Goal: Task Accomplishment & Management: Manage account settings

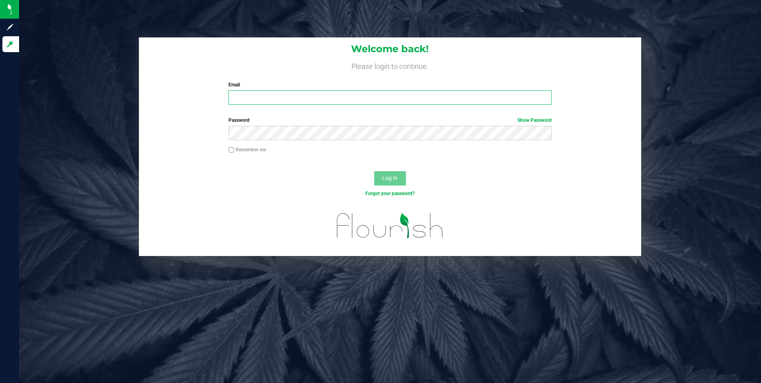
click at [309, 96] on input "Email" at bounding box center [390, 97] width 323 height 14
type input "[EMAIL_ADDRESS][DOMAIN_NAME]"
click at [386, 174] on button "Log In" at bounding box center [390, 178] width 32 height 14
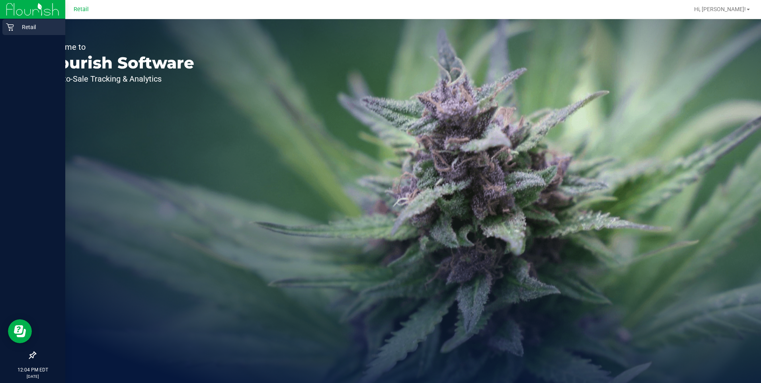
click at [12, 28] on icon at bounding box center [10, 27] width 8 height 8
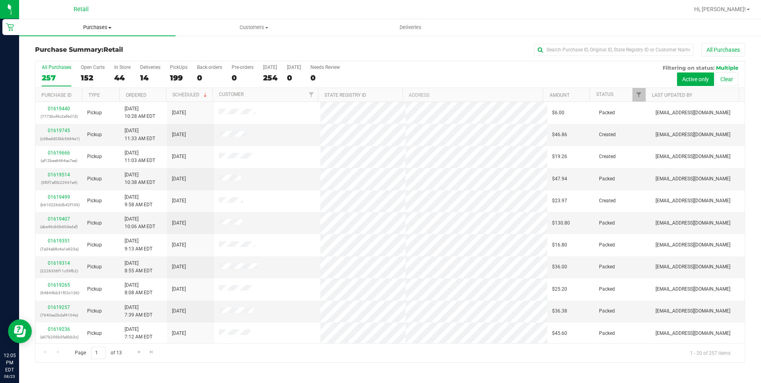
click at [90, 29] on span "Purchases" at bounding box center [97, 27] width 156 height 7
click at [72, 53] on li "Summary of purchases" at bounding box center [97, 48] width 156 height 10
click at [558, 53] on input "text" at bounding box center [613, 50] width 159 height 12
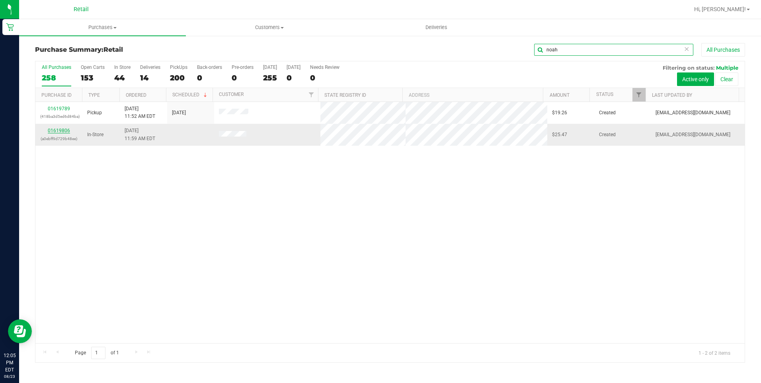
type input "noah"
click at [59, 129] on link "01619806" at bounding box center [59, 131] width 22 height 6
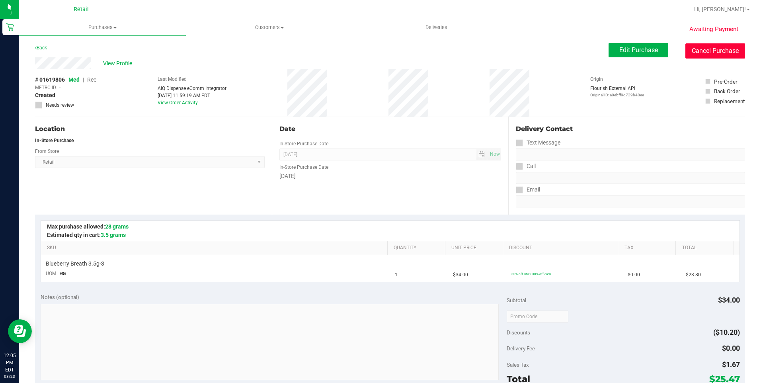
click at [715, 49] on button "Cancel Purchase" at bounding box center [716, 50] width 60 height 15
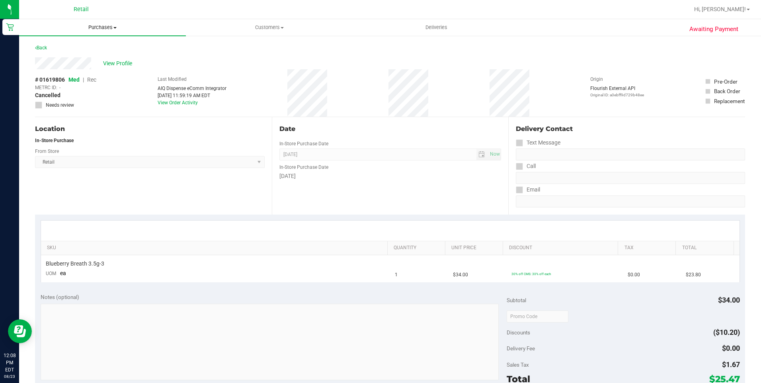
click at [104, 23] on uib-tab-heading "Purchases Summary of purchases Fulfillment All purchases" at bounding box center [102, 27] width 167 height 17
click at [94, 52] on li "Summary of purchases" at bounding box center [102, 48] width 167 height 10
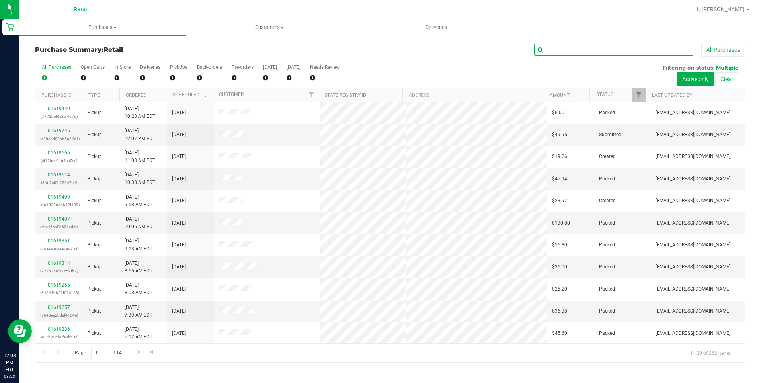
click at [566, 52] on input "text" at bounding box center [613, 50] width 159 height 12
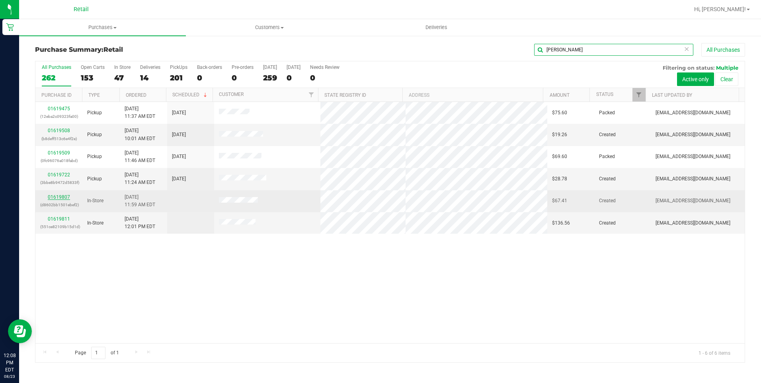
type input "chris"
click at [51, 197] on link "01619807" at bounding box center [59, 197] width 22 height 6
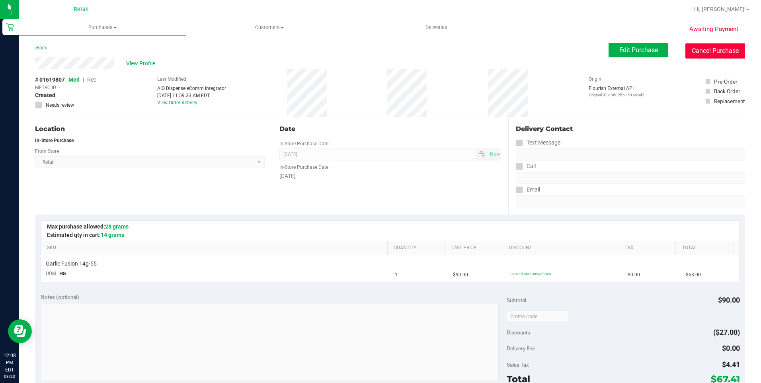
click at [724, 44] on button "Cancel Purchase" at bounding box center [716, 50] width 60 height 15
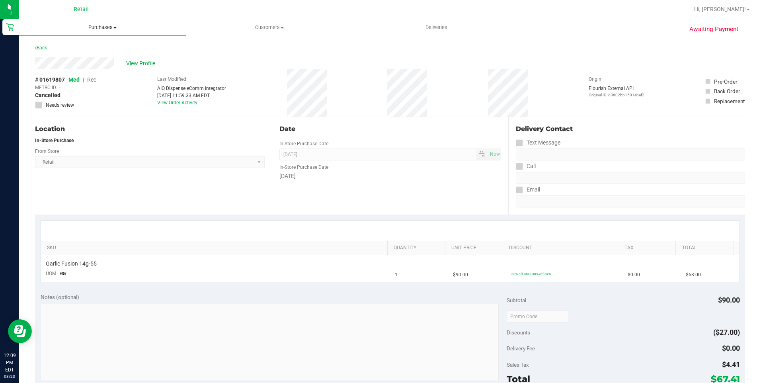
click at [101, 29] on span "Purchases" at bounding box center [102, 27] width 167 height 7
click at [86, 45] on span "Summary of purchases" at bounding box center [60, 48] width 82 height 7
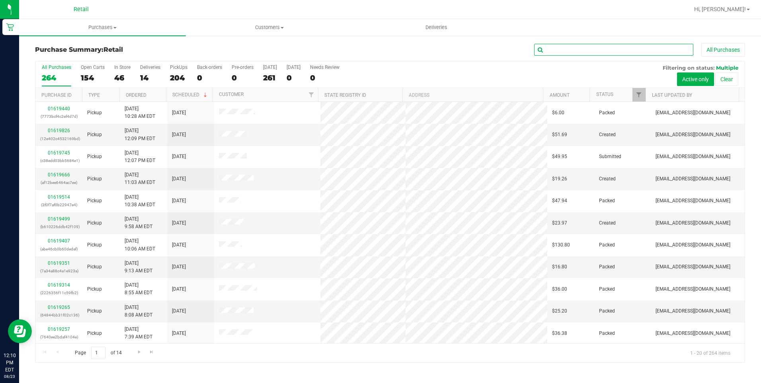
click at [613, 47] on input "text" at bounding box center [613, 50] width 159 height 12
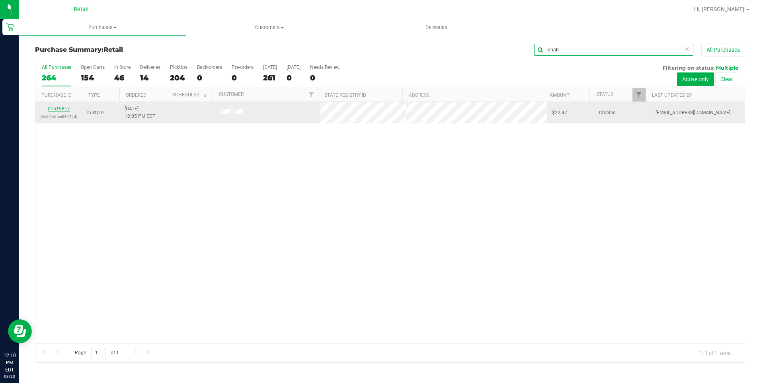
type input "jonah"
click at [59, 108] on link "01619817" at bounding box center [59, 109] width 22 height 6
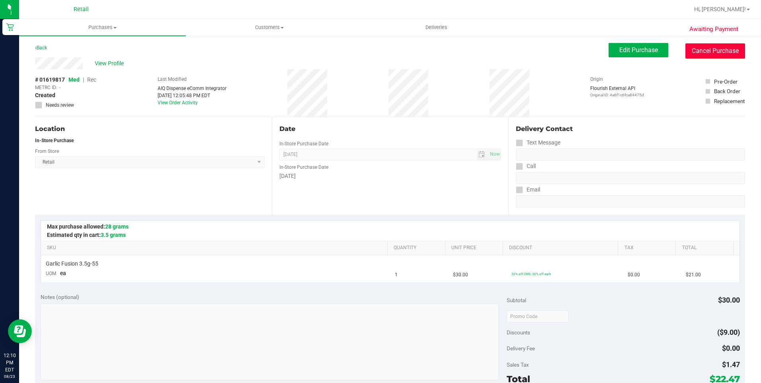
click at [697, 49] on button "Cancel Purchase" at bounding box center [716, 50] width 60 height 15
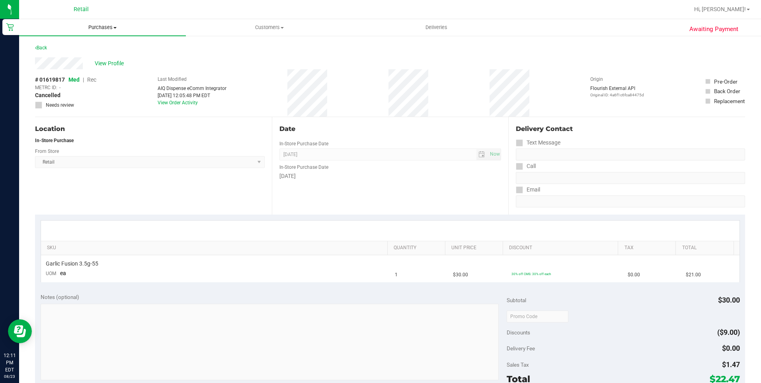
click at [92, 30] on span "Purchases" at bounding box center [102, 27] width 167 height 7
click at [70, 51] on span "Summary of purchases" at bounding box center [60, 48] width 82 height 7
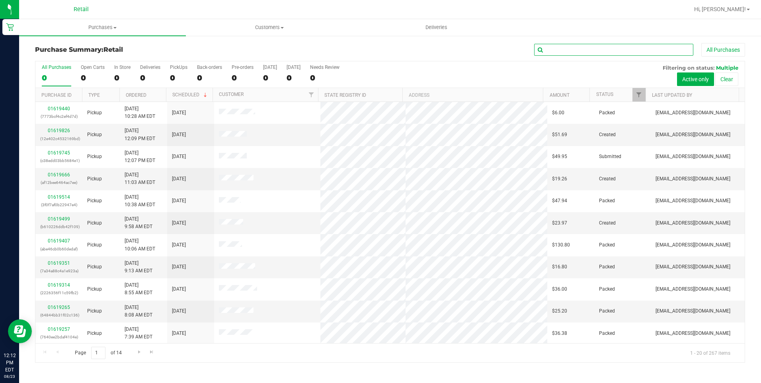
click at [641, 51] on input "text" at bounding box center [613, 50] width 159 height 12
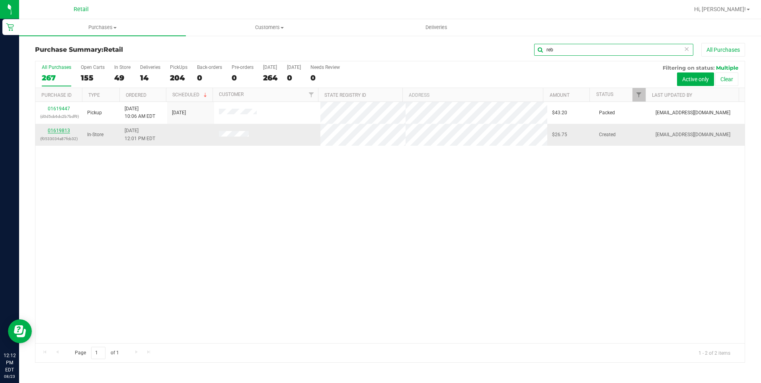
type input "reb"
click at [56, 131] on link "01619813" at bounding box center [59, 131] width 22 height 6
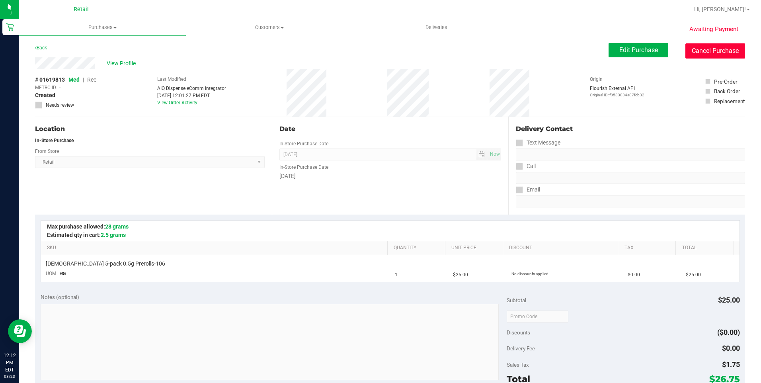
click at [725, 53] on button "Cancel Purchase" at bounding box center [716, 50] width 60 height 15
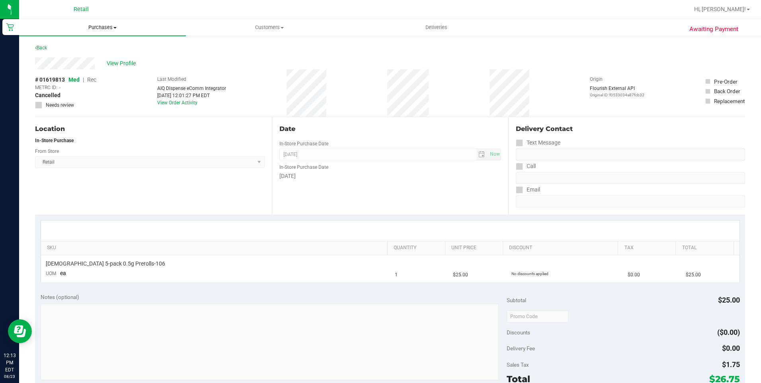
click at [101, 26] on span "Purchases" at bounding box center [102, 27] width 167 height 7
click at [96, 46] on span "Summary of purchases" at bounding box center [60, 48] width 82 height 7
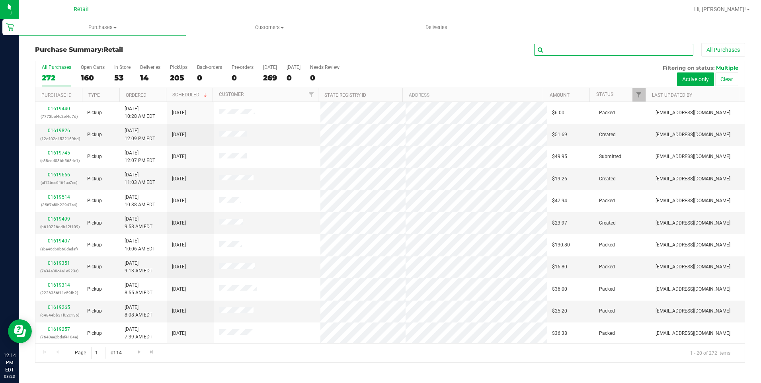
click at [602, 51] on input "text" at bounding box center [613, 50] width 159 height 12
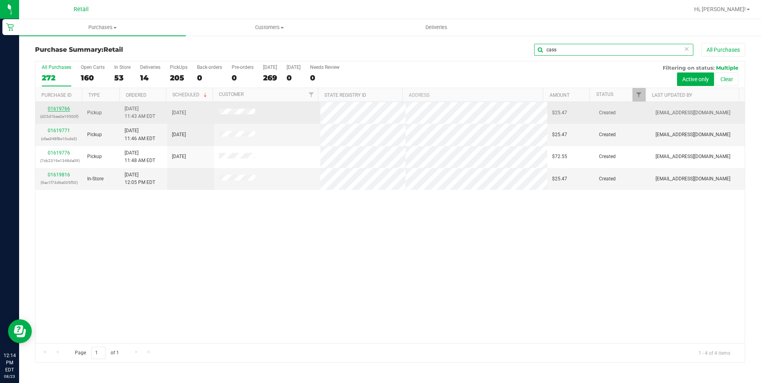
type input "cass"
click at [61, 110] on link "01619766" at bounding box center [59, 109] width 22 height 6
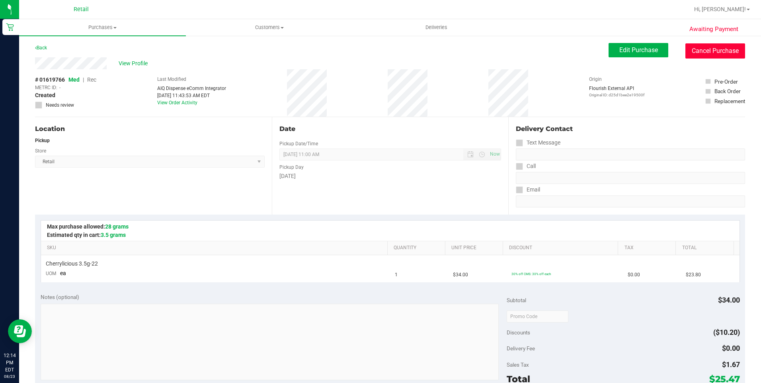
click at [710, 43] on button "Cancel Purchase" at bounding box center [716, 50] width 60 height 15
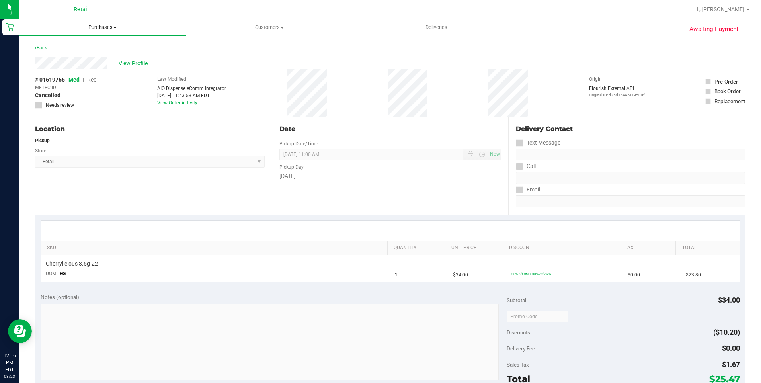
click at [105, 27] on span "Purchases" at bounding box center [102, 27] width 167 height 7
click at [103, 47] on li "Summary of purchases" at bounding box center [102, 48] width 167 height 10
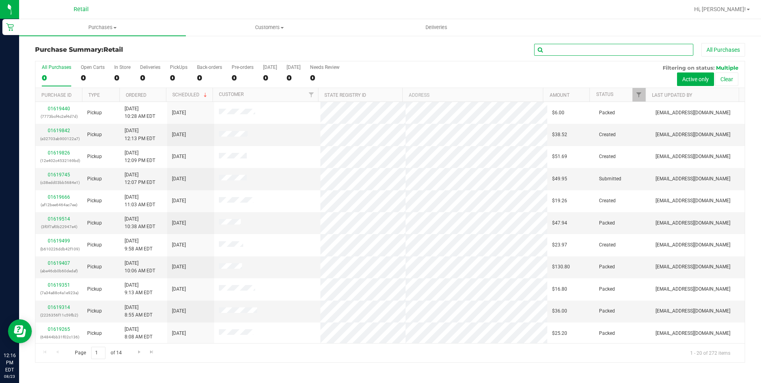
click at [592, 52] on input "text" at bounding box center [613, 50] width 159 height 12
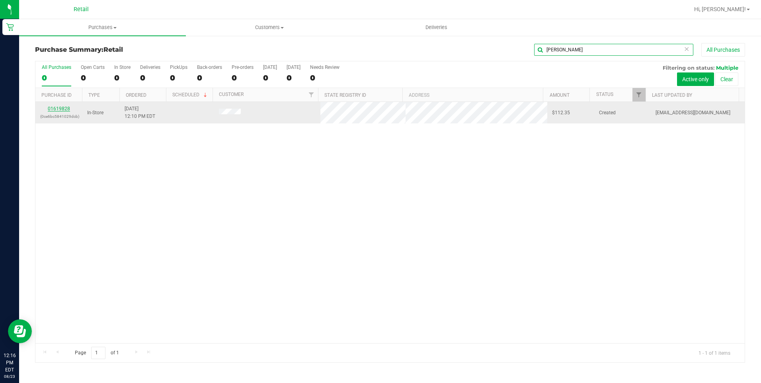
type input "bob"
click at [61, 106] on link "01619828" at bounding box center [59, 109] width 22 height 6
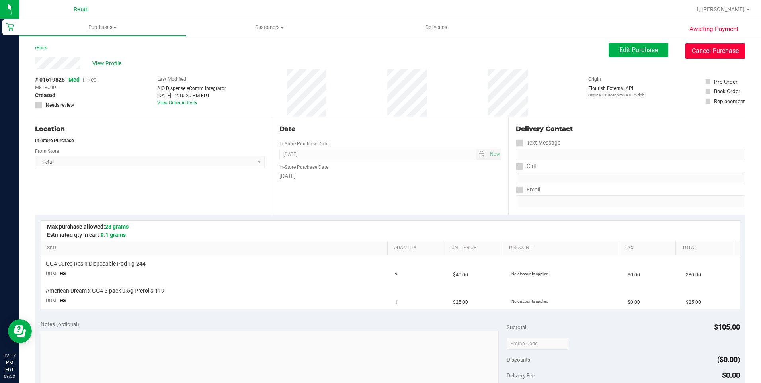
click at [686, 50] on button "Cancel Purchase" at bounding box center [716, 50] width 60 height 15
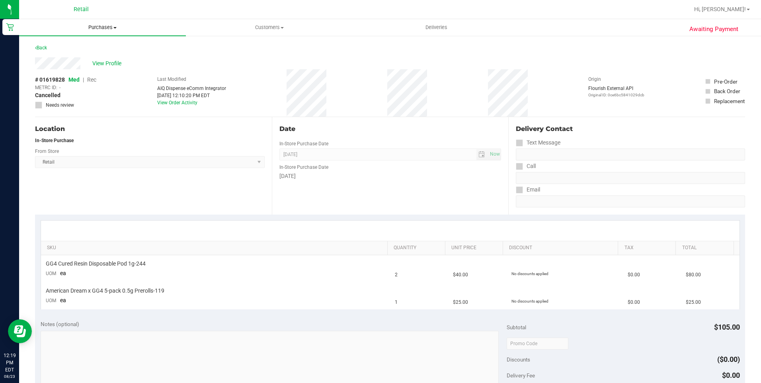
click at [105, 27] on span "Purchases" at bounding box center [102, 27] width 167 height 7
click at [61, 45] on span "Summary of purchases" at bounding box center [60, 48] width 82 height 7
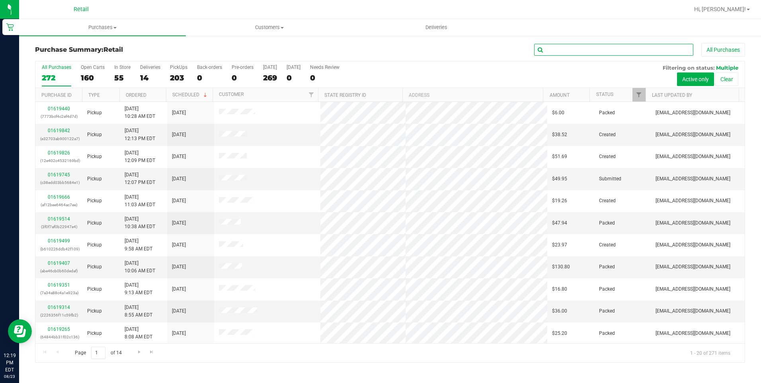
click at [553, 51] on input "text" at bounding box center [613, 50] width 159 height 12
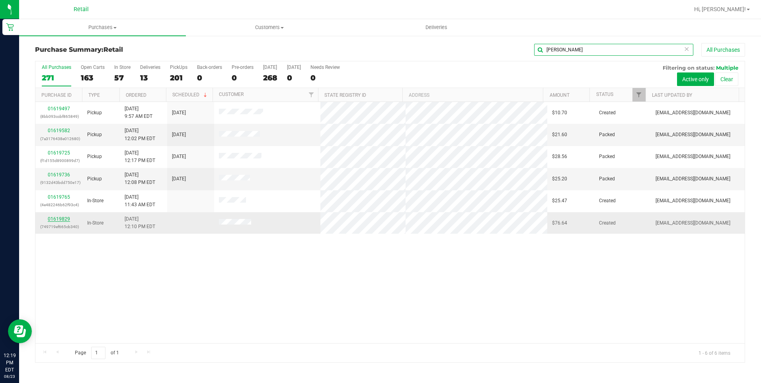
type input "alex"
click at [62, 221] on link "01619829" at bounding box center [59, 219] width 22 height 6
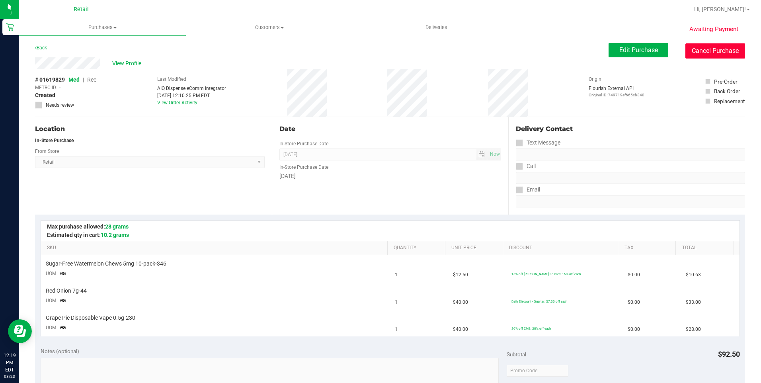
click at [728, 53] on button "Cancel Purchase" at bounding box center [716, 50] width 60 height 15
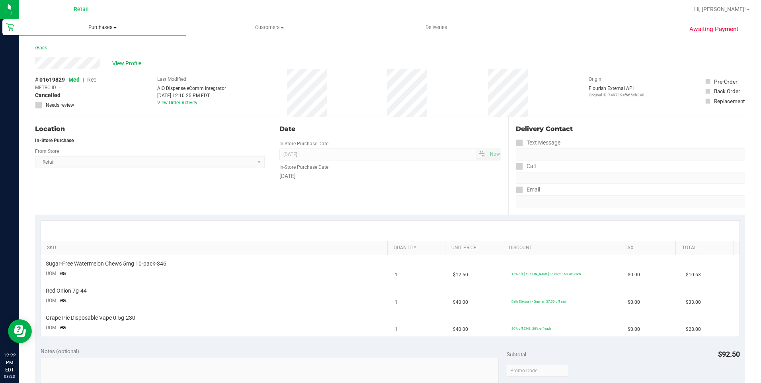
click at [100, 28] on span "Purchases" at bounding box center [102, 27] width 167 height 7
click at [68, 46] on span "Summary of purchases" at bounding box center [60, 48] width 82 height 7
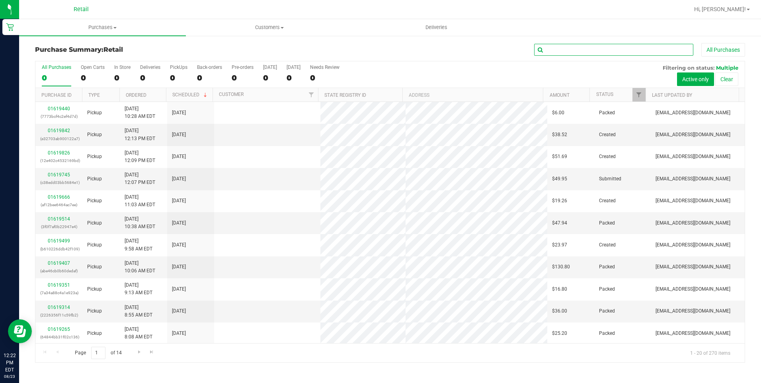
click at [545, 53] on input "text" at bounding box center [613, 50] width 159 height 12
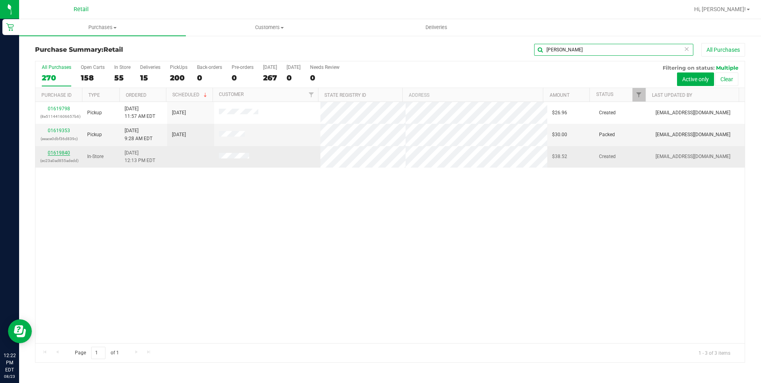
type input "james"
click at [62, 153] on link "01619840" at bounding box center [59, 153] width 22 height 6
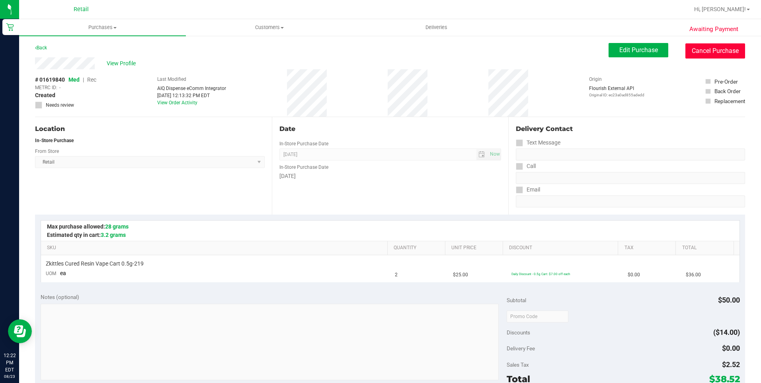
click at [704, 57] on button "Cancel Purchase" at bounding box center [716, 50] width 60 height 15
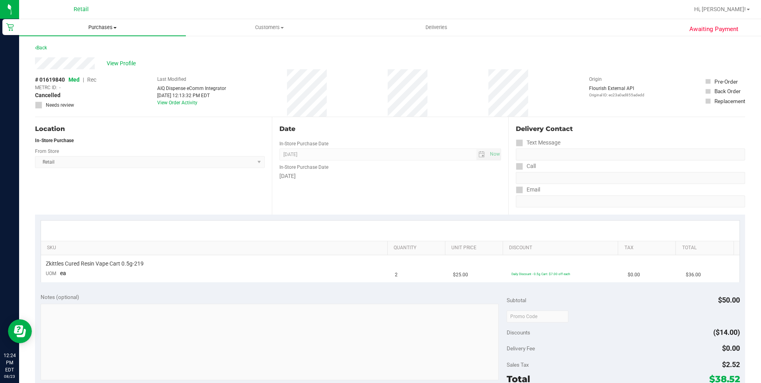
click at [115, 24] on span "Purchases" at bounding box center [102, 27] width 167 height 7
click at [70, 46] on span "Summary of purchases" at bounding box center [60, 48] width 82 height 7
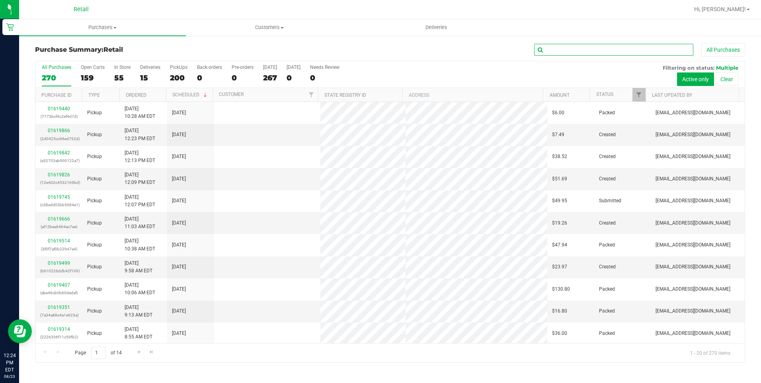
click at [577, 48] on input "text" at bounding box center [613, 50] width 159 height 12
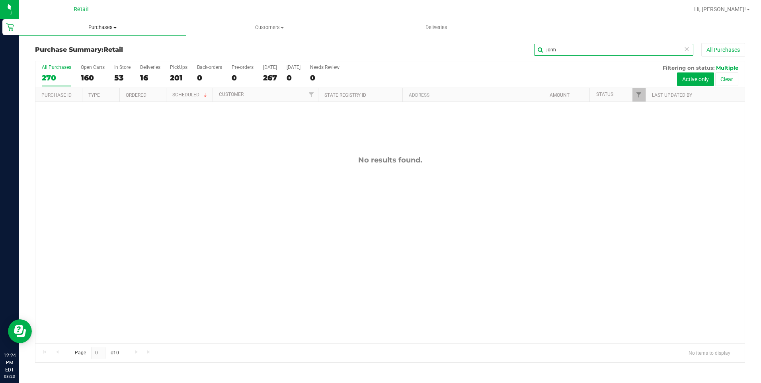
type input "jonh"
click at [113, 23] on uib-tab-heading "Purchases Summary of purchases Fulfillment All purchases" at bounding box center [102, 27] width 167 height 17
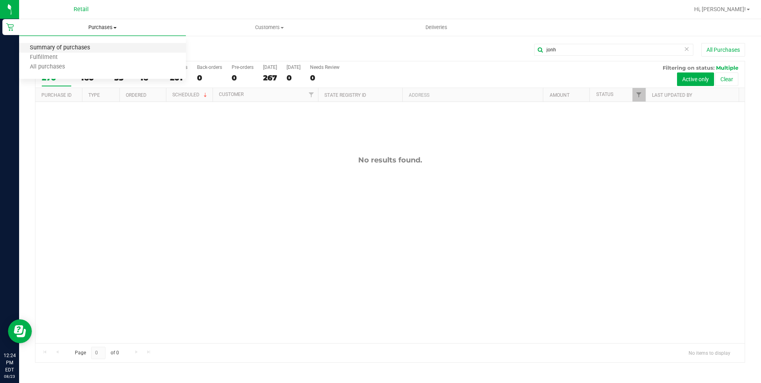
click at [84, 47] on span "Summary of purchases" at bounding box center [60, 48] width 82 height 7
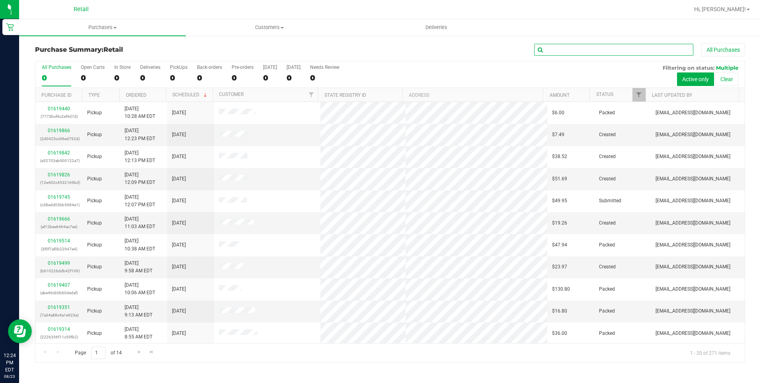
click at [554, 53] on input "text" at bounding box center [613, 50] width 159 height 12
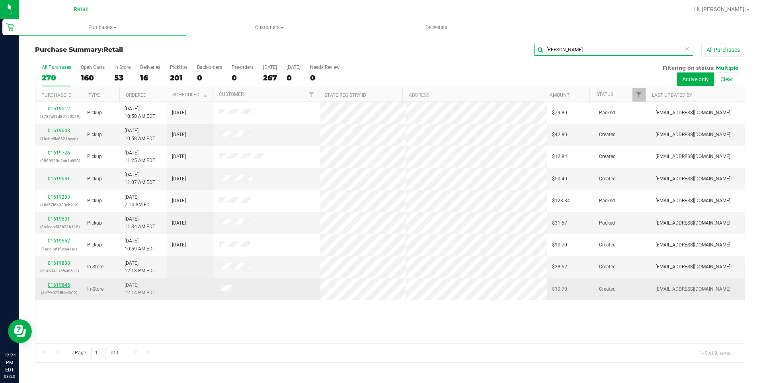
type input "john"
click at [63, 283] on link "01619845" at bounding box center [59, 285] width 22 height 6
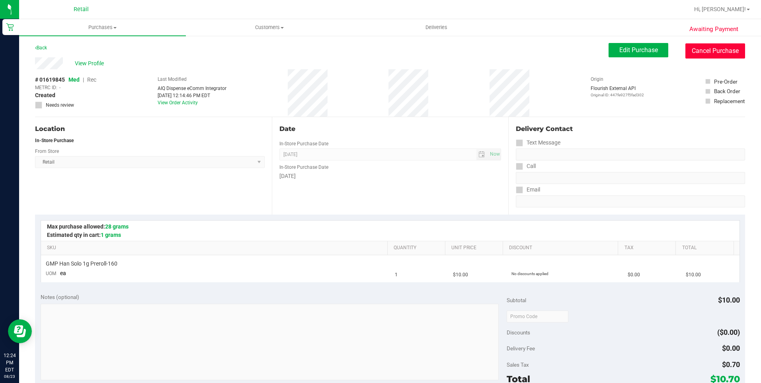
click at [727, 56] on button "Cancel Purchase" at bounding box center [716, 50] width 60 height 15
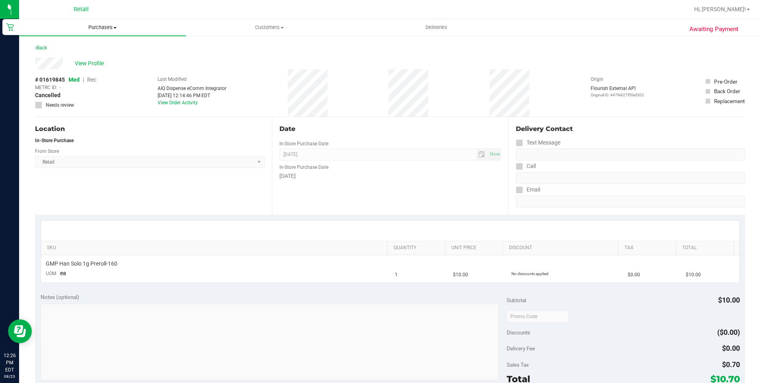
click at [96, 30] on span "Purchases" at bounding box center [102, 27] width 167 height 7
click at [71, 49] on span "Summary of purchases" at bounding box center [60, 48] width 82 height 7
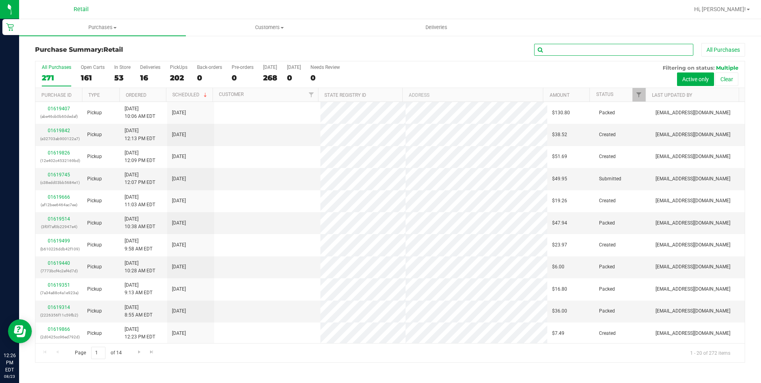
click at [551, 49] on input "text" at bounding box center [613, 50] width 159 height 12
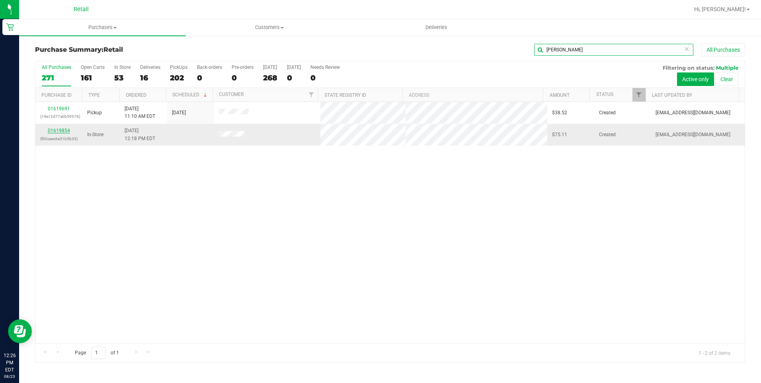
type input "joey"
click at [62, 129] on link "01619854" at bounding box center [59, 131] width 22 height 6
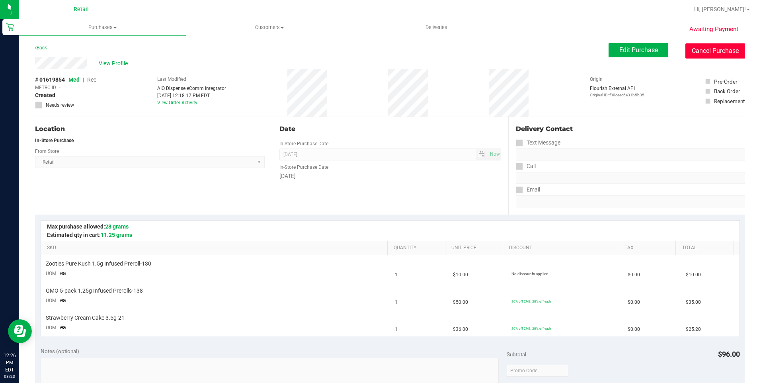
click at [693, 55] on button "Cancel Purchase" at bounding box center [716, 50] width 60 height 15
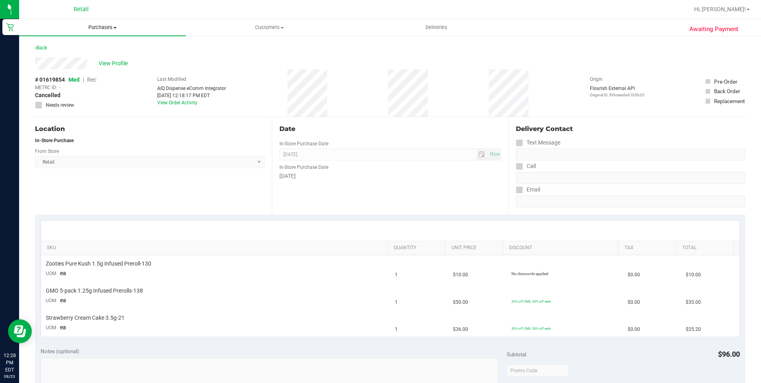
drag, startPoint x: 108, startPoint y: 25, endPoint x: 105, endPoint y: 31, distance: 6.6
click at [108, 25] on span "Purchases" at bounding box center [102, 27] width 167 height 7
click at [78, 48] on span "Summary of purchases" at bounding box center [60, 48] width 82 height 7
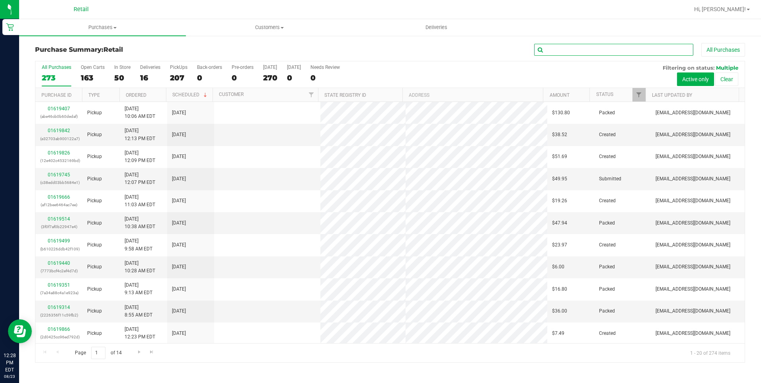
click at [613, 54] on input "text" at bounding box center [613, 50] width 159 height 12
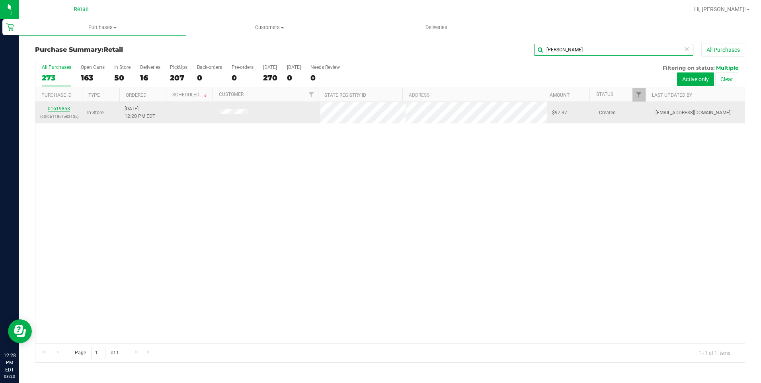
type input "mike"
click at [54, 111] on link "01619858" at bounding box center [59, 109] width 22 height 6
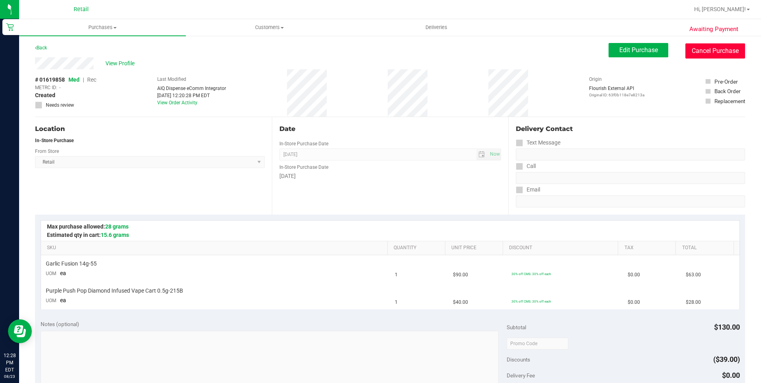
click at [725, 55] on button "Cancel Purchase" at bounding box center [716, 50] width 60 height 15
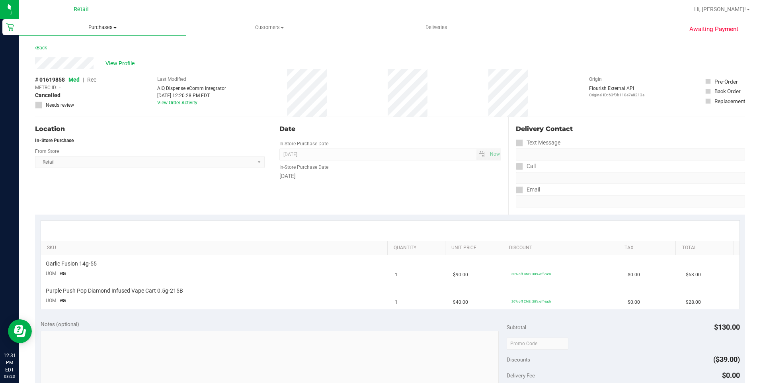
click at [108, 27] on span "Purchases" at bounding box center [102, 27] width 167 height 7
click at [96, 47] on span "Summary of purchases" at bounding box center [60, 48] width 82 height 7
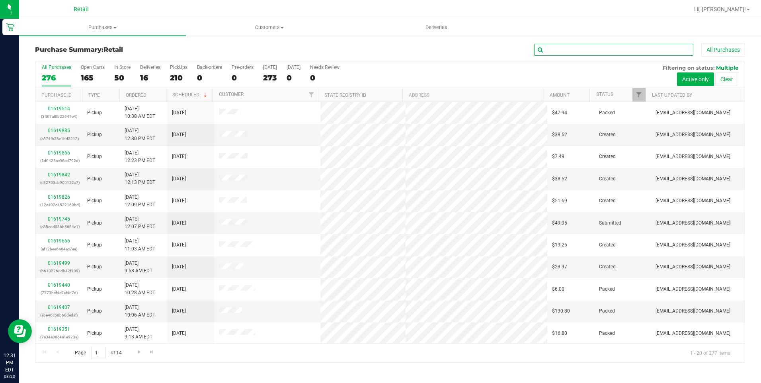
click at [597, 49] on input "text" at bounding box center [613, 50] width 159 height 12
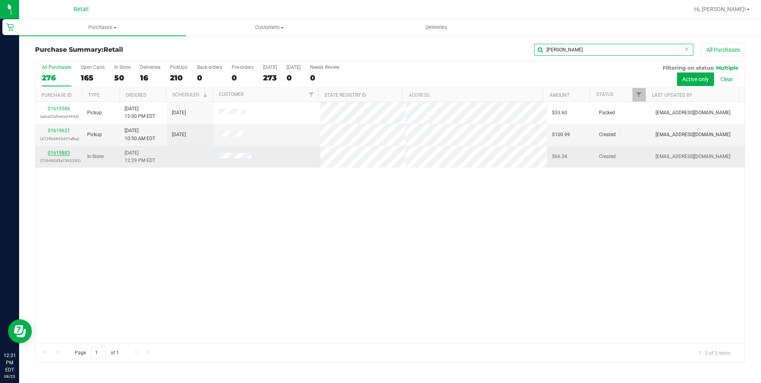
type input "brian"
click at [59, 154] on link "01619883" at bounding box center [59, 153] width 22 height 6
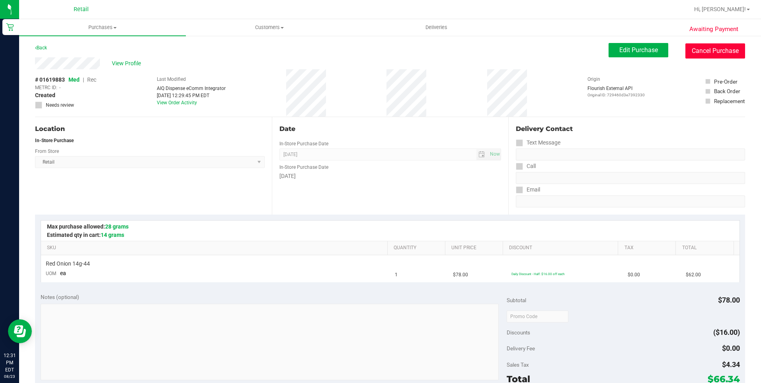
click at [700, 55] on button "Cancel Purchase" at bounding box center [716, 50] width 60 height 15
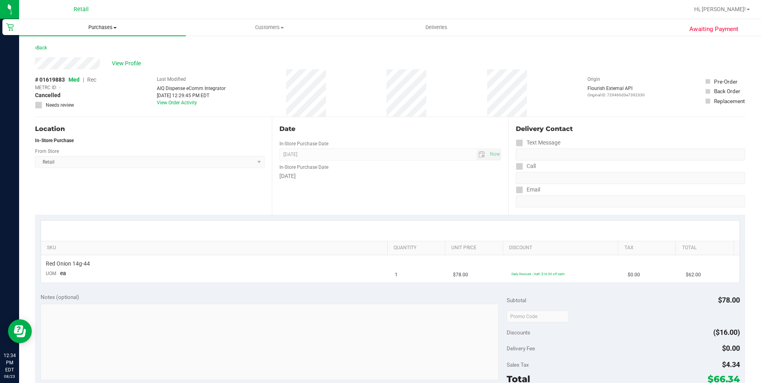
click at [109, 29] on span "Purchases" at bounding box center [102, 27] width 167 height 7
click at [84, 43] on li "Summary of purchases" at bounding box center [102, 48] width 167 height 10
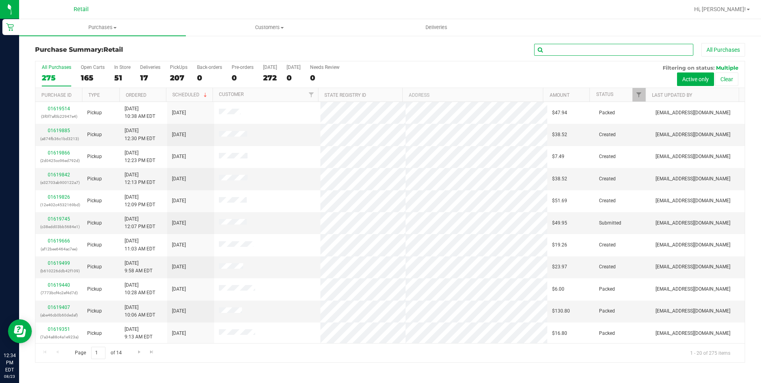
click at [573, 46] on input "text" at bounding box center [613, 50] width 159 height 12
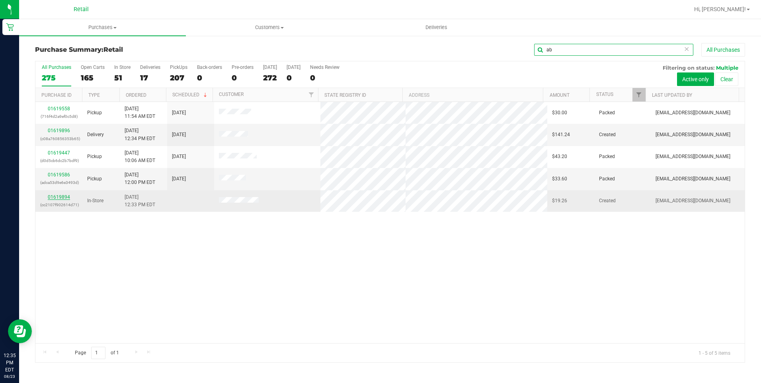
type input "ab"
click at [56, 197] on link "01619894" at bounding box center [59, 197] width 22 height 6
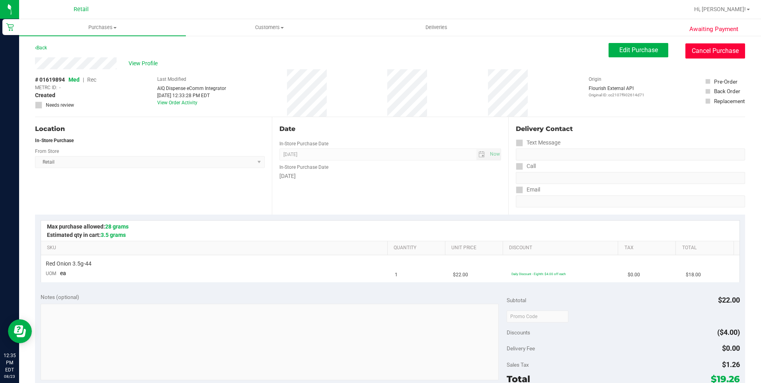
click at [690, 51] on button "Cancel Purchase" at bounding box center [716, 50] width 60 height 15
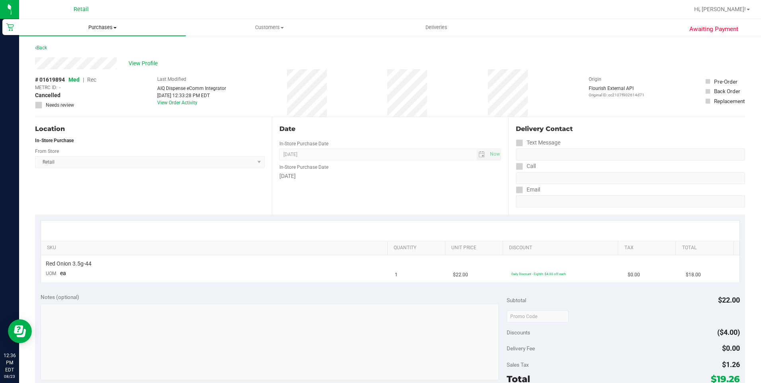
click at [108, 31] on span "Purchases" at bounding box center [102, 27] width 167 height 7
click at [88, 45] on span "Summary of purchases" at bounding box center [60, 48] width 82 height 7
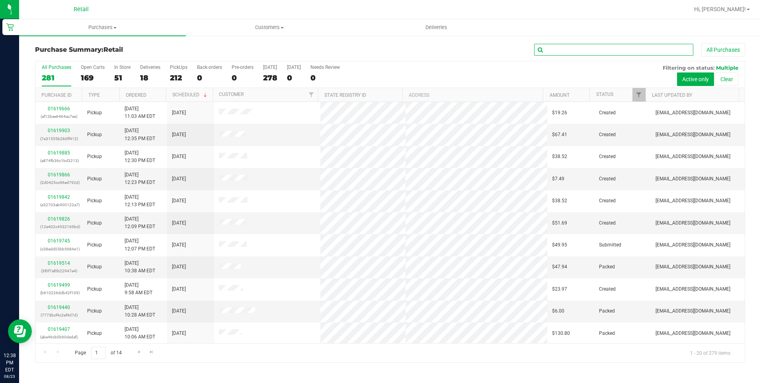
click at [557, 51] on input "text" at bounding box center [613, 50] width 159 height 12
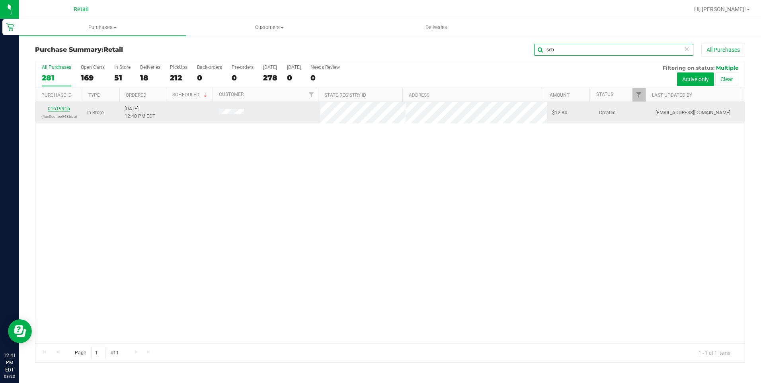
type input "seb"
click at [54, 107] on link "01619916" at bounding box center [59, 109] width 22 height 6
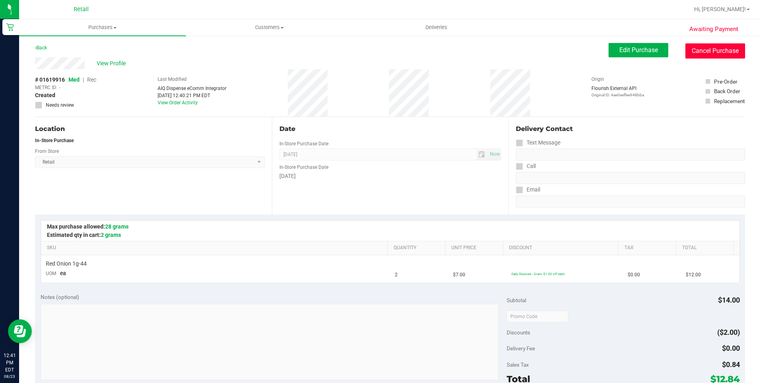
click at [723, 46] on button "Cancel Purchase" at bounding box center [716, 50] width 60 height 15
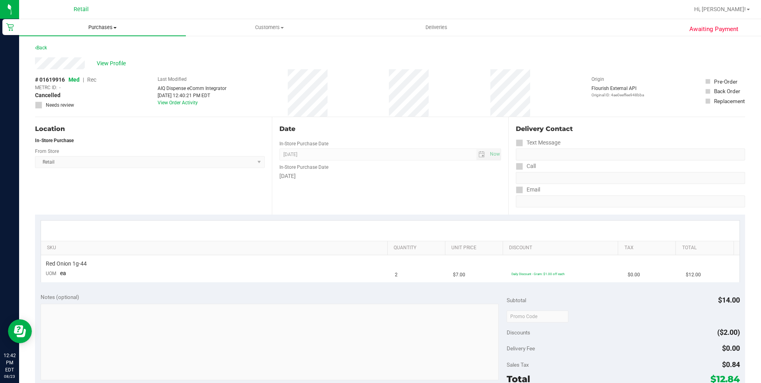
click at [114, 26] on span "Purchases" at bounding box center [102, 27] width 167 height 7
click at [95, 45] on span "Summary of purchases" at bounding box center [60, 48] width 82 height 7
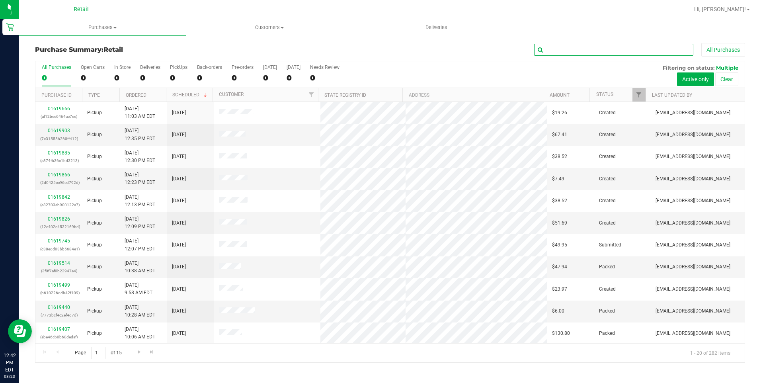
click at [569, 52] on input "text" at bounding box center [613, 50] width 159 height 12
click at [119, 27] on span "Purchases" at bounding box center [102, 27] width 167 height 7
click at [89, 47] on span "Summary of purchases" at bounding box center [60, 48] width 82 height 7
click at [564, 47] on input "text" at bounding box center [613, 50] width 159 height 12
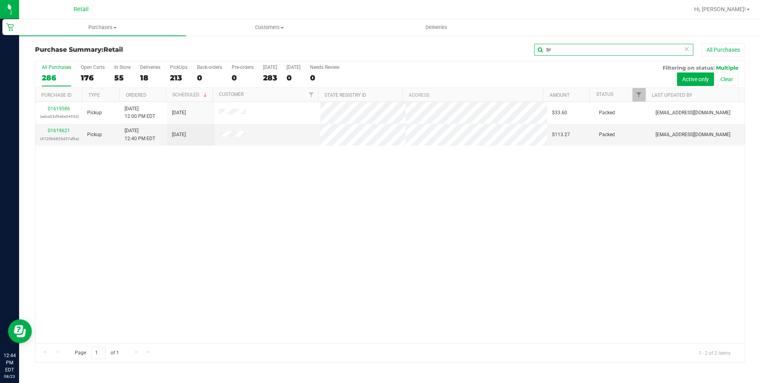
type input "b"
type input "nich"
click at [63, 129] on link "01619928" at bounding box center [59, 131] width 22 height 6
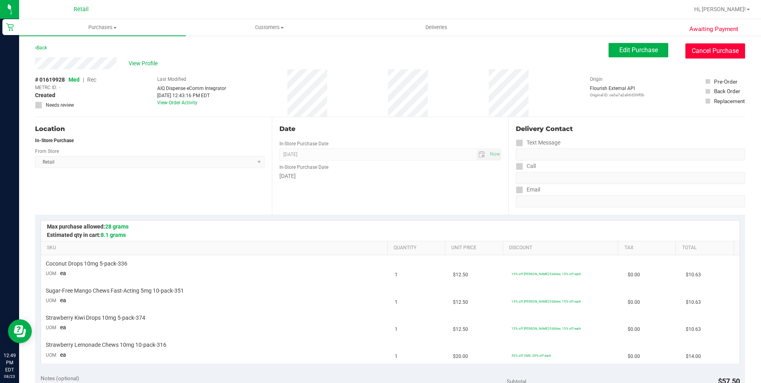
click at [692, 50] on button "Cancel Purchase" at bounding box center [716, 50] width 60 height 15
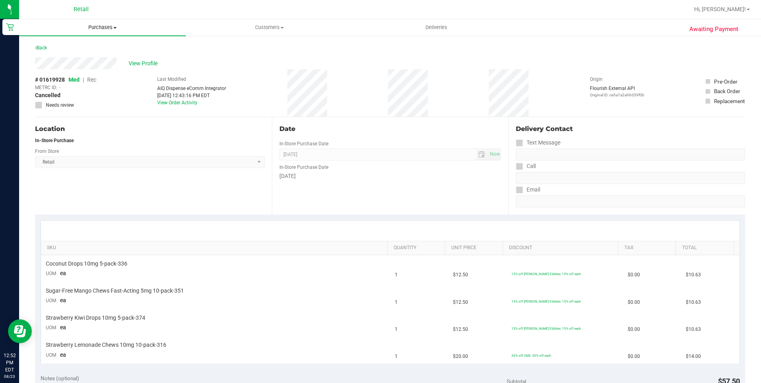
click at [111, 26] on span "Purchases" at bounding box center [102, 27] width 167 height 7
click at [70, 49] on span "Summary of purchases" at bounding box center [60, 48] width 82 height 7
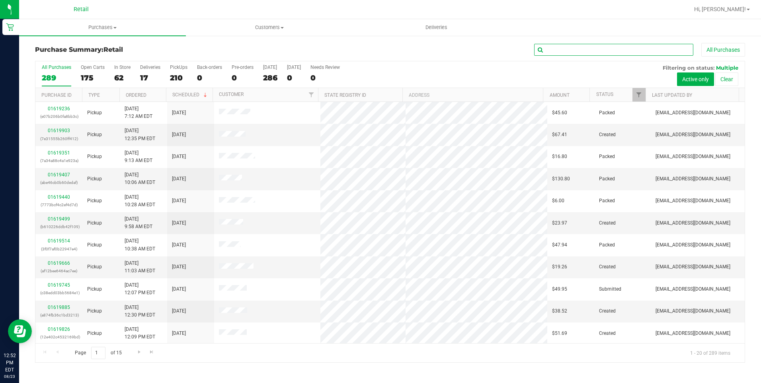
click at [570, 55] on input "text" at bounding box center [613, 50] width 159 height 12
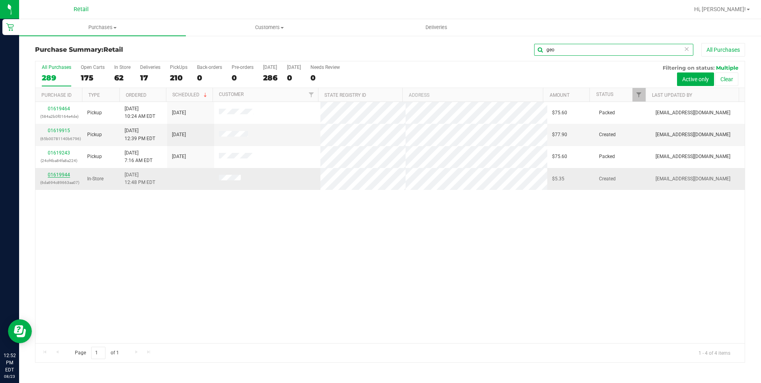
type input "geo"
click at [61, 174] on link "01619944" at bounding box center [59, 175] width 22 height 6
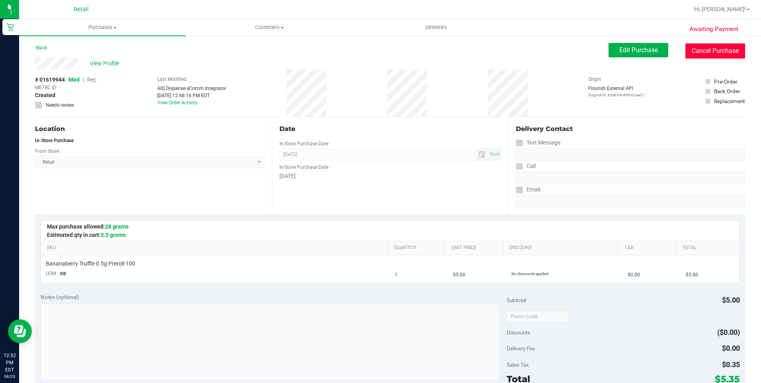
click at [700, 50] on button "Cancel Purchase" at bounding box center [716, 50] width 60 height 15
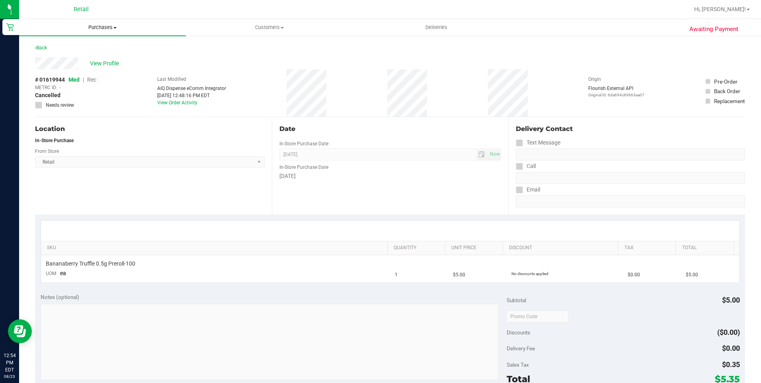
click at [111, 29] on span "Purchases" at bounding box center [102, 27] width 167 height 7
click at [77, 45] on span "Summary of purchases" at bounding box center [60, 48] width 82 height 7
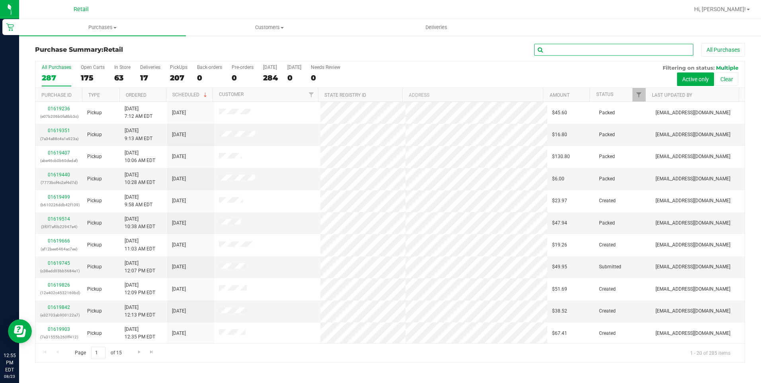
click at [661, 45] on input "text" at bounding box center [613, 50] width 159 height 12
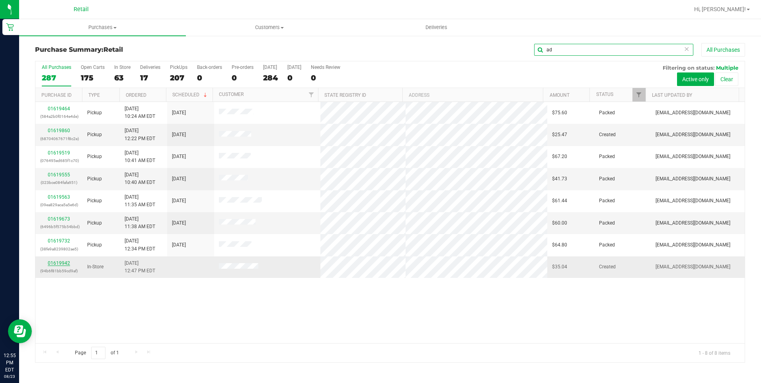
type input "ad"
click at [59, 264] on link "01619942" at bounding box center [59, 263] width 22 height 6
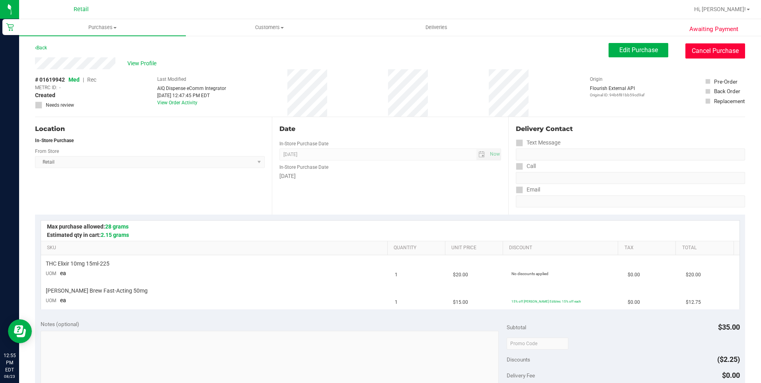
click at [715, 45] on button "Cancel Purchase" at bounding box center [716, 50] width 60 height 15
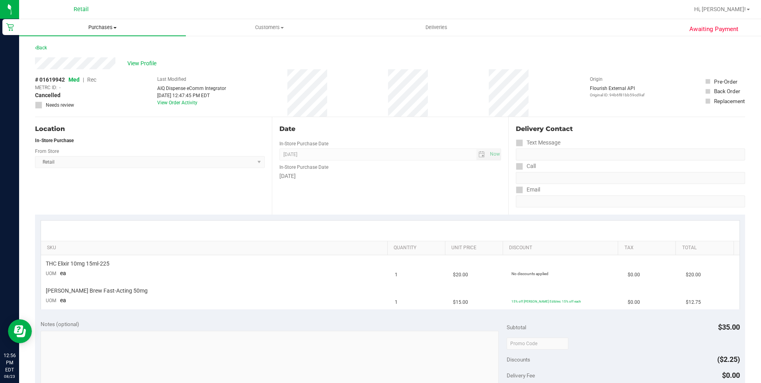
click at [100, 25] on span "Purchases" at bounding box center [102, 27] width 167 height 7
click at [86, 44] on li "Summary of purchases" at bounding box center [102, 48] width 167 height 10
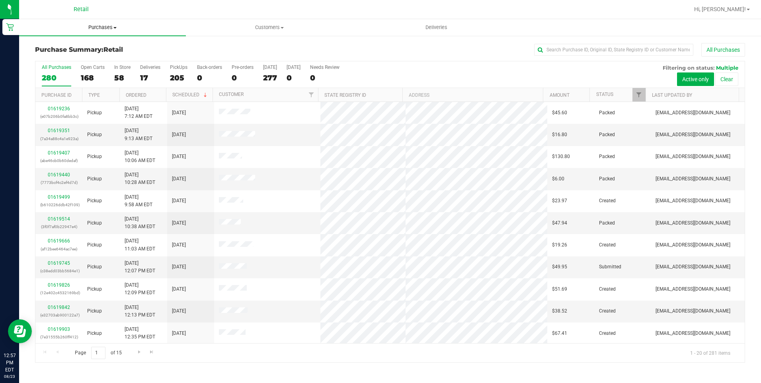
click at [112, 25] on span "Purchases" at bounding box center [102, 27] width 167 height 7
click at [95, 45] on span "Summary of purchases" at bounding box center [60, 48] width 82 height 7
click at [567, 50] on input "text" at bounding box center [613, 50] width 159 height 12
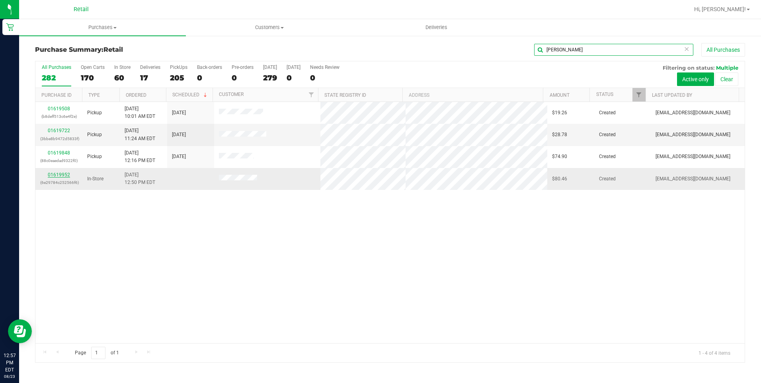
type input "chris"
click at [62, 173] on link "01619952" at bounding box center [59, 175] width 22 height 6
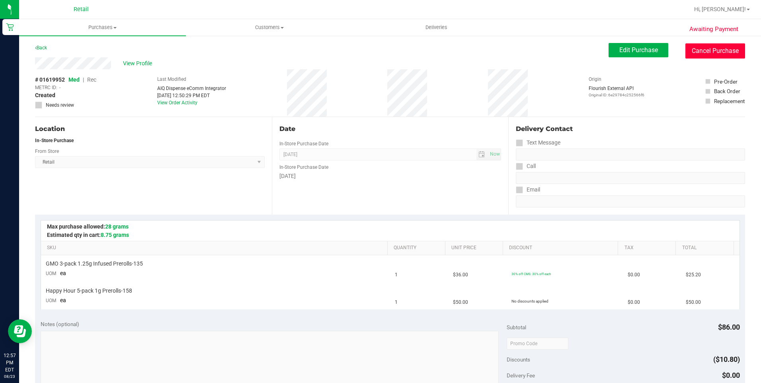
click at [696, 54] on button "Cancel Purchase" at bounding box center [716, 50] width 60 height 15
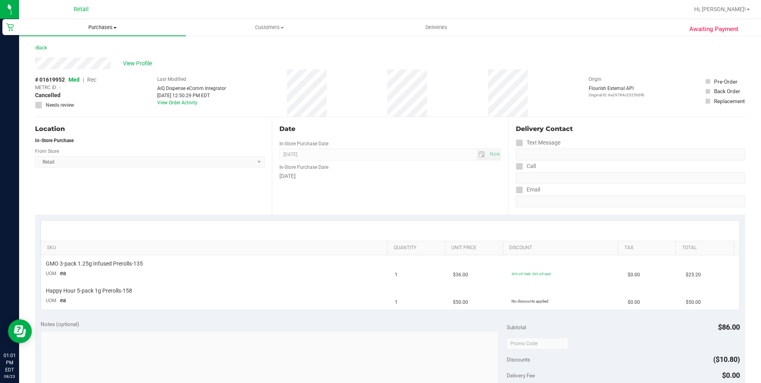
drag, startPoint x: 115, startPoint y: 26, endPoint x: 102, endPoint y: 40, distance: 19.4
click at [115, 26] on span "Purchases" at bounding box center [102, 27] width 167 height 7
click at [81, 47] on span "Summary of purchases" at bounding box center [60, 48] width 82 height 7
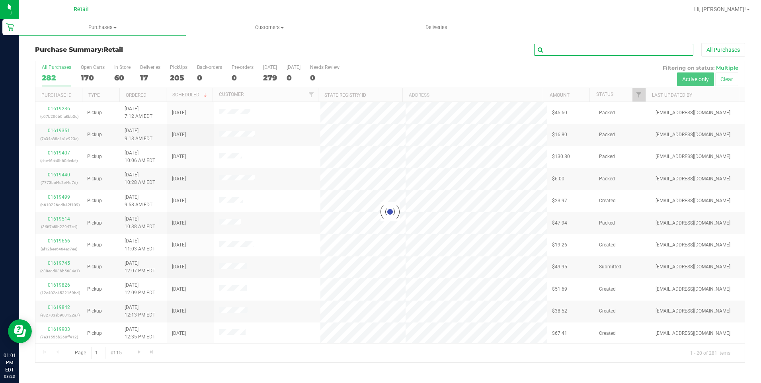
click at [620, 50] on input "text" at bounding box center [613, 50] width 159 height 12
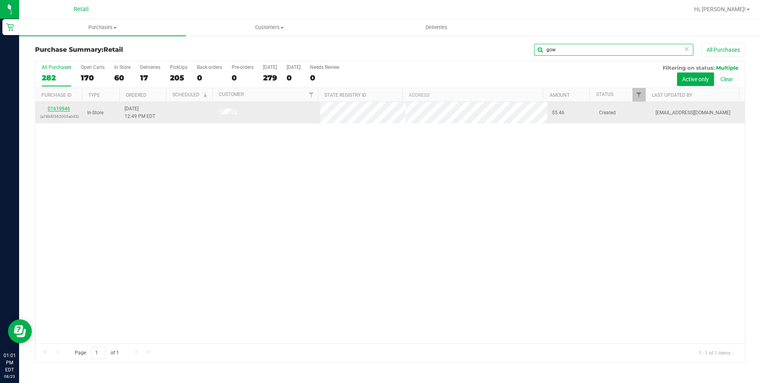
type input "gow"
click at [60, 110] on link "01619946" at bounding box center [59, 109] width 22 height 6
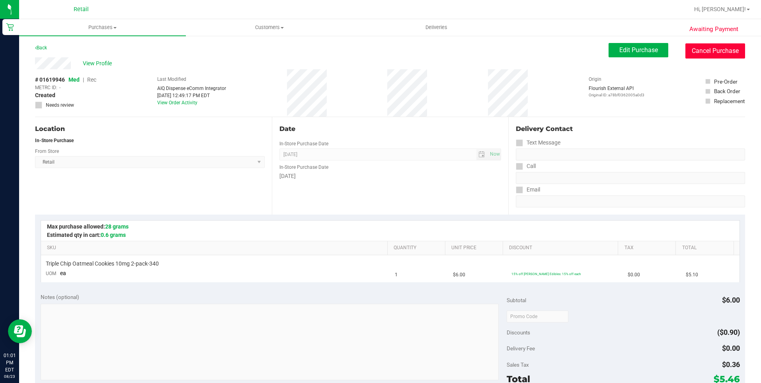
click at [715, 49] on button "Cancel Purchase" at bounding box center [716, 50] width 60 height 15
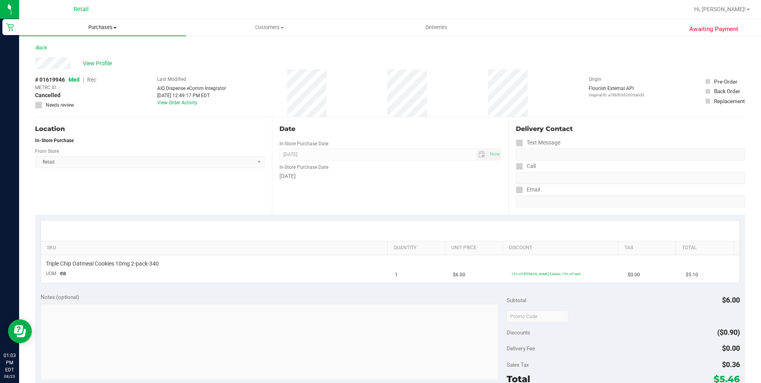
click at [94, 28] on span "Purchases" at bounding box center [102, 27] width 167 height 7
click at [87, 49] on span "Summary of purchases" at bounding box center [60, 48] width 82 height 7
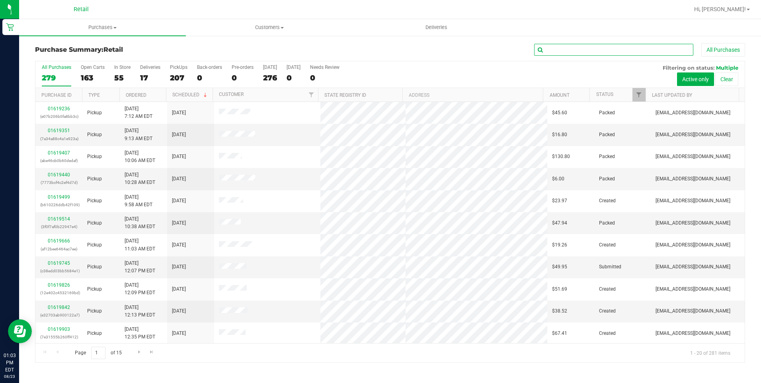
click at [607, 51] on input "text" at bounding box center [613, 50] width 159 height 12
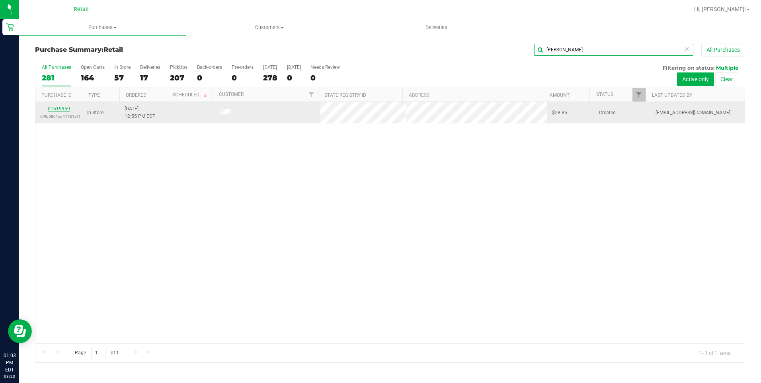
type input "kim"
click at [68, 108] on link "01619959" at bounding box center [59, 109] width 22 height 6
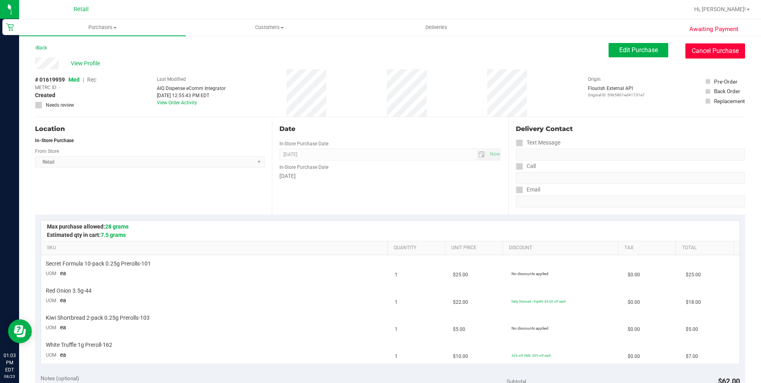
click at [712, 47] on button "Cancel Purchase" at bounding box center [716, 50] width 60 height 15
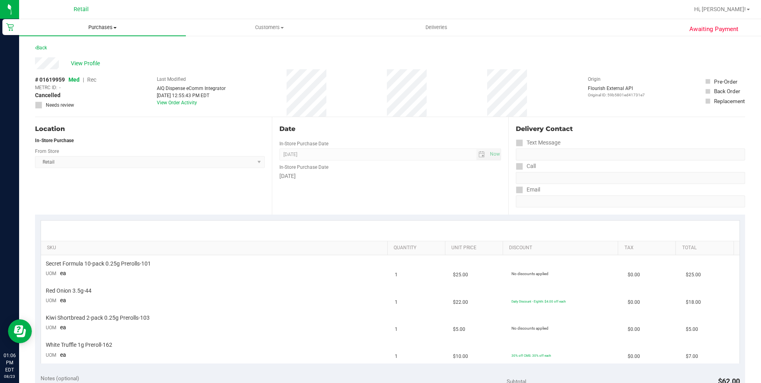
click at [97, 28] on span "Purchases" at bounding box center [102, 27] width 167 height 7
click at [81, 49] on span "Summary of purchases" at bounding box center [60, 48] width 82 height 7
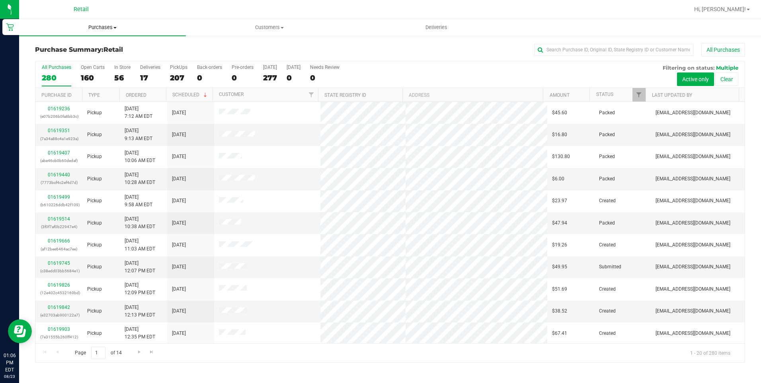
click at [110, 29] on span "Purchases" at bounding box center [102, 27] width 167 height 7
click at [82, 51] on span "Summary of purchases" at bounding box center [60, 48] width 82 height 7
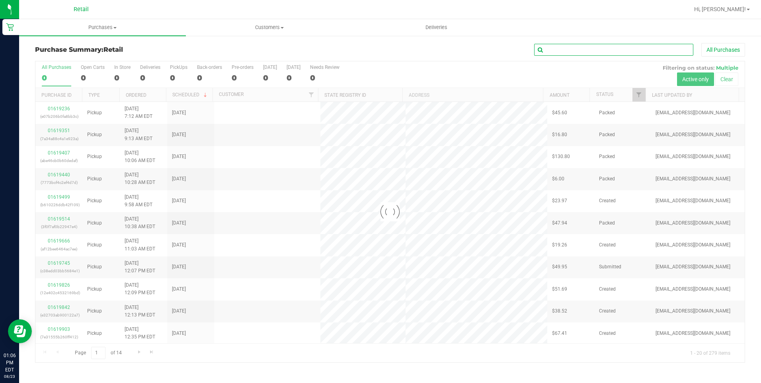
click at [564, 48] on input "text" at bounding box center [613, 50] width 159 height 12
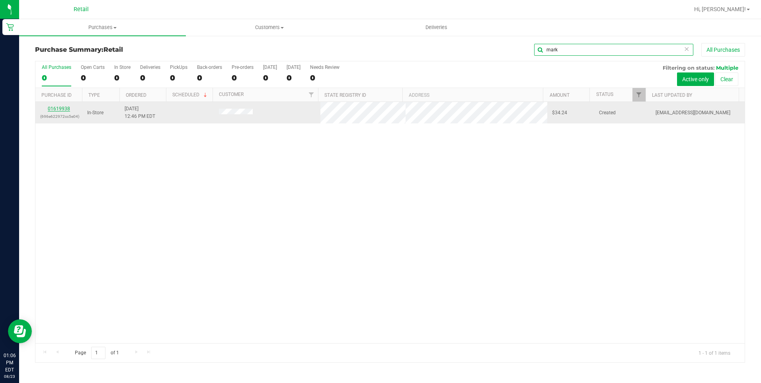
type input "mark"
click at [68, 109] on link "01619938" at bounding box center [59, 109] width 22 height 6
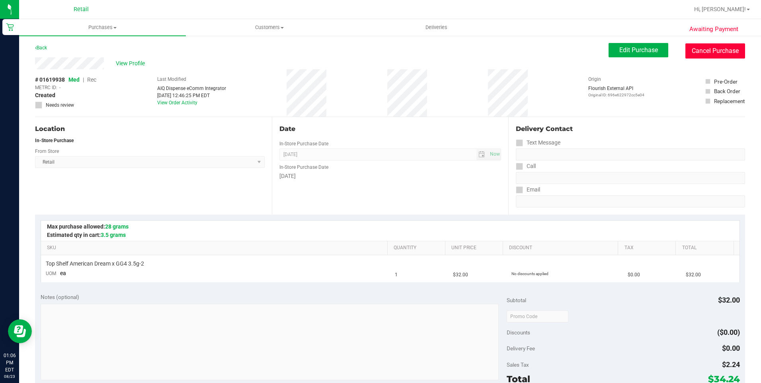
click at [731, 45] on button "Cancel Purchase" at bounding box center [716, 50] width 60 height 15
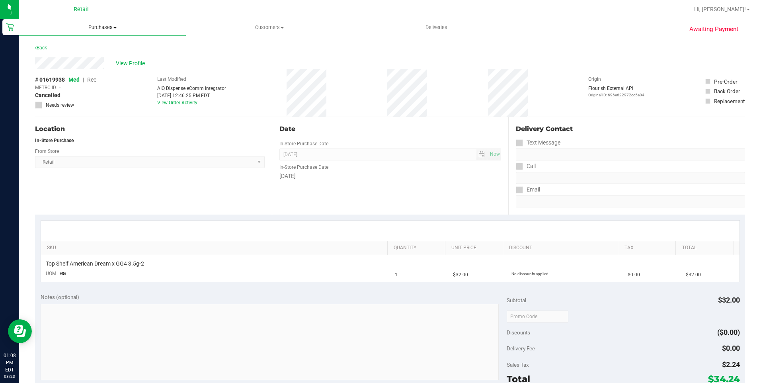
click at [103, 29] on span "Purchases" at bounding box center [102, 27] width 167 height 7
click at [76, 50] on span "Summary of purchases" at bounding box center [60, 48] width 82 height 7
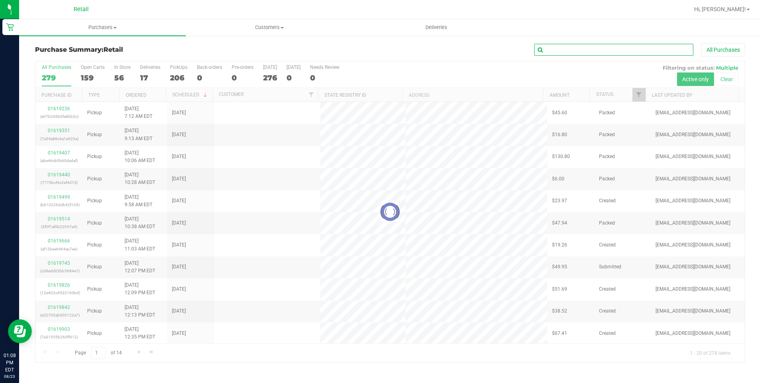
click at [609, 51] on input "text" at bounding box center [613, 50] width 159 height 12
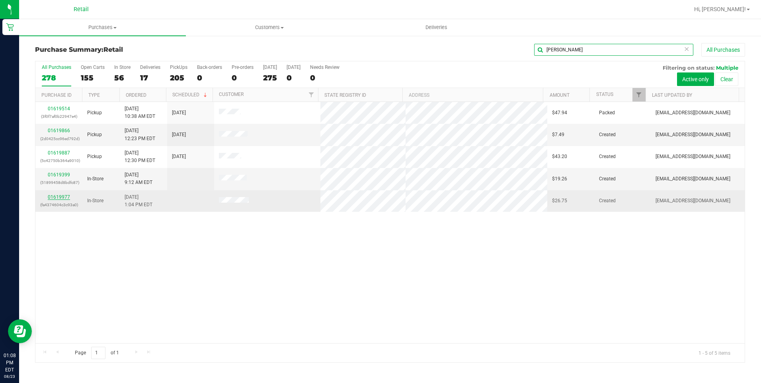
type input "luis"
click at [48, 194] on link "01619977" at bounding box center [59, 197] width 22 height 6
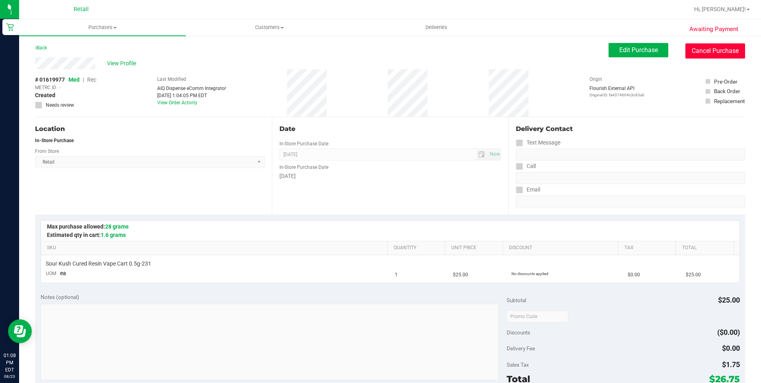
click at [715, 50] on button "Cancel Purchase" at bounding box center [716, 50] width 60 height 15
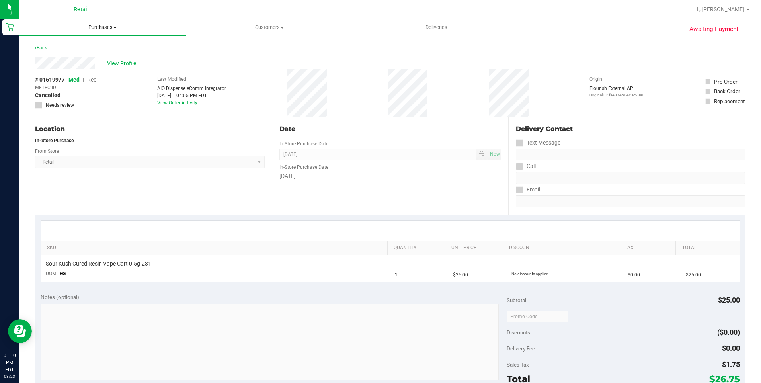
click at [106, 29] on span "Purchases" at bounding box center [102, 27] width 167 height 7
click at [96, 47] on span "Summary of purchases" at bounding box center [60, 48] width 82 height 7
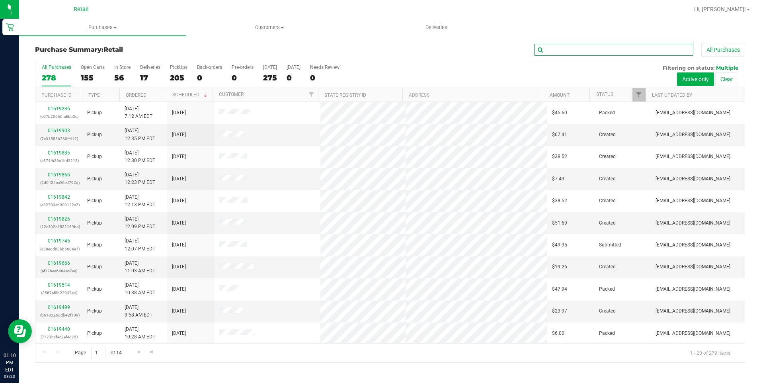
click at [648, 51] on input "text" at bounding box center [613, 50] width 159 height 12
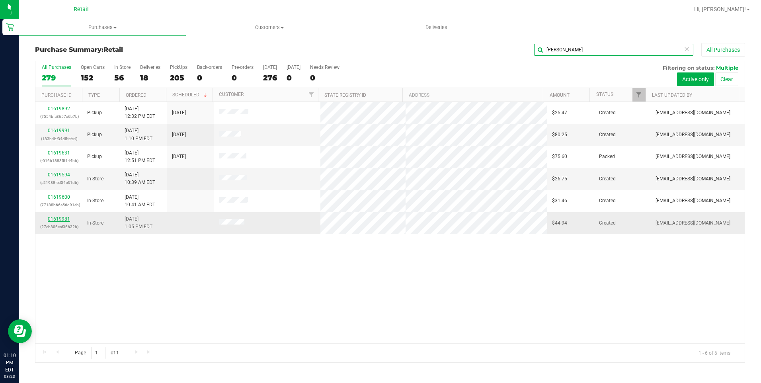
type input "david"
click at [59, 219] on link "01619981" at bounding box center [59, 219] width 22 height 6
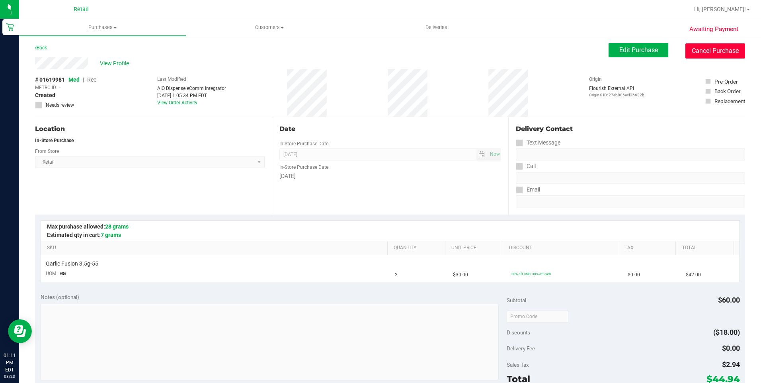
click at [699, 50] on button "Cancel Purchase" at bounding box center [716, 50] width 60 height 15
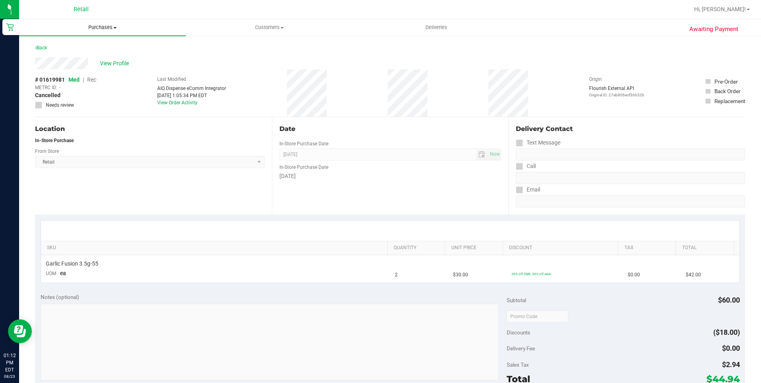
click at [93, 26] on span "Purchases" at bounding box center [102, 27] width 167 height 7
click at [80, 49] on span "Summary of purchases" at bounding box center [60, 48] width 82 height 7
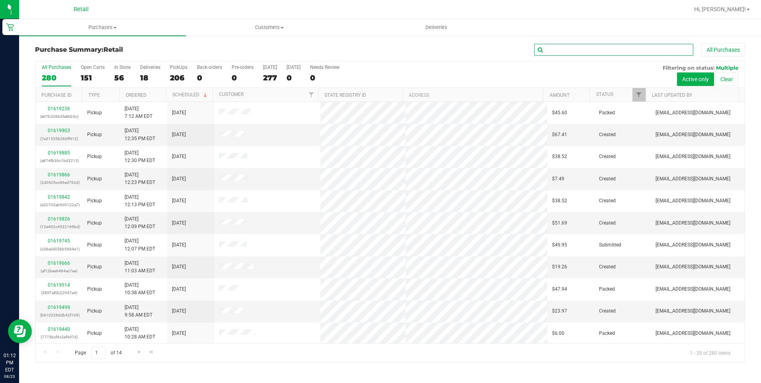
click at [570, 44] on input "text" at bounding box center [613, 50] width 159 height 12
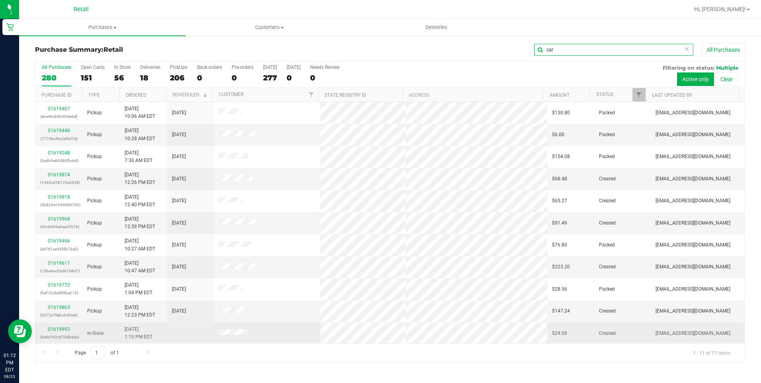
scroll to position [1, 0]
type input "car"
click at [61, 329] on link "01619993" at bounding box center [59, 329] width 22 height 6
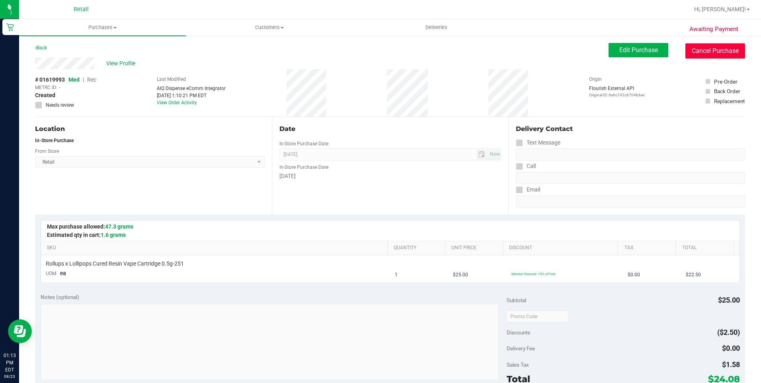
click at [721, 51] on button "Cancel Purchase" at bounding box center [716, 50] width 60 height 15
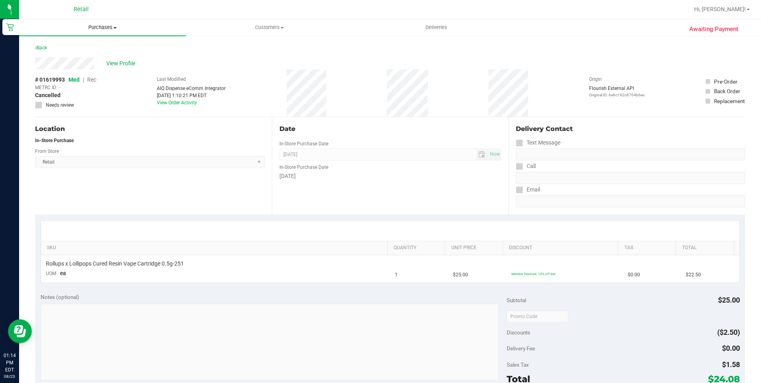
click at [105, 29] on span "Purchases" at bounding box center [102, 27] width 167 height 7
click at [86, 52] on li "Summary of purchases" at bounding box center [102, 48] width 167 height 10
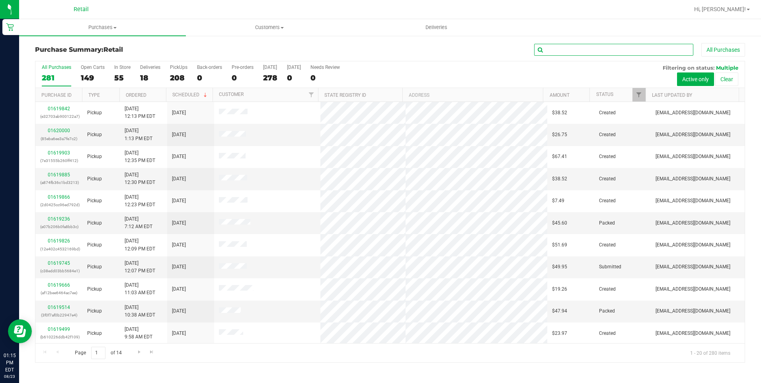
click at [581, 49] on input "text" at bounding box center [613, 50] width 159 height 12
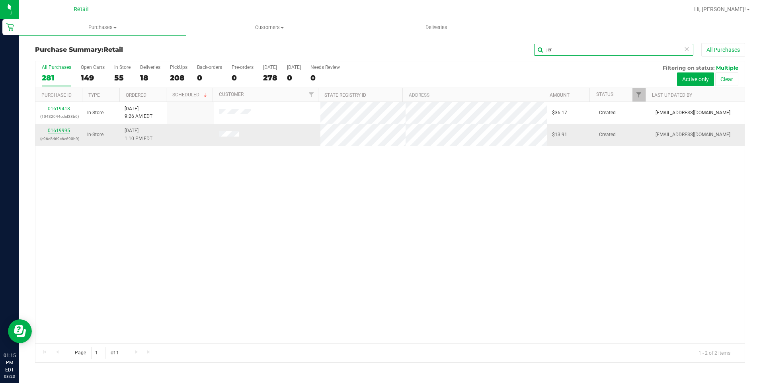
type input "jer"
click at [55, 132] on link "01619995" at bounding box center [59, 131] width 22 height 6
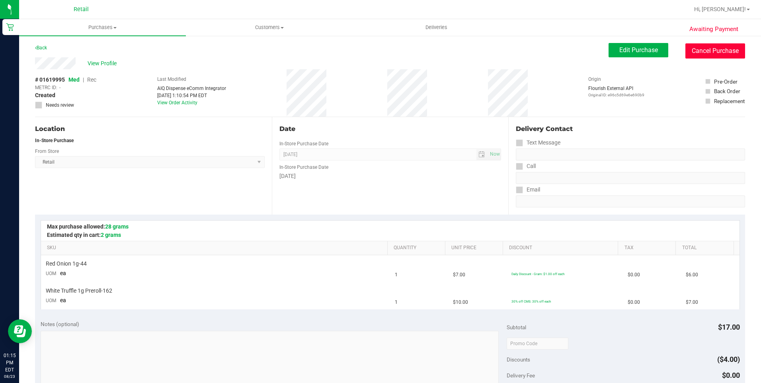
drag, startPoint x: 723, startPoint y: 47, endPoint x: 419, endPoint y: 51, distance: 304.2
click at [723, 46] on button "Cancel Purchase" at bounding box center [716, 50] width 60 height 15
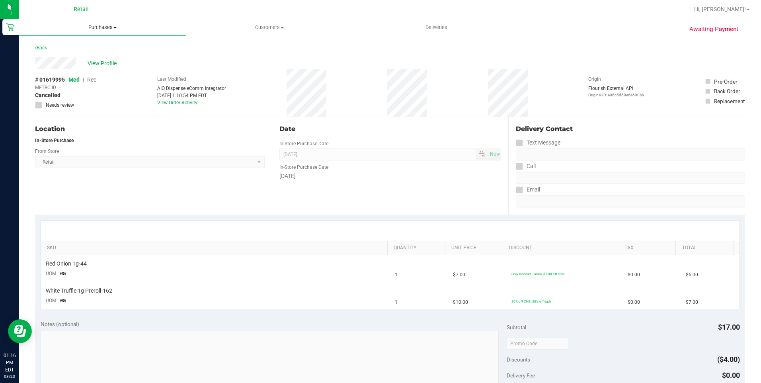
click at [109, 22] on uib-tab-heading "Purchases Summary of purchases Fulfillment All purchases" at bounding box center [102, 27] width 167 height 17
click at [89, 53] on li "Fulfillment" at bounding box center [102, 58] width 167 height 10
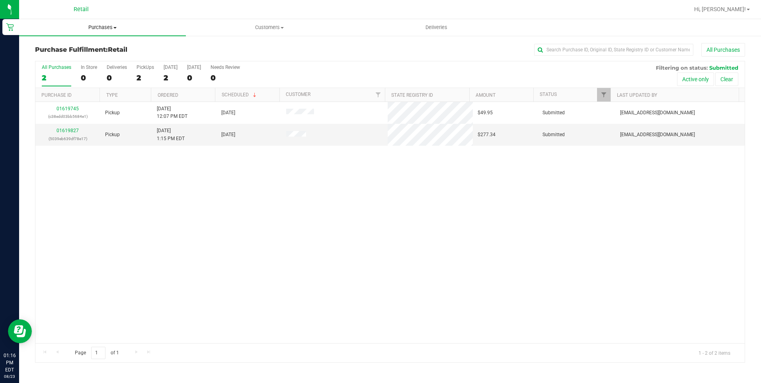
click at [111, 27] on span "Purchases" at bounding box center [102, 27] width 167 height 7
click at [73, 45] on span "Summary of purchases" at bounding box center [60, 48] width 82 height 7
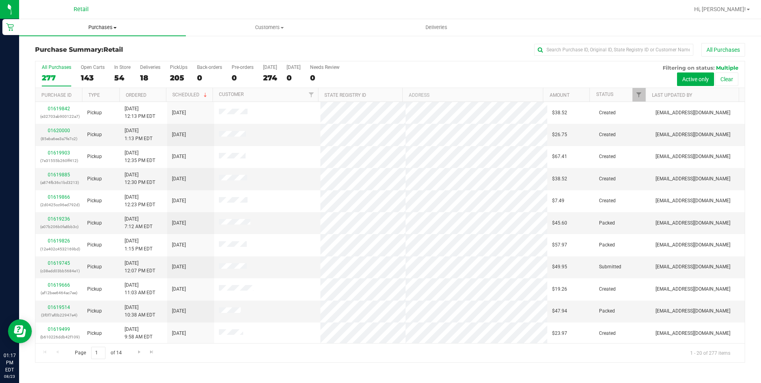
click at [109, 24] on span "Purchases" at bounding box center [102, 27] width 167 height 7
click at [96, 48] on span "Summary of purchases" at bounding box center [60, 48] width 82 height 7
click at [567, 50] on input "text" at bounding box center [613, 50] width 159 height 12
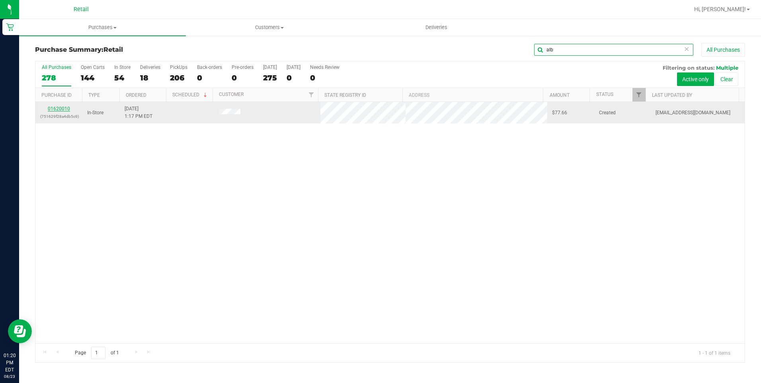
type input "alb"
click at [59, 109] on link "01620010" at bounding box center [59, 109] width 22 height 6
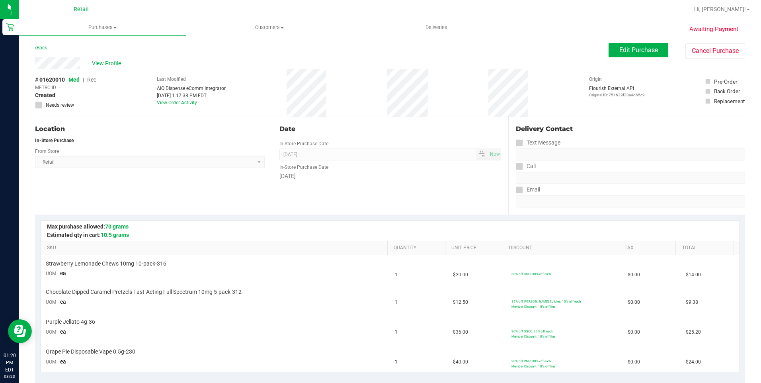
click at [708, 60] on div "View Profile # 01620010 Med | Rec METRC ID: - Created Needs review Last Modifie…" at bounding box center [390, 87] width 710 height 60
click at [711, 49] on button "Cancel Purchase" at bounding box center [716, 50] width 60 height 15
click at [95, 27] on span "Purchases" at bounding box center [102, 27] width 167 height 7
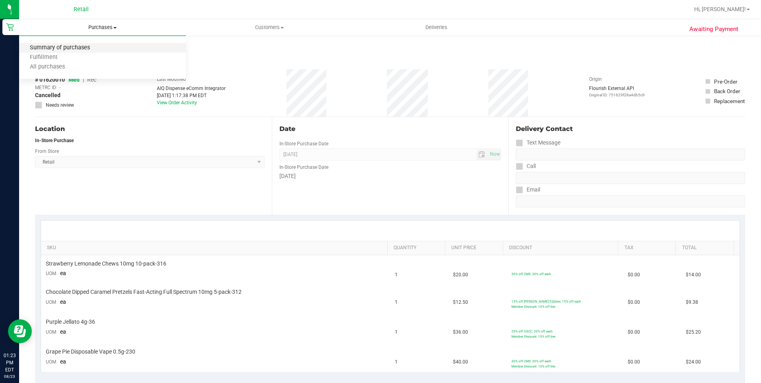
click at [83, 45] on span "Summary of purchases" at bounding box center [60, 48] width 82 height 7
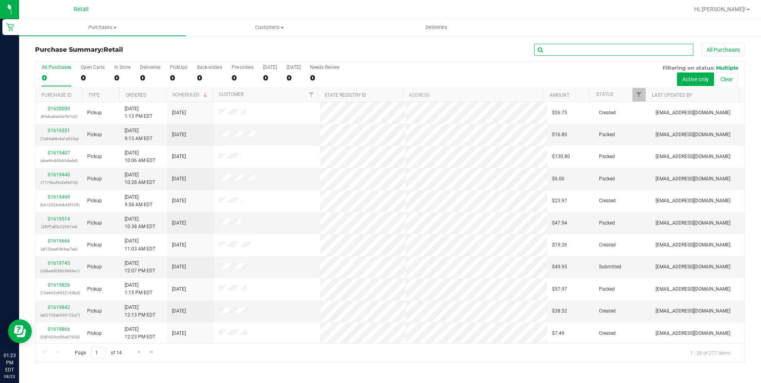
click at [576, 45] on input "text" at bounding box center [613, 50] width 159 height 12
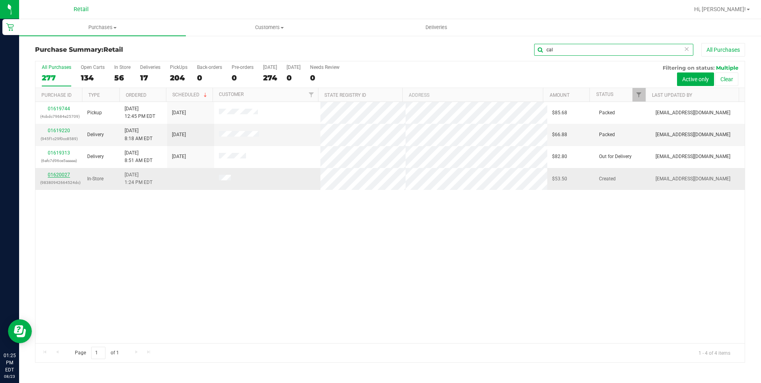
type input "cal"
click at [64, 174] on link "01620027" at bounding box center [59, 175] width 22 height 6
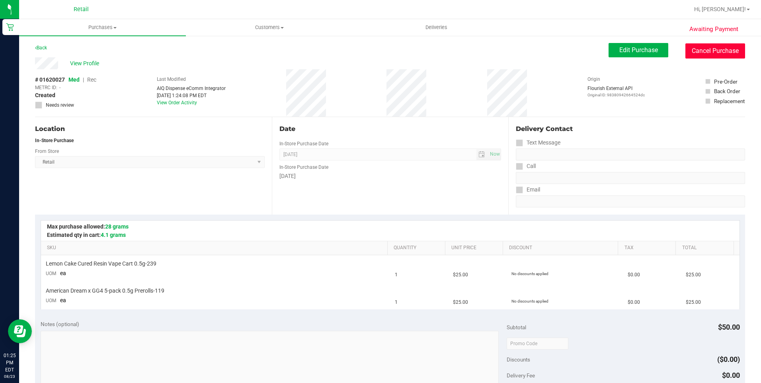
click at [708, 52] on button "Cancel Purchase" at bounding box center [716, 50] width 60 height 15
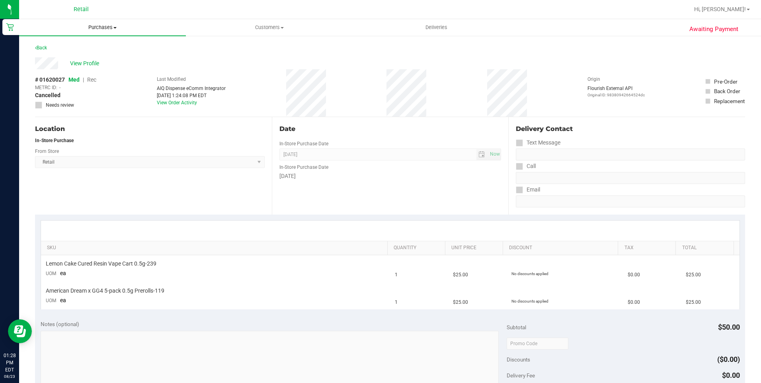
click at [90, 29] on span "Purchases" at bounding box center [102, 27] width 167 height 7
click at [73, 45] on span "Summary of purchases" at bounding box center [60, 48] width 82 height 7
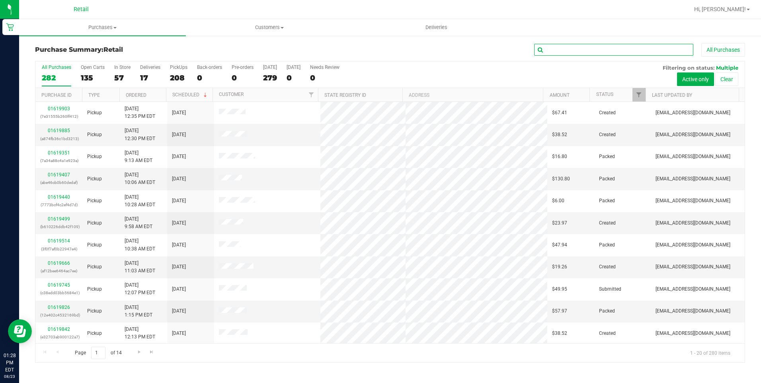
click at [567, 53] on input "text" at bounding box center [613, 50] width 159 height 12
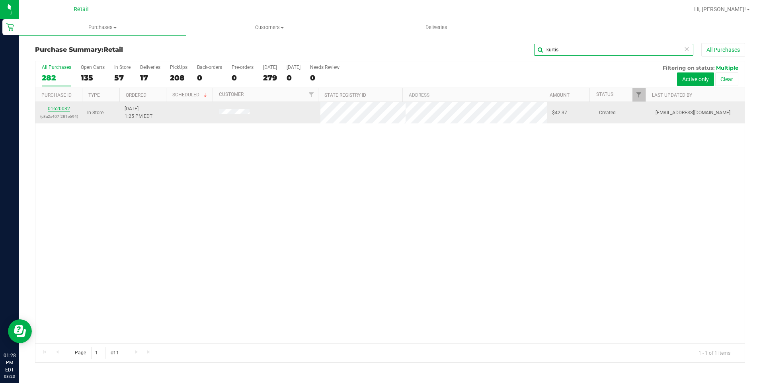
type input "kurtis"
click at [50, 109] on link "01620032" at bounding box center [59, 109] width 22 height 6
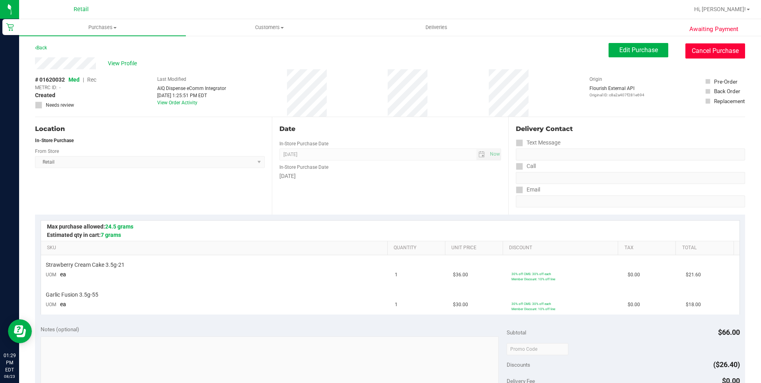
click at [699, 47] on button "Cancel Purchase" at bounding box center [716, 50] width 60 height 15
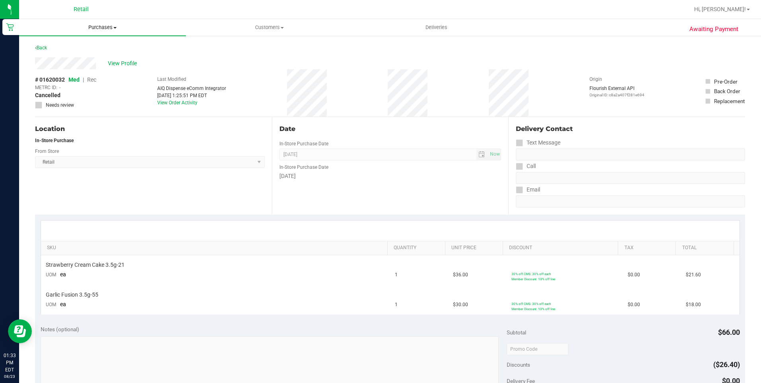
click at [100, 26] on span "Purchases" at bounding box center [102, 27] width 167 height 7
click at [113, 26] on span "Purchases" at bounding box center [102, 27] width 167 height 7
click at [113, 25] on span "Purchases" at bounding box center [102, 27] width 167 height 7
click at [105, 29] on span "Purchases" at bounding box center [102, 27] width 167 height 7
click at [108, 28] on span "Purchases" at bounding box center [102, 27] width 167 height 7
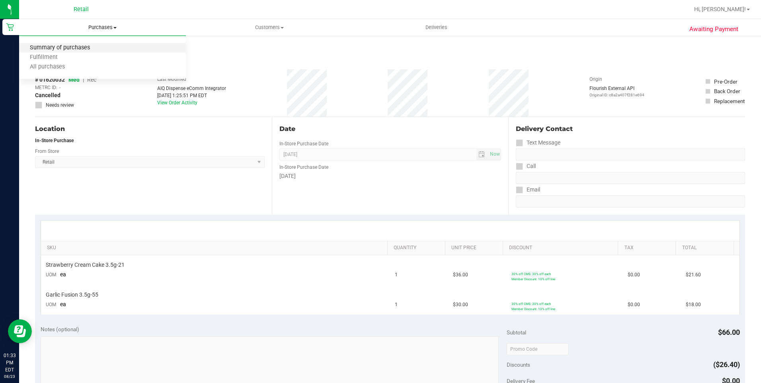
click at [90, 45] on span "Summary of purchases" at bounding box center [60, 48] width 82 height 7
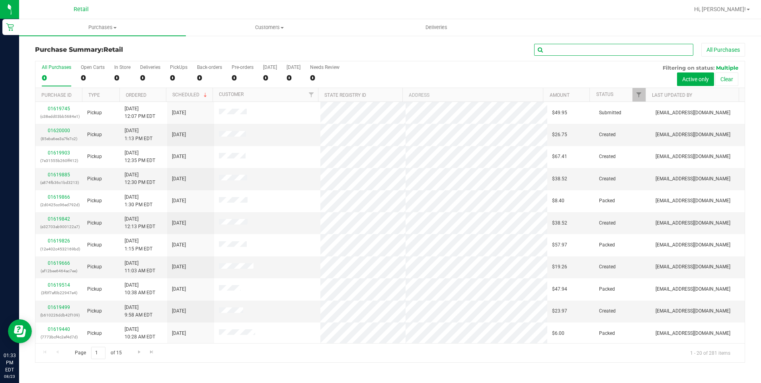
click at [594, 55] on input "text" at bounding box center [613, 50] width 159 height 12
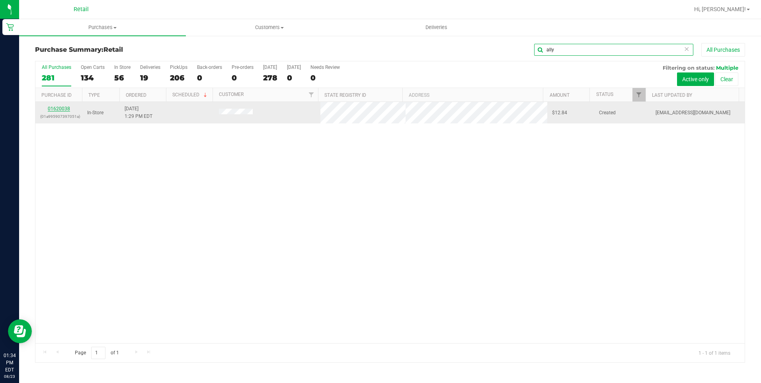
type input "ally"
click at [59, 110] on link "01620038" at bounding box center [59, 109] width 22 height 6
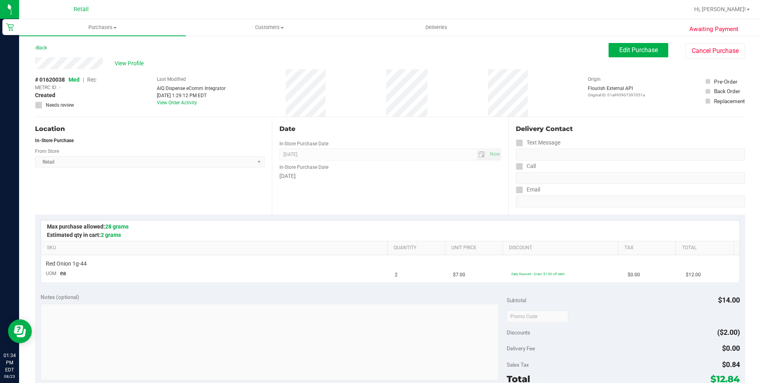
click at [714, 59] on div "View Profile # 01620038 Med | Rec METRC ID: - Created Needs review Last Modifie…" at bounding box center [390, 87] width 710 height 60
click at [713, 54] on button "Cancel Purchase" at bounding box center [716, 50] width 60 height 15
click at [96, 27] on span "Purchases" at bounding box center [102, 27] width 167 height 7
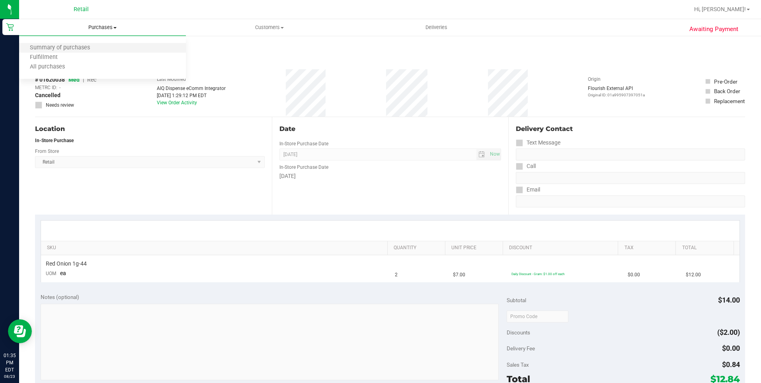
click at [88, 44] on li "Summary of purchases" at bounding box center [102, 48] width 167 height 10
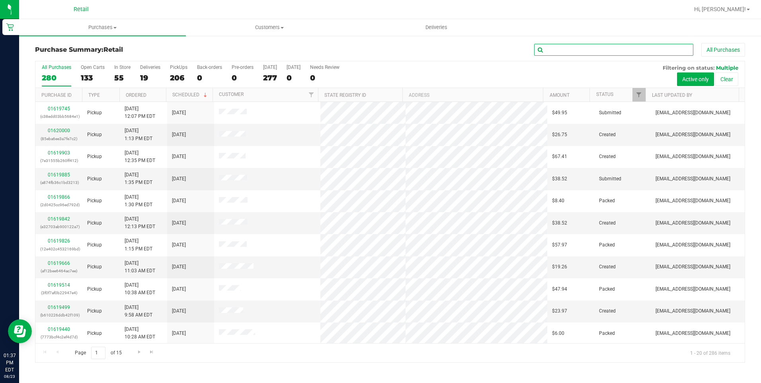
click at [607, 44] on input "text" at bounding box center [613, 50] width 159 height 12
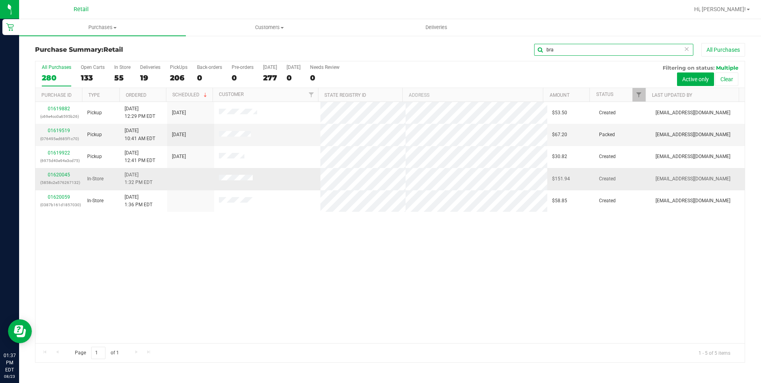
type input "bra"
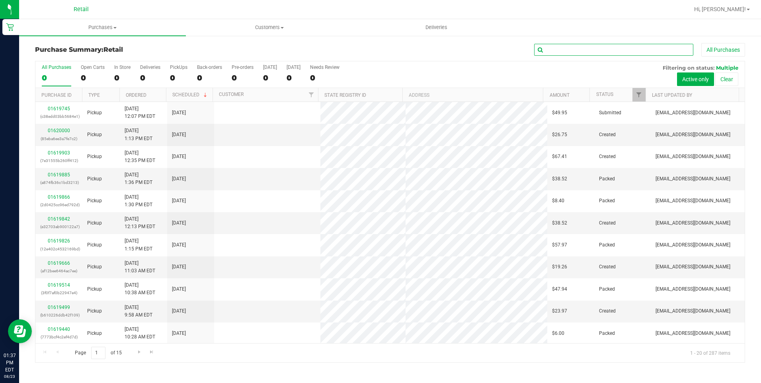
click at [562, 51] on input "text" at bounding box center [613, 50] width 159 height 12
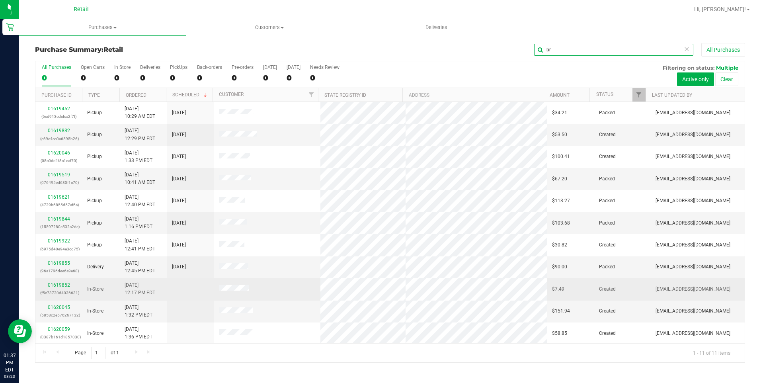
scroll to position [1, 0]
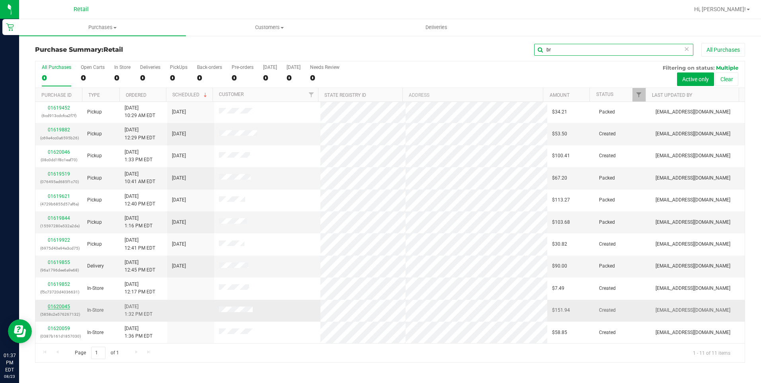
type input "br"
click at [57, 307] on link "01620045" at bounding box center [59, 307] width 22 height 6
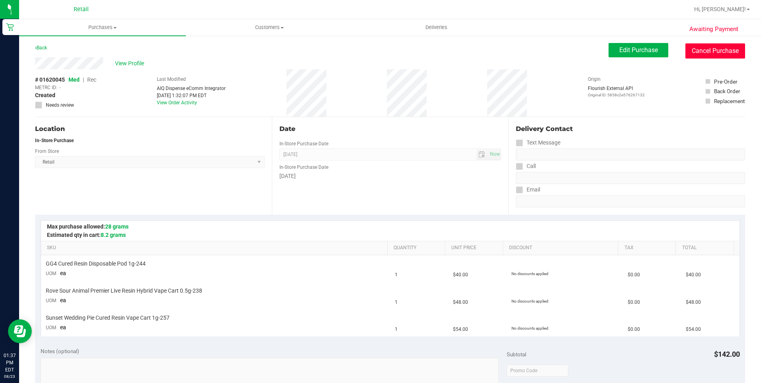
click at [730, 47] on button "Cancel Purchase" at bounding box center [716, 50] width 60 height 15
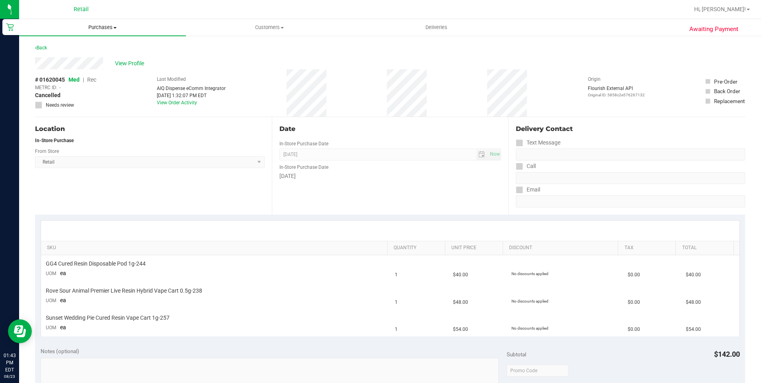
click at [103, 24] on span "Purchases" at bounding box center [102, 27] width 167 height 7
click at [89, 45] on span "Summary of purchases" at bounding box center [60, 48] width 82 height 7
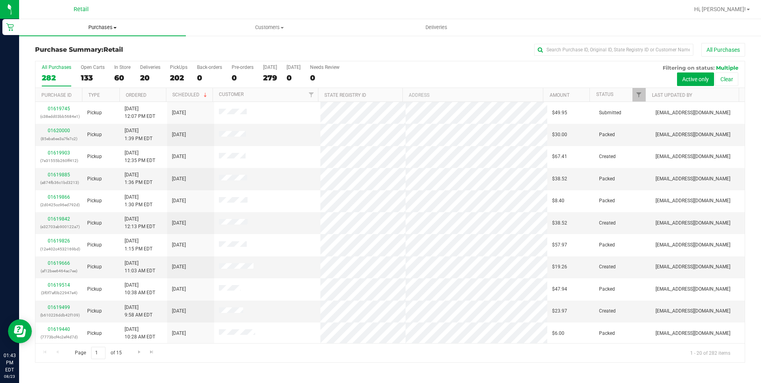
click at [108, 27] on span "Purchases" at bounding box center [102, 27] width 167 height 7
click at [89, 49] on span "Summary of purchases" at bounding box center [60, 48] width 82 height 7
click at [100, 24] on span "Purchases" at bounding box center [102, 27] width 167 height 7
click at [70, 47] on span "Summary of purchases" at bounding box center [60, 48] width 82 height 7
click at [103, 22] on uib-tab-heading "Purchases Summary of purchases Fulfillment All purchases" at bounding box center [102, 27] width 167 height 17
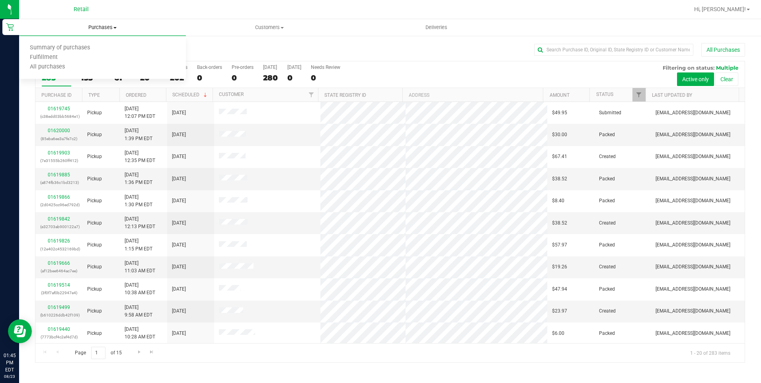
click at [105, 23] on uib-tab-heading "Purchases Summary of purchases Fulfillment All purchases" at bounding box center [102, 27] width 167 height 17
click at [101, 29] on span "Purchases" at bounding box center [102, 27] width 167 height 7
click at [69, 45] on span "Summary of purchases" at bounding box center [60, 48] width 82 height 7
click at [605, 49] on input "text" at bounding box center [613, 50] width 159 height 12
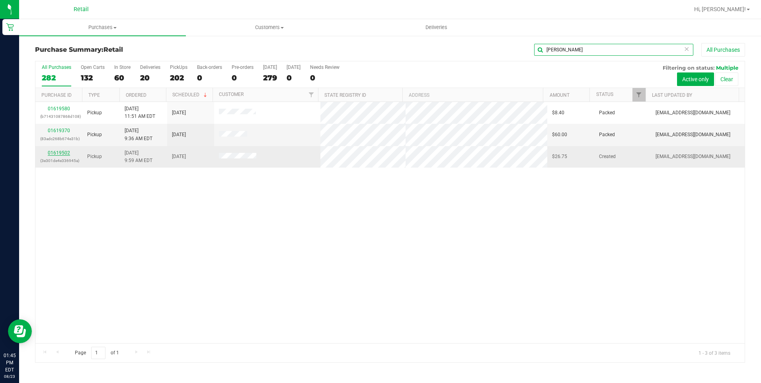
type input "jessica"
click at [58, 151] on link "01619502" at bounding box center [59, 153] width 22 height 6
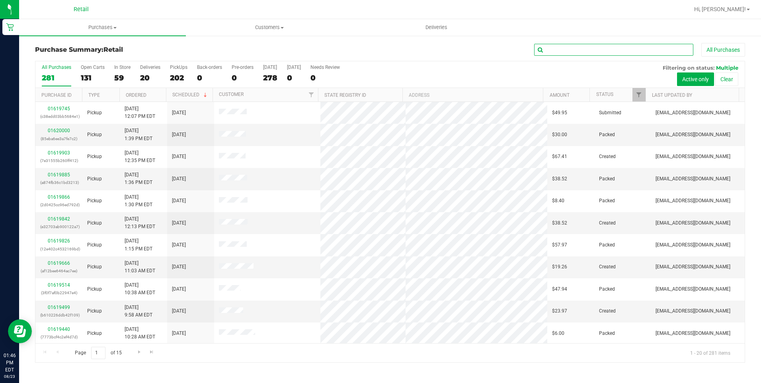
click at [568, 54] on input "text" at bounding box center [613, 50] width 159 height 12
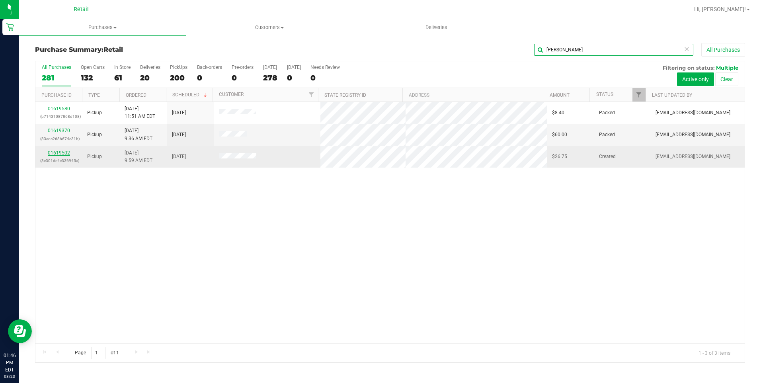
type input "jess"
click at [61, 153] on link "01619502" at bounding box center [59, 153] width 22 height 6
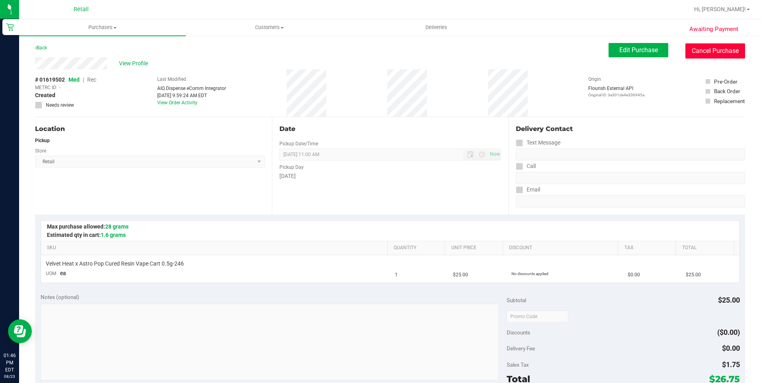
click at [696, 52] on button "Cancel Purchase" at bounding box center [716, 50] width 60 height 15
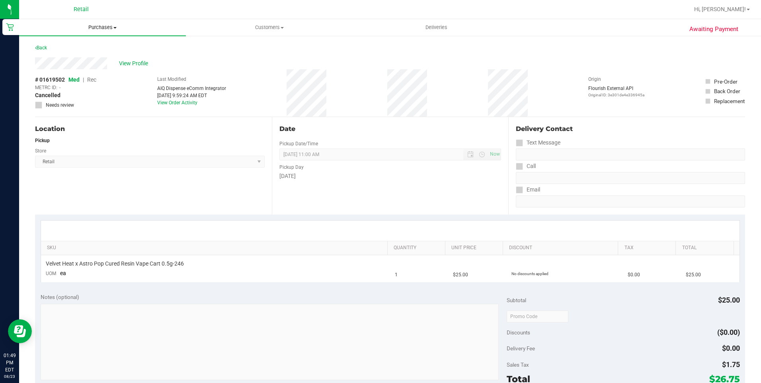
click at [101, 25] on span "Purchases" at bounding box center [102, 27] width 167 height 7
click at [65, 45] on span "Summary of purchases" at bounding box center [60, 48] width 82 height 7
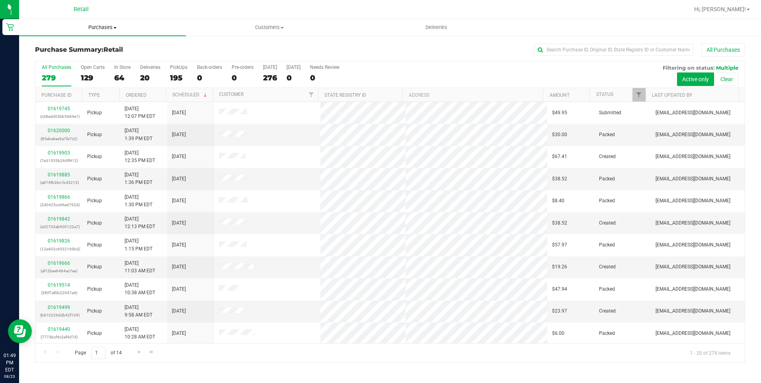
click at [99, 27] on span "Purchases" at bounding box center [102, 27] width 167 height 7
click at [83, 51] on span "Summary of purchases" at bounding box center [60, 48] width 82 height 7
click at [573, 52] on input "text" at bounding box center [613, 50] width 159 height 12
click at [579, 48] on input "text" at bounding box center [613, 50] width 159 height 12
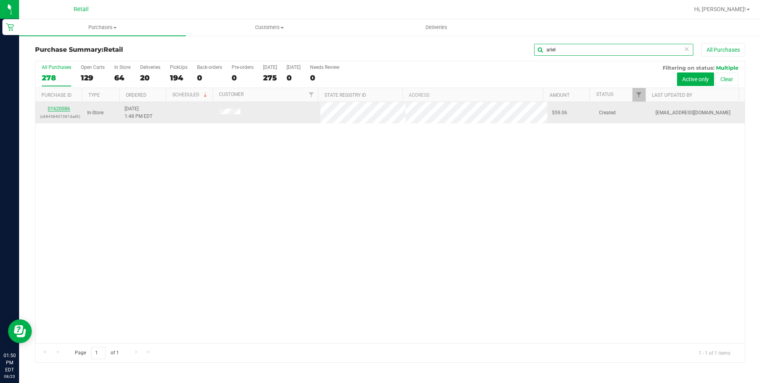
type input "ariel"
click at [65, 107] on link "01620086" at bounding box center [59, 109] width 22 height 6
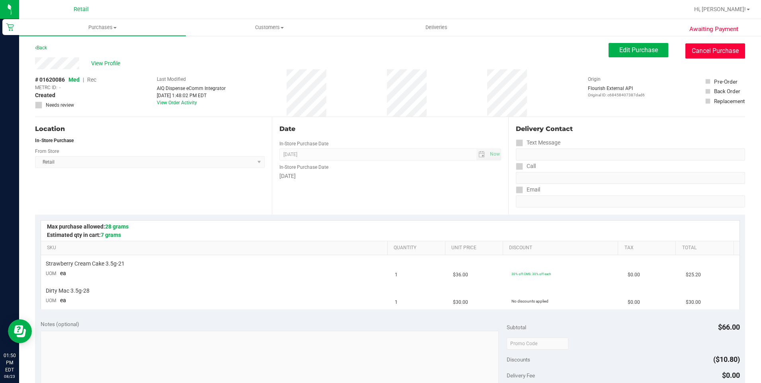
click at [736, 48] on button "Cancel Purchase" at bounding box center [716, 50] width 60 height 15
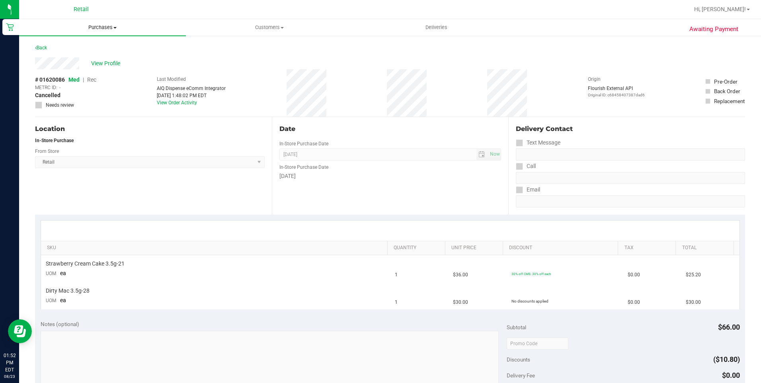
click at [108, 25] on span "Purchases" at bounding box center [102, 27] width 167 height 7
click at [72, 50] on span "Summary of purchases" at bounding box center [60, 48] width 82 height 7
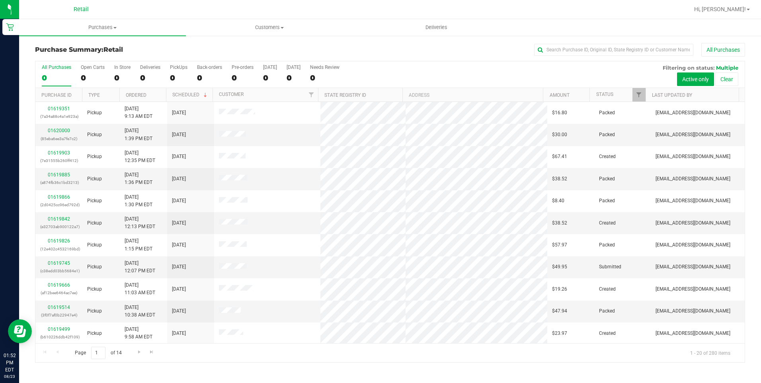
click at [633, 43] on div "All Purchases" at bounding box center [508, 50] width 473 height 14
click at [633, 47] on input "text" at bounding box center [613, 50] width 159 height 12
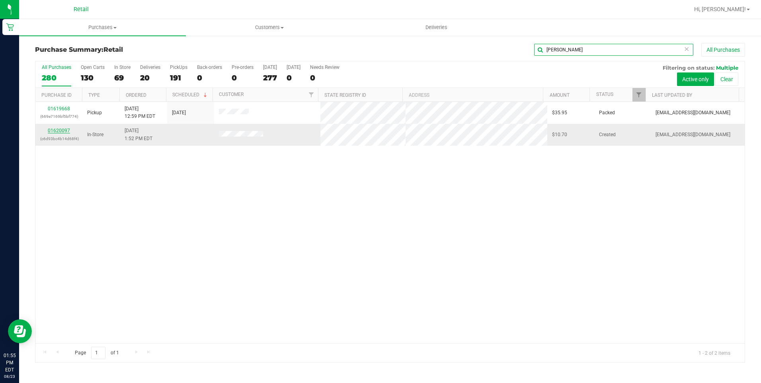
type input "nicholas"
click at [65, 130] on link "01620097" at bounding box center [59, 131] width 22 height 6
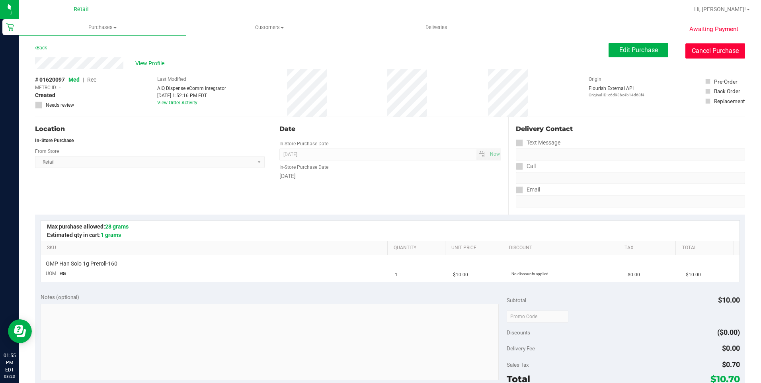
click at [717, 45] on button "Cancel Purchase" at bounding box center [716, 50] width 60 height 15
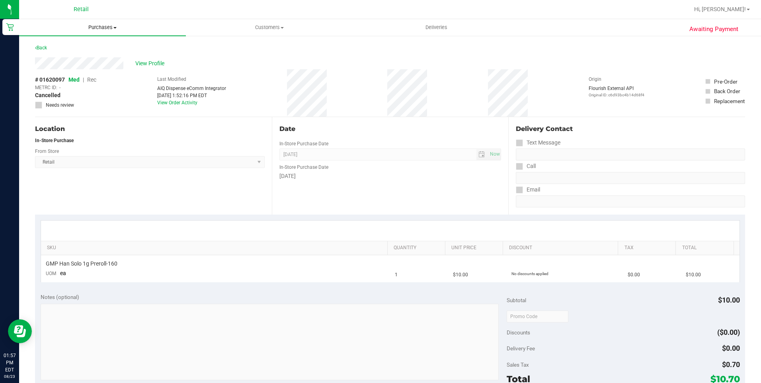
click at [107, 31] on uib-tab-heading "Purchases Summary of purchases Fulfillment All purchases" at bounding box center [102, 27] width 167 height 17
click at [86, 45] on span "Summary of purchases" at bounding box center [60, 48] width 82 height 7
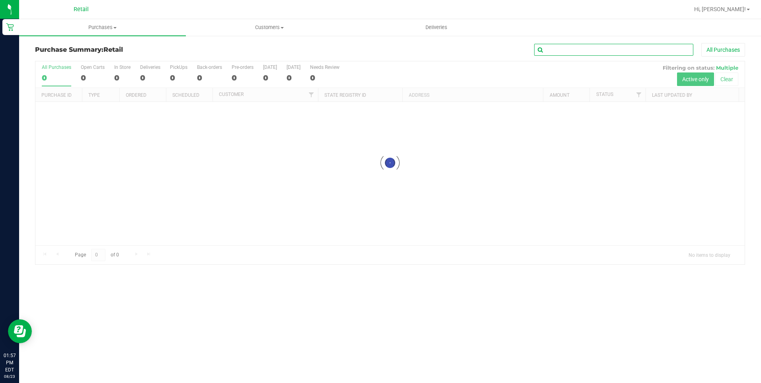
click at [583, 51] on input "text" at bounding box center [613, 50] width 159 height 12
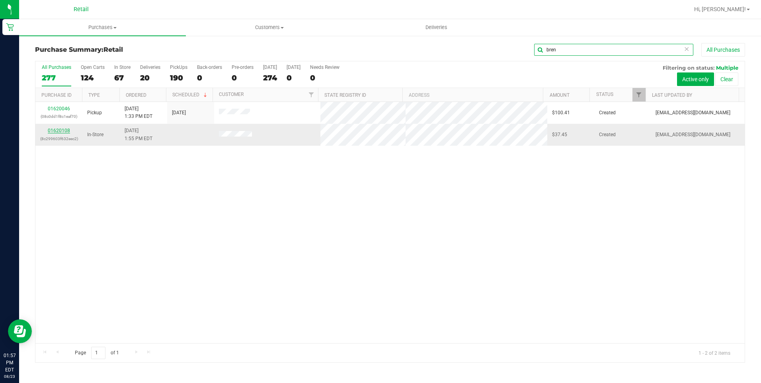
type input "bren"
click at [61, 130] on link "01620108" at bounding box center [59, 131] width 22 height 6
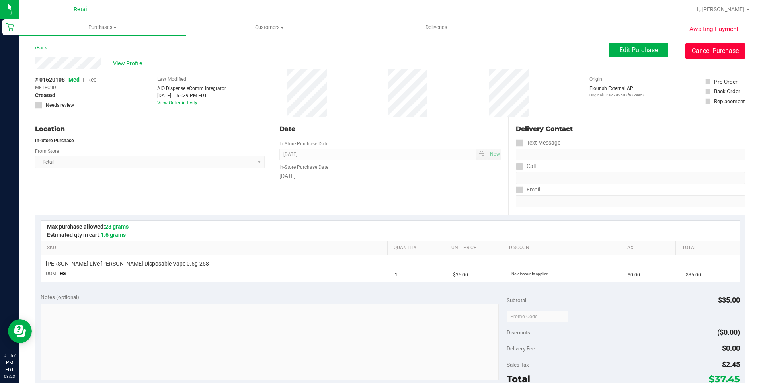
click at [721, 54] on button "Cancel Purchase" at bounding box center [716, 50] width 60 height 15
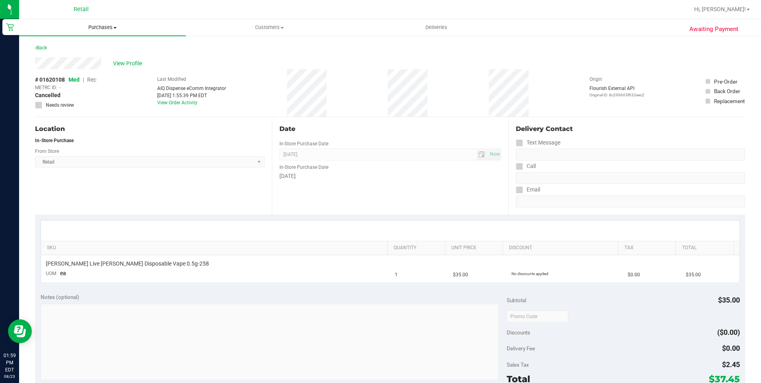
click at [90, 29] on span "Purchases" at bounding box center [102, 27] width 167 height 7
click at [69, 48] on span "Summary of purchases" at bounding box center [60, 48] width 82 height 7
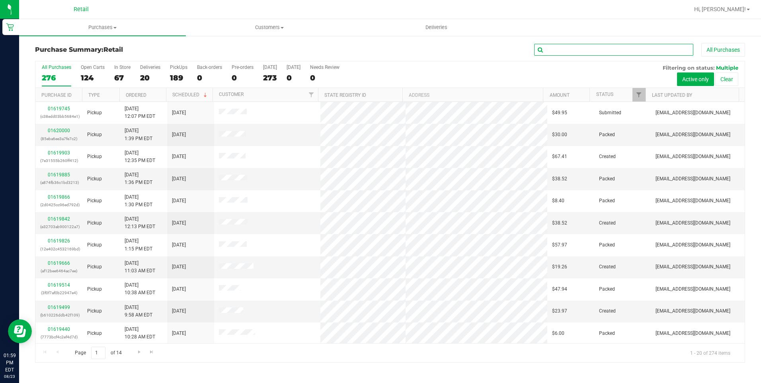
click at [591, 45] on input "text" at bounding box center [613, 50] width 159 height 12
click at [569, 54] on input "text" at bounding box center [613, 50] width 159 height 12
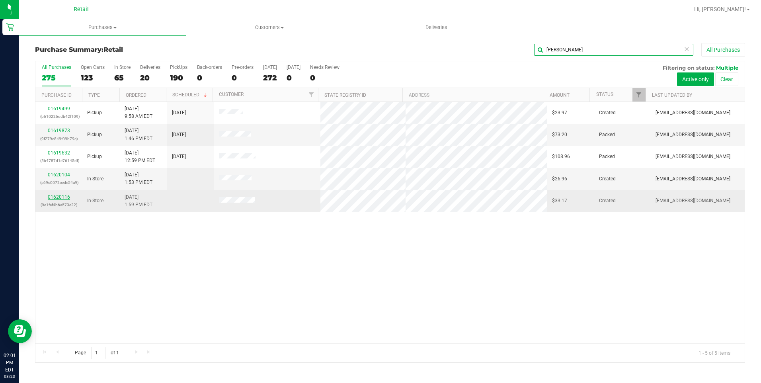
type input "jos"
click at [61, 196] on link "01620116" at bounding box center [59, 197] width 22 height 6
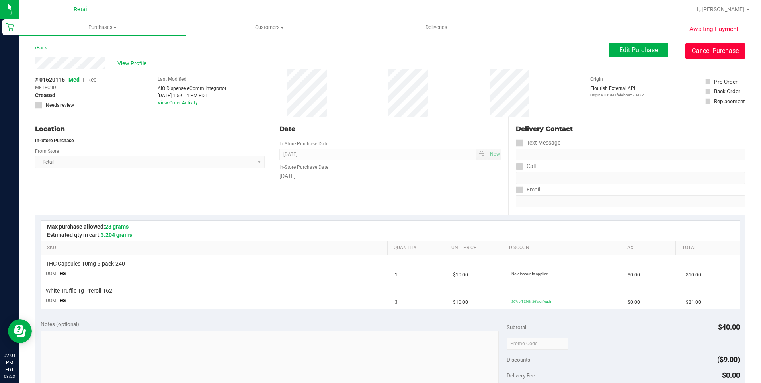
click at [708, 48] on button "Cancel Purchase" at bounding box center [716, 50] width 60 height 15
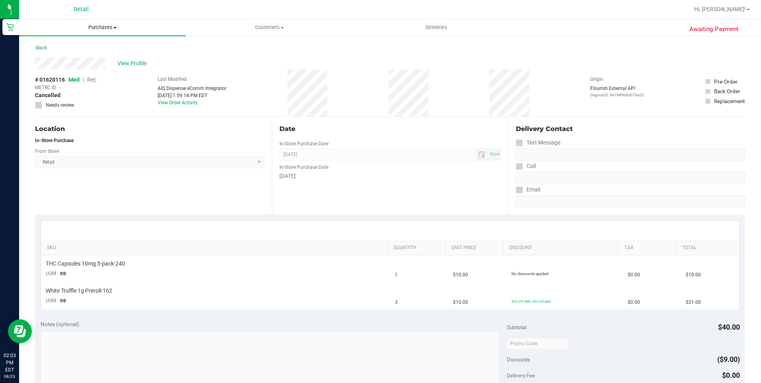
click at [111, 28] on span "Purchases" at bounding box center [102, 27] width 167 height 7
click at [95, 47] on span "Summary of purchases" at bounding box center [60, 48] width 82 height 7
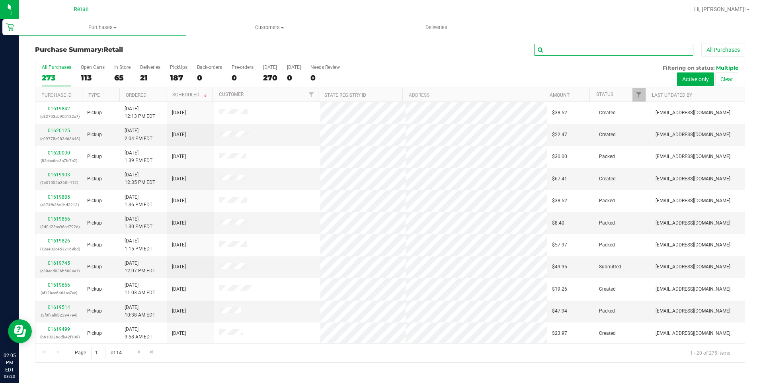
click at [602, 46] on input "text" at bounding box center [613, 50] width 159 height 12
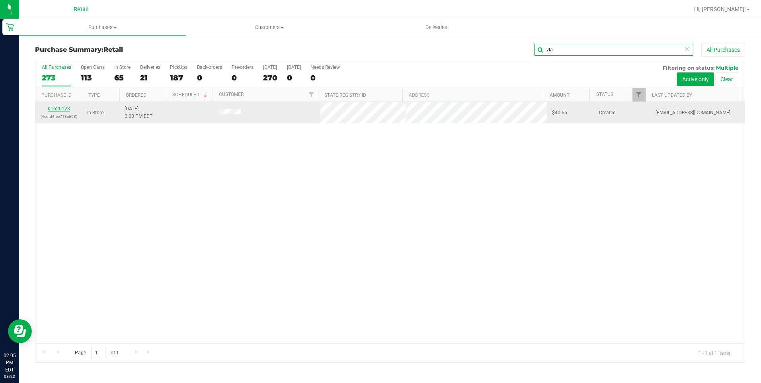
type input "vla"
click at [62, 108] on link "01620123" at bounding box center [59, 109] width 22 height 6
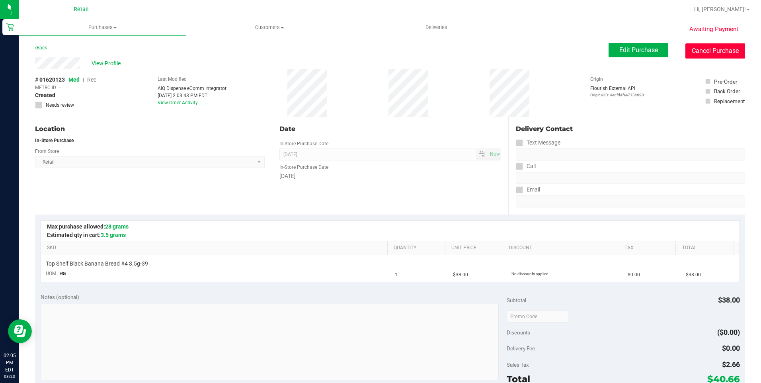
click at [725, 50] on button "Cancel Purchase" at bounding box center [716, 50] width 60 height 15
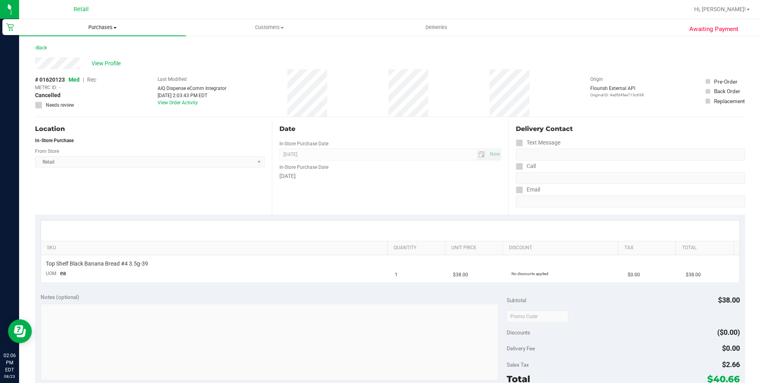
click at [102, 31] on span "Purchases" at bounding box center [102, 27] width 167 height 7
click at [87, 46] on span "Summary of purchases" at bounding box center [60, 48] width 82 height 7
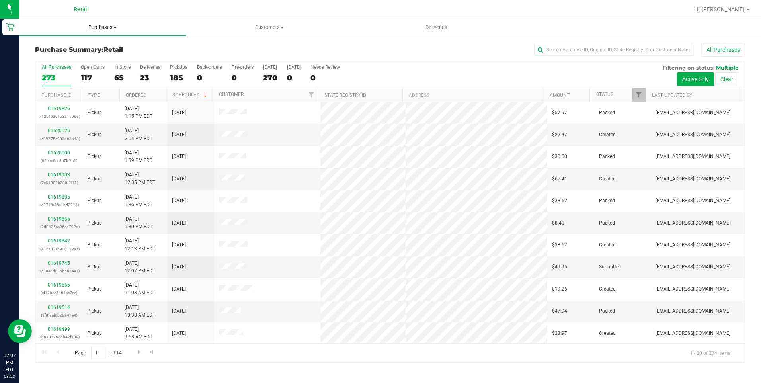
click at [110, 27] on span "Purchases" at bounding box center [102, 27] width 167 height 7
click at [92, 45] on span "Summary of purchases" at bounding box center [60, 48] width 82 height 7
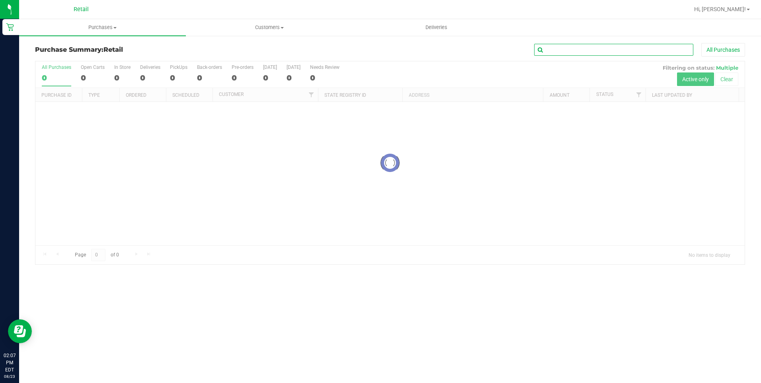
click at [590, 51] on input "text" at bounding box center [613, 50] width 159 height 12
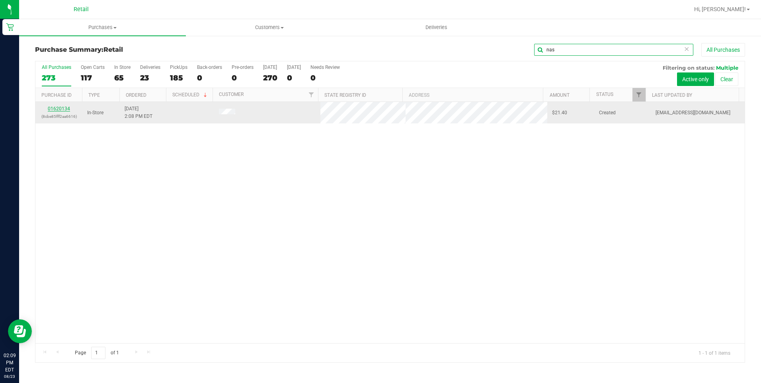
type input "nas"
click at [61, 110] on link "01620134" at bounding box center [59, 109] width 22 height 6
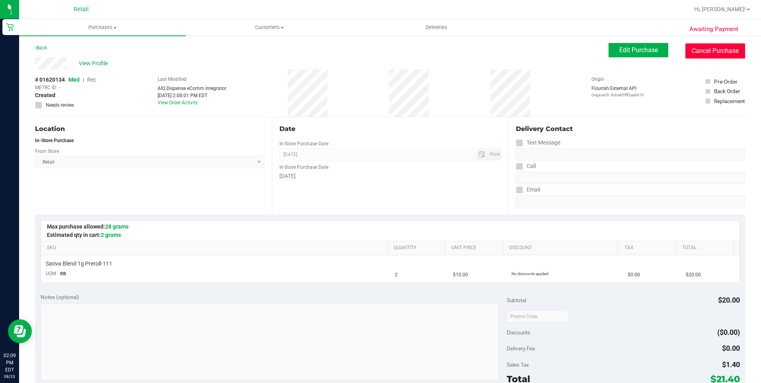
click at [710, 51] on button "Cancel Purchase" at bounding box center [716, 50] width 60 height 15
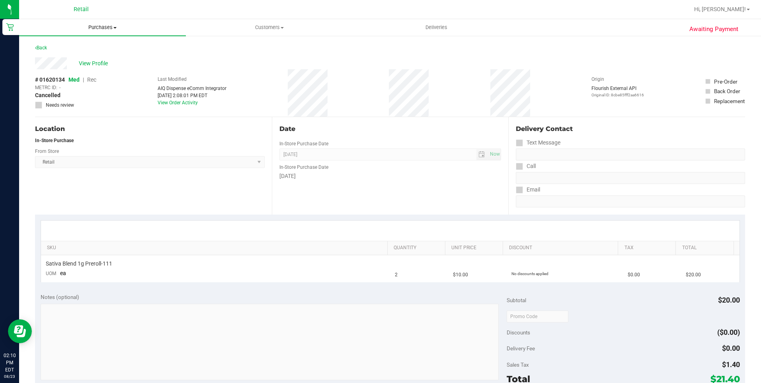
click at [98, 28] on span "Purchases" at bounding box center [102, 27] width 167 height 7
click at [84, 52] on li "Summary of purchases" at bounding box center [102, 48] width 167 height 10
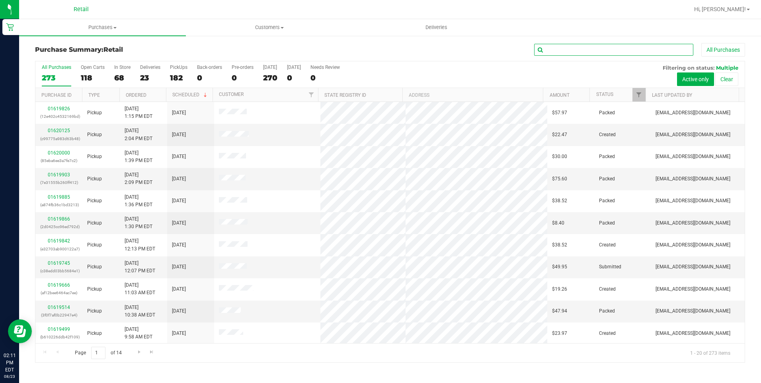
drag, startPoint x: 589, startPoint y: 52, endPoint x: 594, endPoint y: 49, distance: 5.3
click at [589, 52] on input "text" at bounding box center [613, 50] width 159 height 12
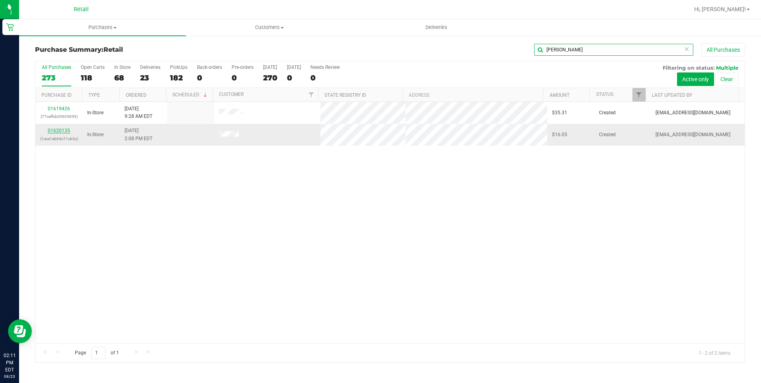
type input "joe"
click at [63, 128] on link "01620135" at bounding box center [59, 131] width 22 height 6
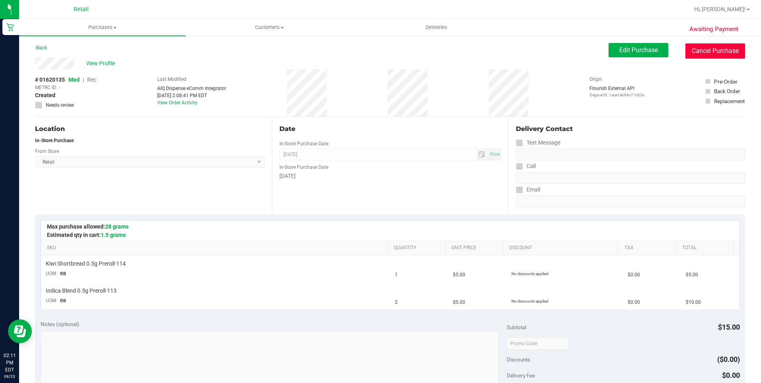
click at [708, 48] on button "Cancel Purchase" at bounding box center [716, 50] width 60 height 15
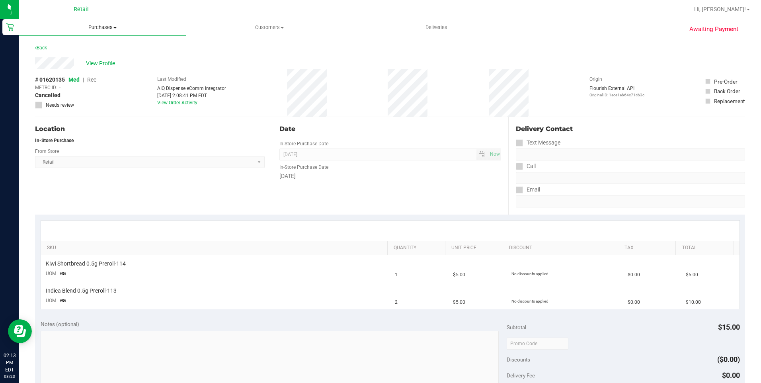
click at [101, 27] on span "Purchases" at bounding box center [102, 27] width 167 height 7
click at [52, 47] on span "Summary of purchases" at bounding box center [60, 48] width 82 height 7
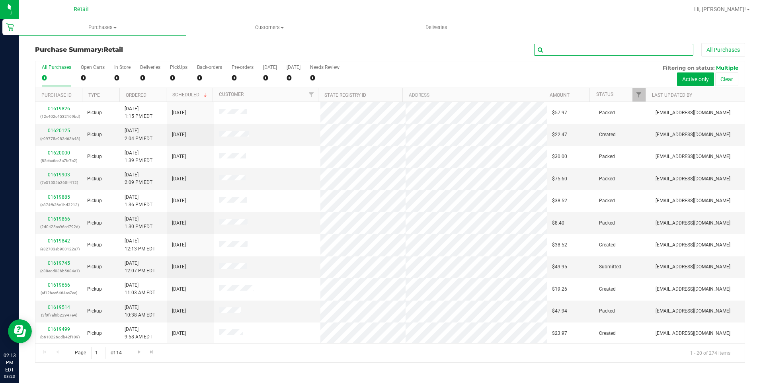
click at [562, 51] on input "text" at bounding box center [613, 50] width 159 height 12
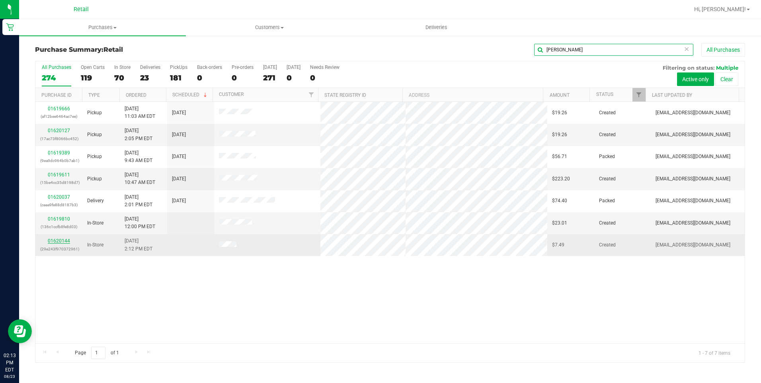
type input "dan"
click at [66, 238] on link "01620144" at bounding box center [59, 241] width 22 height 6
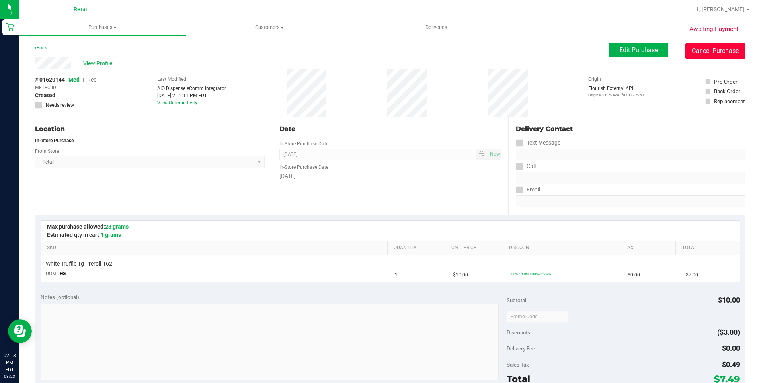
click at [710, 51] on button "Cancel Purchase" at bounding box center [716, 50] width 60 height 15
click at [428, 47] on div "Back Edit Purchase Cancel Purchase" at bounding box center [390, 50] width 710 height 14
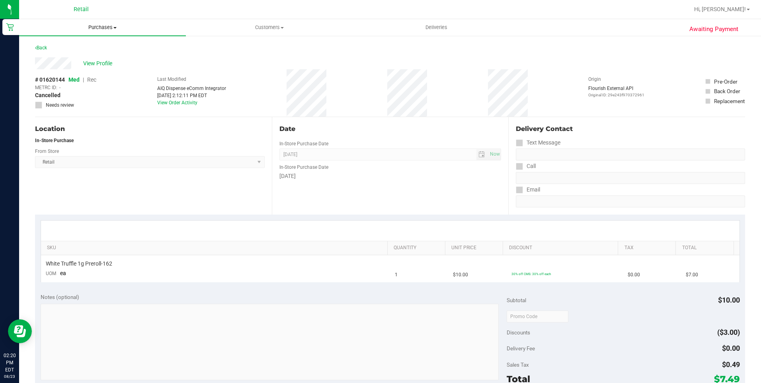
click at [108, 29] on span "Purchases" at bounding box center [102, 27] width 167 height 7
click at [80, 45] on span "Summary of purchases" at bounding box center [60, 48] width 82 height 7
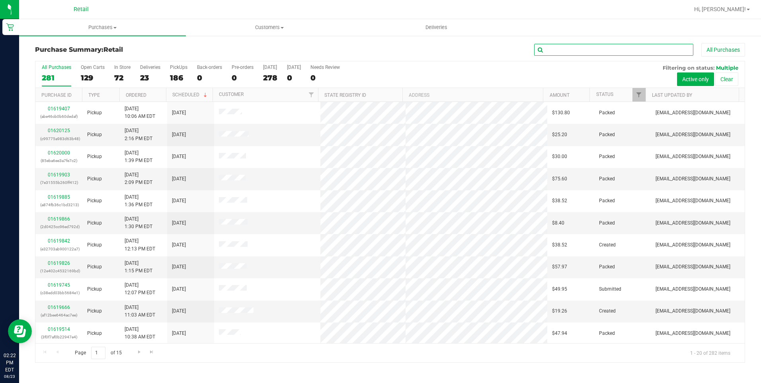
click at [572, 54] on input "text" at bounding box center [613, 50] width 159 height 12
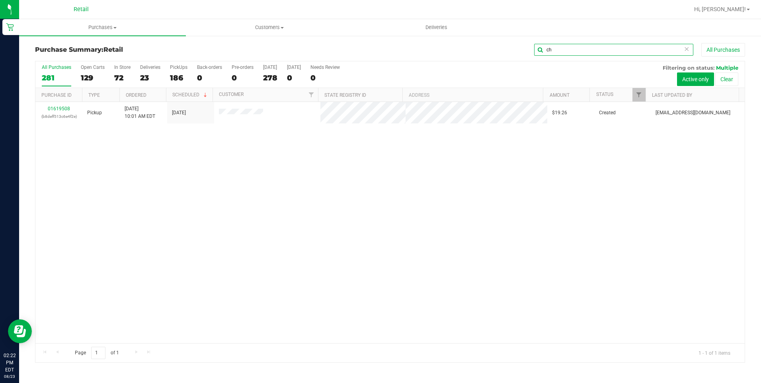
type input "c"
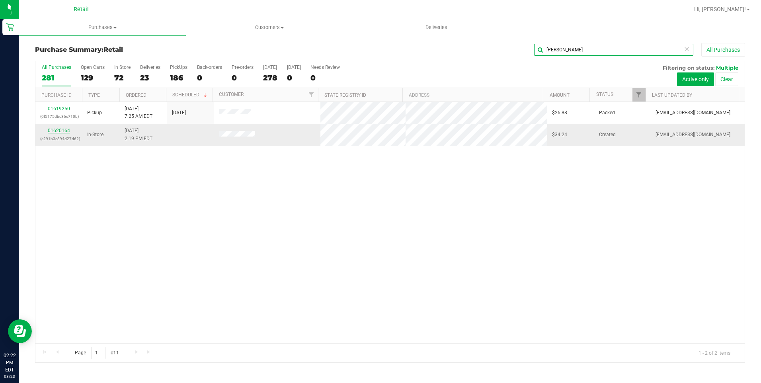
type input "cris"
click at [58, 132] on link "01620164" at bounding box center [59, 131] width 22 height 6
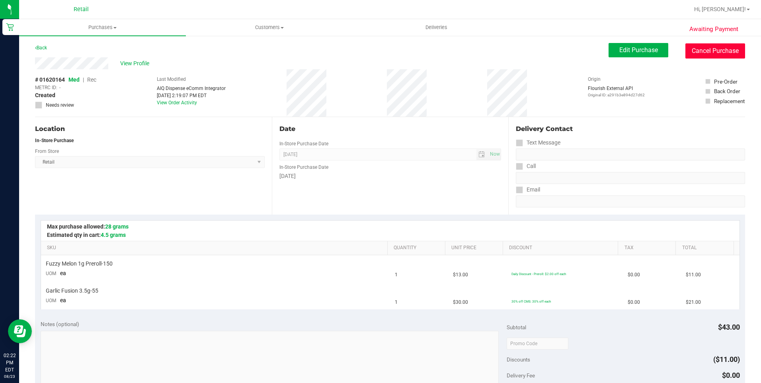
click at [724, 47] on button "Cancel Purchase" at bounding box center [716, 50] width 60 height 15
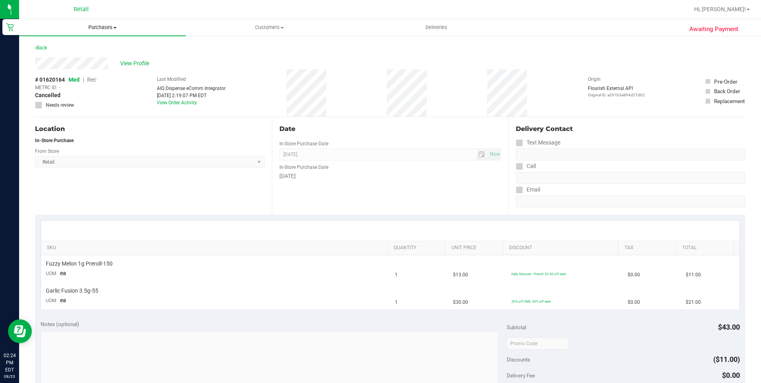
click at [108, 26] on span "Purchases" at bounding box center [102, 27] width 167 height 7
click at [75, 44] on li "Summary of purchases" at bounding box center [102, 48] width 167 height 10
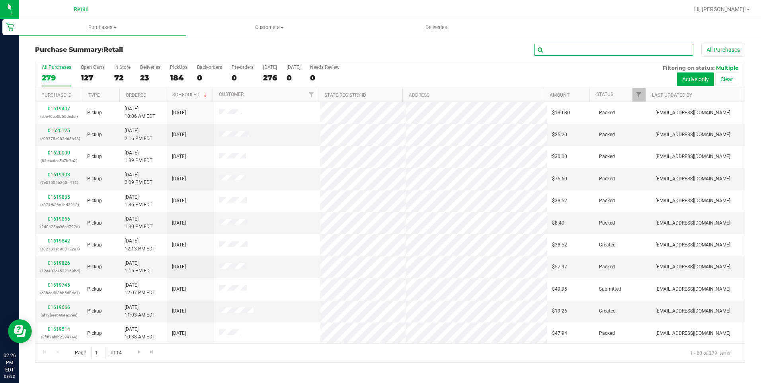
click at [571, 54] on input "text" at bounding box center [613, 50] width 159 height 12
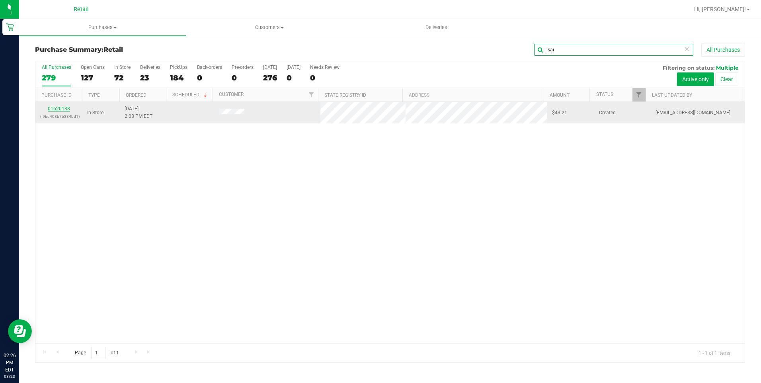
type input "isai"
click at [56, 109] on link "01620138" at bounding box center [59, 109] width 22 height 6
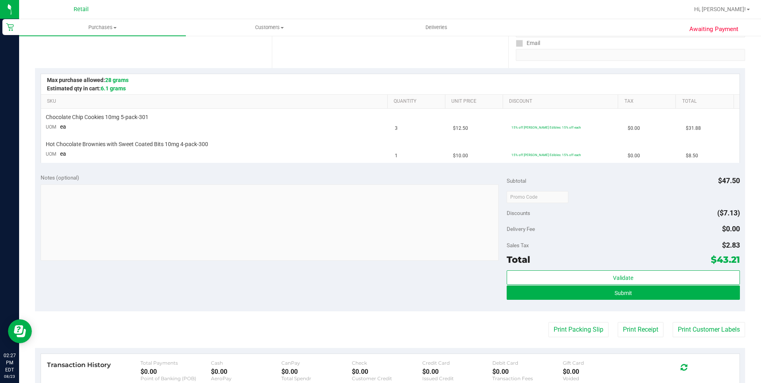
scroll to position [199, 0]
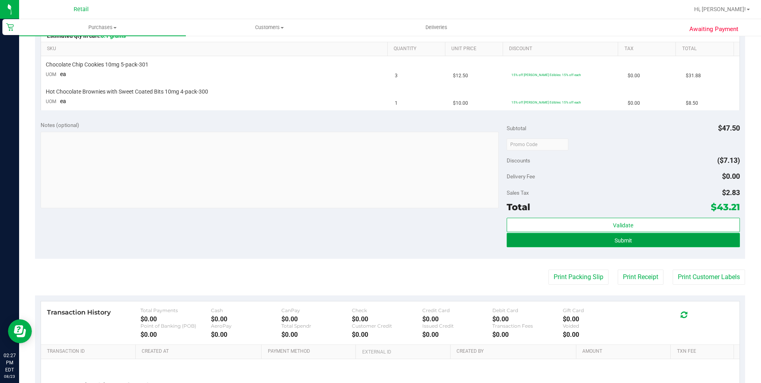
click at [615, 239] on span "Submit" at bounding box center [624, 240] width 18 height 6
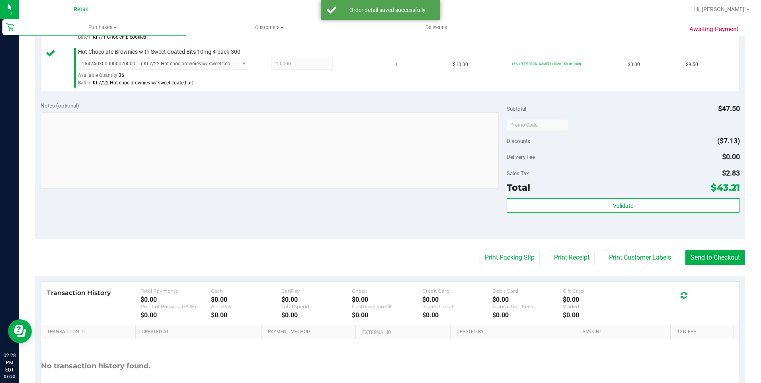
scroll to position [314, 0]
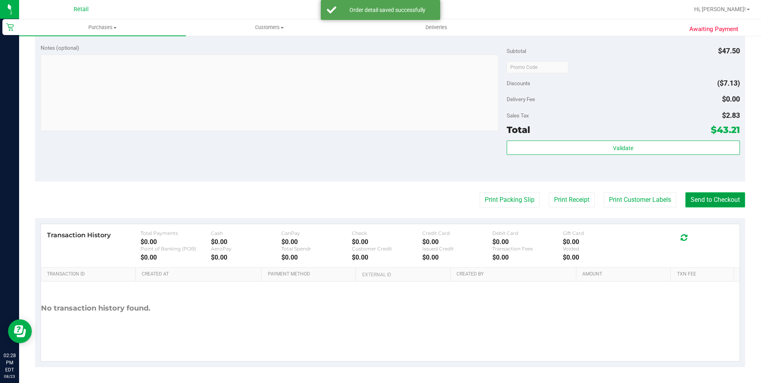
click at [716, 200] on button "Send to Checkout" at bounding box center [716, 199] width 60 height 15
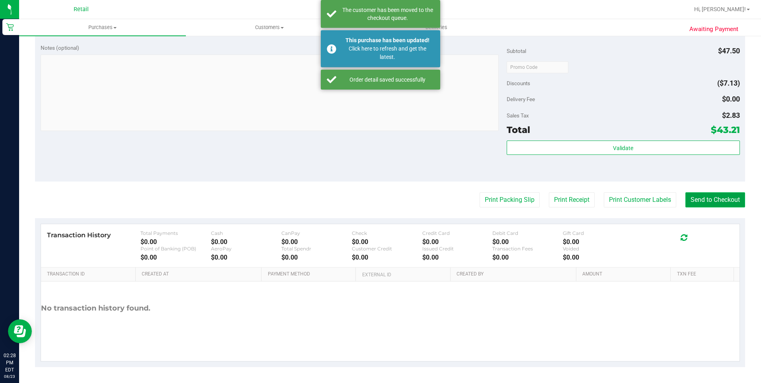
click at [715, 198] on button "Send to Checkout" at bounding box center [716, 199] width 60 height 15
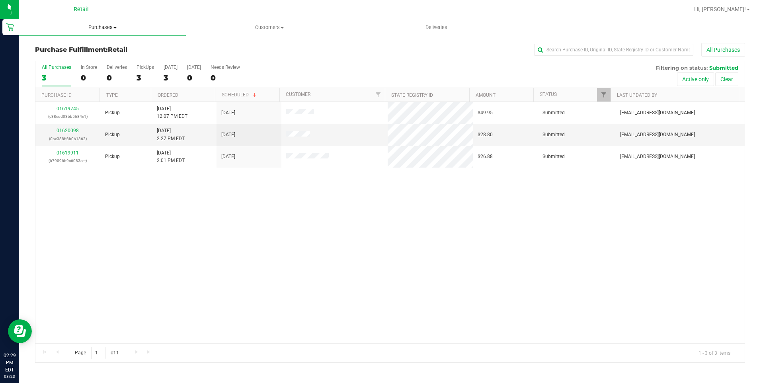
click at [103, 26] on span "Purchases" at bounding box center [102, 27] width 167 height 7
click at [401, 207] on div "01619745 (c38edd03bb5684e1) Pickup 8/23/2025 12:07 PM EDT 8/23/2025 $49.95 Subm…" at bounding box center [390, 222] width 710 height 241
click at [613, 51] on input "text" at bounding box center [613, 50] width 159 height 12
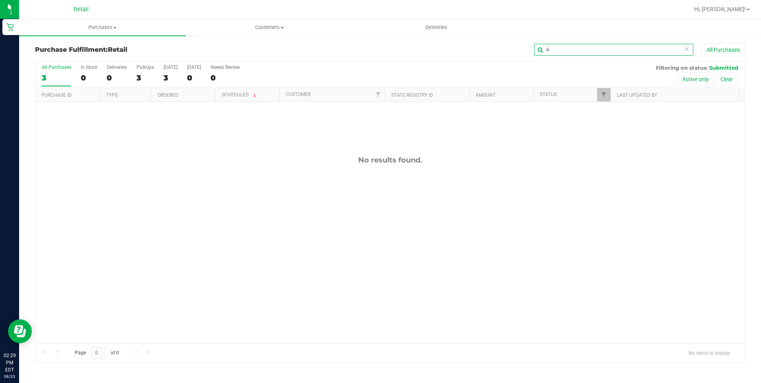
type input "i"
type input "r"
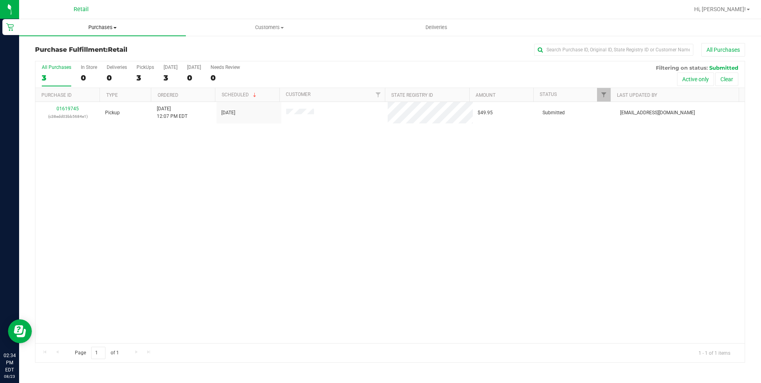
click at [102, 24] on span "Purchases" at bounding box center [102, 27] width 167 height 7
click at [78, 51] on span "Summary of purchases" at bounding box center [60, 48] width 82 height 7
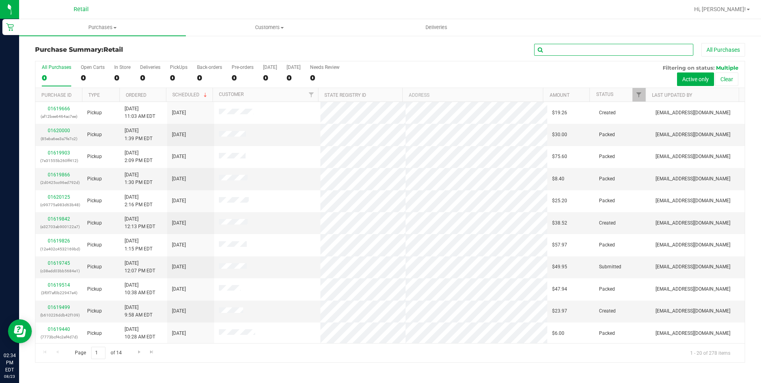
click at [561, 50] on input "text" at bounding box center [613, 50] width 159 height 12
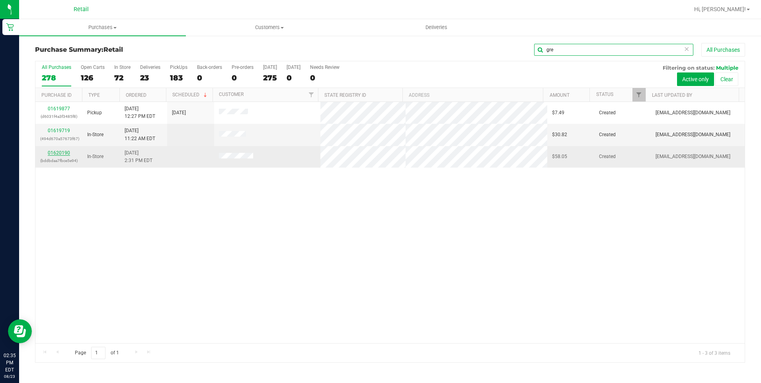
type input "gre"
click at [57, 150] on link "01620190" at bounding box center [59, 153] width 22 height 6
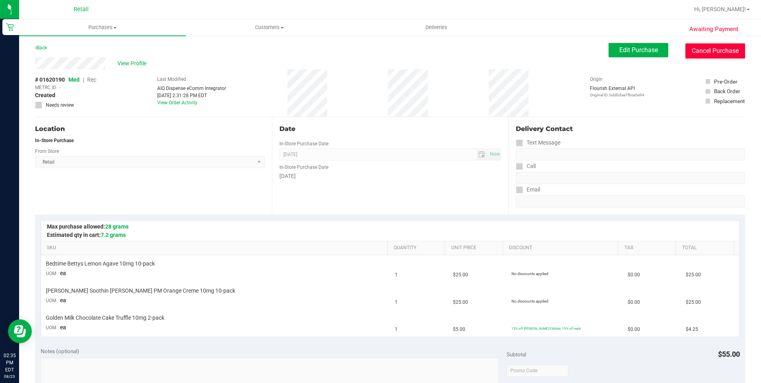
click at [719, 46] on button "Cancel Purchase" at bounding box center [716, 50] width 60 height 15
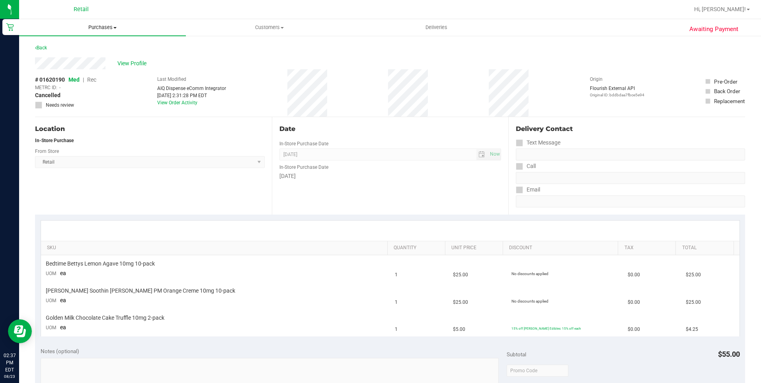
click at [100, 20] on uib-tab-heading "Purchases Summary of purchases Fulfillment All purchases" at bounding box center [102, 27] width 167 height 17
click at [98, 29] on span "Purchases" at bounding box center [102, 27] width 167 height 7
click at [103, 30] on span "Purchases" at bounding box center [102, 27] width 167 height 7
click at [86, 48] on span "Summary of purchases" at bounding box center [60, 48] width 82 height 7
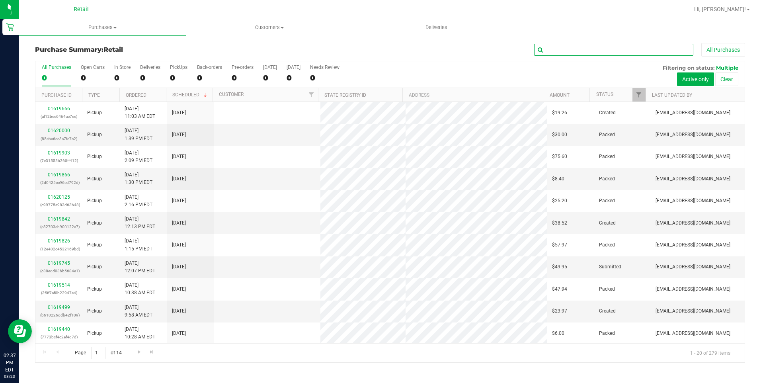
click at [594, 53] on input "text" at bounding box center [613, 50] width 159 height 12
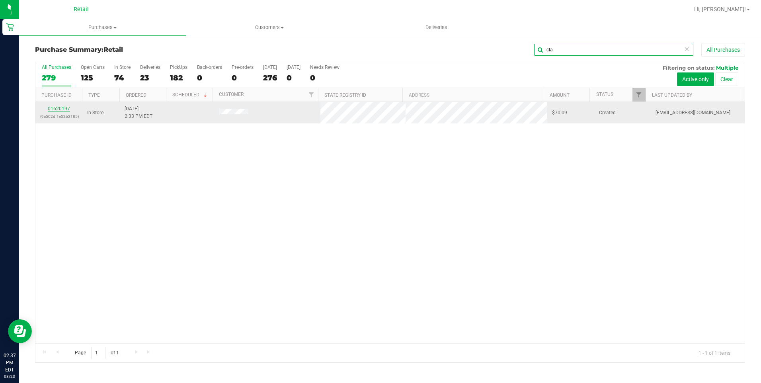
type input "cla"
click at [57, 110] on link "01620197" at bounding box center [59, 109] width 22 height 6
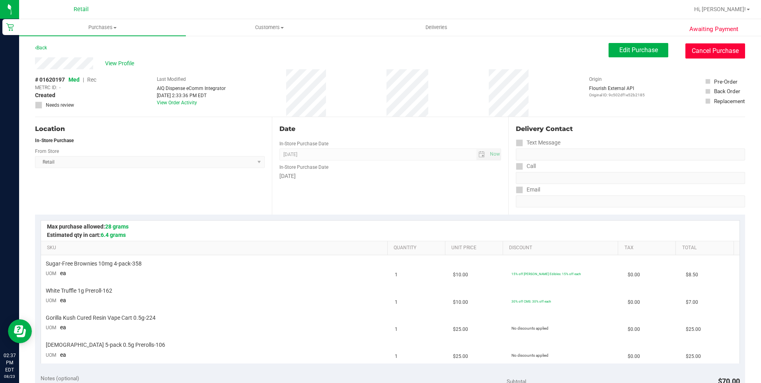
click at [704, 48] on button "Cancel Purchase" at bounding box center [716, 50] width 60 height 15
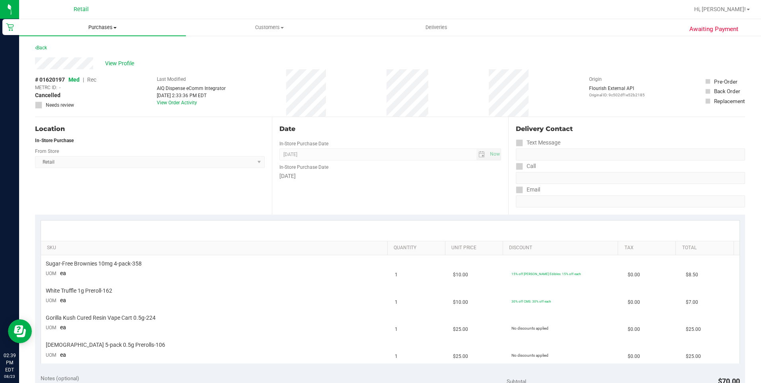
click at [92, 29] on span "Purchases" at bounding box center [102, 27] width 167 height 7
click at [115, 28] on span at bounding box center [114, 28] width 3 height 2
click at [114, 31] on span "Purchases" at bounding box center [102, 27] width 167 height 7
click at [89, 47] on span "Summary of purchases" at bounding box center [60, 48] width 82 height 7
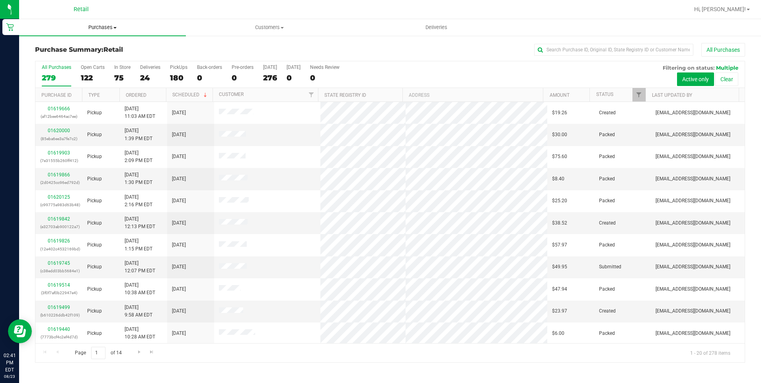
click at [113, 25] on span "Purchases" at bounding box center [102, 27] width 167 height 7
click at [91, 51] on span "Summary of purchases" at bounding box center [60, 48] width 82 height 7
click at [610, 49] on input "text" at bounding box center [613, 50] width 159 height 12
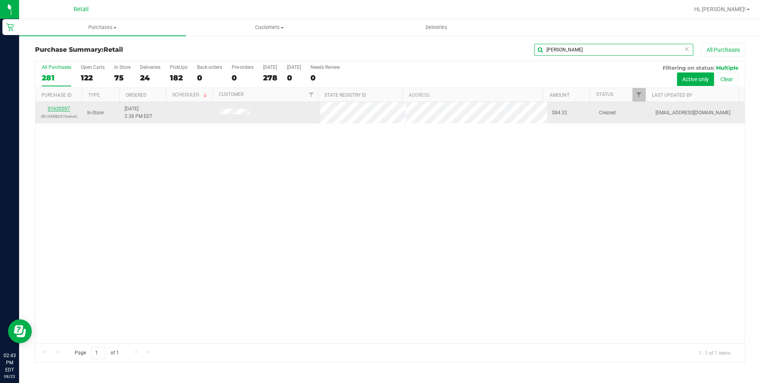
type input "steve"
click at [57, 110] on link "01620207" at bounding box center [59, 109] width 22 height 6
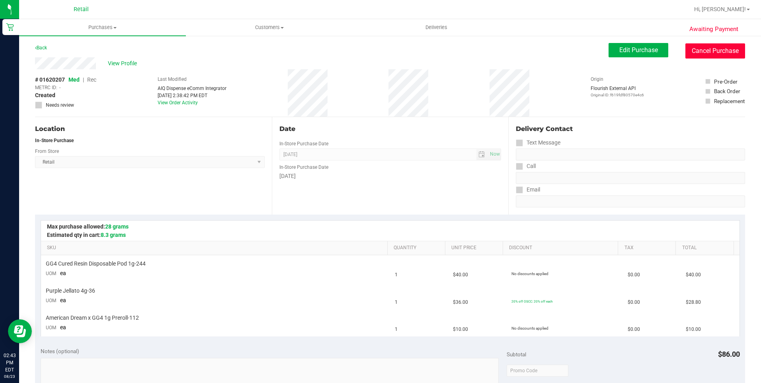
click at [702, 51] on button "Cancel Purchase" at bounding box center [716, 50] width 60 height 15
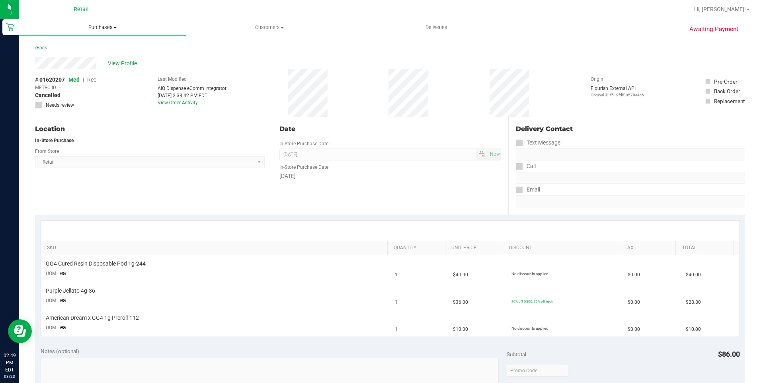
click at [101, 29] on span "Purchases" at bounding box center [102, 27] width 167 height 7
click at [55, 50] on span "Summary of purchases" at bounding box center [60, 48] width 82 height 7
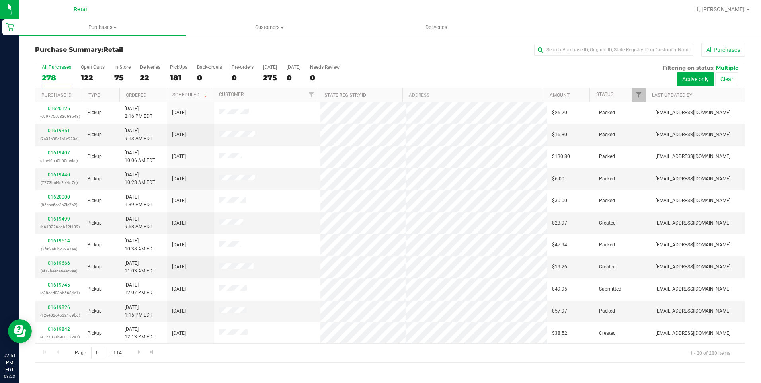
click at [581, 56] on div "All Purchases" at bounding box center [508, 50] width 473 height 14
click at [582, 47] on input "text" at bounding box center [613, 50] width 159 height 12
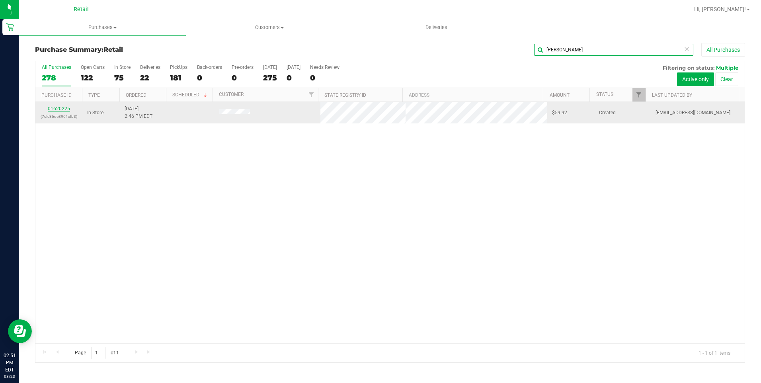
type input "travis"
click at [57, 109] on link "01620225" at bounding box center [59, 109] width 22 height 6
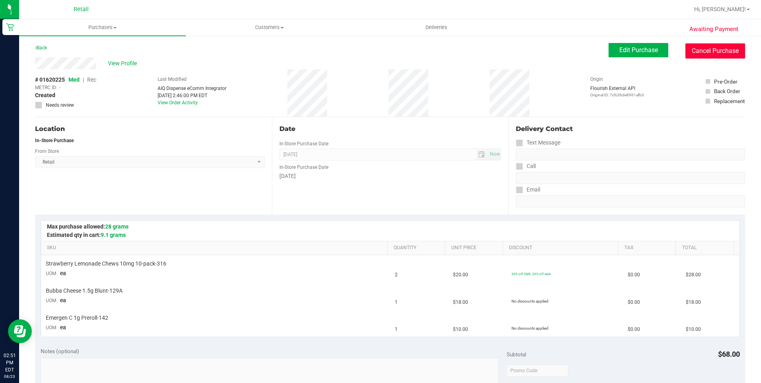
click at [696, 47] on button "Cancel Purchase" at bounding box center [716, 50] width 60 height 15
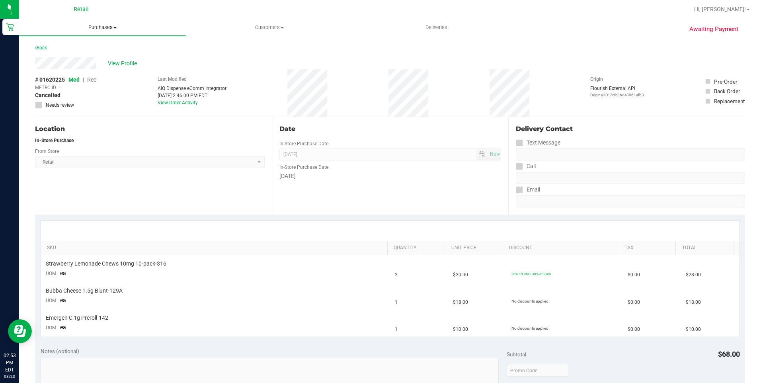
drag, startPoint x: 110, startPoint y: 27, endPoint x: 99, endPoint y: 37, distance: 15.2
click at [110, 27] on span "Purchases" at bounding box center [102, 27] width 167 height 7
click at [84, 50] on span "Summary of purchases" at bounding box center [60, 48] width 82 height 7
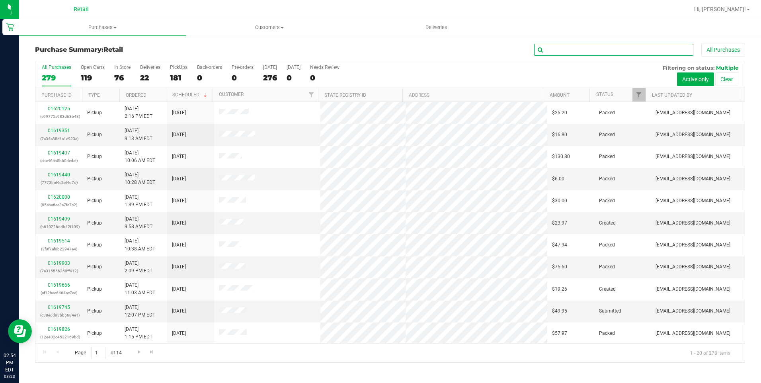
click at [584, 51] on input "text" at bounding box center [613, 50] width 159 height 12
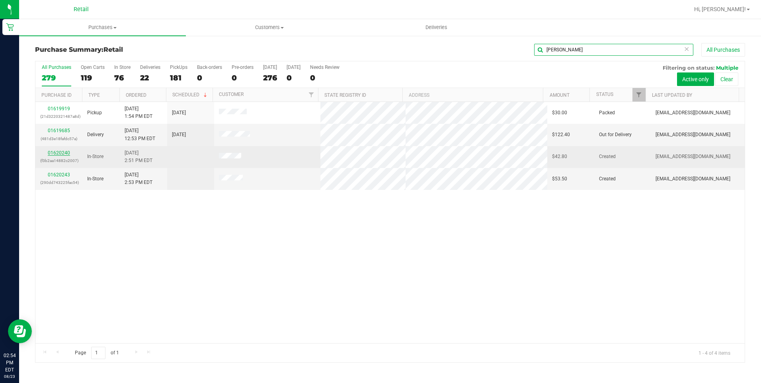
type input "mel"
click at [55, 155] on link "01620240" at bounding box center [59, 153] width 22 height 6
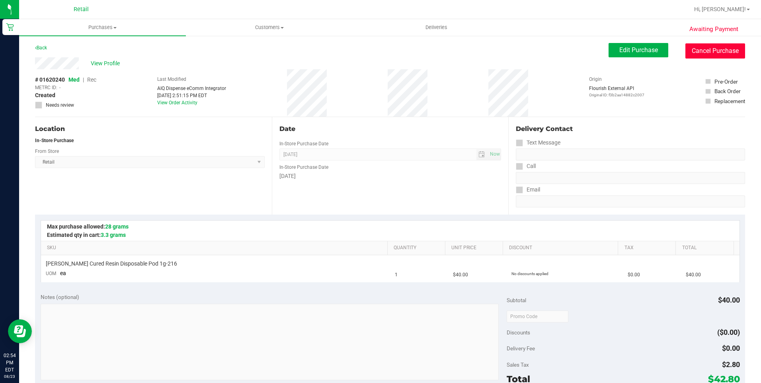
click at [702, 47] on button "Cancel Purchase" at bounding box center [716, 50] width 60 height 15
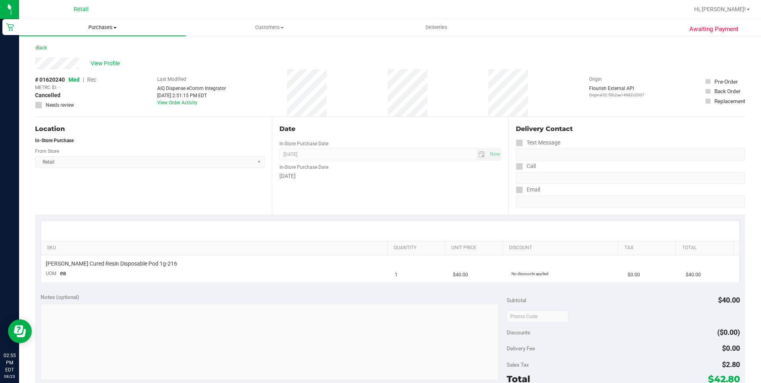
click at [114, 29] on span "Purchases" at bounding box center [102, 27] width 167 height 7
click at [89, 44] on li "Summary of purchases" at bounding box center [102, 48] width 167 height 10
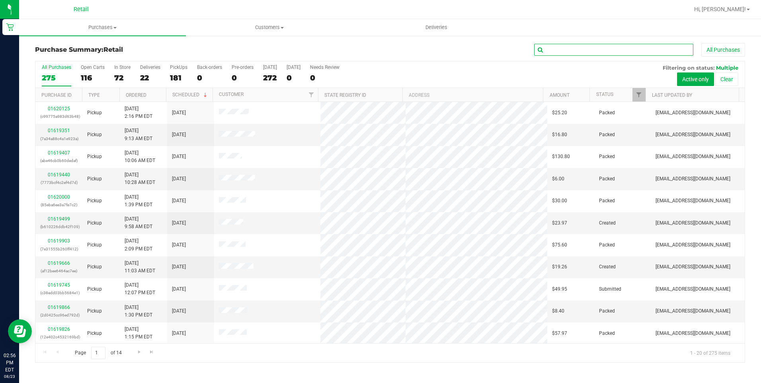
click at [573, 51] on input "text" at bounding box center [613, 50] width 159 height 12
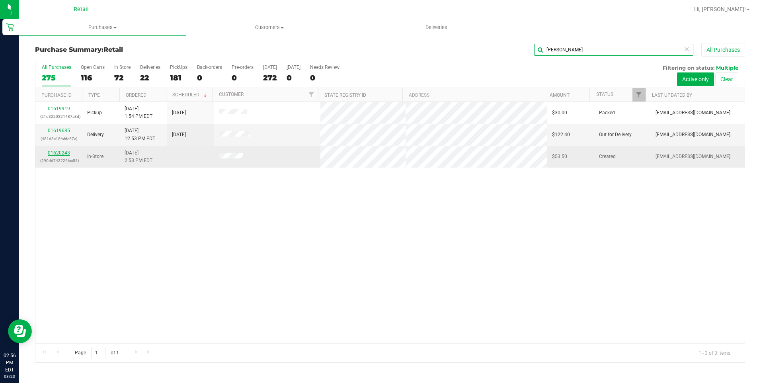
type input "mel"
click at [59, 150] on link "01620243" at bounding box center [59, 153] width 22 height 6
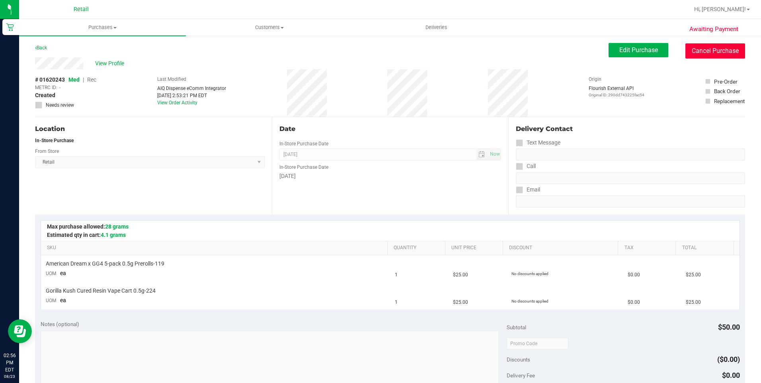
click at [696, 47] on button "Cancel Purchase" at bounding box center [716, 50] width 60 height 15
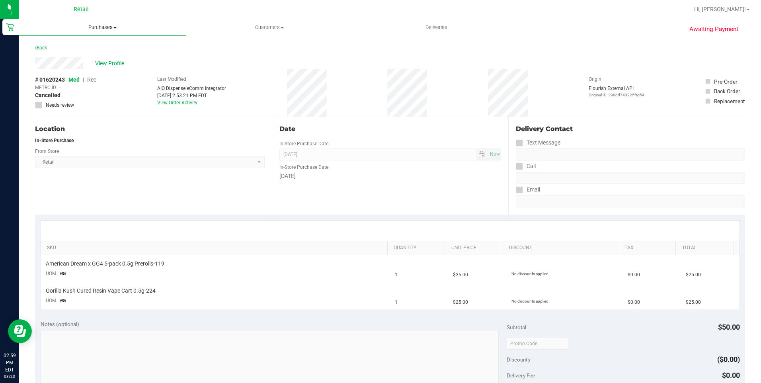
click at [117, 27] on span at bounding box center [114, 28] width 3 height 2
click at [86, 49] on span "Summary of purchases" at bounding box center [60, 48] width 82 height 7
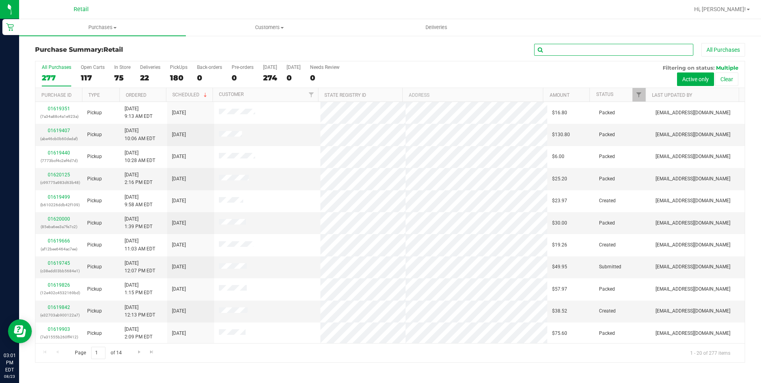
click at [564, 51] on input "text" at bounding box center [613, 50] width 159 height 12
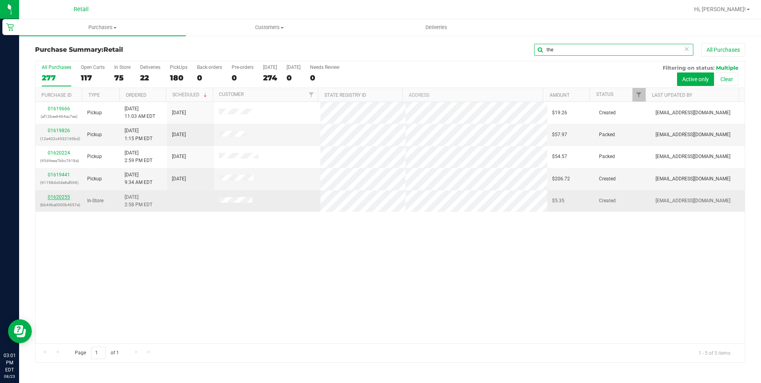
type input "the"
click at [56, 197] on link "01620255" at bounding box center [59, 197] width 22 height 6
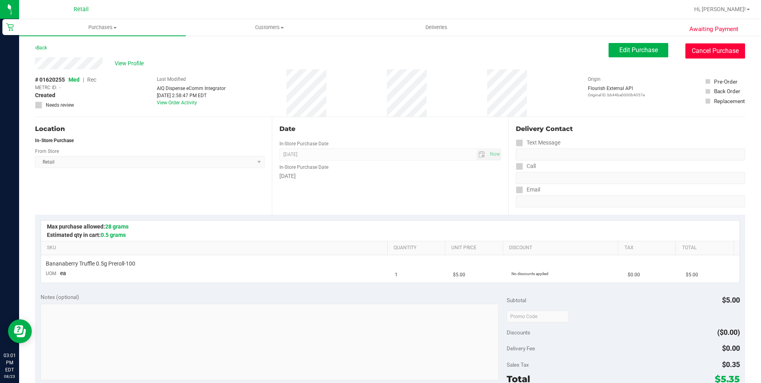
click at [715, 54] on button "Cancel Purchase" at bounding box center [716, 50] width 60 height 15
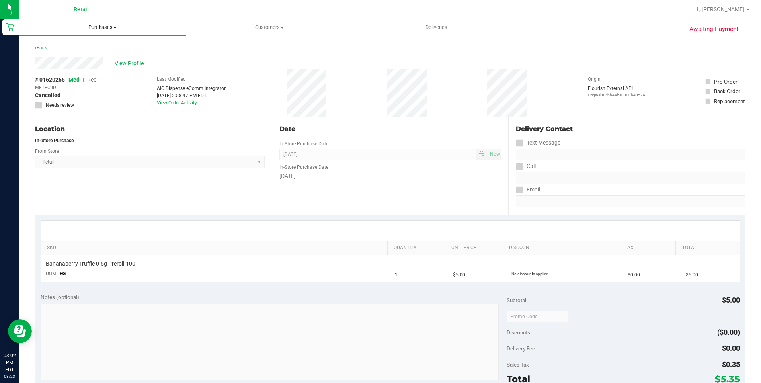
click at [98, 29] on span "Purchases" at bounding box center [102, 27] width 167 height 7
click at [79, 52] on li "Summary of purchases" at bounding box center [102, 48] width 167 height 10
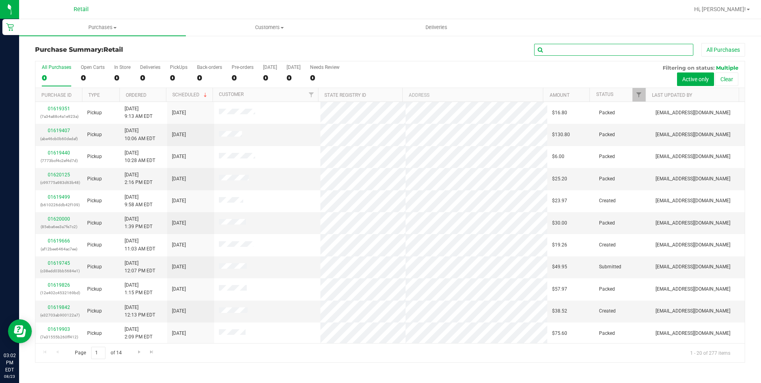
click at [585, 53] on input "text" at bounding box center [613, 50] width 159 height 12
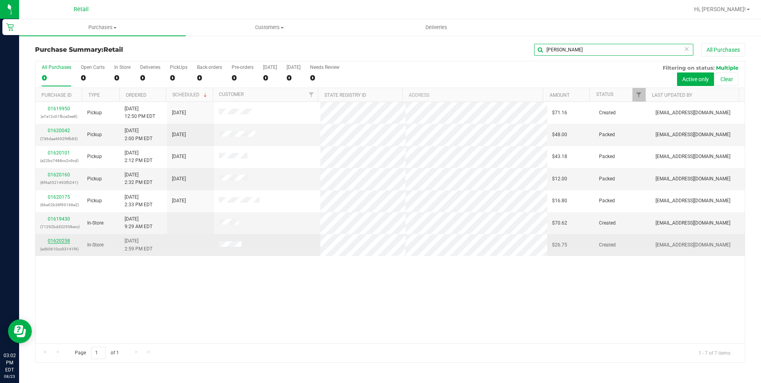
type input "ana"
click at [57, 242] on link "01620258" at bounding box center [59, 241] width 22 height 6
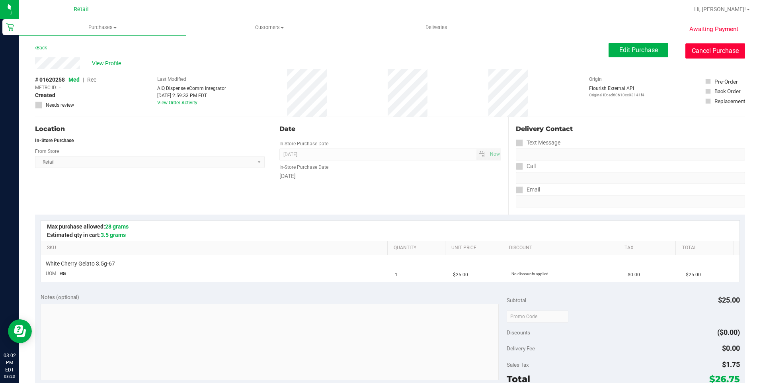
click at [702, 52] on button "Cancel Purchase" at bounding box center [716, 50] width 60 height 15
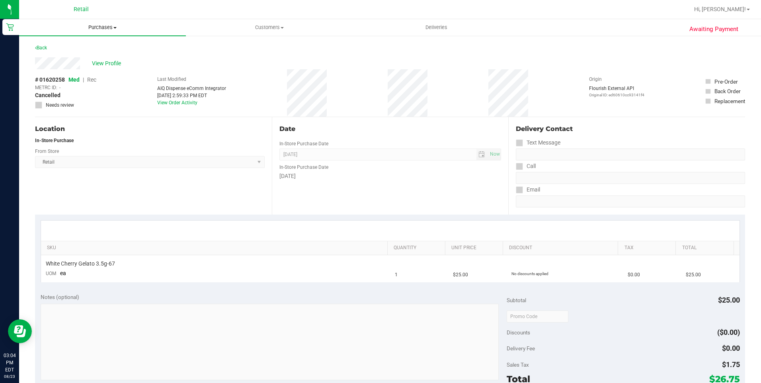
drag, startPoint x: 112, startPoint y: 23, endPoint x: 110, endPoint y: 28, distance: 5.3
click at [112, 23] on uib-tab-heading "Purchases Summary of purchases Fulfillment All purchases" at bounding box center [102, 27] width 167 height 17
click at [106, 31] on span "Purchases" at bounding box center [102, 27] width 167 height 7
click at [100, 29] on span "Purchases" at bounding box center [102, 27] width 167 height 7
click at [57, 47] on span "Summary of purchases" at bounding box center [60, 48] width 82 height 7
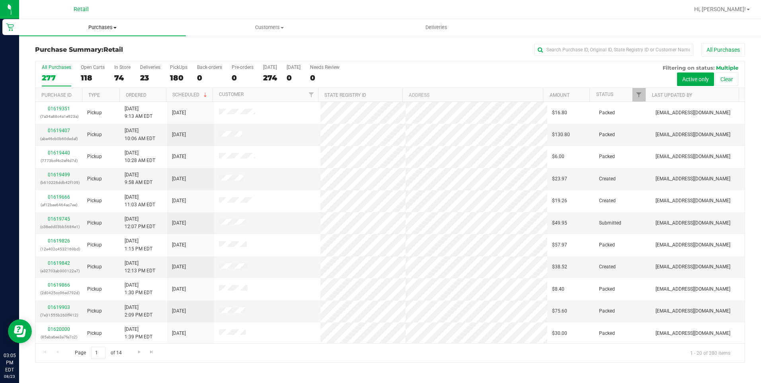
click at [113, 27] on span "Purchases" at bounding box center [102, 27] width 167 height 7
click at [68, 48] on span "Summary of purchases" at bounding box center [60, 48] width 82 height 7
click at [596, 47] on input "text" at bounding box center [613, 50] width 159 height 12
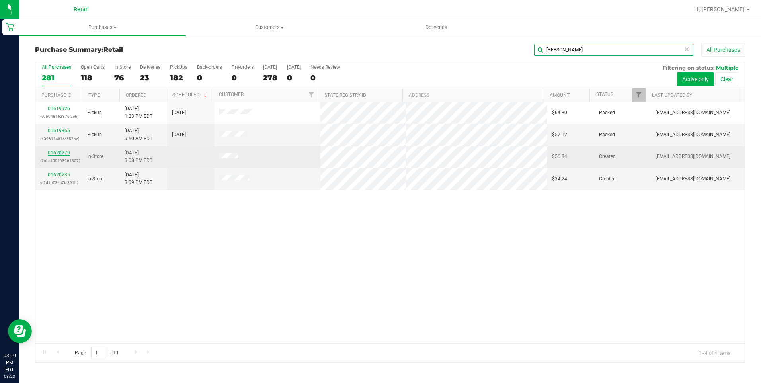
type input "ken"
click at [64, 150] on link "01620279" at bounding box center [59, 153] width 22 height 6
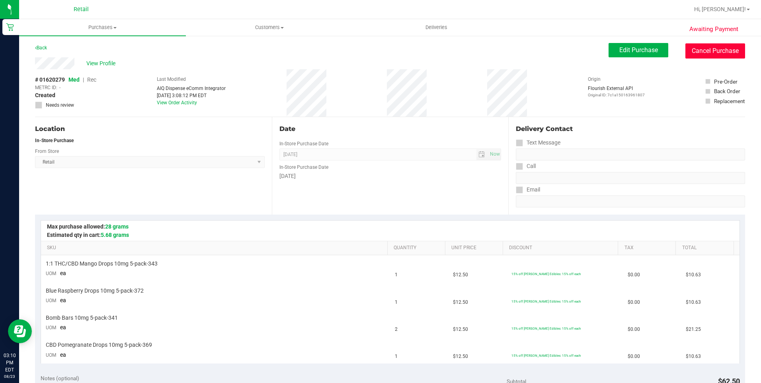
click at [699, 50] on button "Cancel Purchase" at bounding box center [716, 50] width 60 height 15
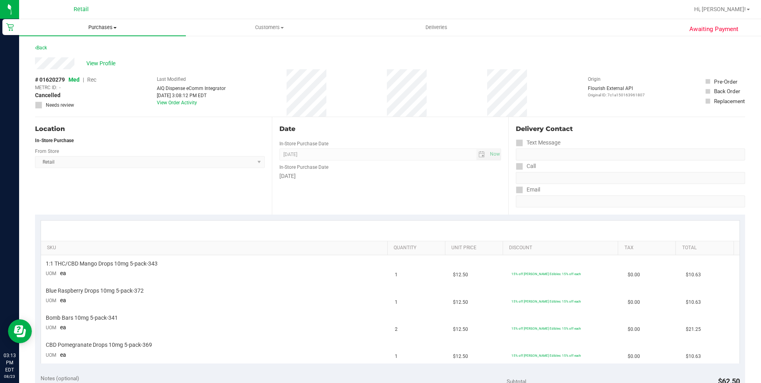
click at [108, 24] on span "Purchases" at bounding box center [102, 27] width 167 height 7
click at [96, 45] on span "Summary of purchases" at bounding box center [60, 48] width 82 height 7
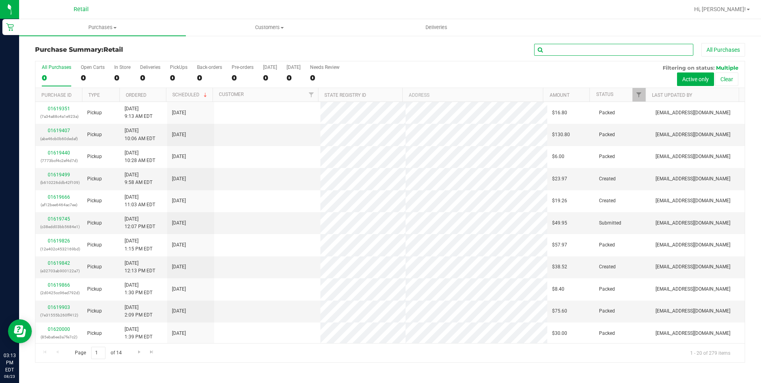
click at [646, 50] on input "text" at bounding box center [613, 50] width 159 height 12
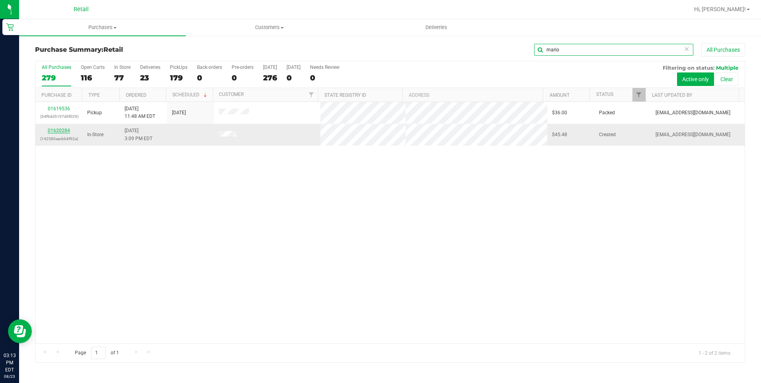
type input "mario"
click at [63, 129] on link "01620284" at bounding box center [59, 131] width 22 height 6
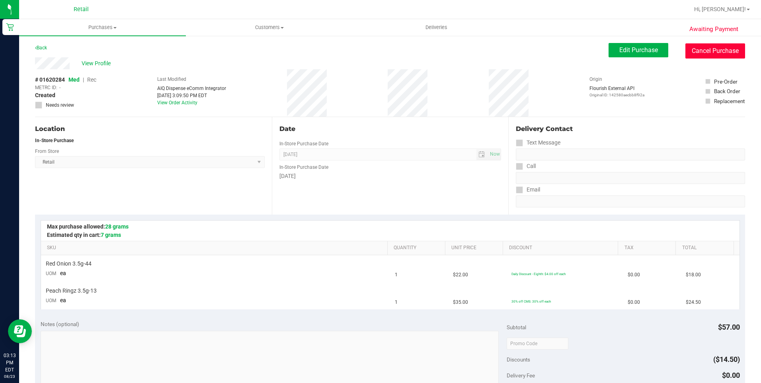
drag, startPoint x: 702, startPoint y: 55, endPoint x: 426, endPoint y: 51, distance: 276.0
click at [702, 55] on button "Cancel Purchase" at bounding box center [716, 50] width 60 height 15
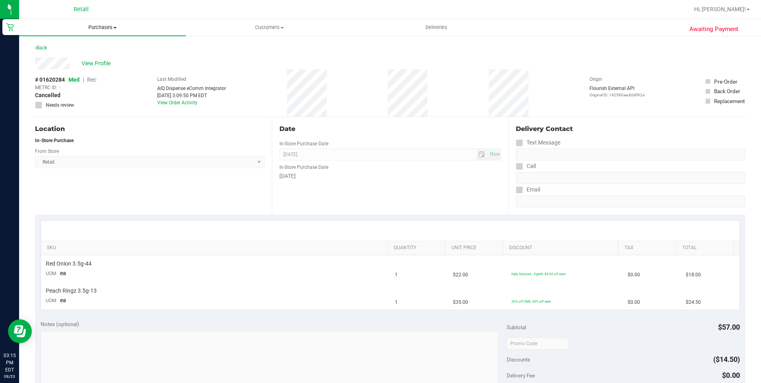
drag, startPoint x: 101, startPoint y: 27, endPoint x: 101, endPoint y: 37, distance: 10.8
click at [101, 27] on span "Purchases" at bounding box center [102, 27] width 167 height 7
click at [94, 50] on span "Summary of purchases" at bounding box center [60, 48] width 82 height 7
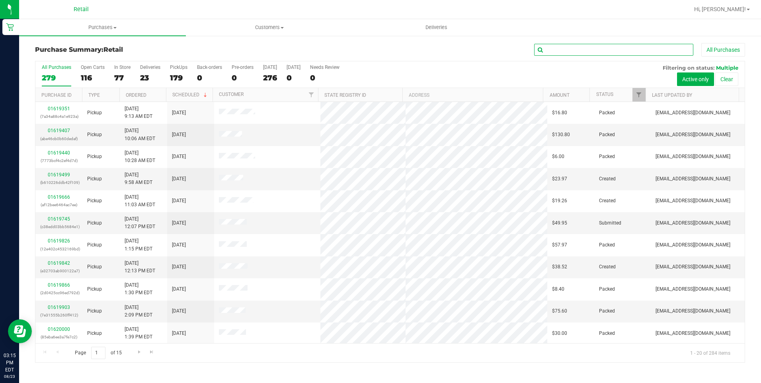
click at [561, 50] on input "text" at bounding box center [613, 50] width 159 height 12
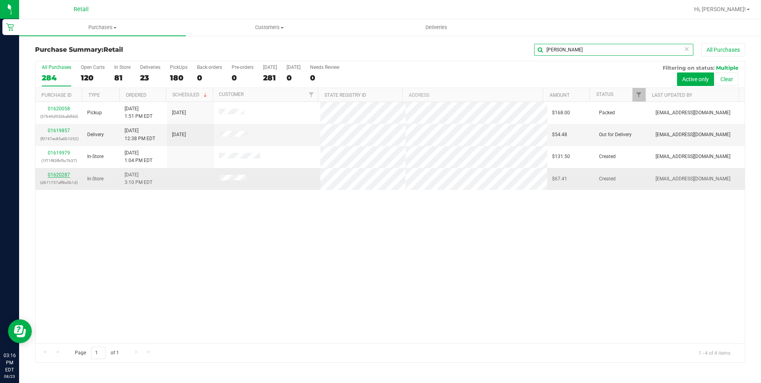
type input "kevin"
click at [52, 177] on link "01620287" at bounding box center [59, 175] width 22 height 6
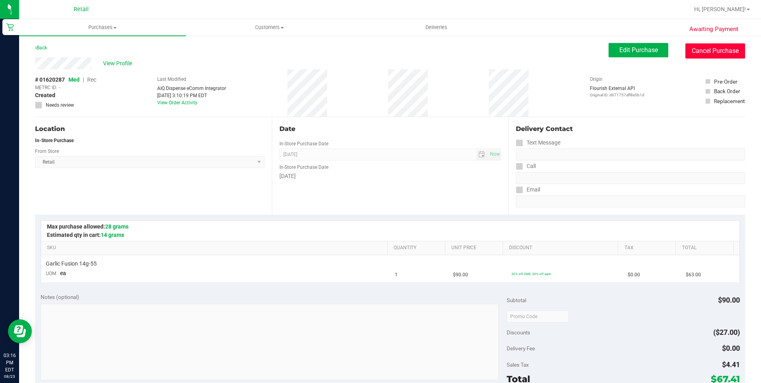
click at [703, 45] on button "Cancel Purchase" at bounding box center [716, 50] width 60 height 15
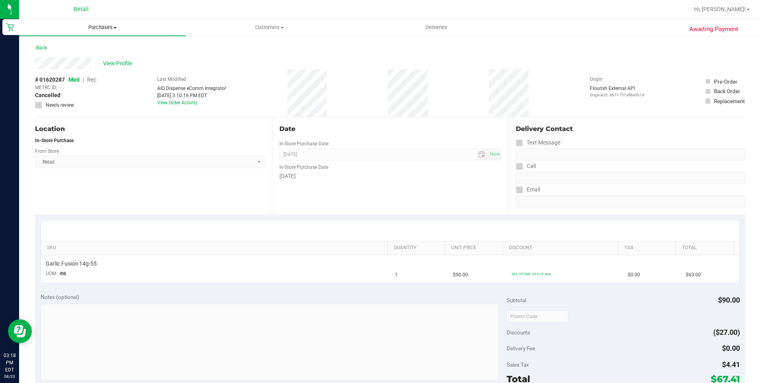
click at [98, 27] on span "Purchases" at bounding box center [102, 27] width 167 height 7
click at [92, 47] on span "Summary of purchases" at bounding box center [60, 48] width 82 height 7
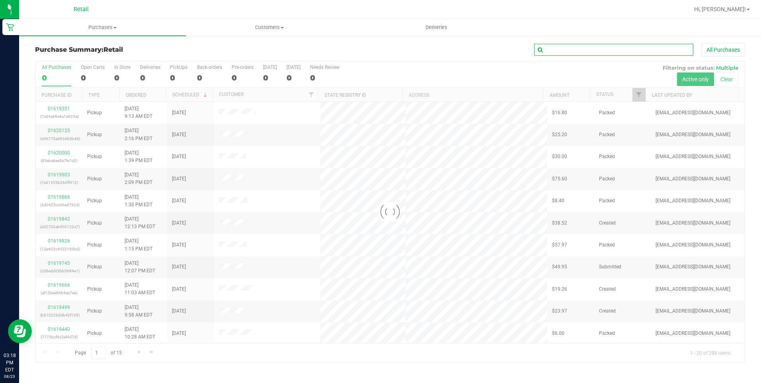
click at [572, 51] on input "text" at bounding box center [613, 50] width 159 height 12
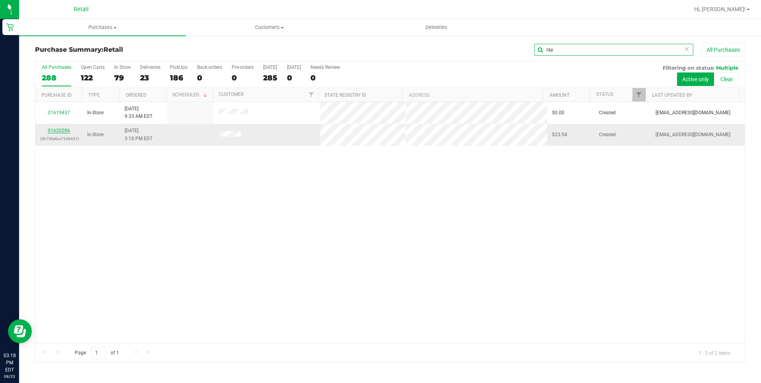
type input "ray"
click at [59, 129] on link "01620286" at bounding box center [59, 131] width 22 height 6
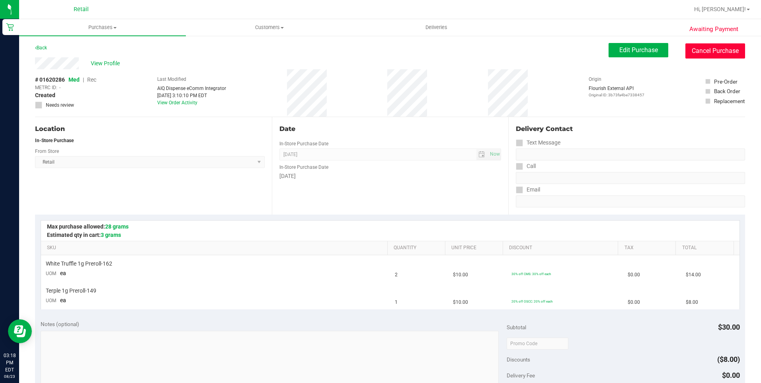
click at [700, 44] on button "Cancel Purchase" at bounding box center [716, 50] width 60 height 15
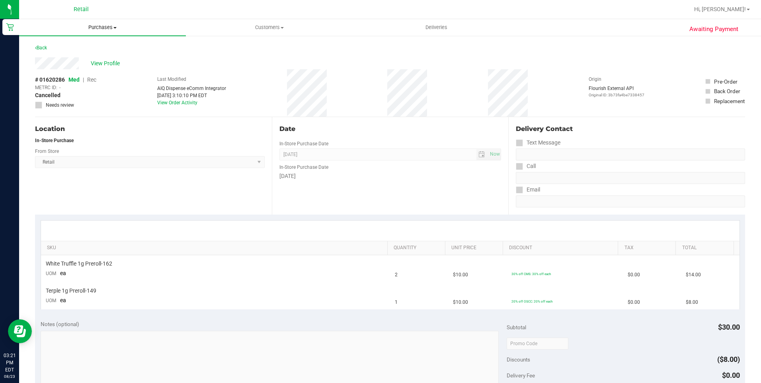
click at [93, 26] on span "Purchases" at bounding box center [102, 27] width 167 height 7
click at [88, 48] on span "Summary of purchases" at bounding box center [60, 48] width 82 height 7
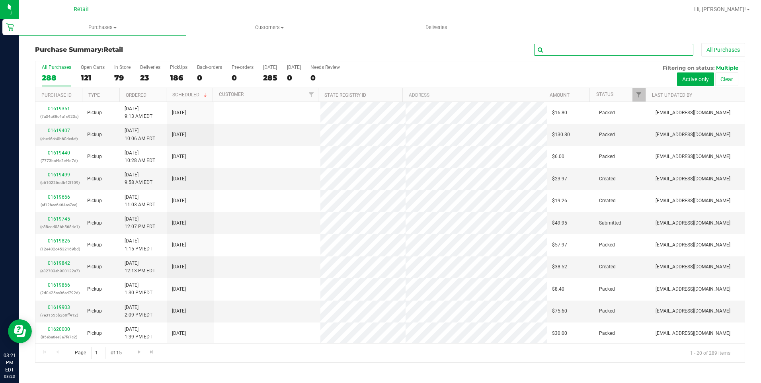
click at [546, 51] on input "text" at bounding box center [613, 50] width 159 height 12
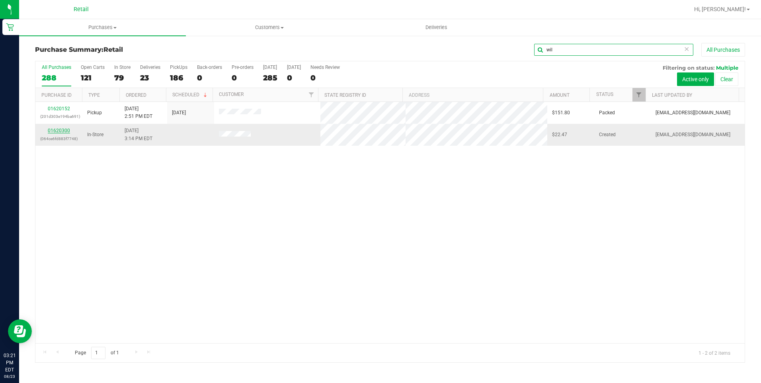
type input "wil"
click at [67, 130] on link "01620300" at bounding box center [59, 131] width 22 height 6
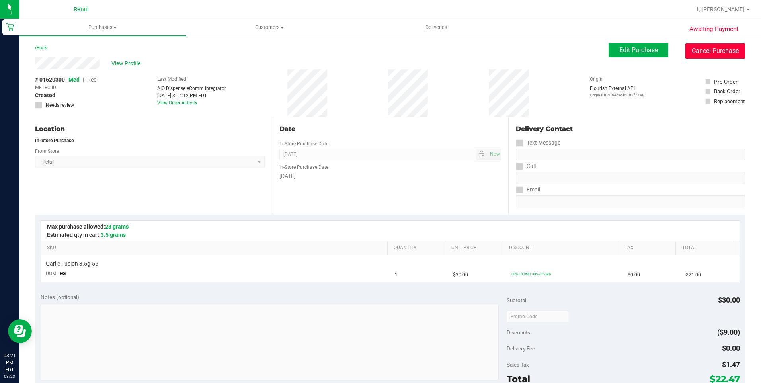
click at [726, 49] on button "Cancel Purchase" at bounding box center [716, 50] width 60 height 15
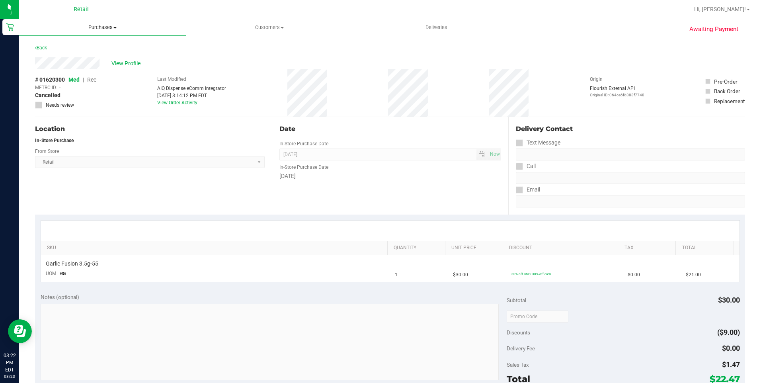
click at [108, 30] on span "Purchases" at bounding box center [102, 27] width 167 height 7
click at [78, 46] on span "Summary of purchases" at bounding box center [60, 48] width 82 height 7
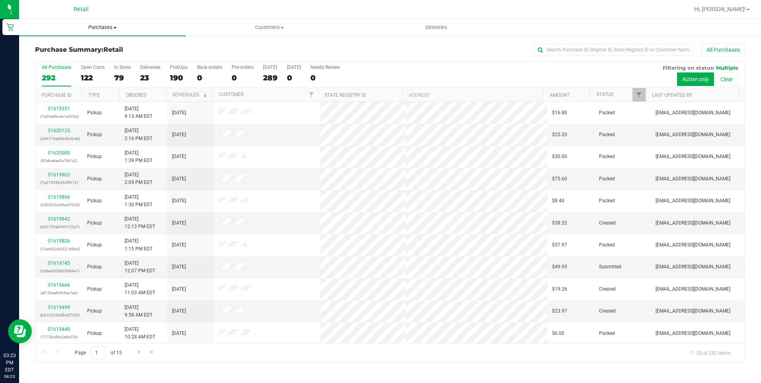
click at [116, 30] on span "Purchases" at bounding box center [102, 27] width 167 height 7
click at [82, 51] on span "Summary of purchases" at bounding box center [60, 48] width 82 height 7
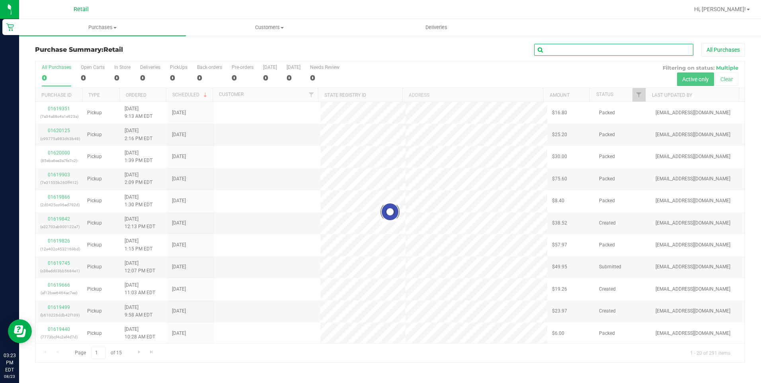
click at [557, 51] on input "text" at bounding box center [613, 50] width 159 height 12
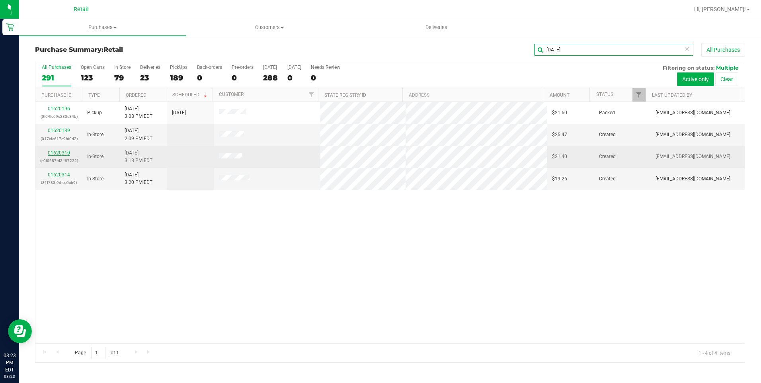
type input "jul"
click at [66, 153] on link "01620310" at bounding box center [59, 153] width 22 height 6
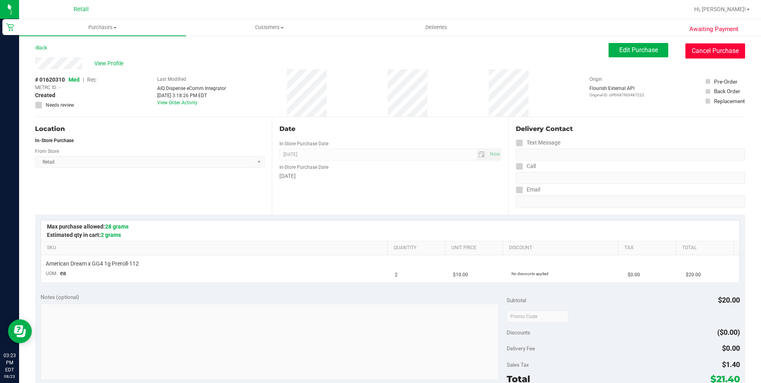
click at [710, 46] on button "Cancel Purchase" at bounding box center [716, 50] width 60 height 15
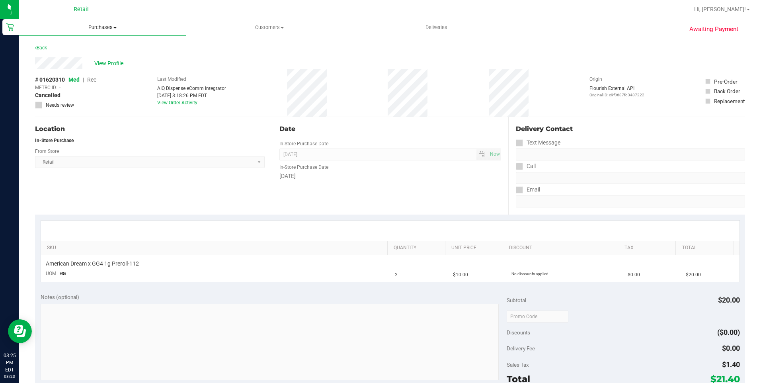
click at [96, 30] on span "Purchases" at bounding box center [102, 27] width 167 height 7
click at [86, 44] on li "Summary of purchases" at bounding box center [102, 48] width 167 height 10
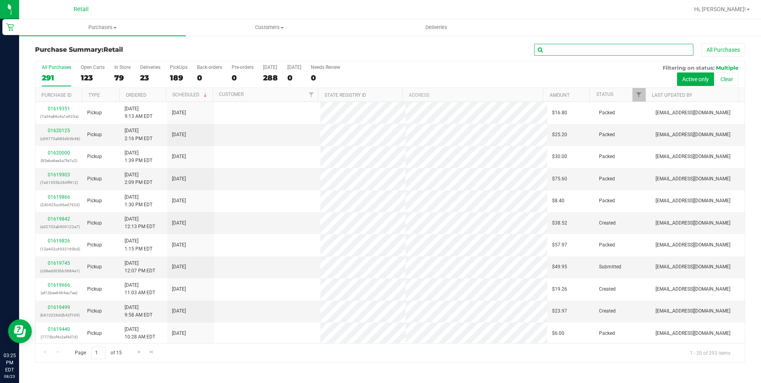
click at [578, 52] on input "text" at bounding box center [613, 50] width 159 height 12
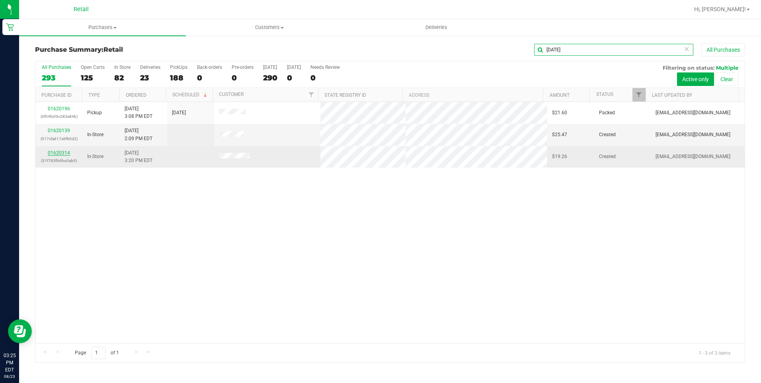
type input "jul"
click at [64, 154] on link "01620314" at bounding box center [59, 153] width 22 height 6
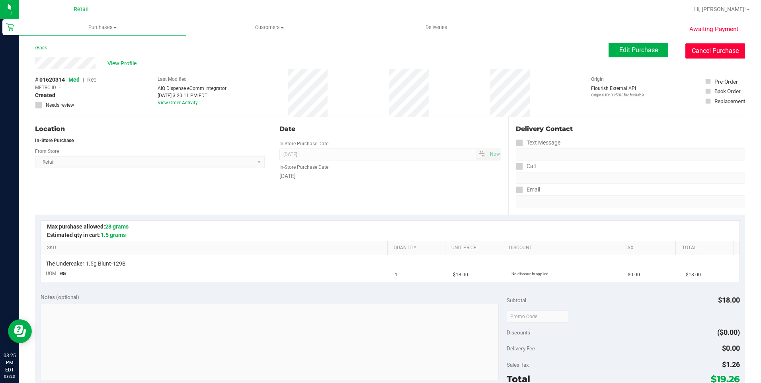
click at [710, 54] on button "Cancel Purchase" at bounding box center [716, 50] width 60 height 15
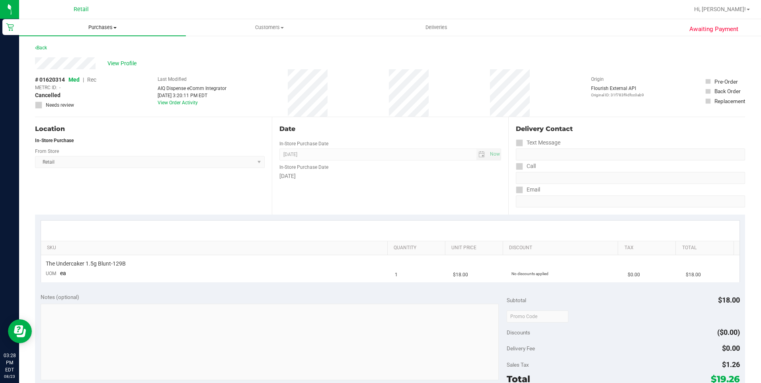
click at [100, 25] on span "Purchases" at bounding box center [102, 27] width 167 height 7
click at [93, 44] on li "Summary of purchases" at bounding box center [102, 48] width 167 height 10
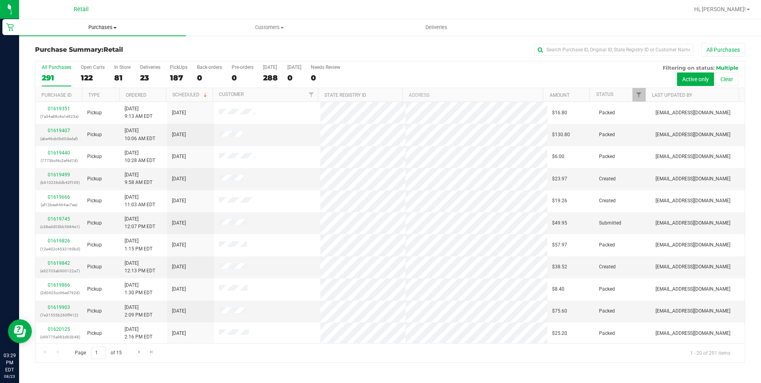
click at [109, 23] on uib-tab-heading "Purchases Summary of purchases Fulfillment All purchases" at bounding box center [102, 27] width 167 height 17
click at [561, 51] on input "text" at bounding box center [613, 50] width 159 height 12
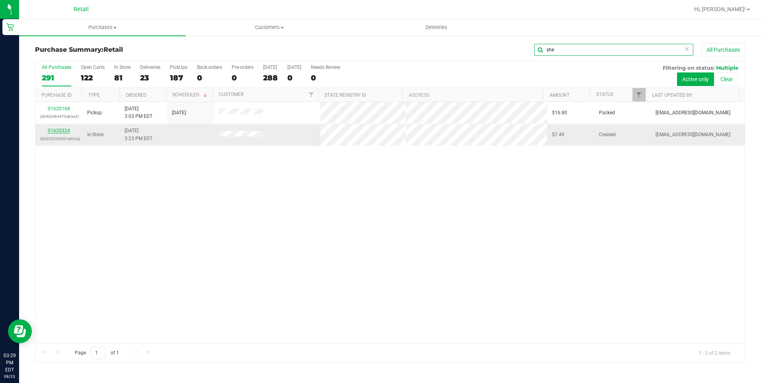
type input "she"
click at [59, 129] on link "01620324" at bounding box center [59, 131] width 22 height 6
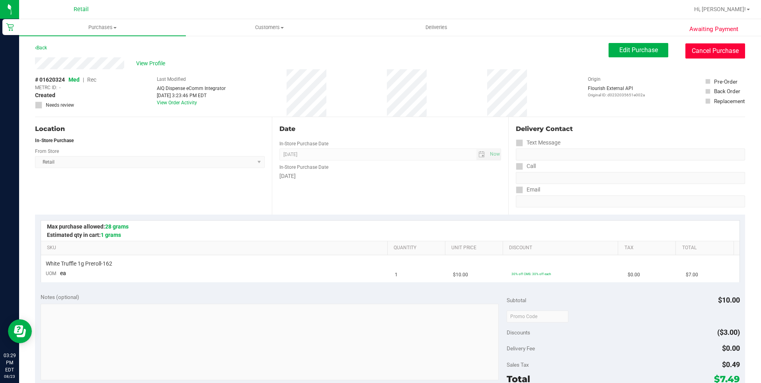
click at [729, 47] on button "Cancel Purchase" at bounding box center [716, 50] width 60 height 15
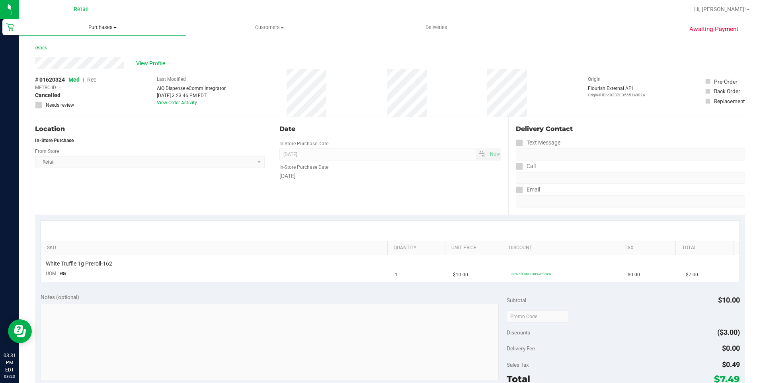
click at [104, 28] on span "Purchases" at bounding box center [102, 27] width 167 height 7
click at [86, 44] on li "Summary of purchases" at bounding box center [102, 48] width 167 height 10
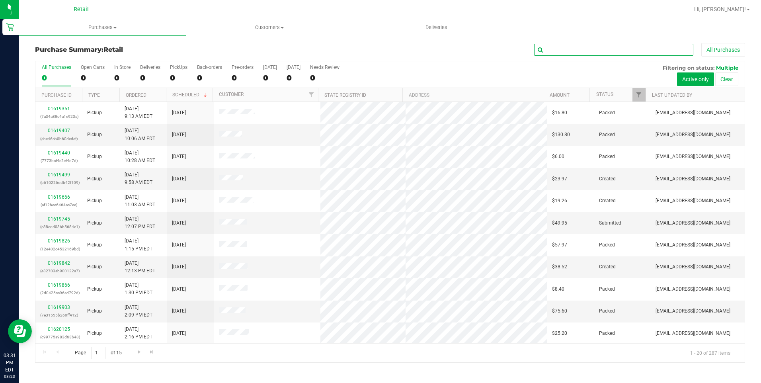
click at [568, 49] on input "text" at bounding box center [613, 50] width 159 height 12
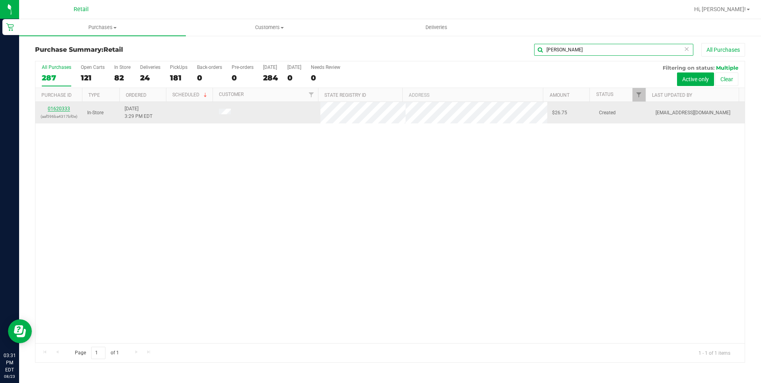
type input "eric"
click at [57, 107] on link "01620333" at bounding box center [59, 109] width 22 height 6
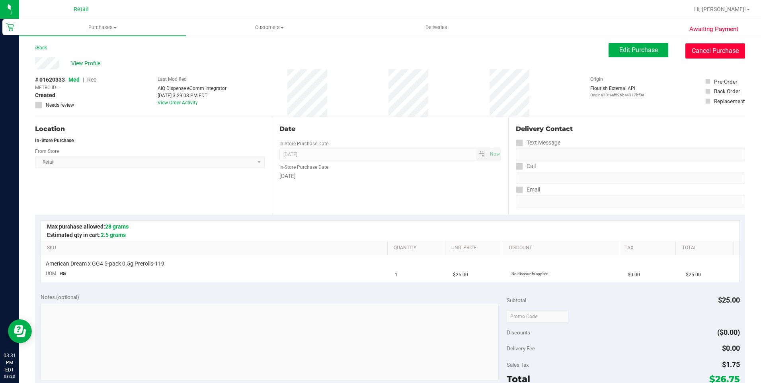
click at [717, 49] on button "Cancel Purchase" at bounding box center [716, 50] width 60 height 15
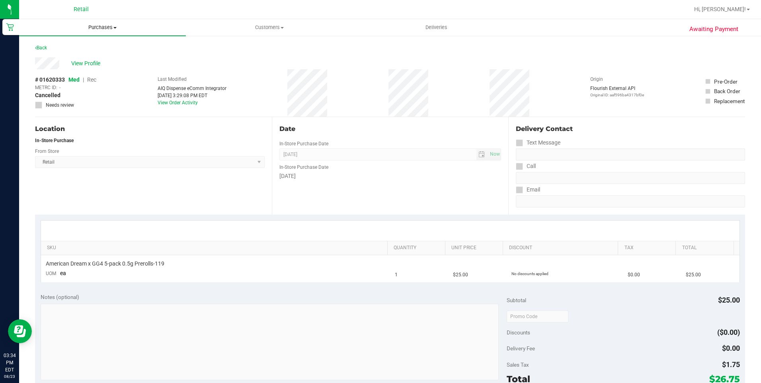
click at [89, 28] on span "Purchases" at bounding box center [102, 27] width 167 height 7
click at [83, 53] on li "Summary of purchases" at bounding box center [102, 48] width 167 height 10
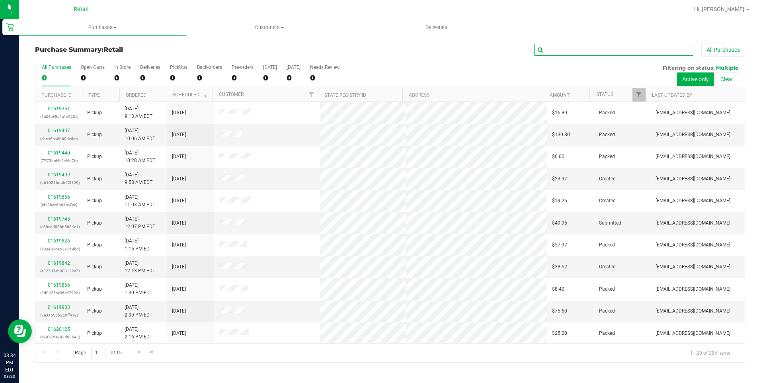
click at [595, 53] on input "text" at bounding box center [613, 50] width 159 height 12
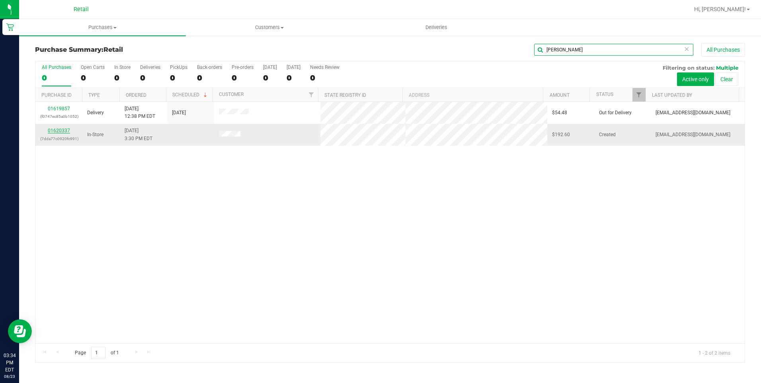
type input "thom"
click at [57, 133] on link "01620337" at bounding box center [59, 131] width 22 height 6
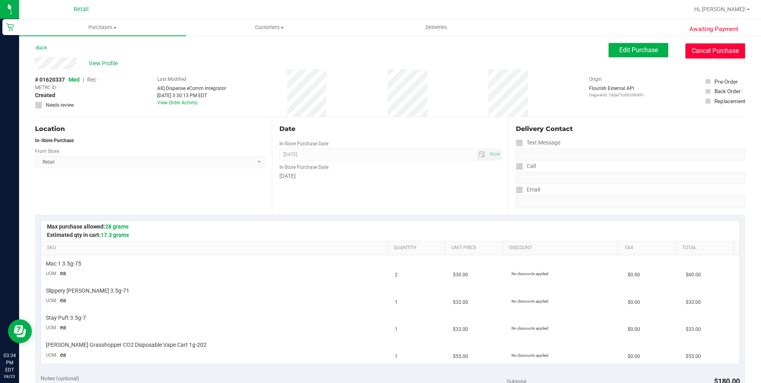
click at [696, 49] on button "Cancel Purchase" at bounding box center [716, 50] width 60 height 15
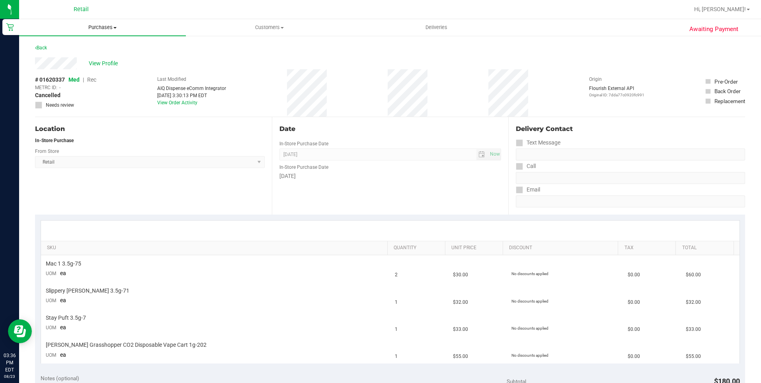
click at [113, 31] on span "Purchases" at bounding box center [102, 27] width 167 height 7
click at [81, 49] on span "Summary of purchases" at bounding box center [60, 48] width 82 height 7
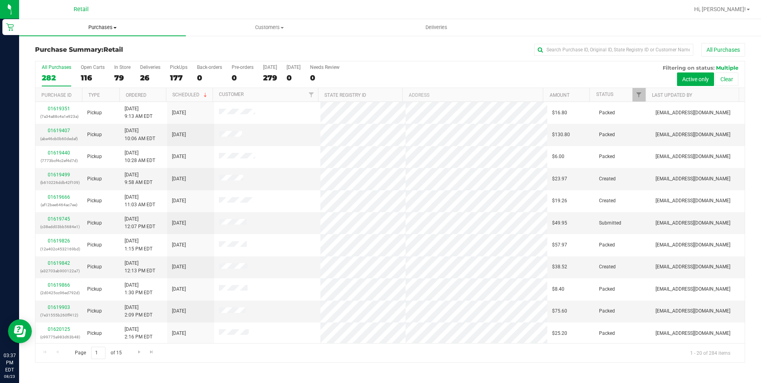
click at [117, 26] on span "Purchases" at bounding box center [102, 27] width 167 height 7
click at [60, 47] on span "Summary of purchases" at bounding box center [60, 48] width 82 height 7
click at [579, 49] on input "text" at bounding box center [613, 50] width 159 height 12
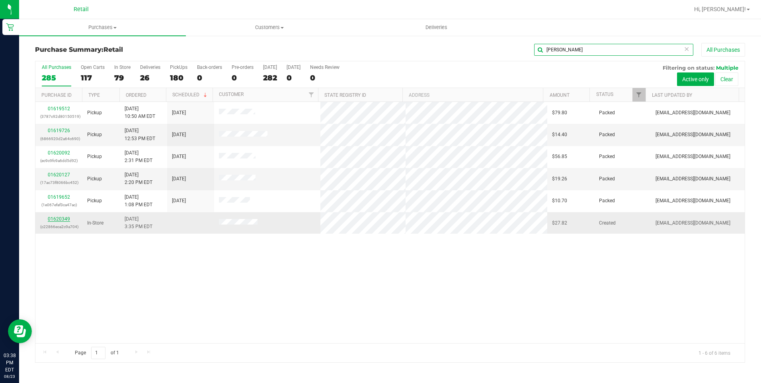
type input "john"
click at [58, 219] on link "01620349" at bounding box center [59, 219] width 22 height 6
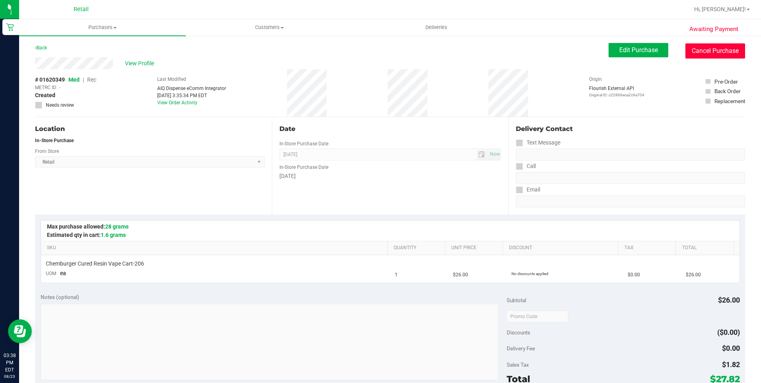
click at [701, 49] on button "Cancel Purchase" at bounding box center [716, 50] width 60 height 15
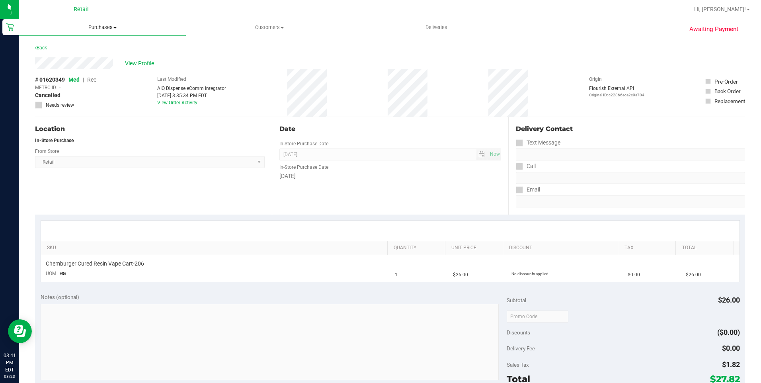
click at [98, 29] on span "Purchases" at bounding box center [102, 27] width 167 height 7
click at [78, 47] on span "Summary of purchases" at bounding box center [60, 48] width 82 height 7
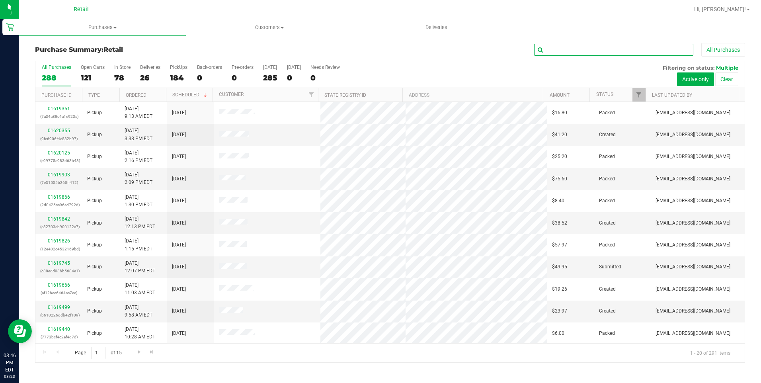
click at [589, 53] on input "text" at bounding box center [613, 50] width 159 height 12
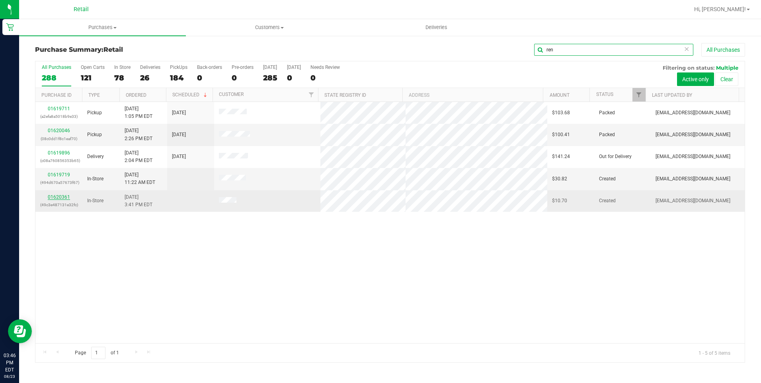
type input "ren"
click at [58, 195] on link "01620361" at bounding box center [59, 197] width 22 height 6
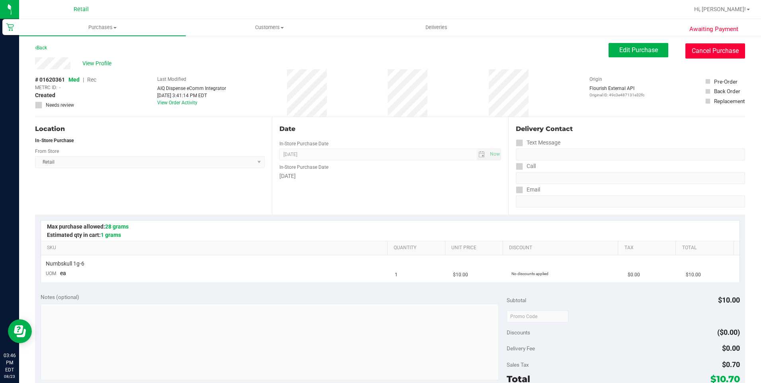
click at [695, 48] on button "Cancel Purchase" at bounding box center [716, 50] width 60 height 15
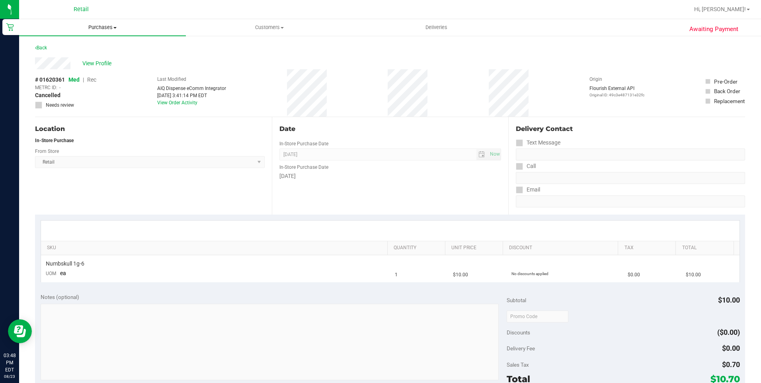
drag, startPoint x: 106, startPoint y: 29, endPoint x: 112, endPoint y: 31, distance: 5.8
click at [106, 29] on span "Purchases" at bounding box center [102, 27] width 167 height 7
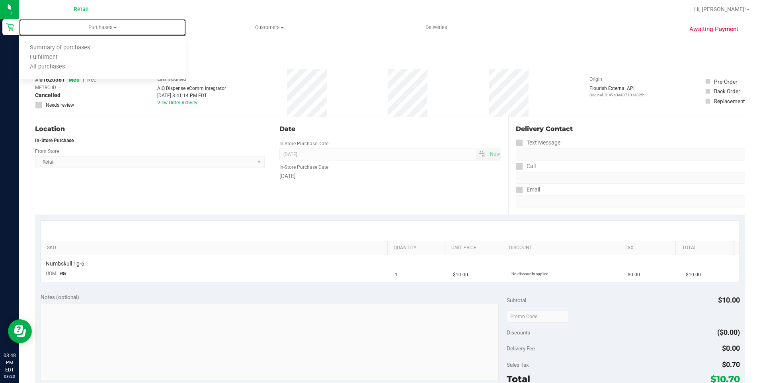
click at [115, 41] on ul "Summary of purchases Fulfillment All purchases" at bounding box center [102, 57] width 167 height 43
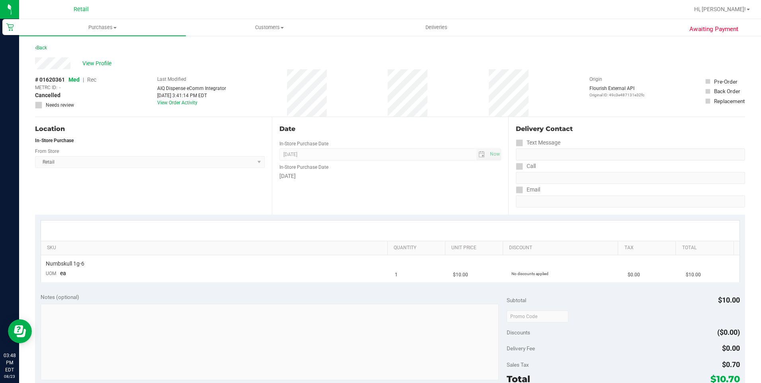
click at [110, 44] on div "Back" at bounding box center [390, 50] width 710 height 14
click at [112, 23] on uib-tab-heading "Purchases Summary of purchases Fulfillment All purchases" at bounding box center [102, 27] width 167 height 17
click at [87, 45] on span "Summary of purchases" at bounding box center [60, 48] width 82 height 7
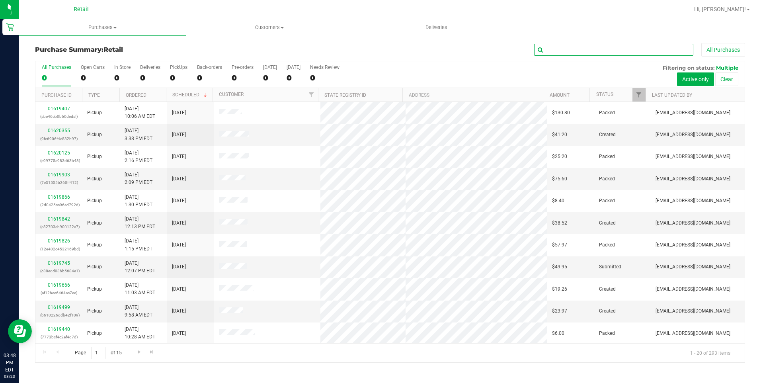
click at [589, 54] on input "text" at bounding box center [613, 50] width 159 height 12
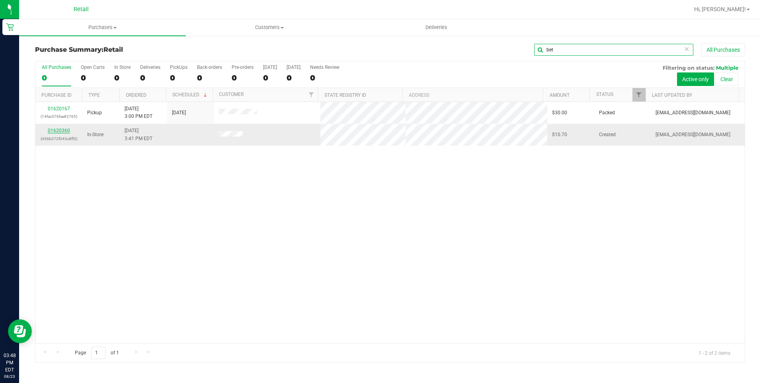
type input "bet"
click at [63, 129] on link "01620360" at bounding box center [59, 131] width 22 height 6
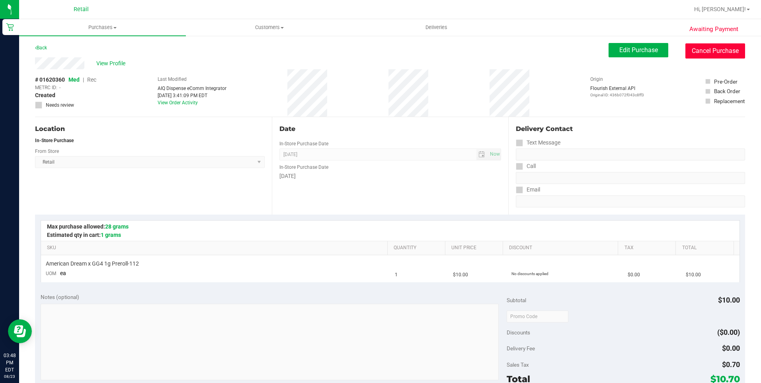
drag, startPoint x: 713, startPoint y: 51, endPoint x: 419, endPoint y: 53, distance: 293.8
click at [715, 51] on button "Cancel Purchase" at bounding box center [716, 50] width 60 height 15
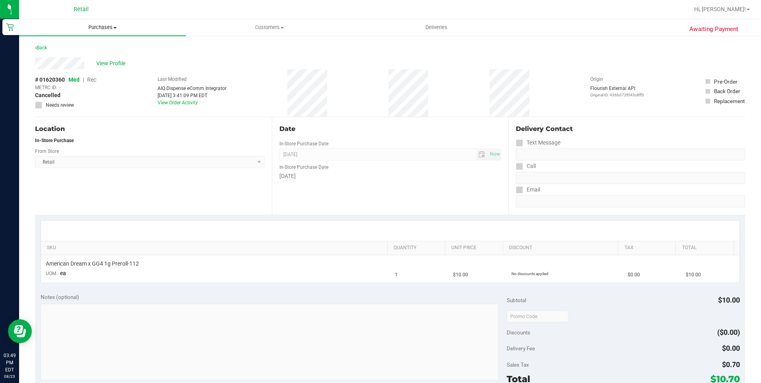
click at [105, 29] on span "Purchases" at bounding box center [102, 27] width 167 height 7
click at [86, 47] on span "Summary of purchases" at bounding box center [60, 48] width 82 height 7
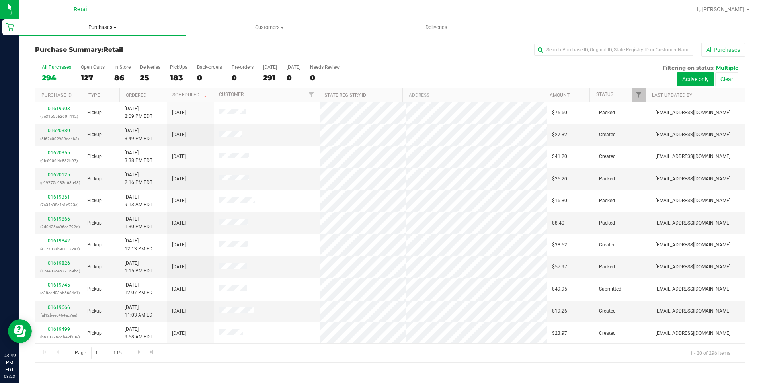
click at [120, 25] on span "Purchases" at bounding box center [102, 27] width 167 height 7
click at [89, 45] on span "Summary of purchases" at bounding box center [60, 48] width 82 height 7
click at [95, 30] on span "Purchases" at bounding box center [102, 27] width 167 height 7
click at [79, 47] on span "Summary of purchases" at bounding box center [60, 48] width 82 height 7
click at [580, 52] on input "text" at bounding box center [613, 50] width 159 height 12
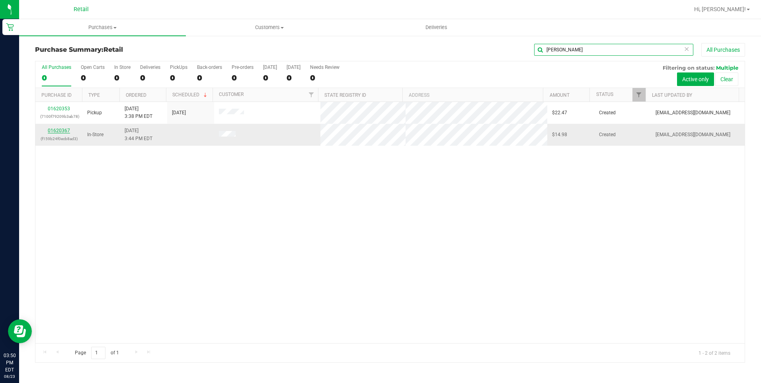
type input "jay"
click at [63, 128] on link "01620367" at bounding box center [59, 131] width 22 height 6
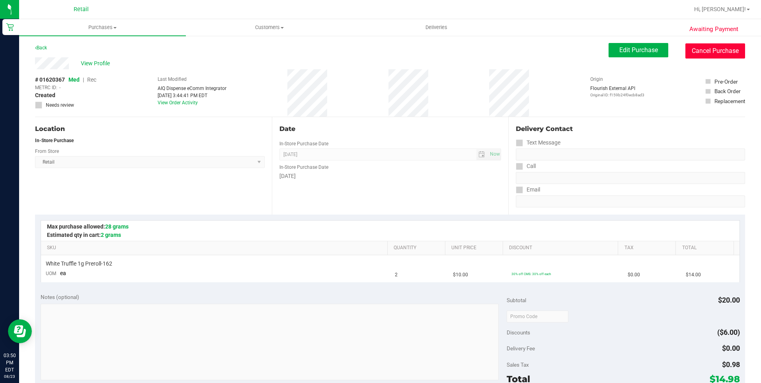
drag, startPoint x: 699, startPoint y: 49, endPoint x: 421, endPoint y: 53, distance: 277.9
click at [699, 49] on button "Cancel Purchase" at bounding box center [716, 50] width 60 height 15
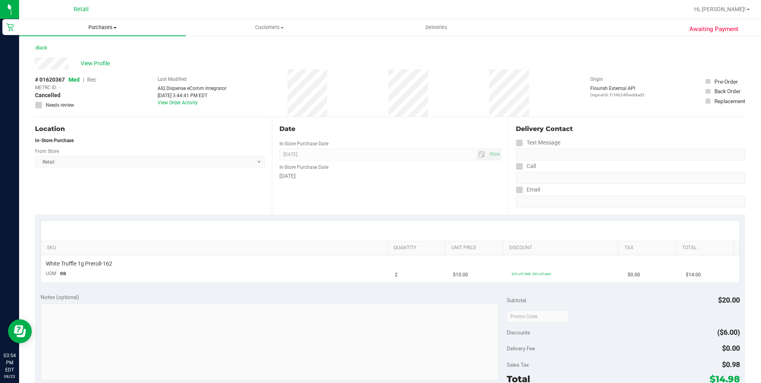
click at [108, 31] on span "Purchases" at bounding box center [102, 27] width 167 height 7
click at [88, 47] on span "Summary of purchases" at bounding box center [60, 48] width 82 height 7
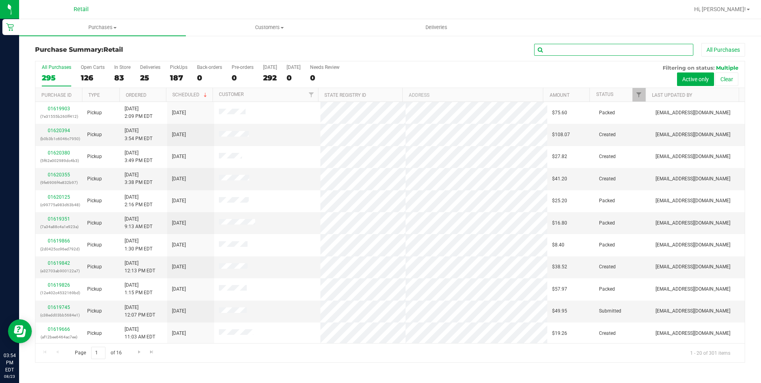
click at [651, 49] on input "text" at bounding box center [613, 50] width 159 height 12
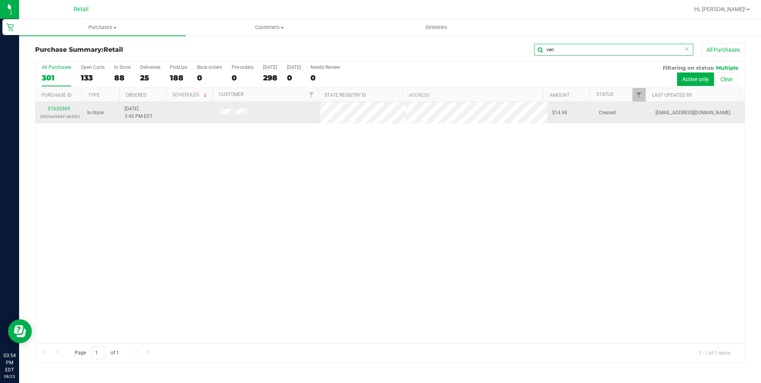
type input "ven"
click at [64, 105] on div "01620369 (d650ec58d21eb32b)" at bounding box center [58, 112] width 37 height 15
click at [62, 106] on div "01620369 (d650ec58d21eb32b)" at bounding box center [58, 112] width 37 height 15
drag, startPoint x: 62, startPoint y: 106, endPoint x: 58, endPoint y: 110, distance: 6.2
click at [58, 110] on link "01620369" at bounding box center [59, 109] width 22 height 6
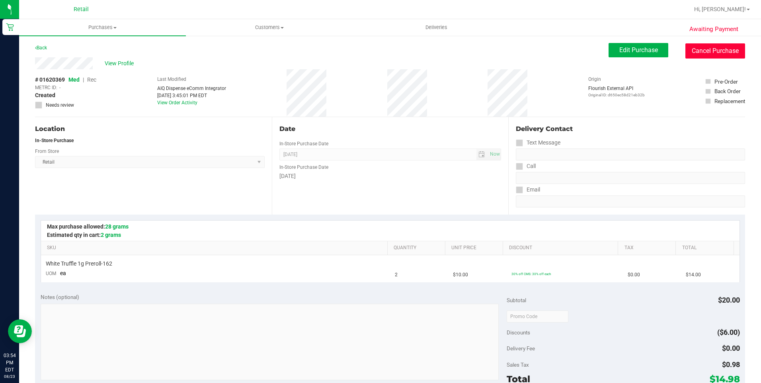
click at [697, 57] on button "Cancel Purchase" at bounding box center [716, 50] width 60 height 15
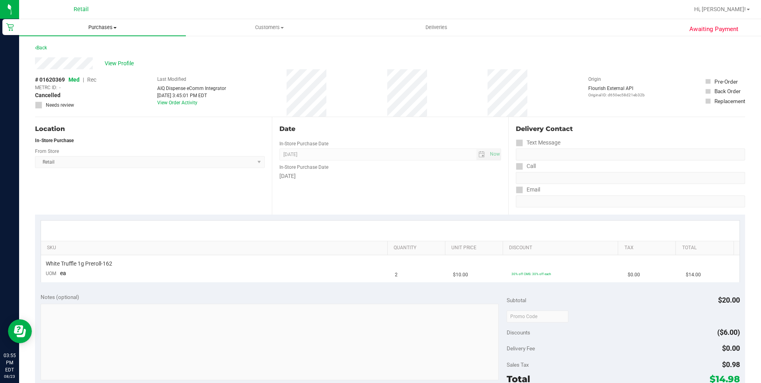
click at [104, 32] on uib-tab-heading "Purchases Summary of purchases Fulfillment All purchases" at bounding box center [102, 27] width 167 height 17
click at [85, 47] on span "Summary of purchases" at bounding box center [60, 48] width 82 height 7
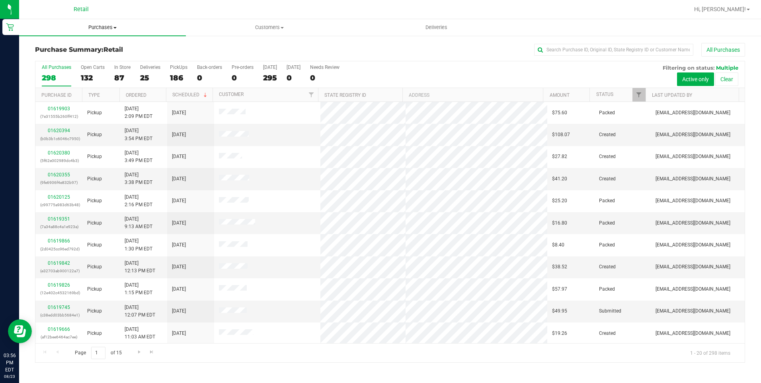
click at [92, 30] on span "Purchases" at bounding box center [102, 27] width 167 height 7
click at [95, 45] on span "Summary of purchases" at bounding box center [60, 48] width 82 height 7
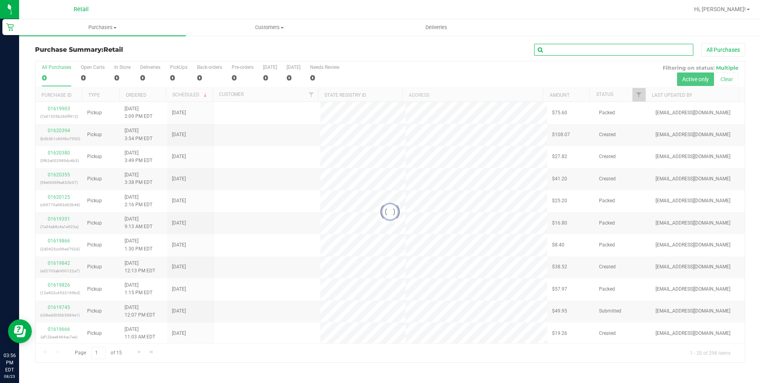
click at [565, 50] on input "text" at bounding box center [613, 50] width 159 height 12
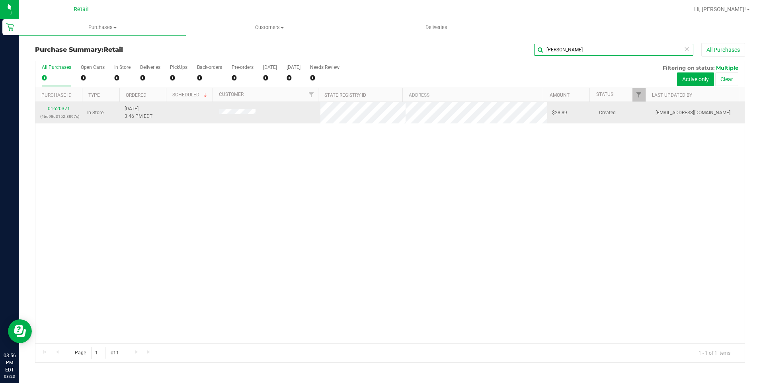
type input "jean"
click at [56, 111] on div "01620371 (4bd98d3152f8897c)" at bounding box center [58, 112] width 37 height 15
click at [55, 104] on td "01620371 (4bd98d3152f8897c)" at bounding box center [58, 113] width 47 height 22
click at [57, 107] on link "01620371" at bounding box center [59, 109] width 22 height 6
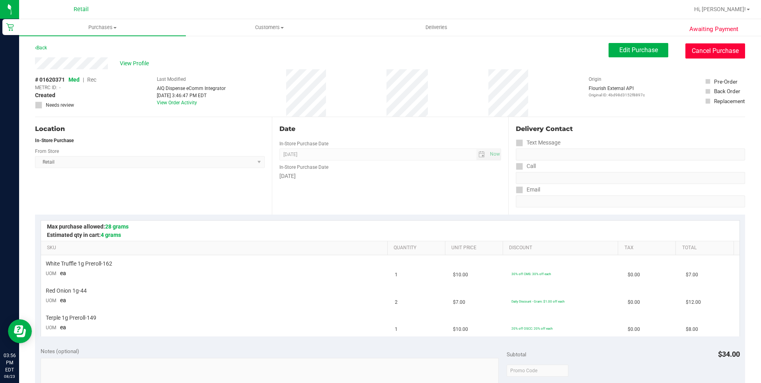
click at [696, 56] on button "Cancel Purchase" at bounding box center [716, 50] width 60 height 15
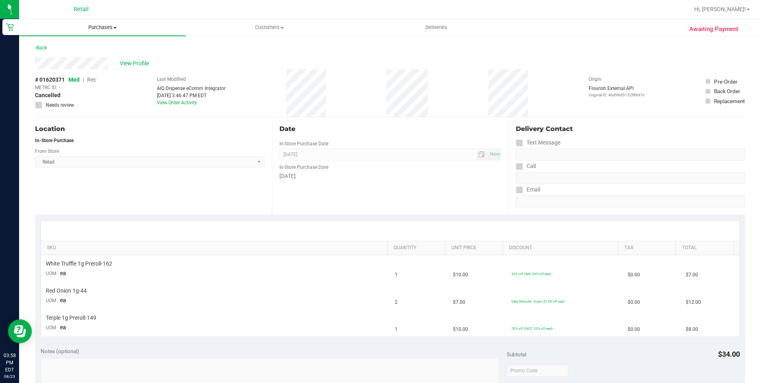
click at [101, 26] on span "Purchases" at bounding box center [102, 27] width 167 height 7
click at [82, 47] on span "Summary of purchases" at bounding box center [60, 48] width 82 height 7
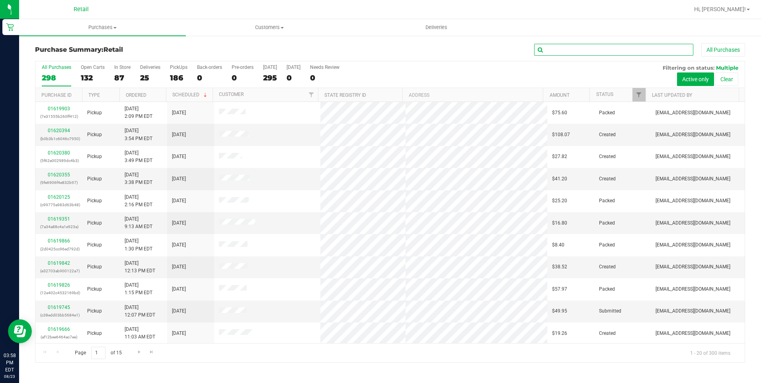
click at [639, 49] on input "text" at bounding box center [613, 50] width 159 height 12
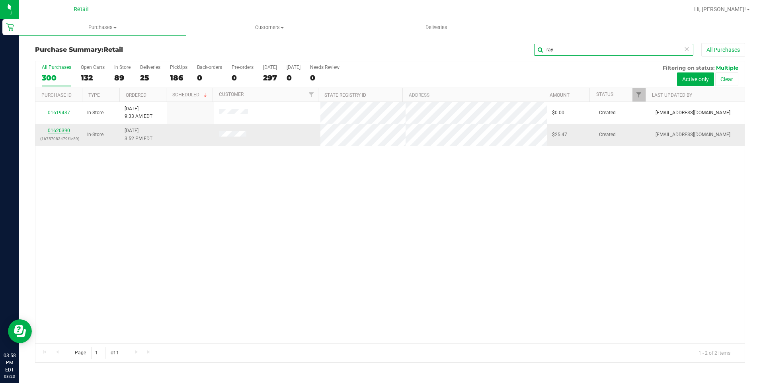
type input "ray"
click at [64, 128] on link "01620390" at bounding box center [59, 131] width 22 height 6
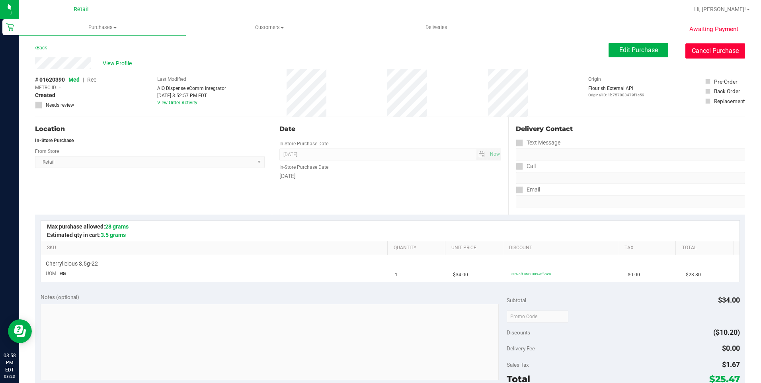
click at [704, 52] on button "Cancel Purchase" at bounding box center [716, 50] width 60 height 15
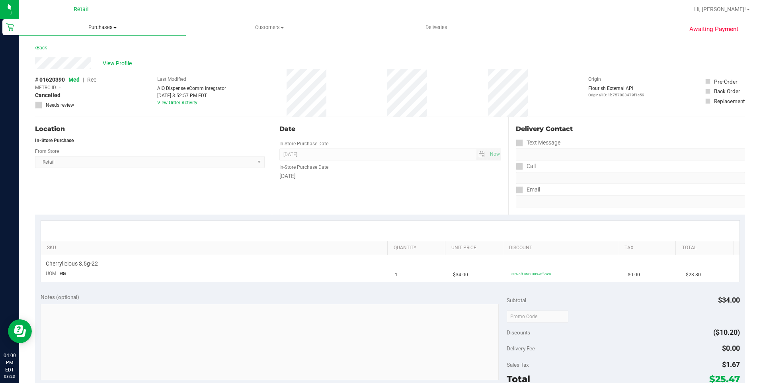
drag, startPoint x: 123, startPoint y: 15, endPoint x: 116, endPoint y: 28, distance: 15.0
click at [116, 28] on div "Retail Hi, Nelson! Purchases Summary of purchases Fulfillment All purchases Cus…" at bounding box center [390, 191] width 742 height 383
click at [97, 23] on uib-tab-heading "Purchases Summary of purchases Fulfillment All purchases" at bounding box center [102, 27] width 167 height 17
click at [117, 29] on span "Purchases" at bounding box center [102, 27] width 167 height 7
click at [116, 29] on span "Purchases" at bounding box center [102, 27] width 167 height 7
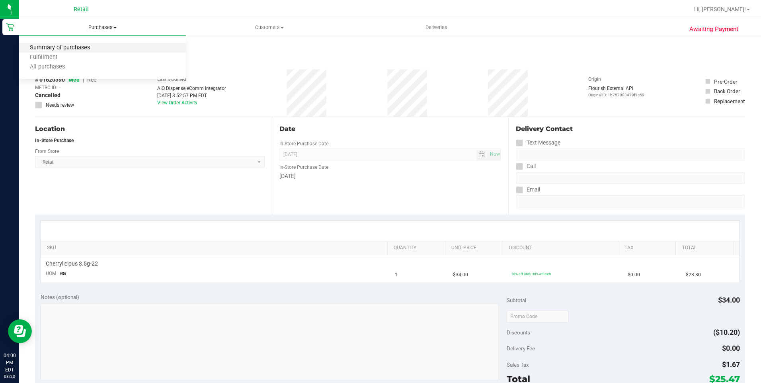
click at [77, 46] on span "Summary of purchases" at bounding box center [60, 48] width 82 height 7
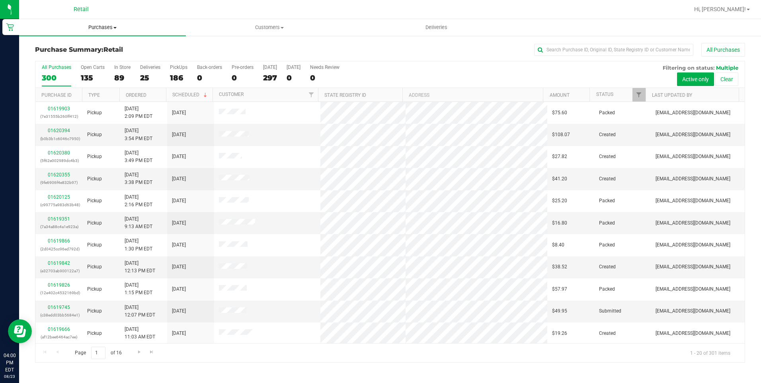
click at [115, 27] on span at bounding box center [114, 28] width 3 height 2
click at [88, 47] on span "Summary of purchases" at bounding box center [60, 48] width 82 height 7
drag, startPoint x: 187, startPoint y: 29, endPoint x: 189, endPoint y: 11, distance: 18.8
click at [189, 11] on div at bounding box center [416, 10] width 547 height 16
click at [548, 50] on input "text" at bounding box center [613, 50] width 159 height 12
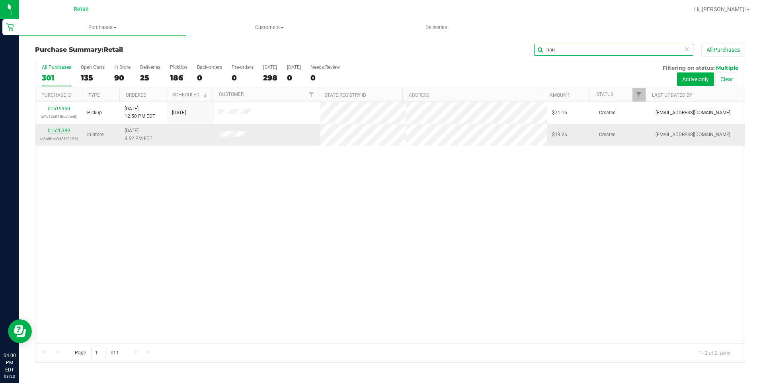
type input "nau"
click at [64, 131] on link "01620389" at bounding box center [59, 131] width 22 height 6
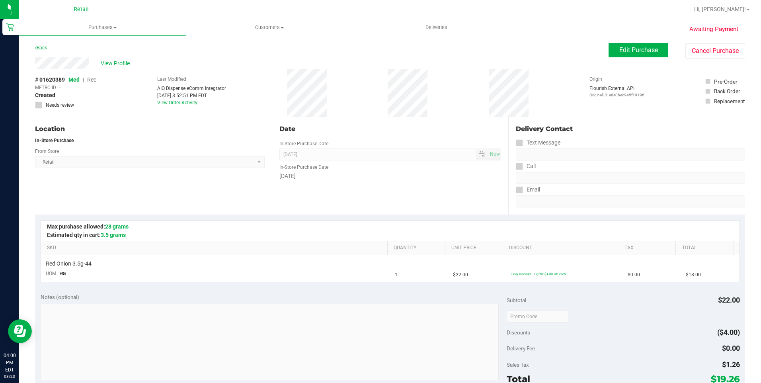
click at [698, 40] on div "Awaiting Payment Back Edit Purchase Cancel Purchase View Profile # 01620389 Med…" at bounding box center [390, 333] width 742 height 597
click at [699, 56] on button "Cancel Purchase" at bounding box center [716, 50] width 60 height 15
click at [104, 22] on uib-tab-heading "Purchases Summary of purchases Fulfillment All purchases" at bounding box center [102, 27] width 167 height 17
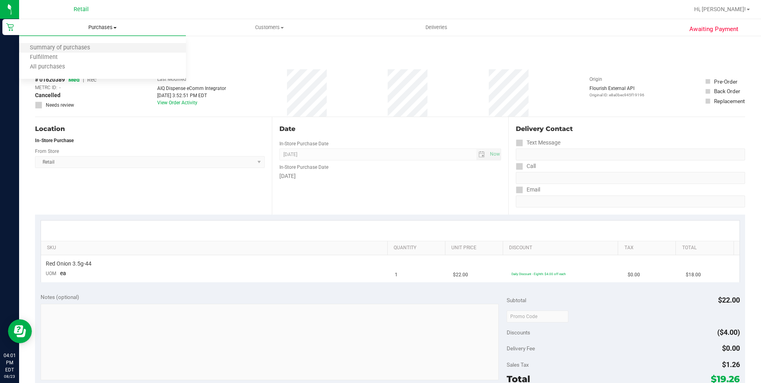
click at [75, 44] on li "Summary of purchases" at bounding box center [102, 48] width 167 height 10
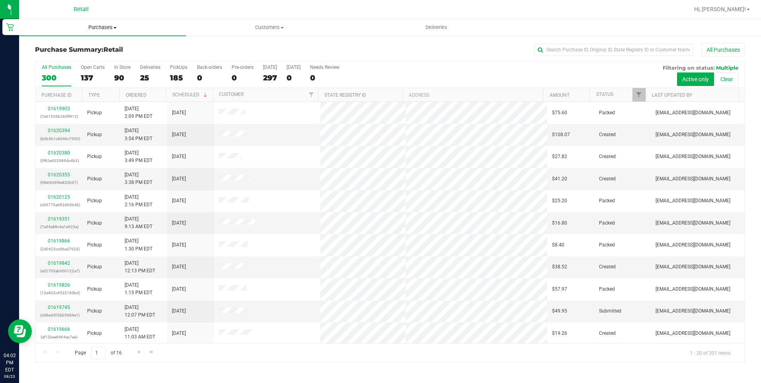
click at [94, 27] on span "Purchases" at bounding box center [102, 27] width 167 height 7
click at [602, 48] on input "text" at bounding box center [613, 50] width 159 height 12
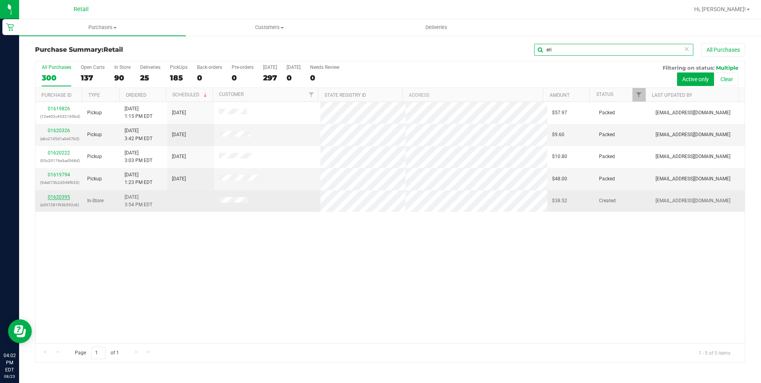
type input "eri"
click at [65, 197] on link "01620395" at bounding box center [59, 197] width 22 height 6
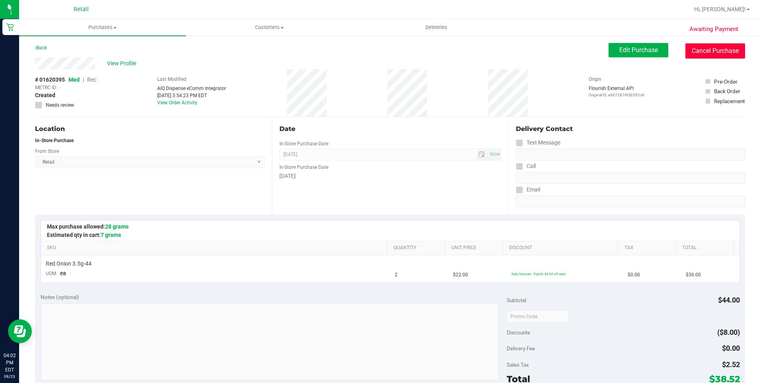
drag, startPoint x: 717, startPoint y: 52, endPoint x: 423, endPoint y: 44, distance: 293.5
click at [717, 52] on button "Cancel Purchase" at bounding box center [716, 50] width 60 height 15
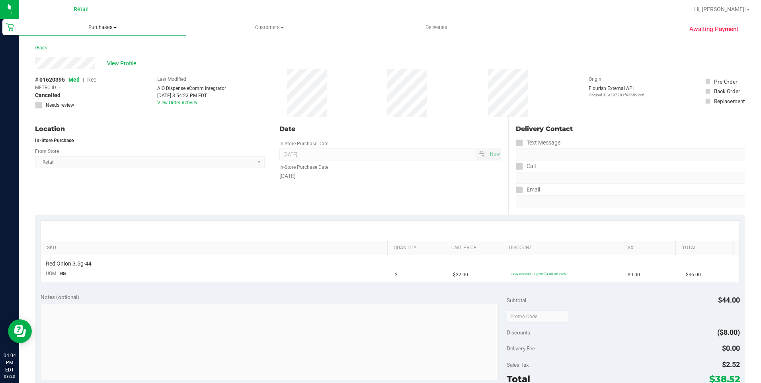
click at [109, 28] on span "Purchases" at bounding box center [102, 27] width 167 height 7
click at [88, 49] on span "Summary of purchases" at bounding box center [60, 48] width 82 height 7
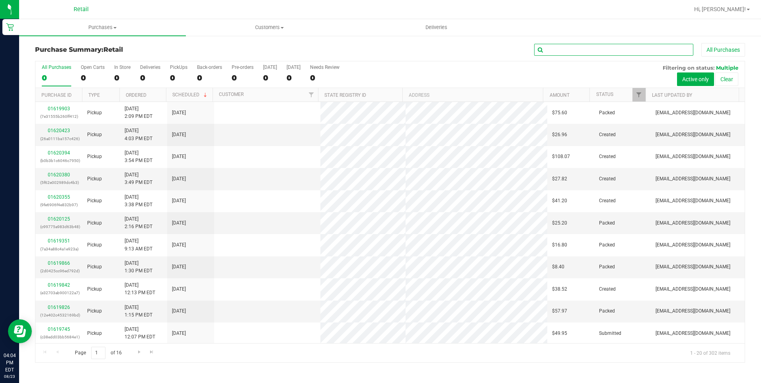
click at [552, 48] on input "text" at bounding box center [613, 50] width 159 height 12
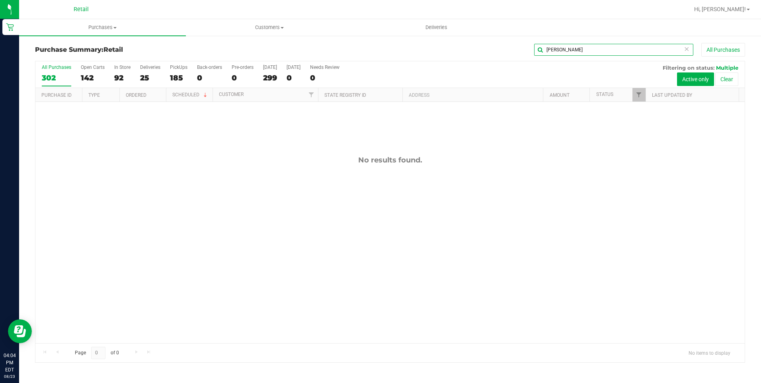
click at [589, 47] on input "kevin" at bounding box center [613, 50] width 159 height 12
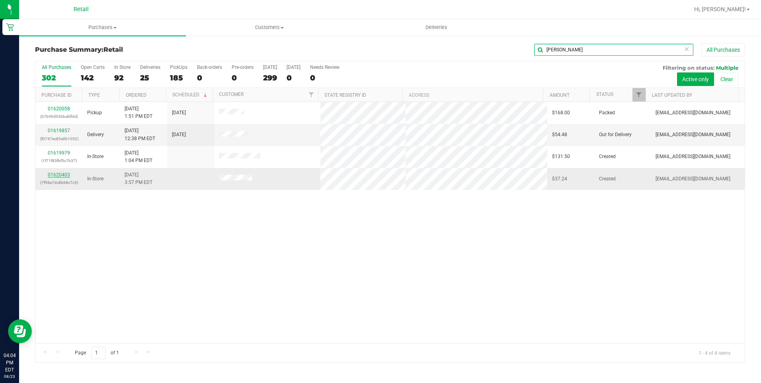
type input "kevin"
click at [58, 174] on link "01620403" at bounding box center [59, 175] width 22 height 6
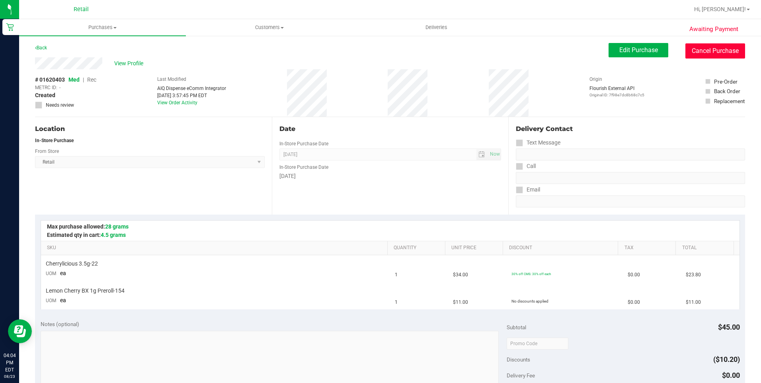
click at [716, 47] on button "Cancel Purchase" at bounding box center [716, 50] width 60 height 15
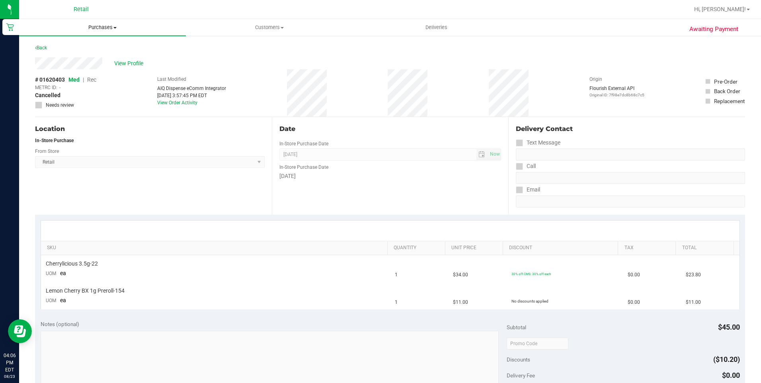
click at [109, 25] on span "Purchases" at bounding box center [102, 27] width 167 height 7
click at [94, 48] on span "Summary of purchases" at bounding box center [60, 48] width 82 height 7
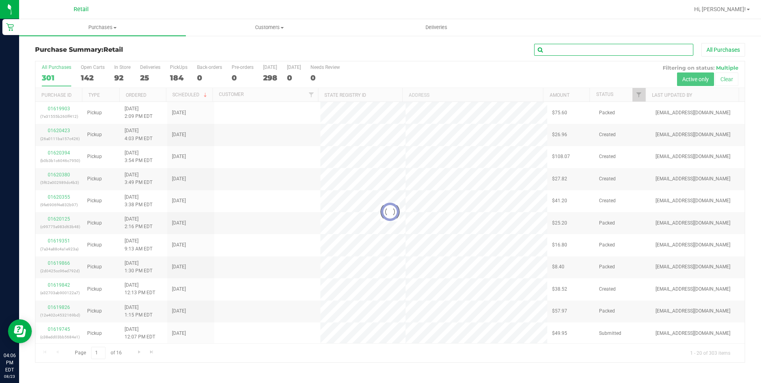
click at [584, 52] on input "text" at bounding box center [613, 50] width 159 height 12
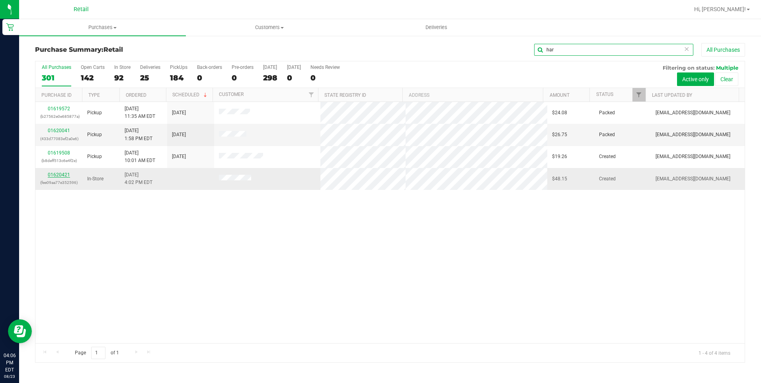
type input "har"
click at [58, 172] on link "01620421" at bounding box center [59, 175] width 22 height 6
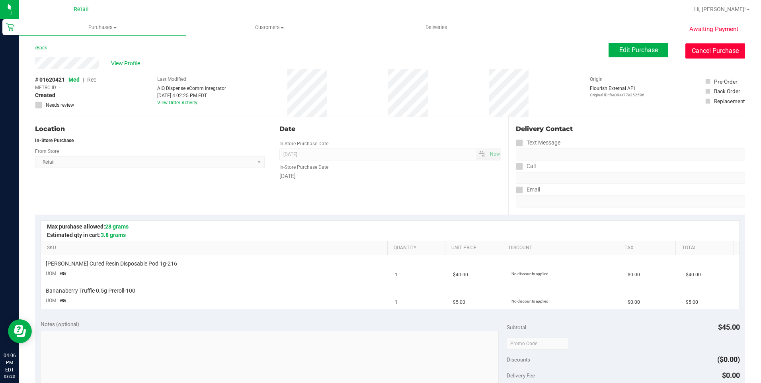
click at [719, 45] on button "Cancel Purchase" at bounding box center [716, 50] width 60 height 15
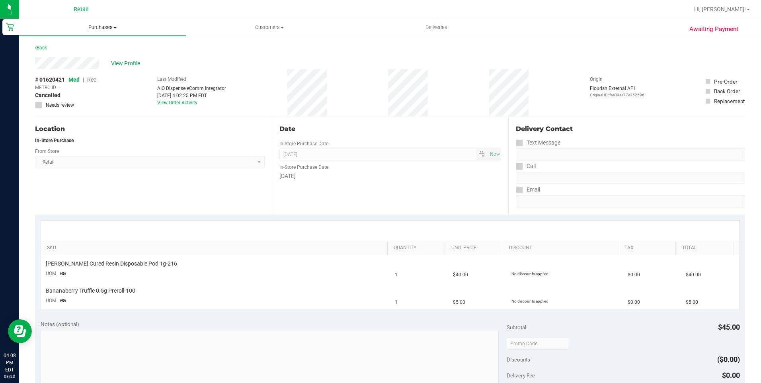
click at [104, 26] on span "Purchases" at bounding box center [102, 27] width 167 height 7
click at [73, 29] on span "Purchases" at bounding box center [102, 27] width 167 height 7
click at [109, 24] on span "Purchases" at bounding box center [102, 27] width 167 height 7
click at [84, 49] on span "Summary of purchases" at bounding box center [60, 48] width 82 height 7
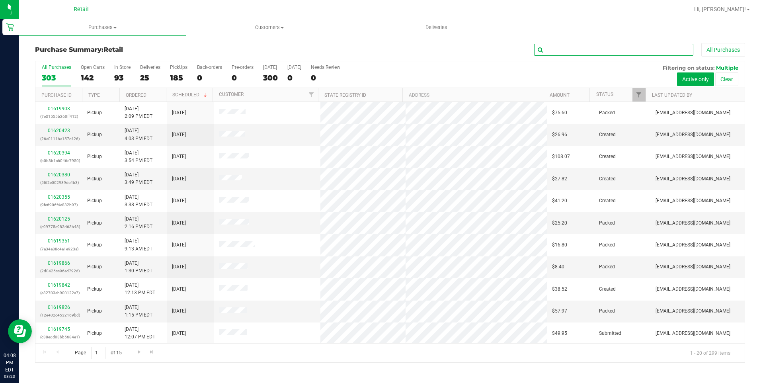
click at [566, 47] on input "text" at bounding box center [613, 50] width 159 height 12
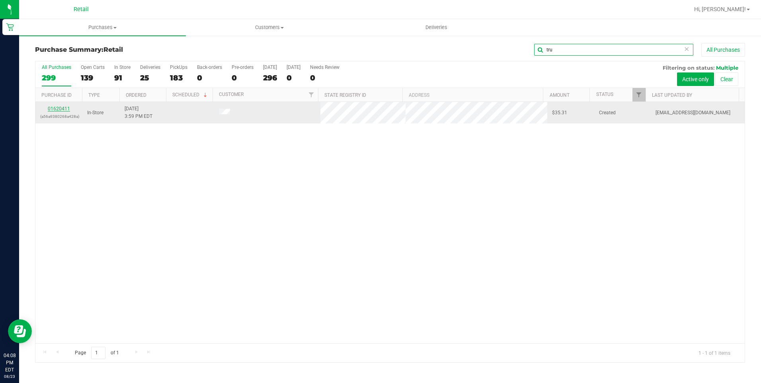
type input "tru"
click at [56, 109] on link "01620411" at bounding box center [59, 109] width 22 height 6
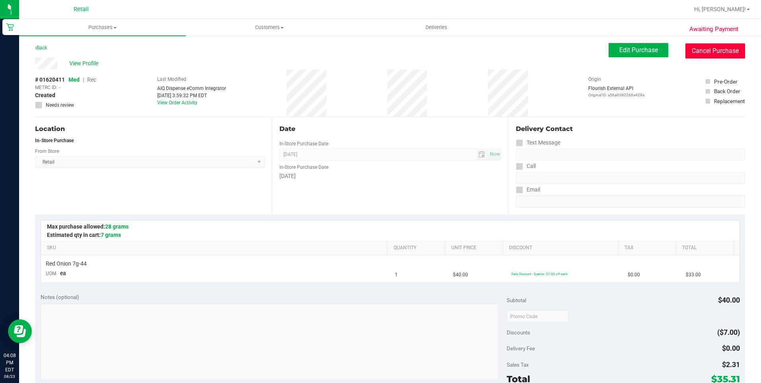
click at [728, 55] on button "Cancel Purchase" at bounding box center [716, 50] width 60 height 15
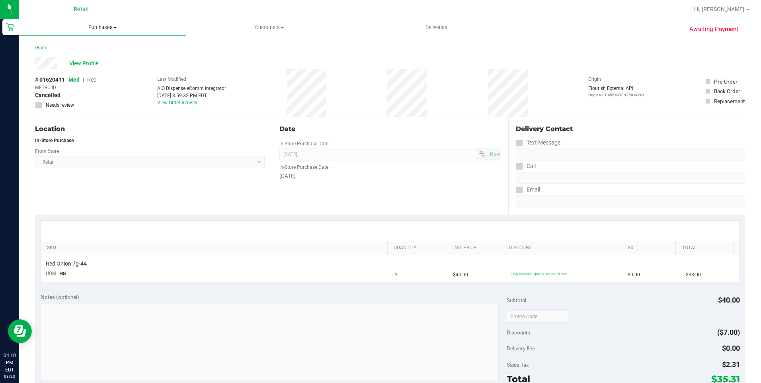
click at [107, 27] on span "Purchases" at bounding box center [102, 27] width 167 height 7
click at [95, 50] on span "Summary of purchases" at bounding box center [60, 48] width 82 height 7
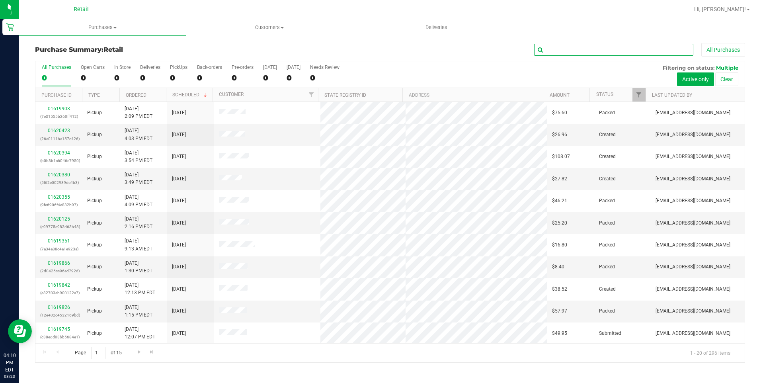
click at [579, 50] on input "text" at bounding box center [613, 50] width 159 height 12
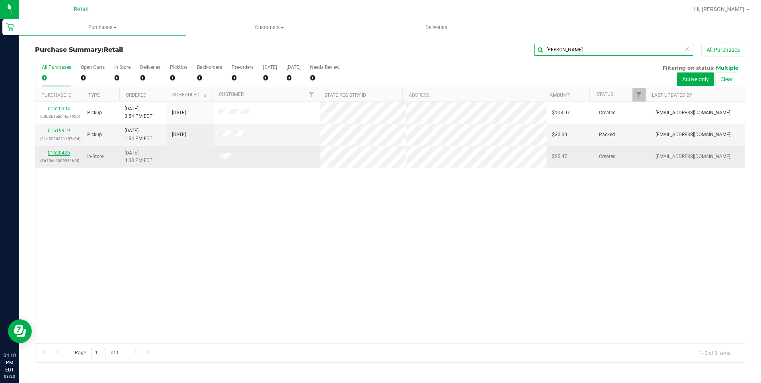
type input "mel"
click at [55, 152] on link "01620426" at bounding box center [59, 153] width 22 height 6
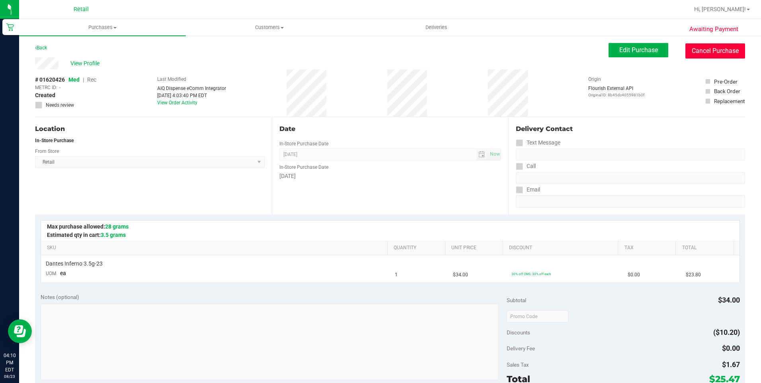
click at [702, 51] on button "Cancel Purchase" at bounding box center [716, 50] width 60 height 15
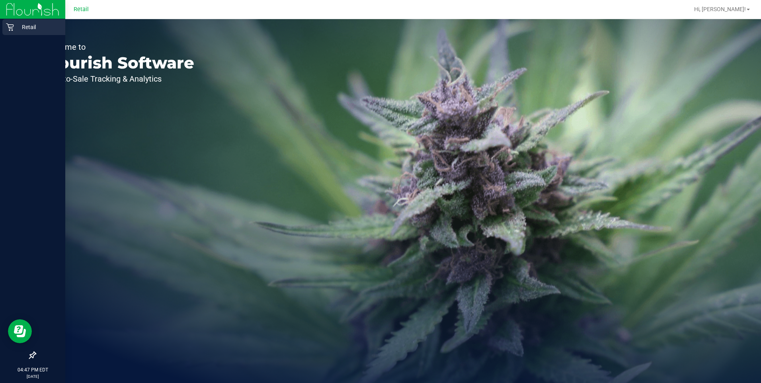
click at [9, 26] on icon at bounding box center [10, 27] width 8 height 8
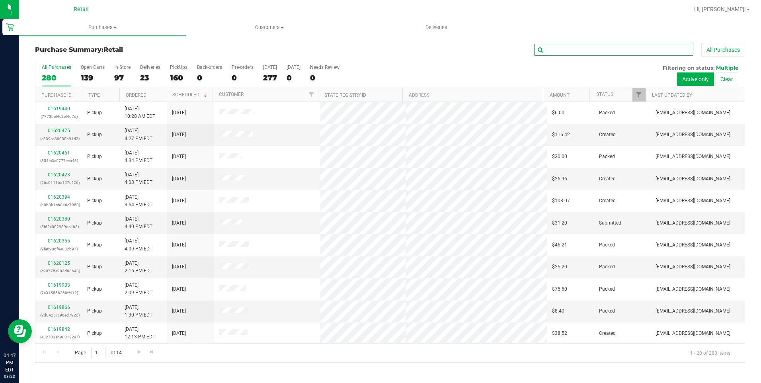
click at [556, 49] on input "text" at bounding box center [613, 50] width 159 height 12
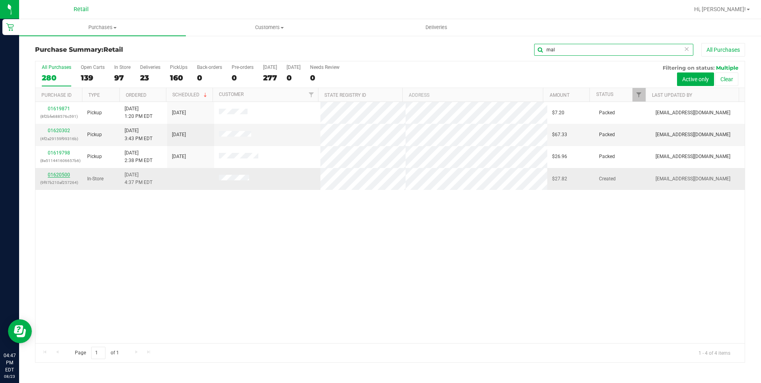
type input "mal"
click at [54, 175] on link "01620500" at bounding box center [59, 175] width 22 height 6
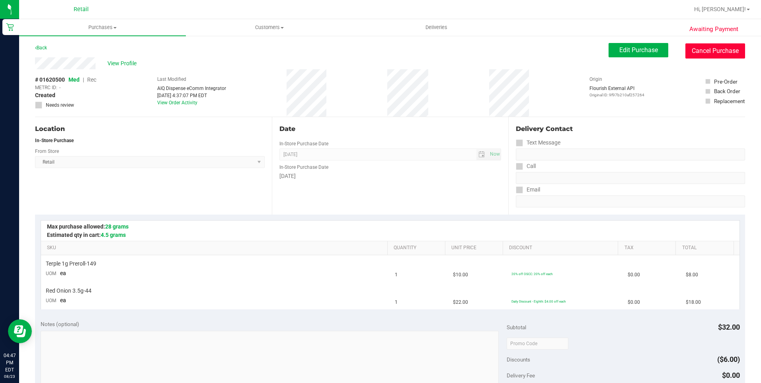
click at [710, 48] on button "Cancel Purchase" at bounding box center [716, 50] width 60 height 15
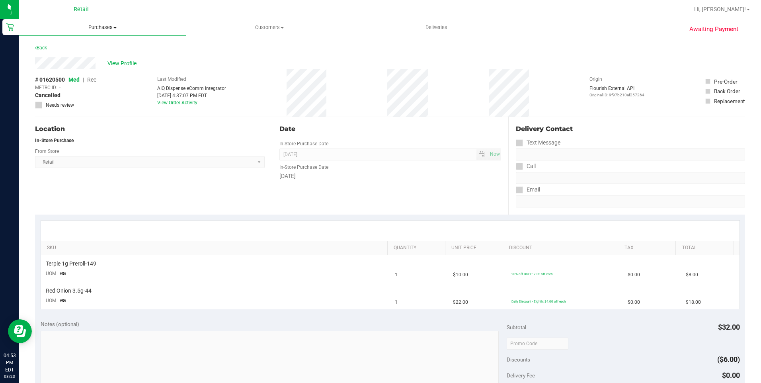
click at [112, 24] on span "Purchases" at bounding box center [102, 27] width 167 height 7
click at [105, 48] on li "Summary of purchases" at bounding box center [102, 48] width 167 height 10
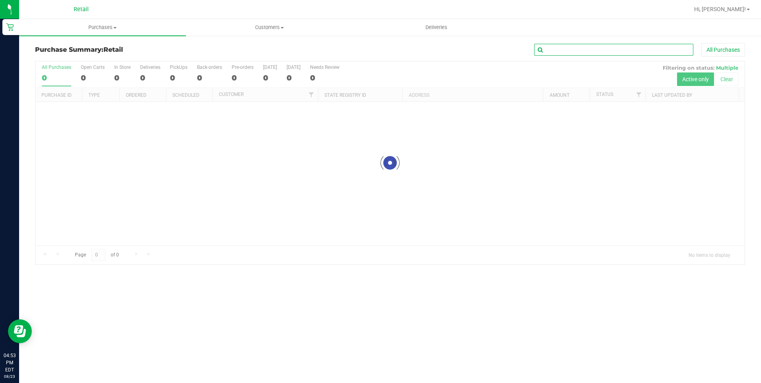
click at [592, 52] on input "text" at bounding box center [613, 50] width 159 height 12
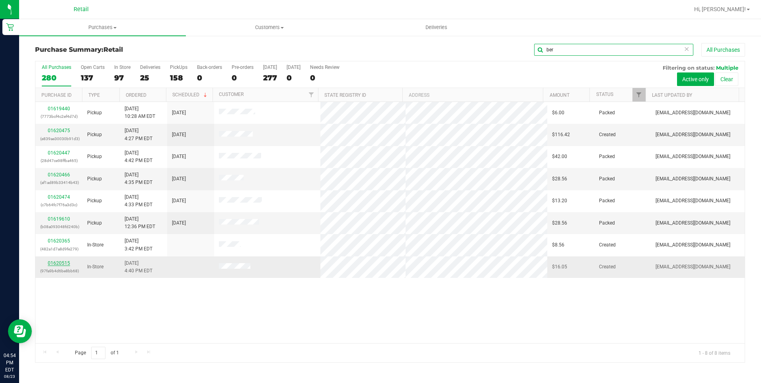
type input "ber"
click at [63, 262] on link "01620515" at bounding box center [59, 263] width 22 height 6
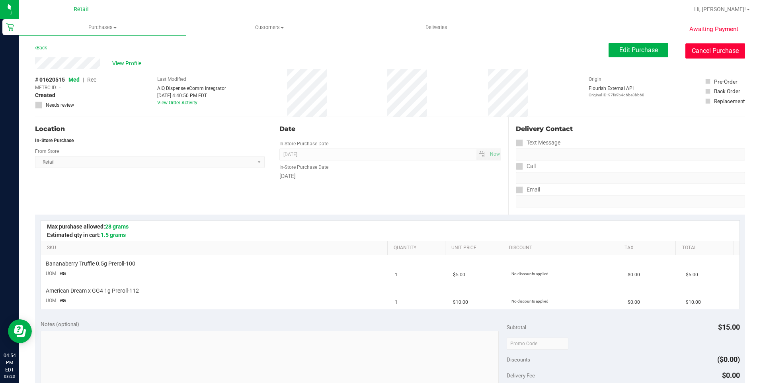
click at [716, 54] on button "Cancel Purchase" at bounding box center [716, 50] width 60 height 15
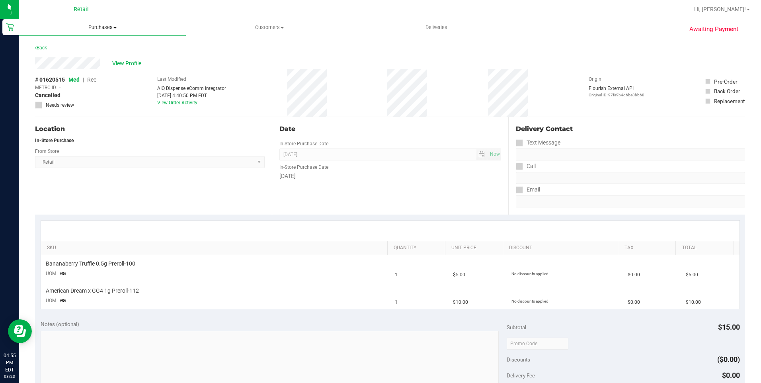
click at [113, 24] on span "Purchases" at bounding box center [102, 27] width 167 height 7
click at [96, 45] on span "Summary of purchases" at bounding box center [60, 48] width 82 height 7
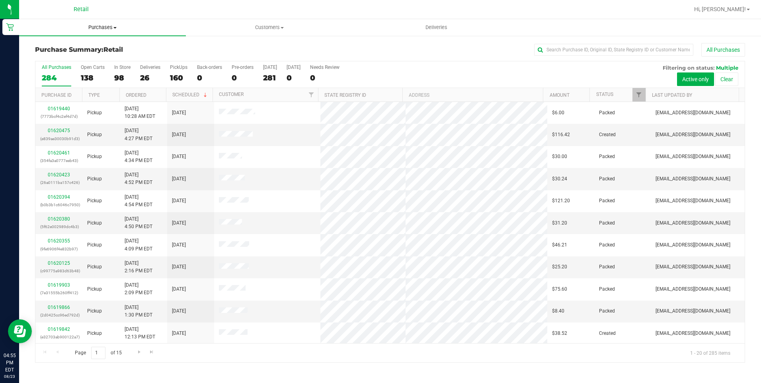
click at [111, 27] on span "Purchases" at bounding box center [102, 27] width 167 height 7
click at [592, 50] on input "text" at bounding box center [613, 50] width 159 height 12
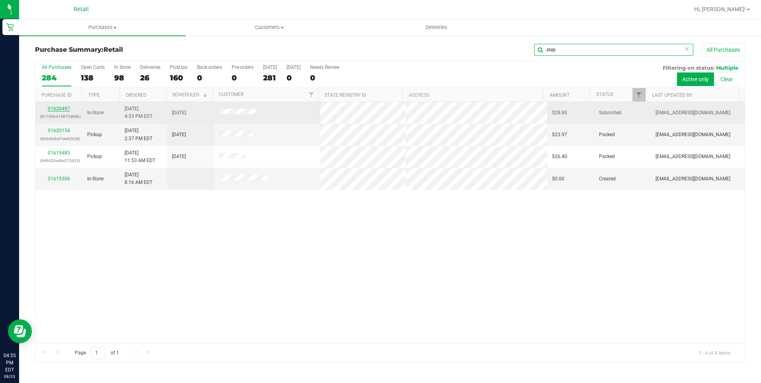
type input "step"
click at [53, 111] on link "01620497" at bounding box center [59, 109] width 22 height 6
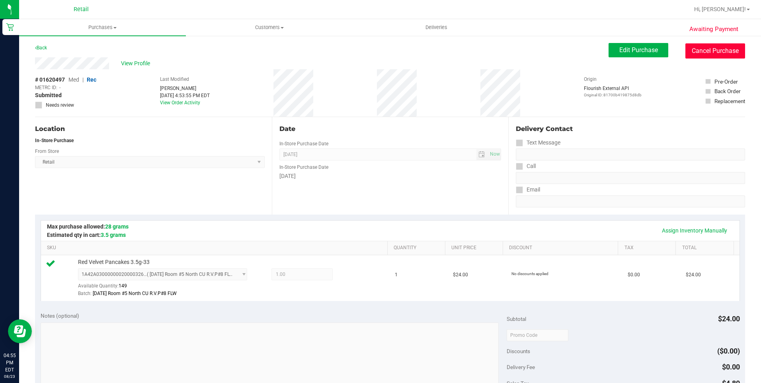
click at [700, 47] on button "Cancel Purchase" at bounding box center [716, 50] width 60 height 15
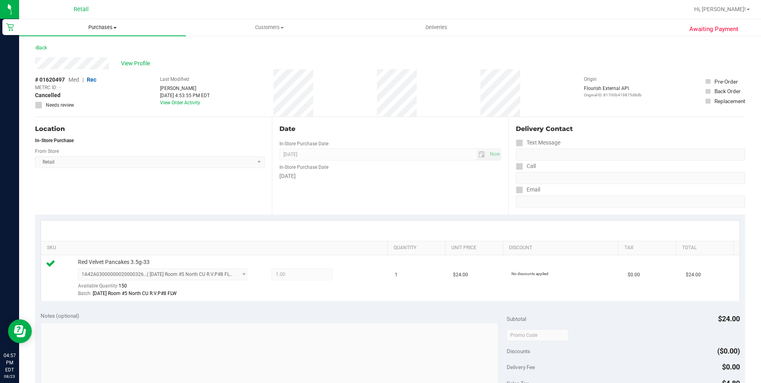
click at [115, 25] on span "Purchases" at bounding box center [102, 27] width 167 height 7
click at [87, 45] on span "Summary of purchases" at bounding box center [60, 48] width 82 height 7
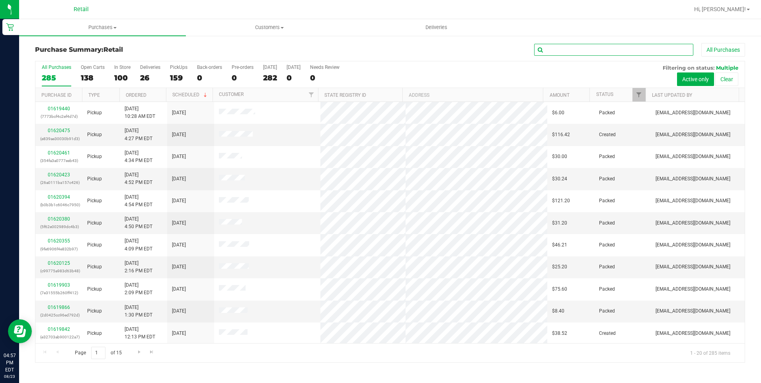
click at [587, 49] on input "text" at bounding box center [613, 50] width 159 height 12
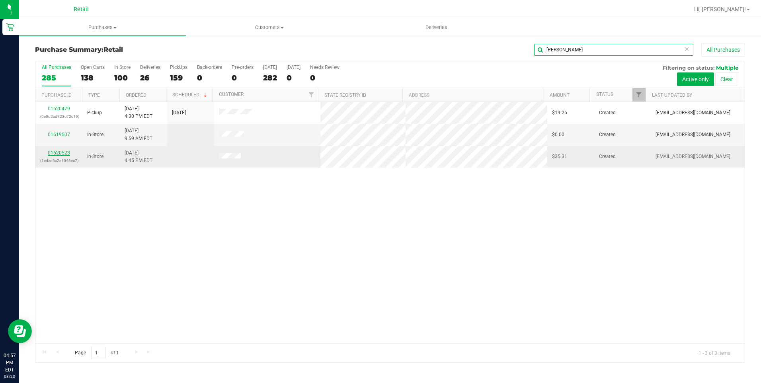
type input "jeff"
click at [53, 151] on link "01620523" at bounding box center [59, 153] width 22 height 6
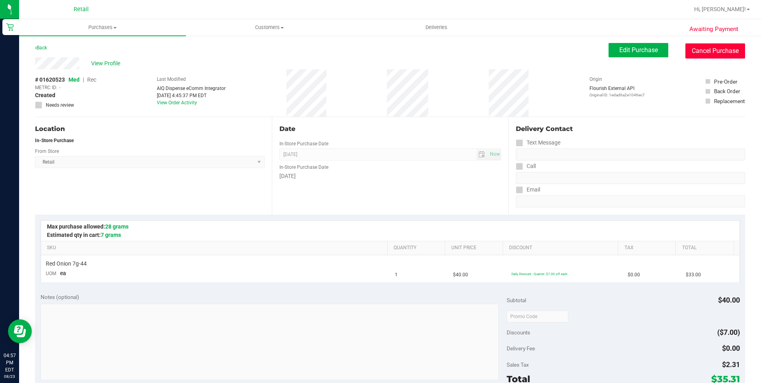
click at [692, 55] on button "Cancel Purchase" at bounding box center [716, 50] width 60 height 15
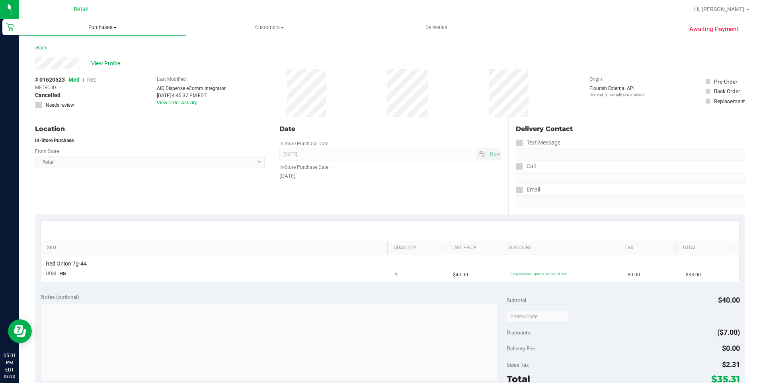
click at [93, 29] on span "Purchases" at bounding box center [102, 27] width 167 height 7
click at [89, 52] on li "Summary of purchases" at bounding box center [102, 48] width 167 height 10
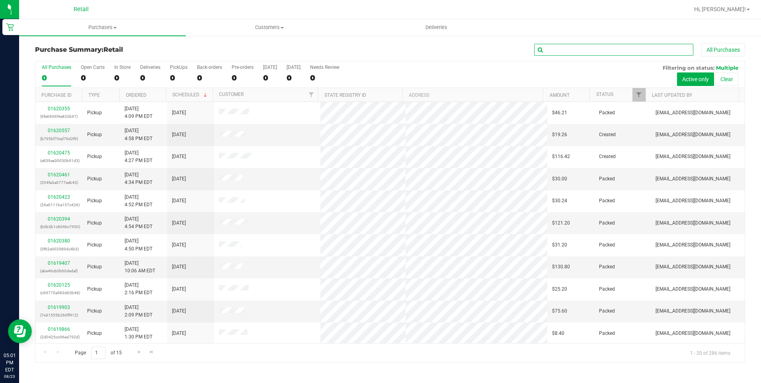
click at [559, 48] on input "text" at bounding box center [613, 50] width 159 height 12
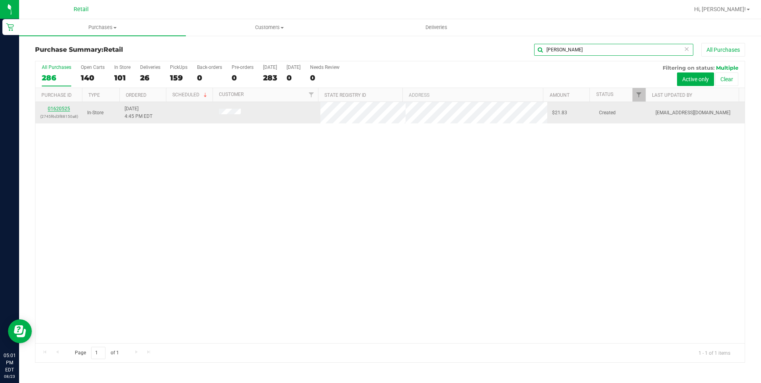
type input "lenn"
click at [59, 107] on link "01620525" at bounding box center [59, 109] width 22 height 6
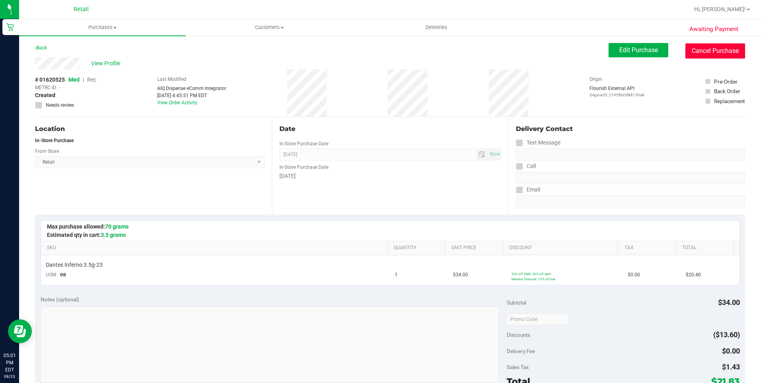
click at [704, 45] on button "Cancel Purchase" at bounding box center [716, 50] width 60 height 15
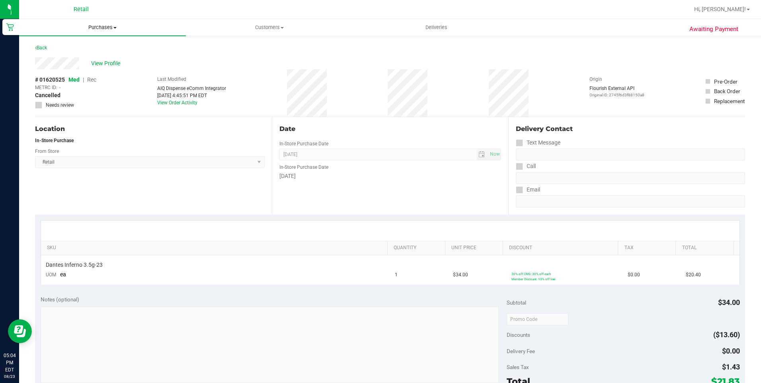
click at [110, 27] on span "Purchases" at bounding box center [102, 27] width 167 height 7
click at [88, 49] on span "Summary of purchases" at bounding box center [60, 48] width 82 height 7
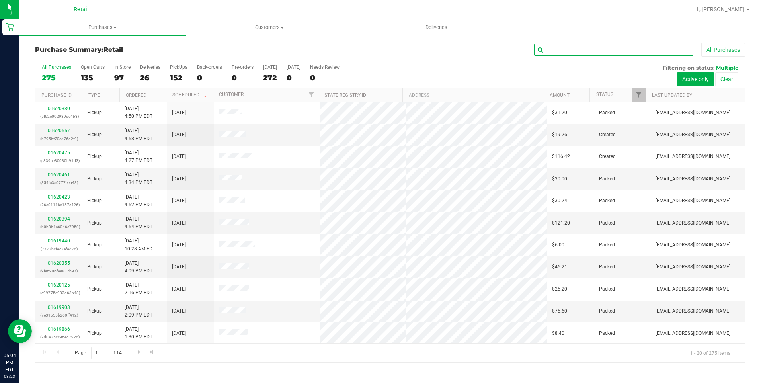
click at [555, 49] on input "text" at bounding box center [613, 50] width 159 height 12
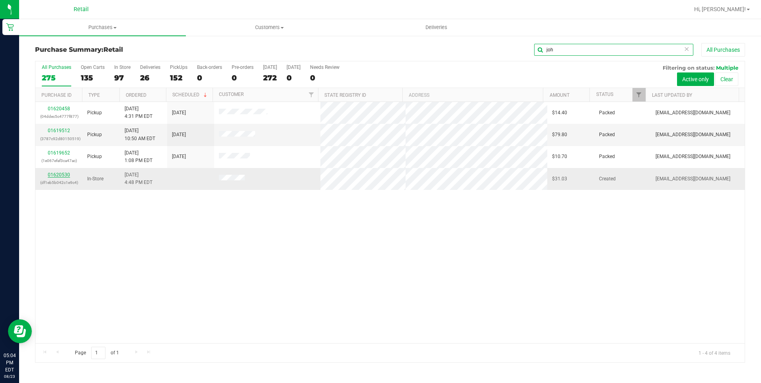
type input "joh"
click at [51, 174] on link "01620530" at bounding box center [59, 175] width 22 height 6
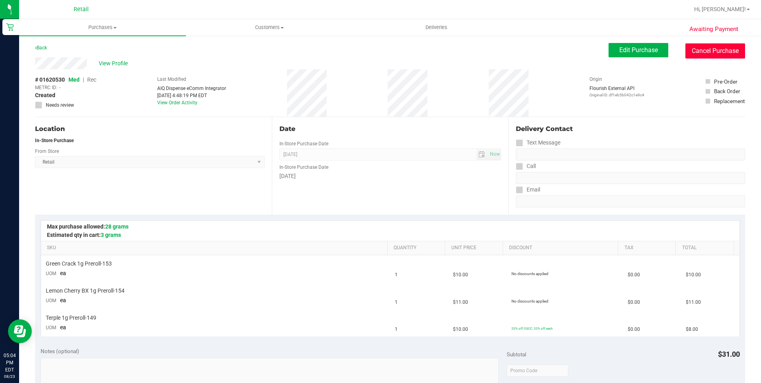
click at [704, 48] on button "Cancel Purchase" at bounding box center [716, 50] width 60 height 15
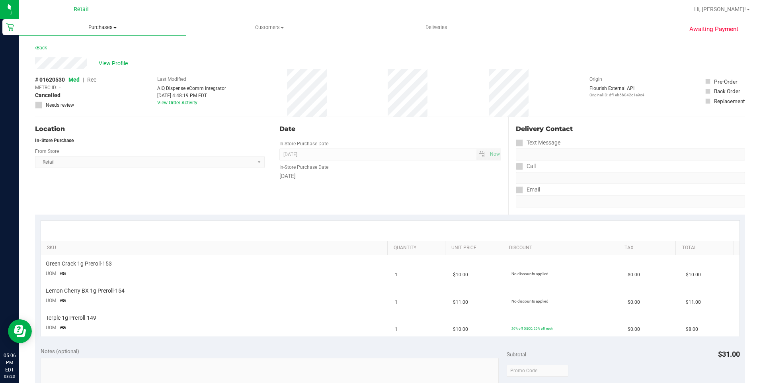
click at [107, 25] on span "Purchases" at bounding box center [102, 27] width 167 height 7
click at [90, 53] on li "Summary of purchases" at bounding box center [102, 48] width 167 height 10
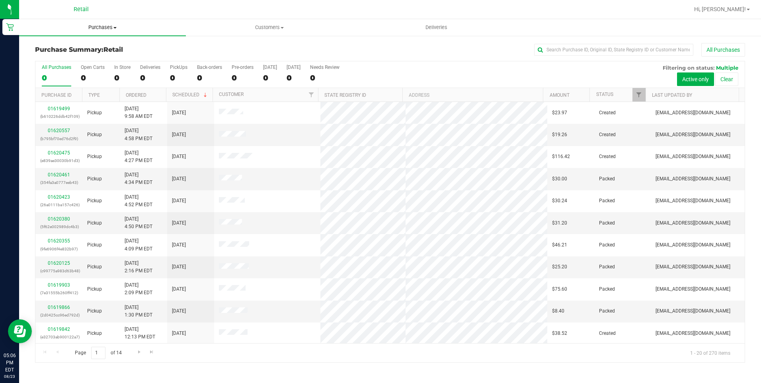
click at [116, 27] on span at bounding box center [114, 28] width 3 height 2
click at [99, 44] on li "Summary of purchases" at bounding box center [102, 48] width 167 height 10
click at [615, 53] on input "text" at bounding box center [613, 50] width 159 height 12
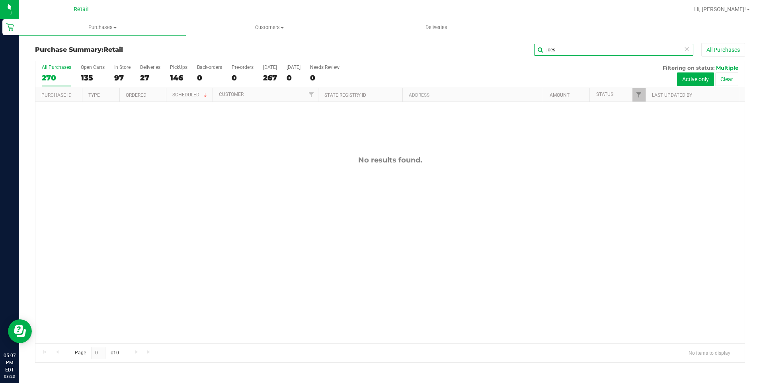
type input "joes"
click at [109, 24] on span "Purchases" at bounding box center [102, 27] width 167 height 7
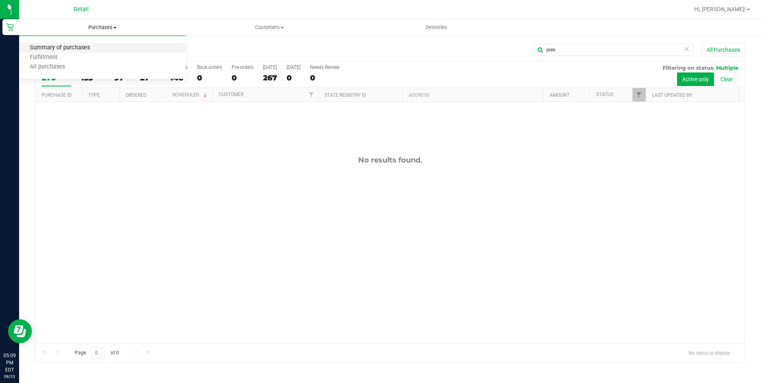
click at [84, 49] on span "Summary of purchases" at bounding box center [60, 48] width 82 height 7
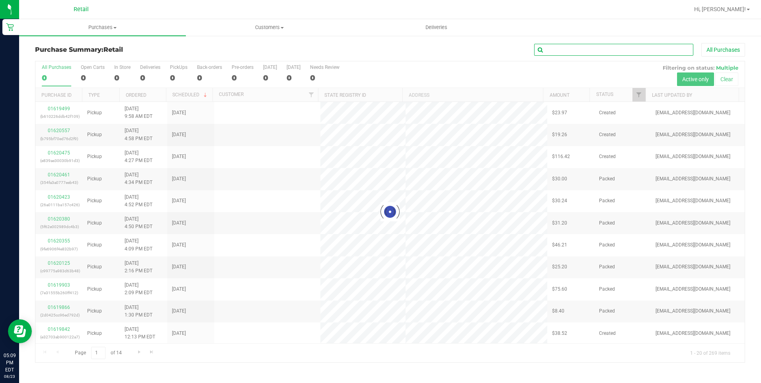
click at [567, 46] on input "text" at bounding box center [613, 50] width 159 height 12
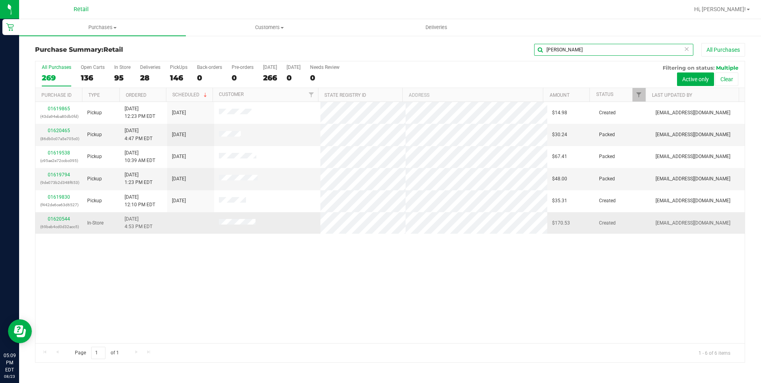
type input "michael"
click at [61, 215] on td "01620544 (69beb4cd0d32acc5)" at bounding box center [58, 223] width 47 height 22
click at [61, 216] on link "01620544" at bounding box center [59, 219] width 22 height 6
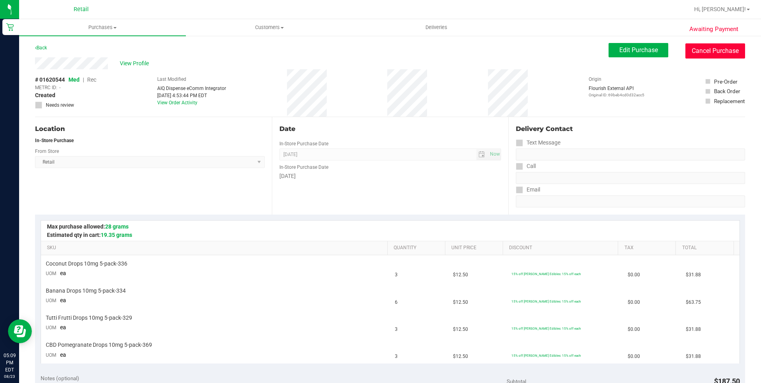
click at [702, 44] on button "Cancel Purchase" at bounding box center [716, 50] width 60 height 15
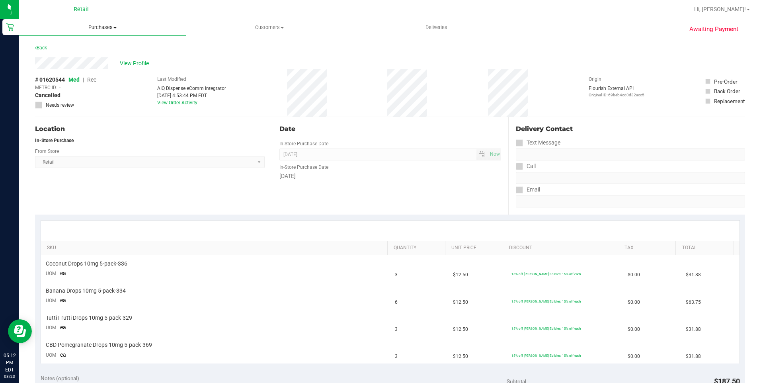
click at [98, 31] on uib-tab-heading "Purchases Summary of purchases Fulfillment All purchases" at bounding box center [102, 27] width 167 height 17
click at [78, 46] on span "Summary of purchases" at bounding box center [60, 48] width 82 height 7
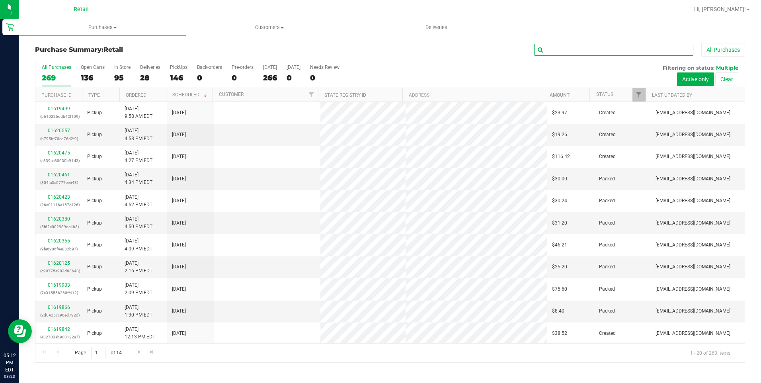
click at [547, 53] on input "text" at bounding box center [613, 50] width 159 height 12
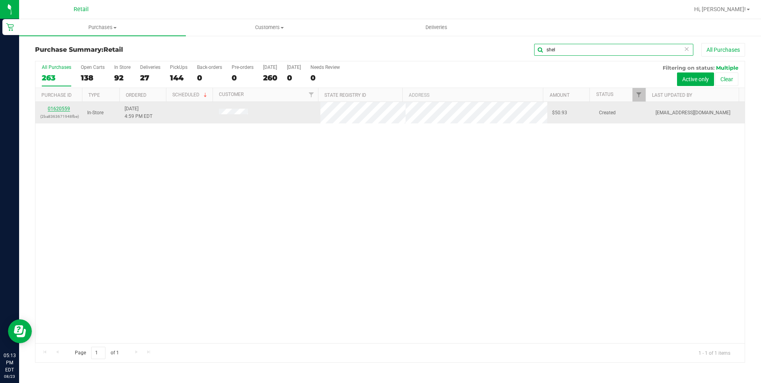
type input "shel"
click at [58, 107] on link "01620559" at bounding box center [59, 109] width 22 height 6
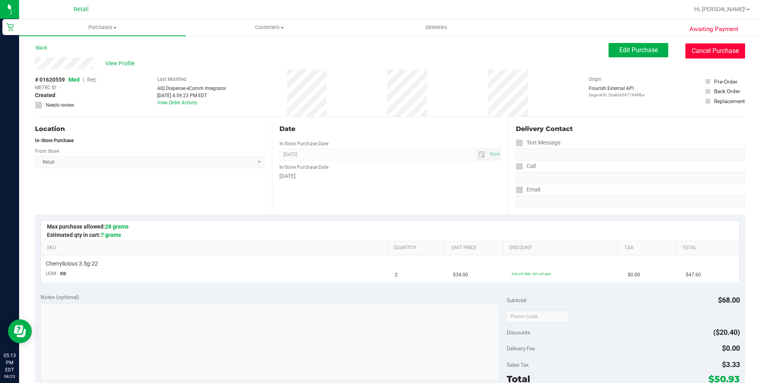
click at [694, 56] on button "Cancel Purchase" at bounding box center [716, 50] width 60 height 15
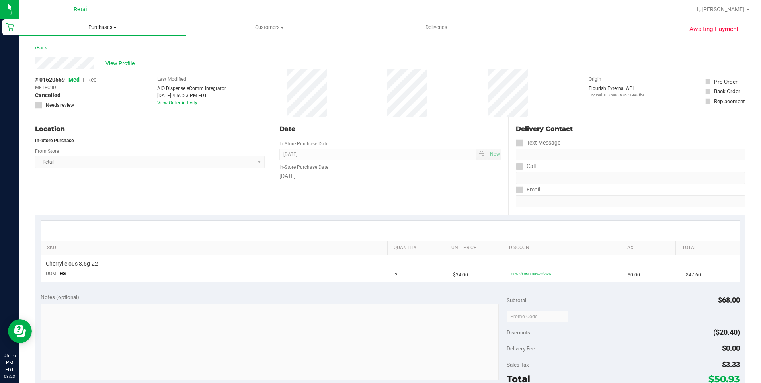
click at [106, 33] on uib-tab-heading "Purchases Summary of purchases Fulfillment All purchases" at bounding box center [102, 27] width 167 height 17
click at [88, 50] on span "Summary of purchases" at bounding box center [60, 48] width 82 height 7
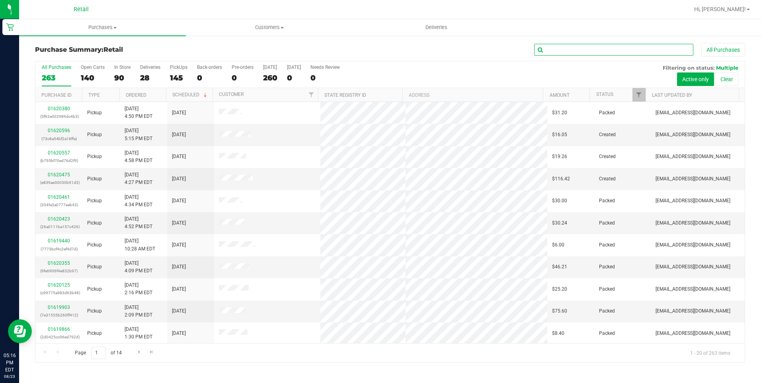
click at [595, 47] on input "text" at bounding box center [613, 50] width 159 height 12
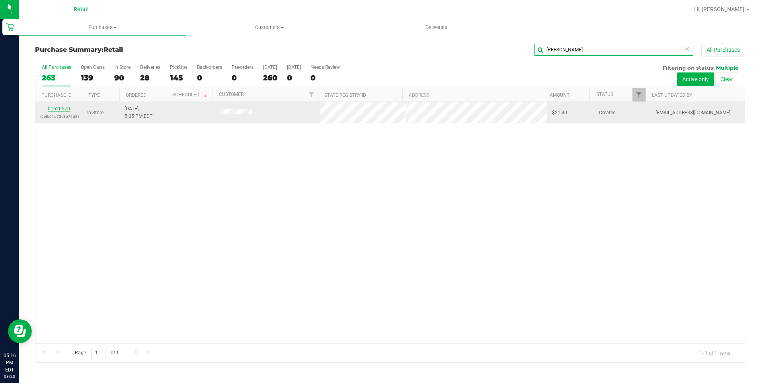
type input "joan"
click at [48, 108] on link "01620570" at bounding box center [59, 109] width 22 height 6
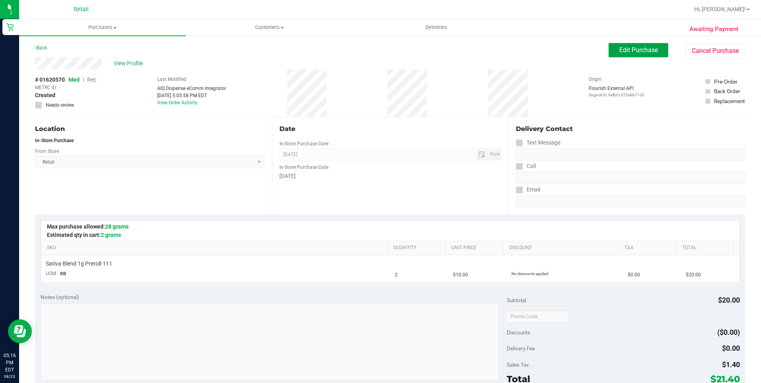
click at [643, 49] on span "Edit Purchase" at bounding box center [639, 50] width 39 height 8
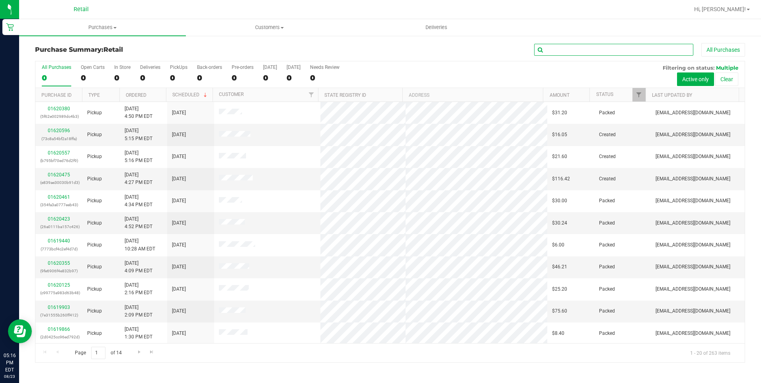
click at [550, 53] on input "text" at bounding box center [613, 50] width 159 height 12
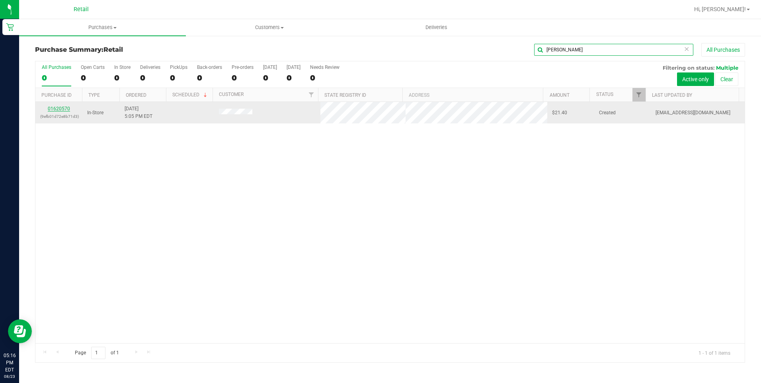
type input "joan"
click at [64, 109] on link "01620570" at bounding box center [59, 109] width 22 height 6
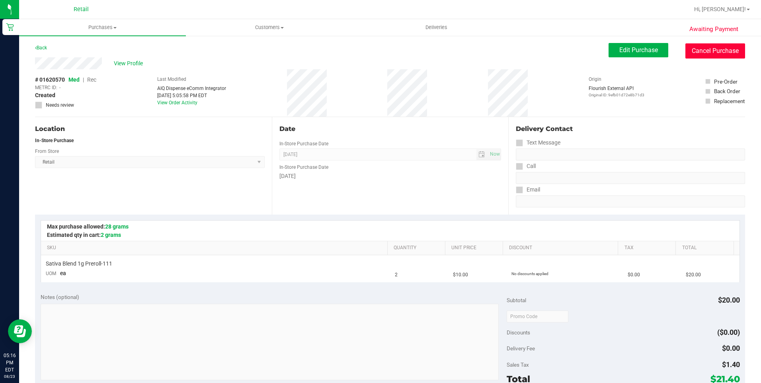
click at [728, 44] on button "Cancel Purchase" at bounding box center [716, 50] width 60 height 15
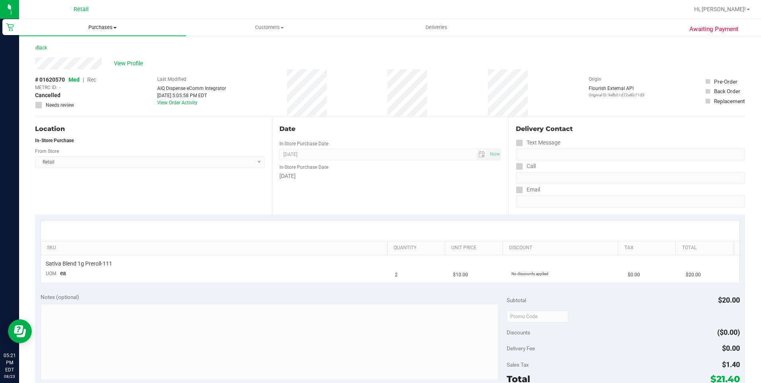
click at [116, 28] on span at bounding box center [114, 28] width 3 height 2
click at [70, 48] on span "Summary of purchases" at bounding box center [60, 48] width 82 height 7
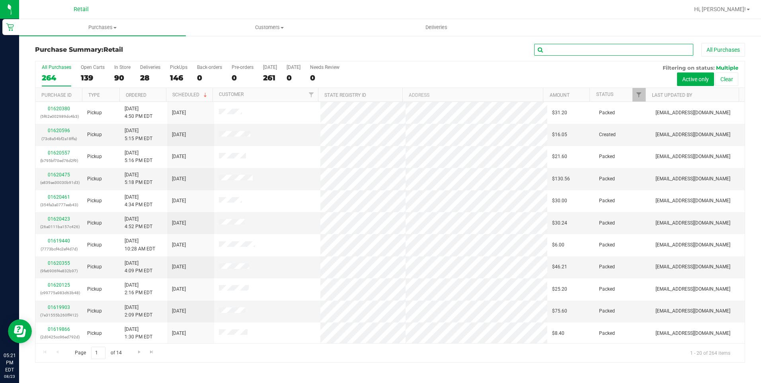
click at [559, 49] on input "text" at bounding box center [613, 50] width 159 height 12
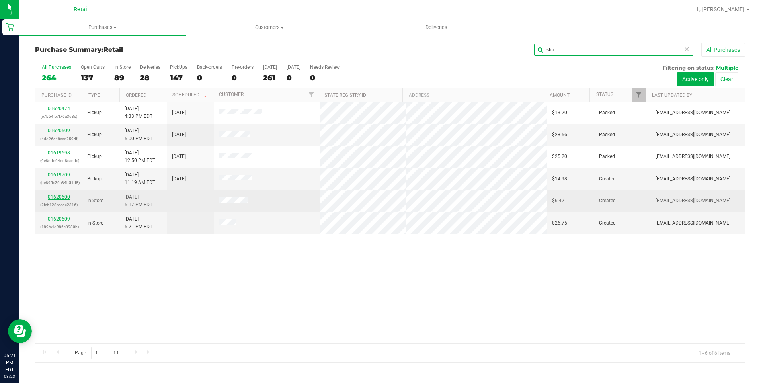
type input "sha"
click at [53, 199] on link "01620600" at bounding box center [59, 197] width 22 height 6
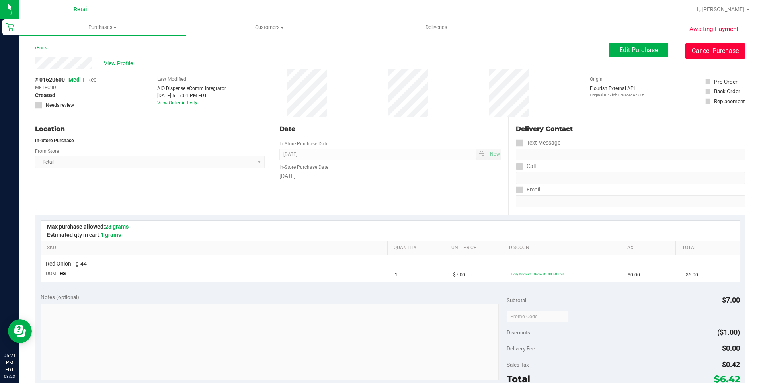
drag, startPoint x: 694, startPoint y: 45, endPoint x: 416, endPoint y: 54, distance: 277.7
click at [695, 45] on button "Cancel Purchase" at bounding box center [716, 50] width 60 height 15
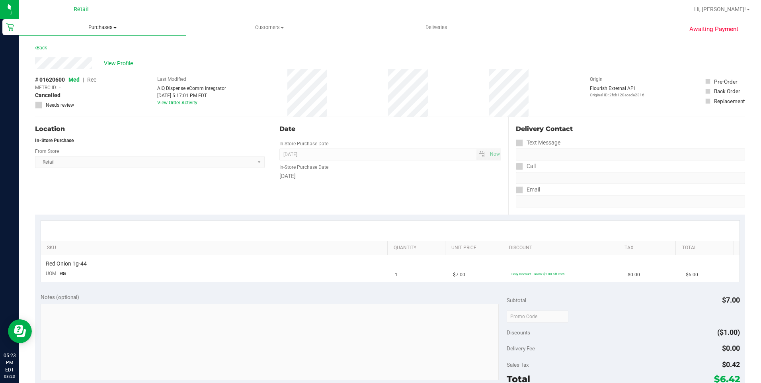
click at [98, 26] on span "Purchases" at bounding box center [102, 27] width 167 height 7
click at [106, 39] on ul "Summary of purchases Fulfillment All purchases" at bounding box center [102, 57] width 167 height 43
drag, startPoint x: 106, startPoint y: 23, endPoint x: 88, endPoint y: 40, distance: 24.5
click at [106, 23] on uib-tab-heading "Purchases Summary of purchases Fulfillment All purchases" at bounding box center [102, 27] width 167 height 17
click at [74, 52] on li "Summary of purchases" at bounding box center [102, 48] width 167 height 10
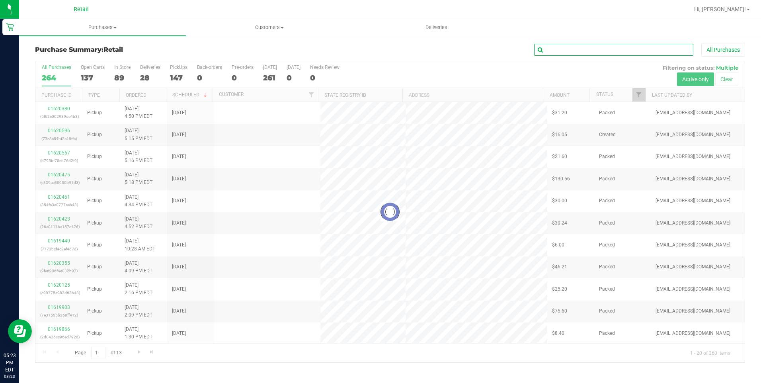
click at [575, 54] on input "text" at bounding box center [613, 50] width 159 height 12
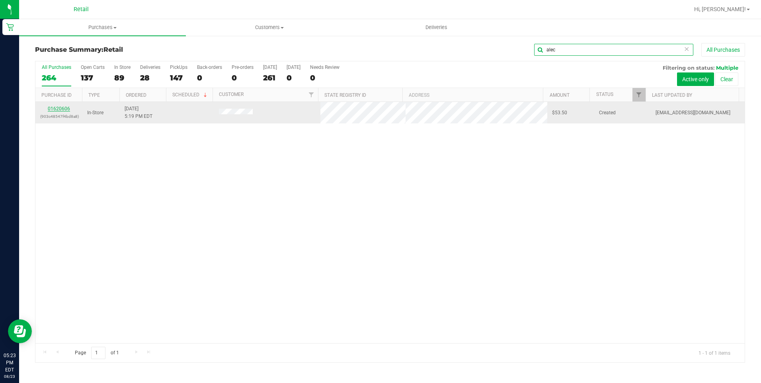
type input "alec"
click at [67, 110] on link "01620606" at bounding box center [59, 109] width 22 height 6
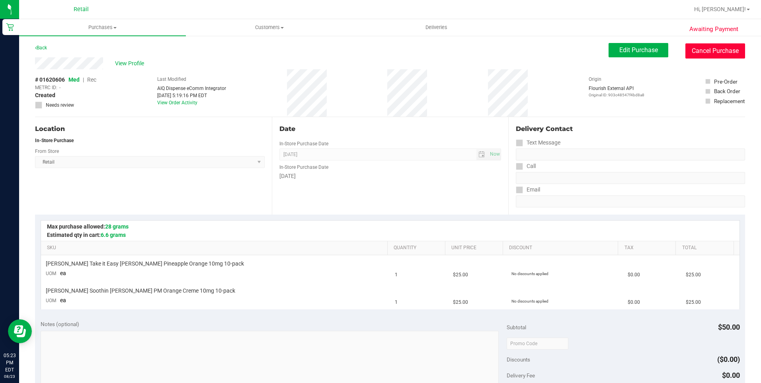
click at [728, 57] on button "Cancel Purchase" at bounding box center [716, 50] width 60 height 15
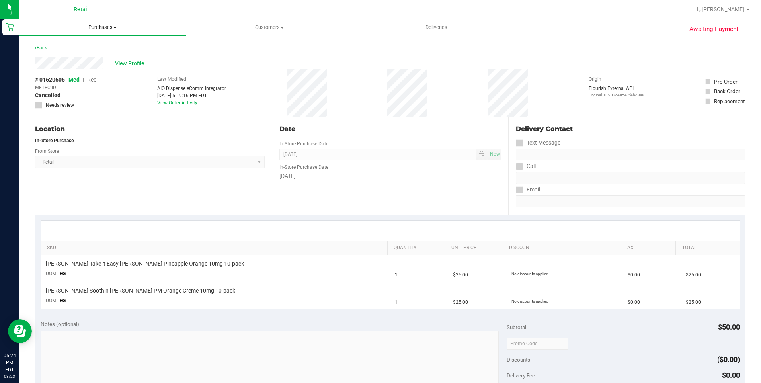
click at [99, 31] on uib-tab-heading "Purchases Summary of purchases Fulfillment All purchases" at bounding box center [102, 27] width 167 height 17
click at [76, 45] on span "Summary of purchases" at bounding box center [60, 48] width 82 height 7
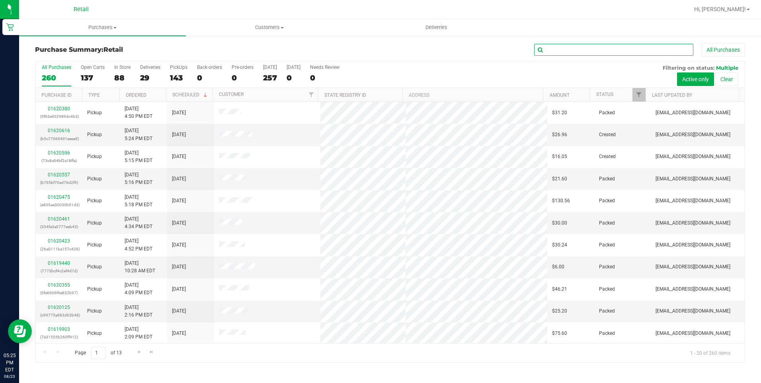
click at [559, 51] on input "text" at bounding box center [613, 50] width 159 height 12
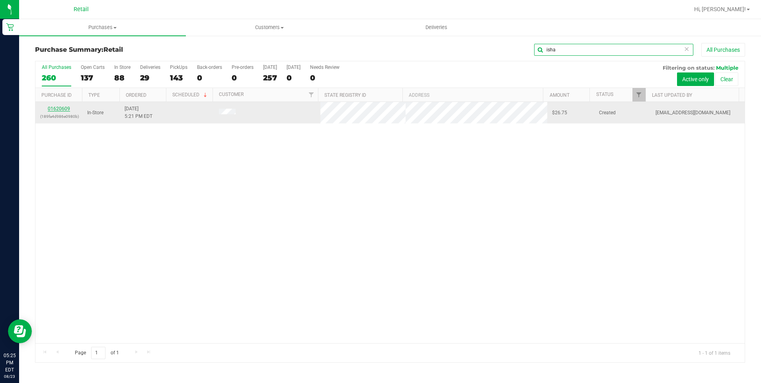
type input "isha"
click at [61, 111] on link "01620609" at bounding box center [59, 109] width 22 height 6
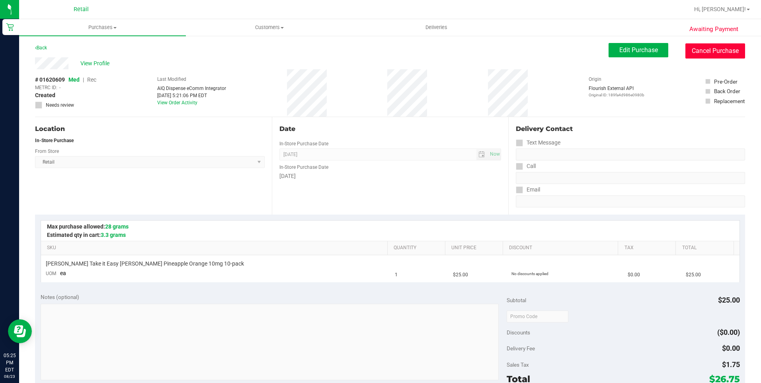
click at [704, 52] on button "Cancel Purchase" at bounding box center [716, 50] width 60 height 15
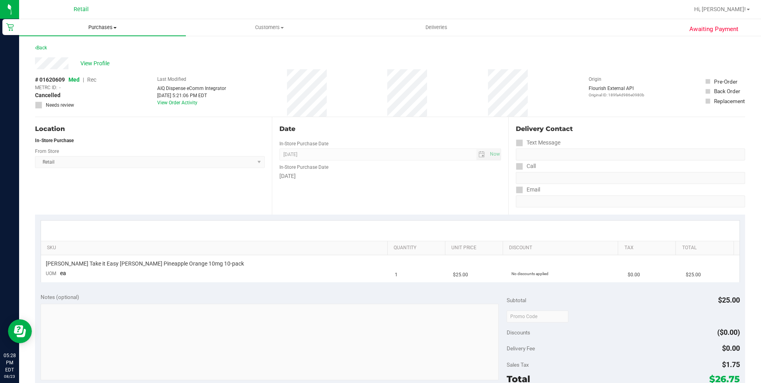
click at [113, 32] on uib-tab-heading "Purchases Summary of purchases Fulfillment All purchases" at bounding box center [102, 27] width 167 height 17
click at [92, 47] on span "Summary of purchases" at bounding box center [60, 48] width 82 height 7
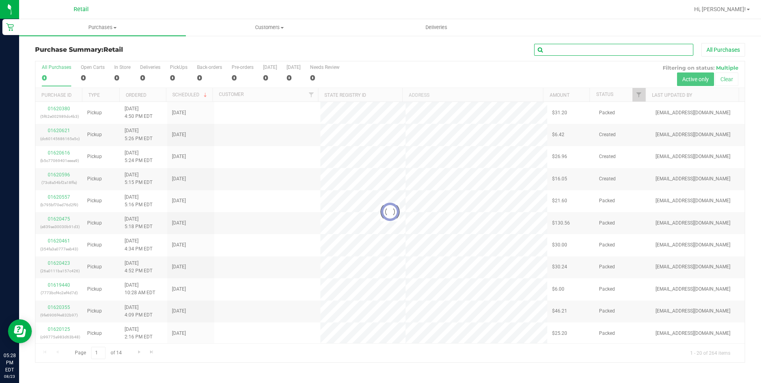
click at [598, 50] on input "text" at bounding box center [613, 50] width 159 height 12
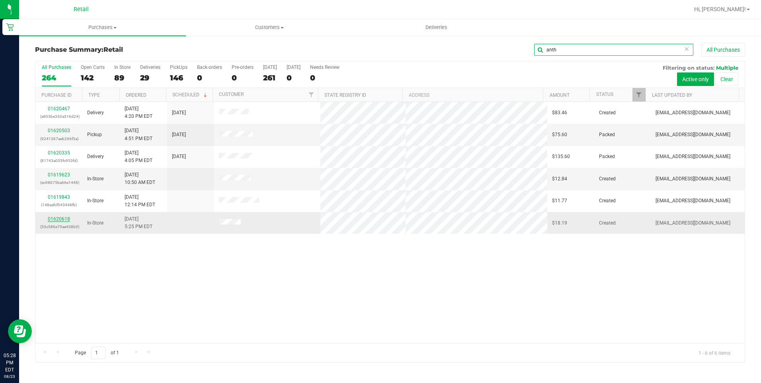
type input "anth"
click at [65, 216] on link "01620618" at bounding box center [59, 219] width 22 height 6
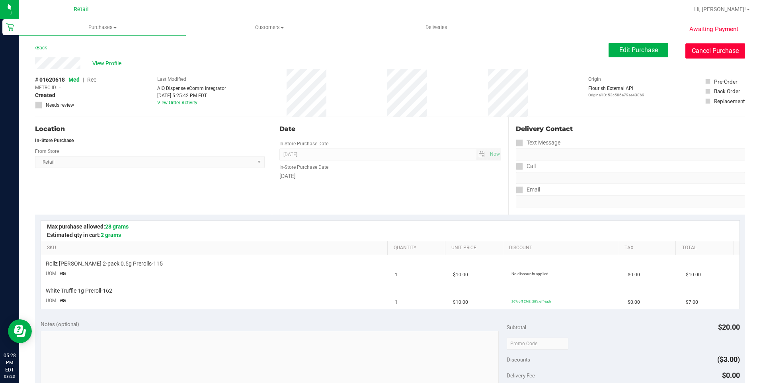
click at [695, 58] on button "Cancel Purchase" at bounding box center [716, 50] width 60 height 15
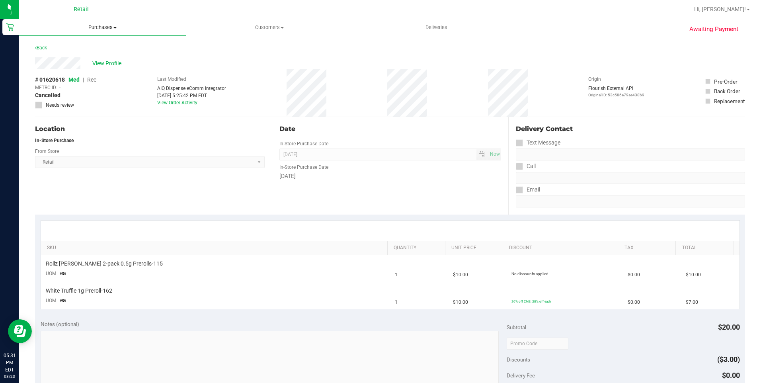
click at [103, 26] on span "Purchases" at bounding box center [102, 27] width 167 height 7
click at [94, 51] on span "Summary of purchases" at bounding box center [60, 48] width 82 height 7
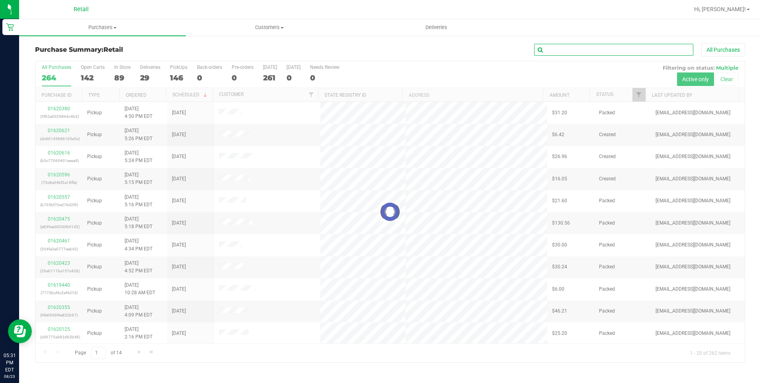
click at [616, 51] on input "text" at bounding box center [613, 50] width 159 height 12
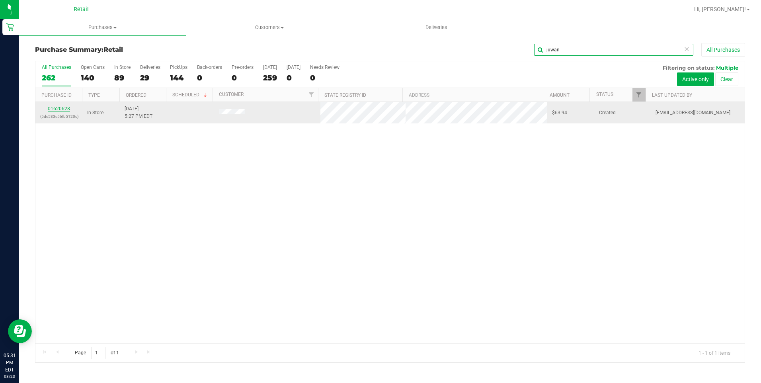
type input "juwan"
click at [65, 108] on link "01620628" at bounding box center [59, 109] width 22 height 6
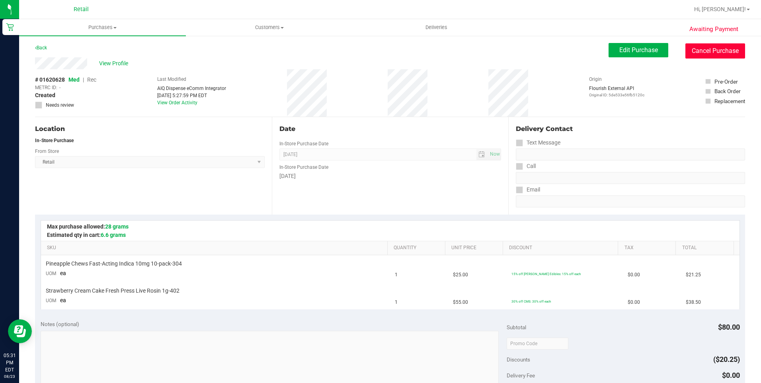
click at [693, 57] on button "Cancel Purchase" at bounding box center [716, 50] width 60 height 15
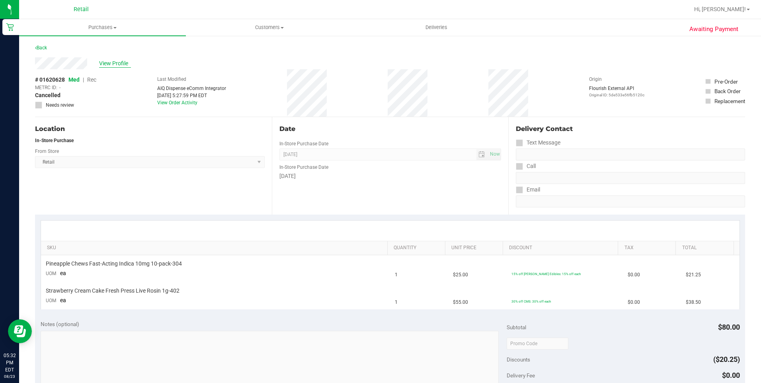
click at [114, 61] on span "View Profile" at bounding box center [115, 63] width 32 height 8
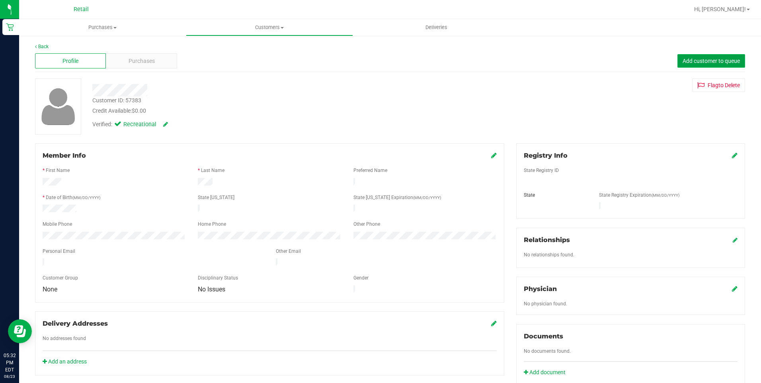
click at [686, 59] on span "Add customer to queue" at bounding box center [711, 61] width 57 height 6
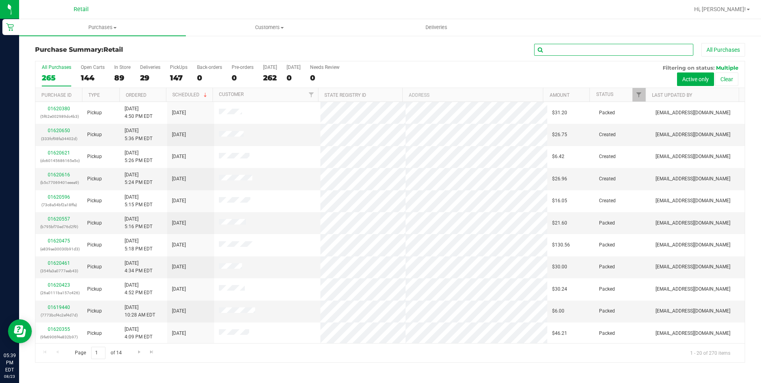
click at [581, 54] on input "text" at bounding box center [613, 50] width 159 height 12
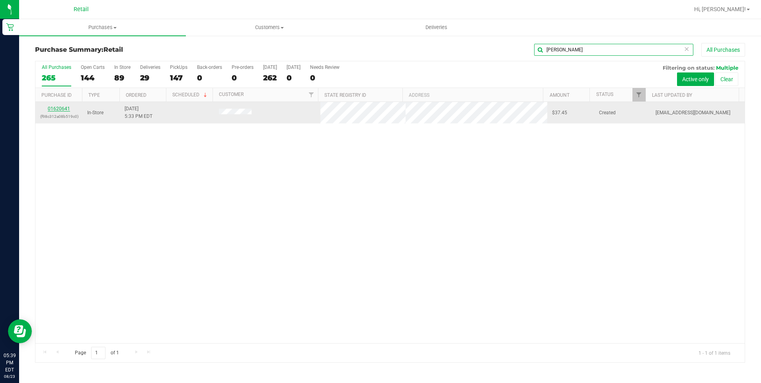
type input "perry"
click at [59, 108] on link "01620641" at bounding box center [59, 109] width 22 height 6
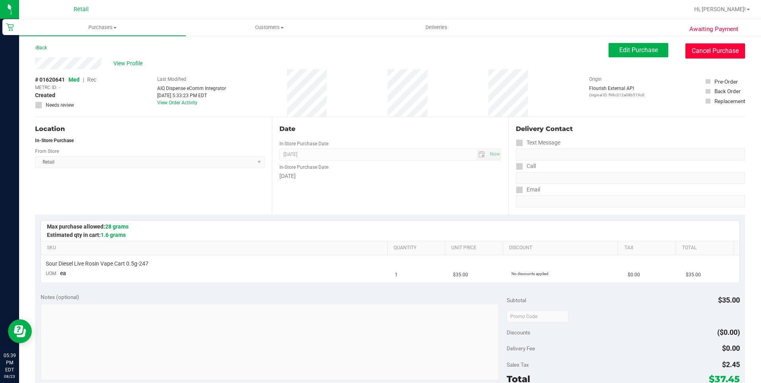
click at [698, 57] on button "Cancel Purchase" at bounding box center [716, 50] width 60 height 15
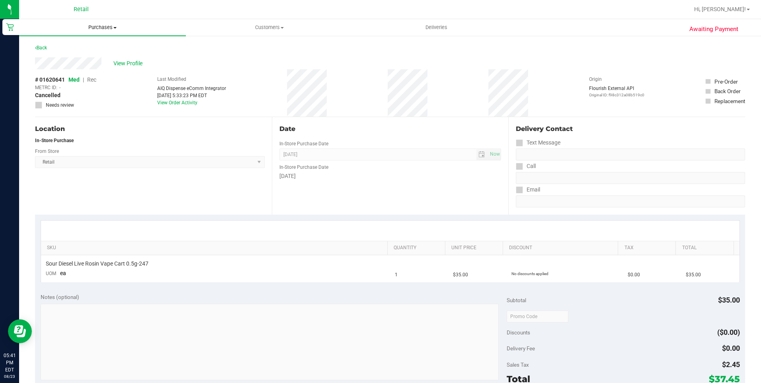
click at [117, 27] on span at bounding box center [114, 28] width 3 height 2
click at [104, 44] on li "Summary of purchases" at bounding box center [102, 48] width 167 height 10
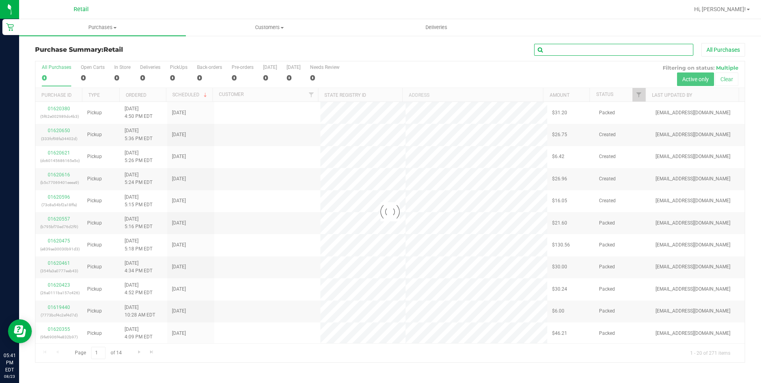
click at [557, 52] on input "text" at bounding box center [613, 50] width 159 height 12
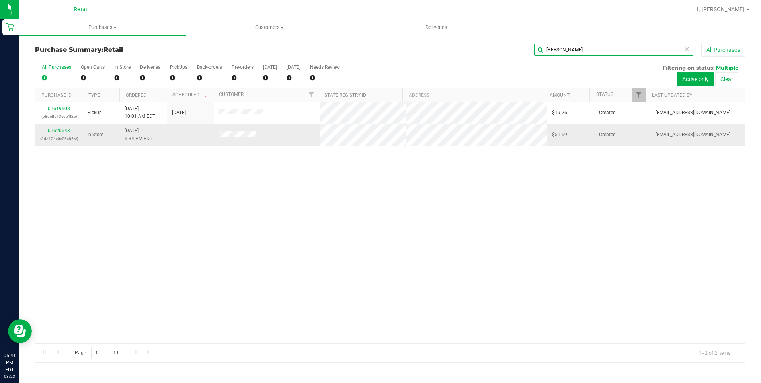
type input "chris"
click at [62, 131] on link "01620643" at bounding box center [59, 131] width 22 height 6
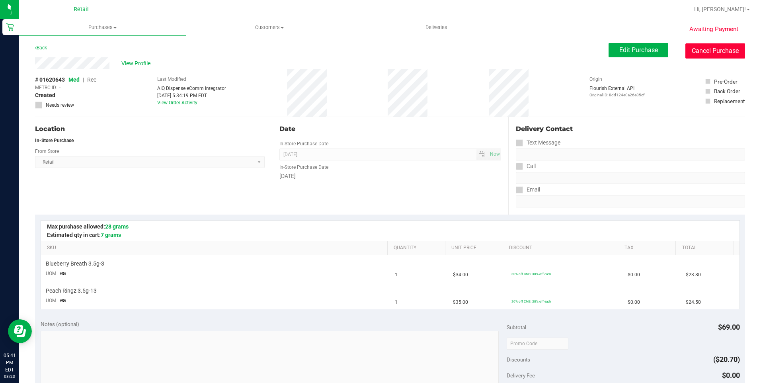
drag, startPoint x: 704, startPoint y: 45, endPoint x: 419, endPoint y: 51, distance: 285.2
click at [704, 45] on button "Cancel Purchase" at bounding box center [716, 50] width 60 height 15
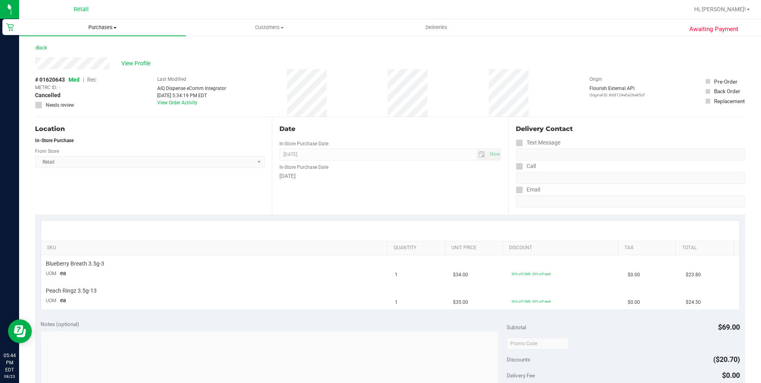
drag, startPoint x: 114, startPoint y: 22, endPoint x: 111, endPoint y: 25, distance: 4.6
click at [114, 22] on uib-tab-heading "Purchases Summary of purchases Fulfillment All purchases" at bounding box center [102, 27] width 167 height 17
click at [78, 50] on span "Summary of purchases" at bounding box center [60, 48] width 82 height 7
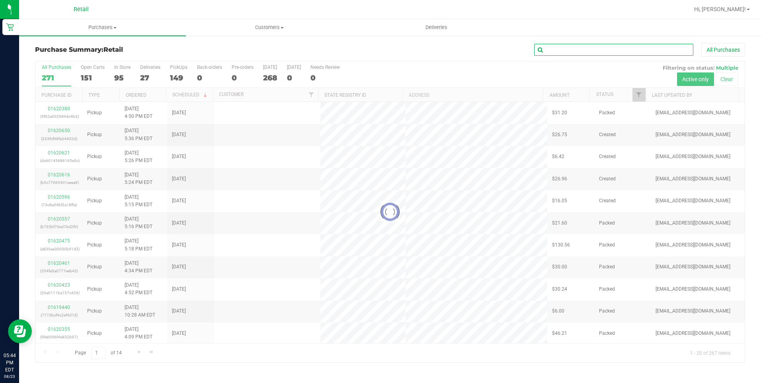
click at [599, 48] on input "text" at bounding box center [613, 50] width 159 height 12
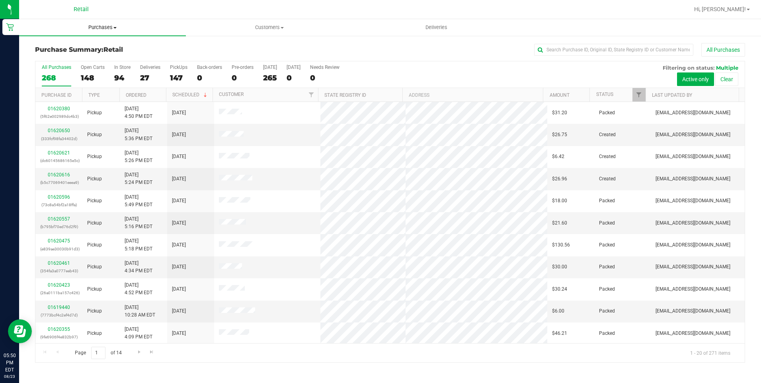
click at [110, 27] on span "Purchases" at bounding box center [102, 27] width 167 height 7
click at [88, 47] on span "Summary of purchases" at bounding box center [60, 48] width 82 height 7
click at [555, 56] on div "All Purchases" at bounding box center [508, 50] width 473 height 14
click at [555, 49] on input "text" at bounding box center [613, 50] width 159 height 12
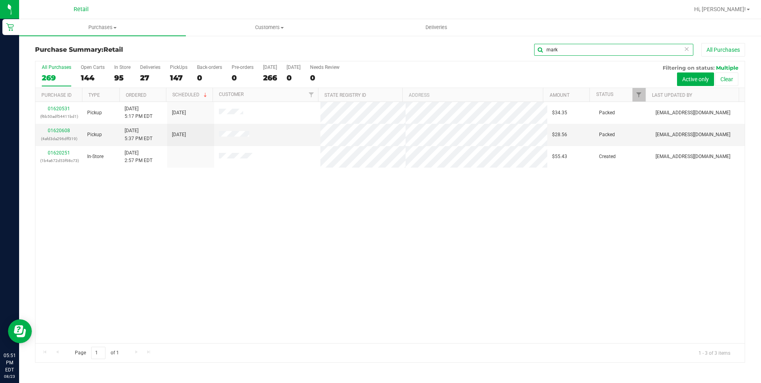
type input "mark"
click at [98, 27] on span "Purchases" at bounding box center [102, 27] width 167 height 7
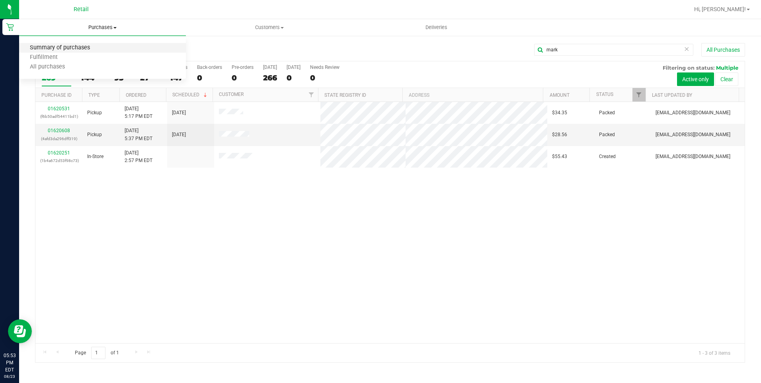
click at [83, 51] on span "Summary of purchases" at bounding box center [60, 48] width 82 height 7
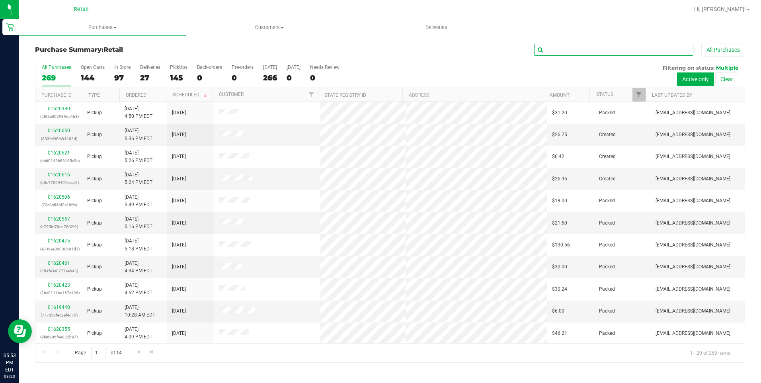
click at [569, 50] on input "text" at bounding box center [613, 50] width 159 height 12
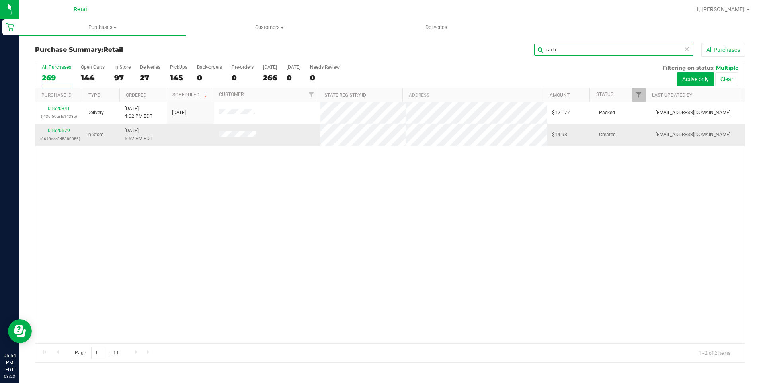
type input "rach"
click at [55, 130] on link "01620679" at bounding box center [59, 131] width 22 height 6
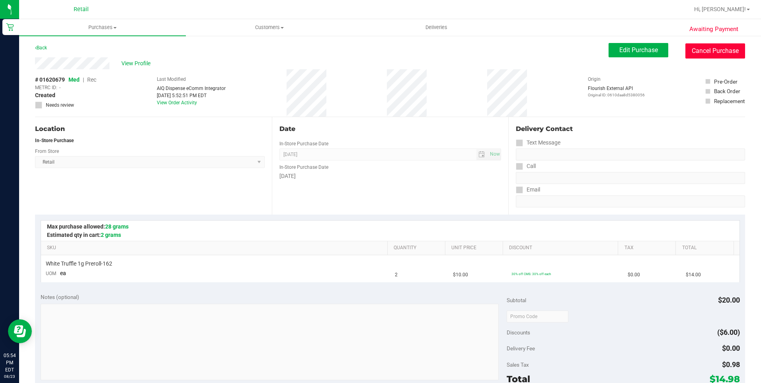
click at [722, 49] on button "Cancel Purchase" at bounding box center [716, 50] width 60 height 15
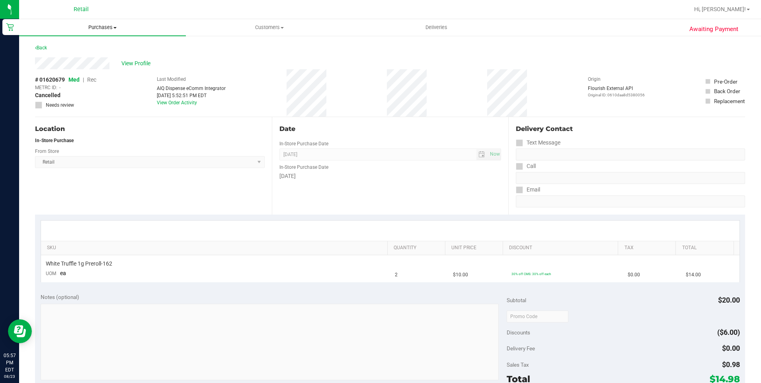
click at [113, 27] on span "Purchases" at bounding box center [102, 27] width 167 height 7
click at [74, 52] on li "Summary of purchases" at bounding box center [102, 48] width 167 height 10
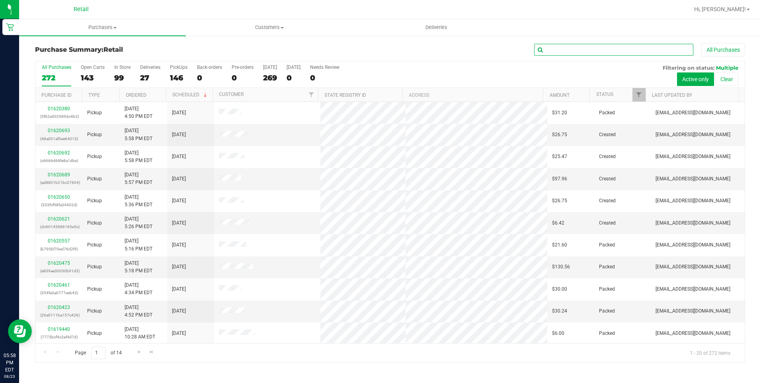
click at [563, 51] on input "text" at bounding box center [613, 50] width 159 height 12
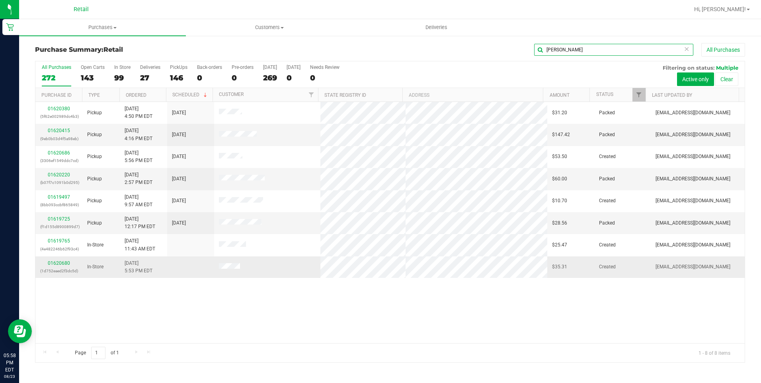
type input "alex"
click at [62, 260] on div "01620680 (1d752eaed2f3dc5d)" at bounding box center [58, 267] width 37 height 15
click at [61, 262] on link "01620680" at bounding box center [59, 263] width 22 height 6
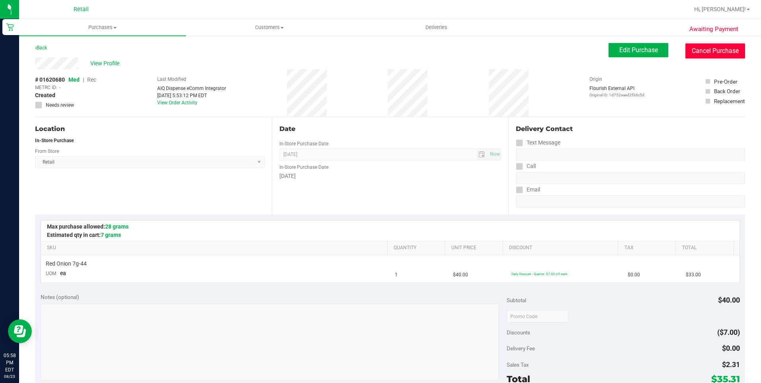
click at [712, 45] on button "Cancel Purchase" at bounding box center [716, 50] width 60 height 15
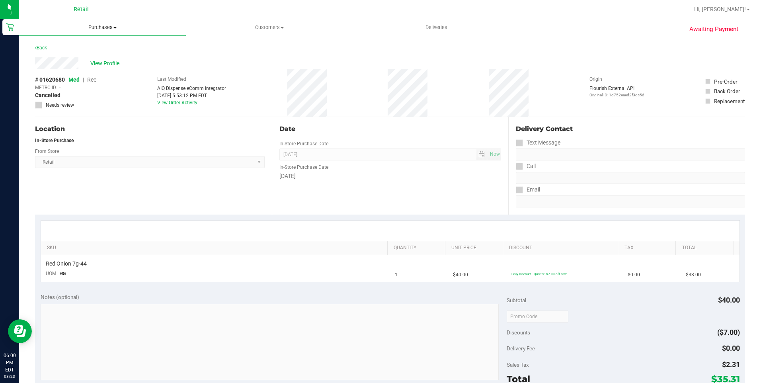
click at [111, 26] on span "Purchases" at bounding box center [102, 27] width 167 height 7
click at [54, 51] on span "Summary of purchases" at bounding box center [60, 48] width 82 height 7
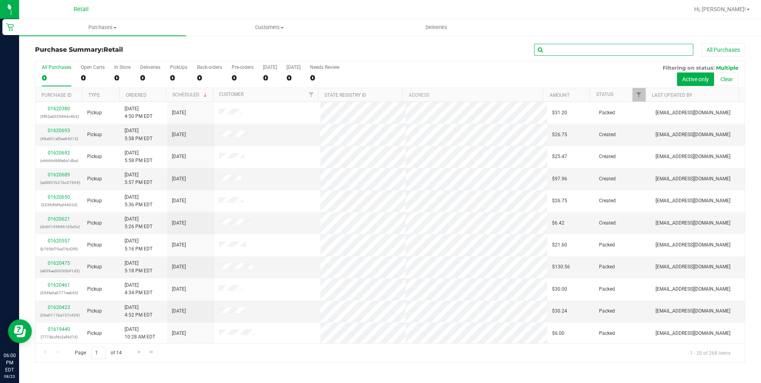
click at [559, 51] on input "text" at bounding box center [613, 50] width 159 height 12
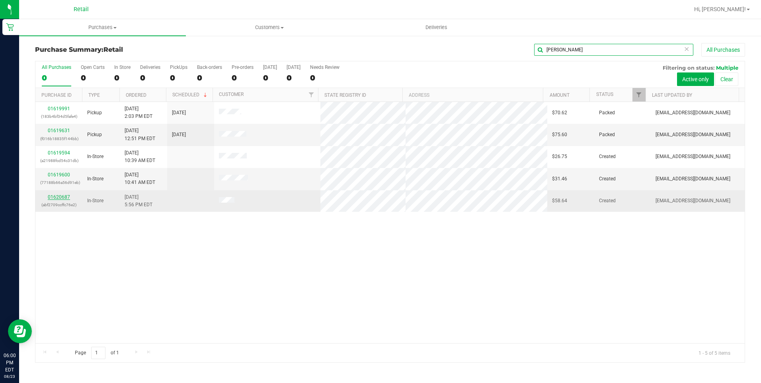
type input "david"
click at [63, 197] on link "01620687" at bounding box center [59, 197] width 22 height 6
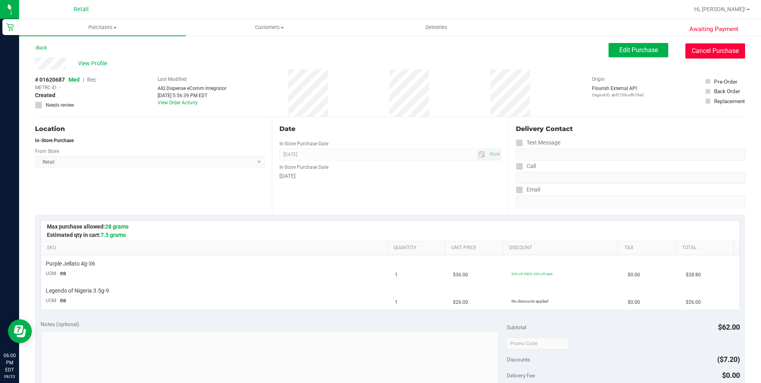
click at [736, 45] on button "Cancel Purchase" at bounding box center [716, 50] width 60 height 15
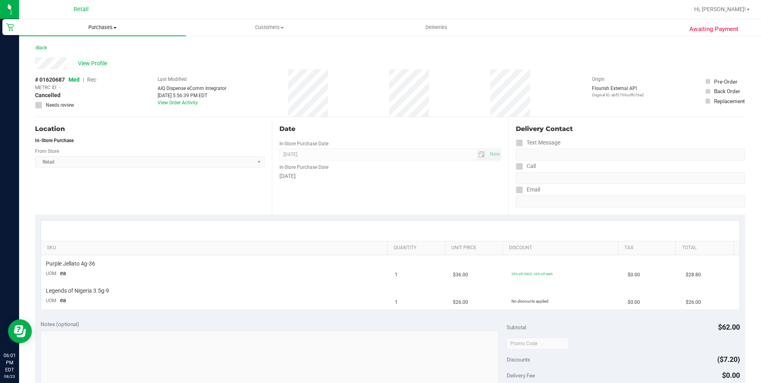
click at [104, 28] on span "Purchases" at bounding box center [102, 27] width 167 height 7
click at [78, 52] on li "Summary of purchases" at bounding box center [102, 48] width 167 height 10
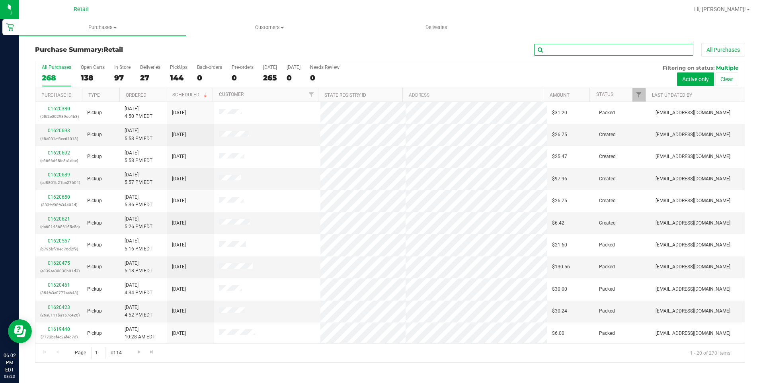
click at [585, 49] on input "text" at bounding box center [613, 50] width 159 height 12
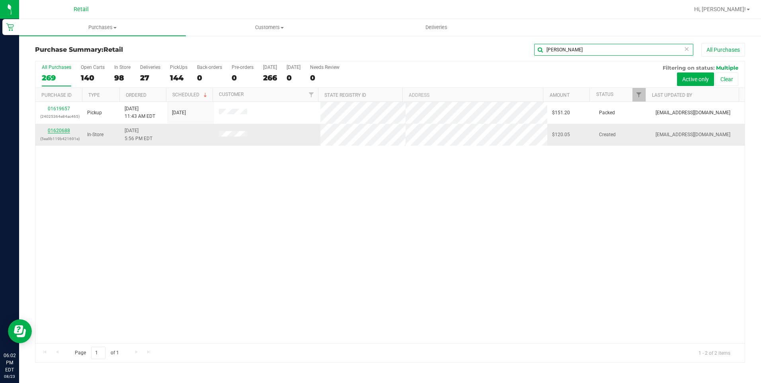
type input "randy"
click at [59, 129] on link "01620688" at bounding box center [59, 131] width 22 height 6
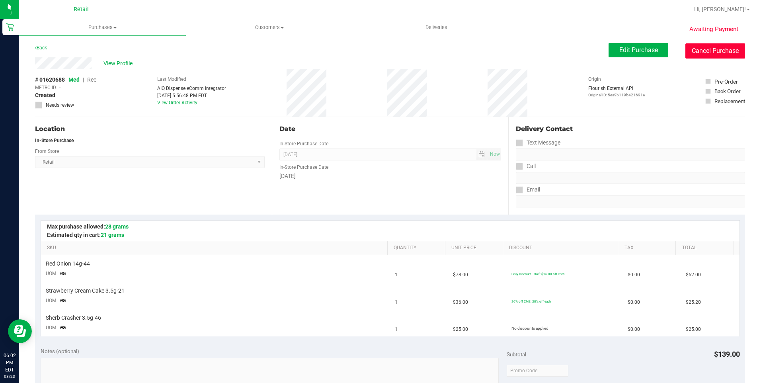
click at [724, 46] on button "Cancel Purchase" at bounding box center [716, 50] width 60 height 15
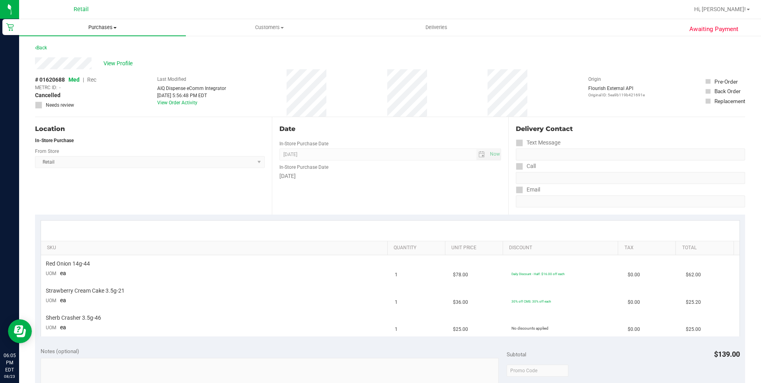
click at [96, 27] on span "Purchases" at bounding box center [102, 27] width 167 height 7
click at [72, 45] on span "Summary of purchases" at bounding box center [60, 48] width 82 height 7
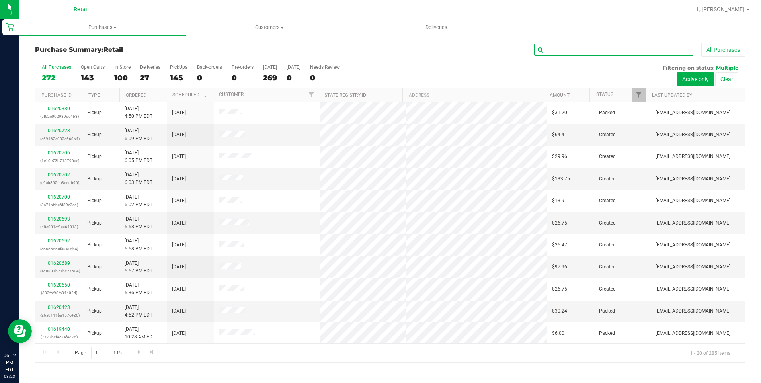
click at [559, 51] on input "text" at bounding box center [613, 50] width 159 height 12
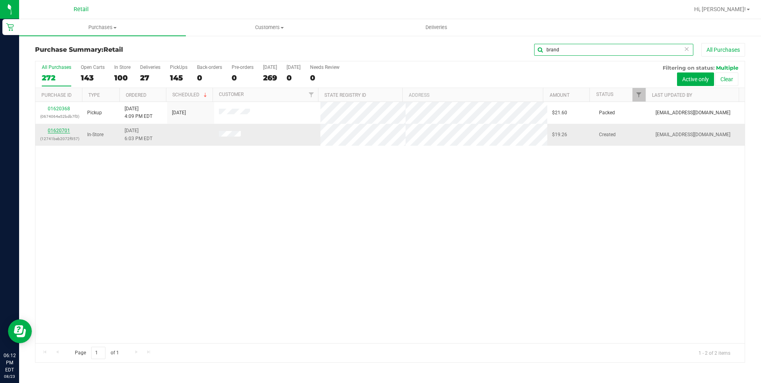
type input "brand"
click at [60, 129] on link "01620701" at bounding box center [59, 131] width 22 height 6
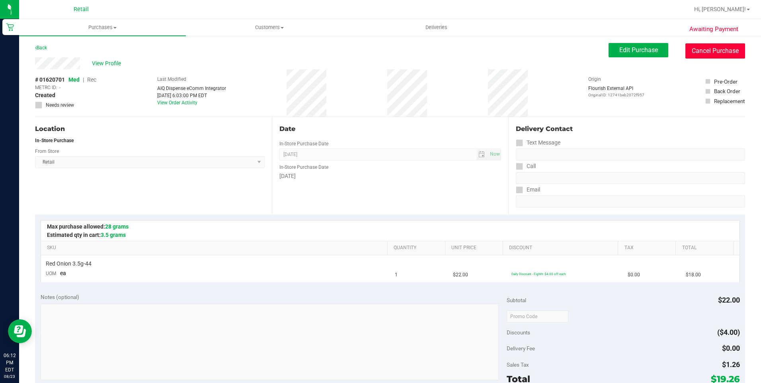
click at [700, 47] on button "Cancel Purchase" at bounding box center [716, 50] width 60 height 15
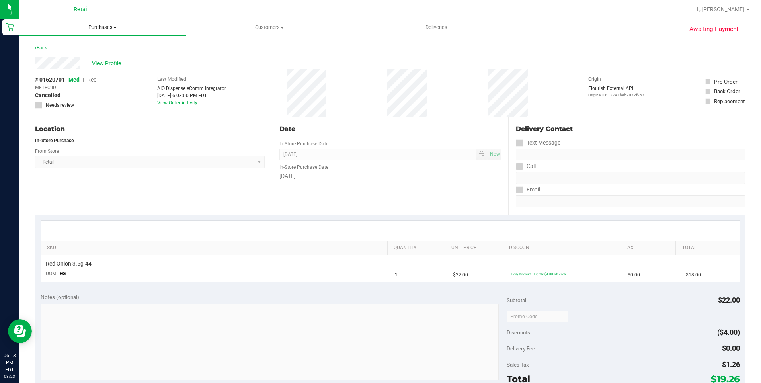
click at [118, 29] on span "Purchases" at bounding box center [102, 27] width 167 height 7
click at [85, 50] on span "Summary of purchases" at bounding box center [60, 48] width 82 height 7
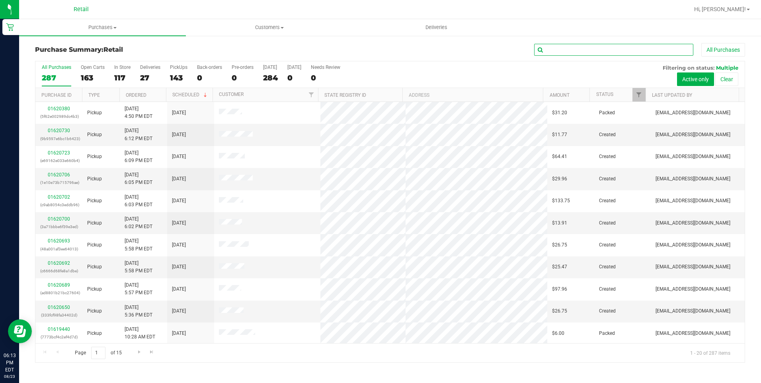
drag, startPoint x: 587, startPoint y: 47, endPoint x: 594, endPoint y: 47, distance: 6.8
click at [587, 47] on input "text" at bounding box center [613, 50] width 159 height 12
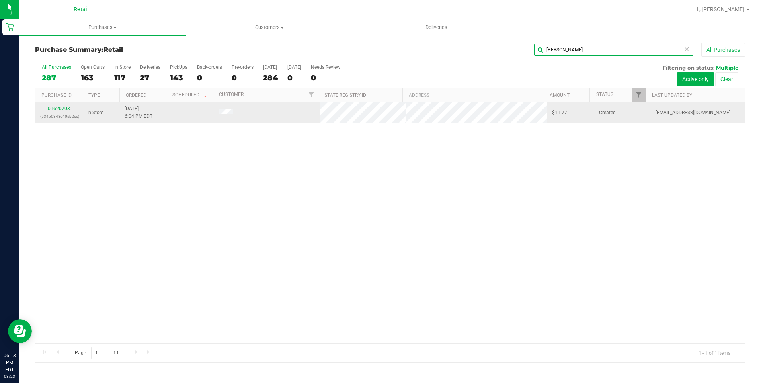
type input "mike"
click at [66, 106] on link "01620703" at bounding box center [59, 109] width 22 height 6
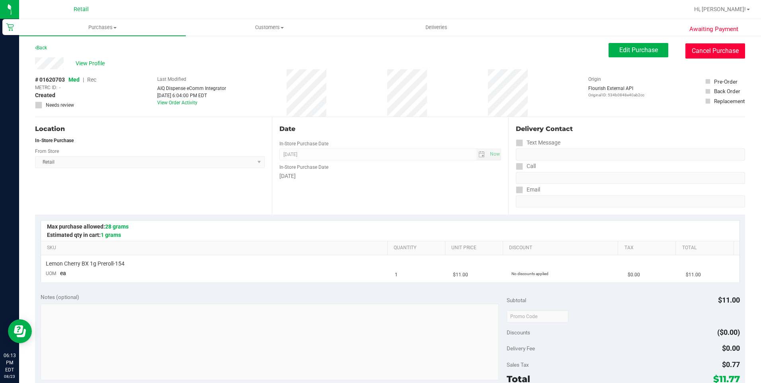
click at [725, 50] on button "Cancel Purchase" at bounding box center [716, 50] width 60 height 15
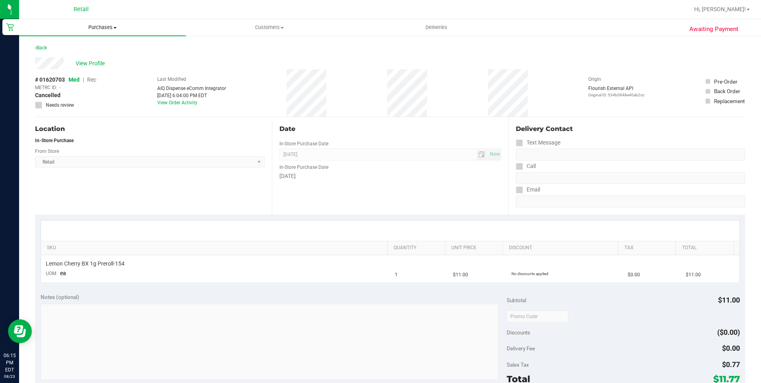
click at [94, 25] on span "Purchases" at bounding box center [102, 27] width 167 height 7
click at [92, 43] on ul "Summary of purchases Fulfillment All purchases" at bounding box center [102, 57] width 167 height 43
click at [89, 43] on li "Summary of purchases" at bounding box center [60, 48] width 82 height 10
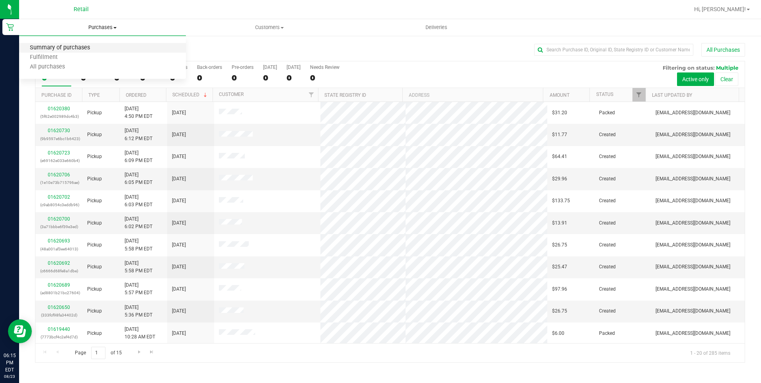
click at [85, 45] on span "Summary of purchases" at bounding box center [60, 48] width 82 height 7
click at [652, 53] on input "text" at bounding box center [613, 50] width 159 height 12
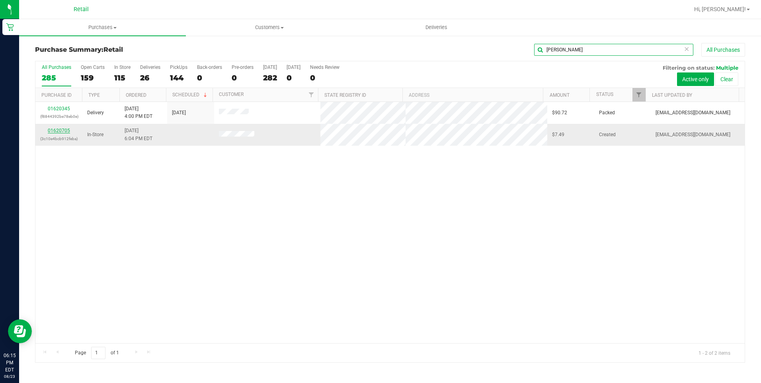
type input "jason"
click at [56, 132] on link "01620705" at bounding box center [59, 131] width 22 height 6
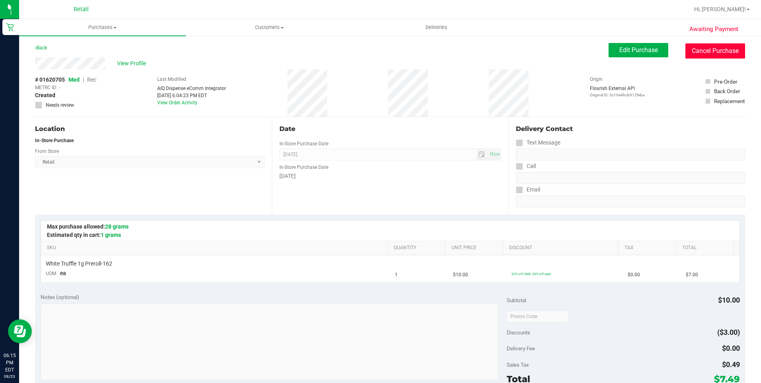
click at [688, 51] on button "Cancel Purchase" at bounding box center [716, 50] width 60 height 15
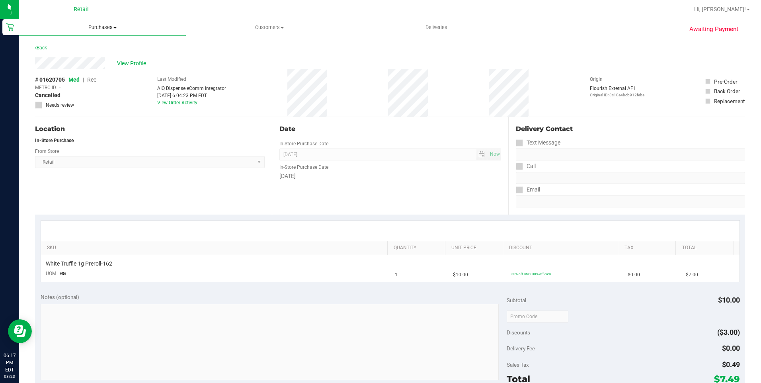
click at [101, 28] on span "Purchases" at bounding box center [102, 27] width 167 height 7
click at [97, 47] on span "Summary of purchases" at bounding box center [60, 48] width 82 height 7
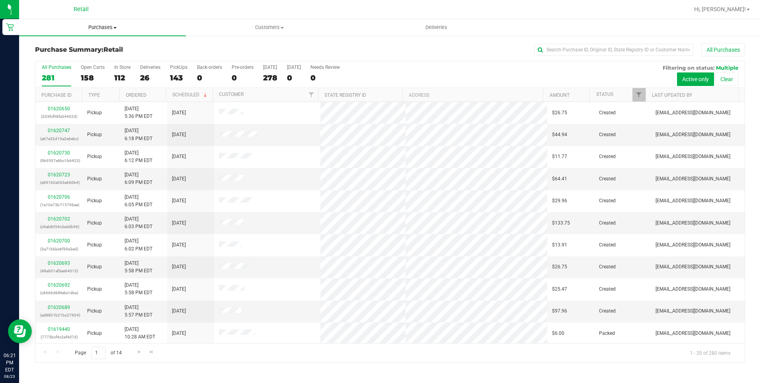
click at [112, 26] on span "Purchases" at bounding box center [102, 27] width 167 height 7
click at [85, 46] on span "Summary of purchases" at bounding box center [60, 48] width 82 height 7
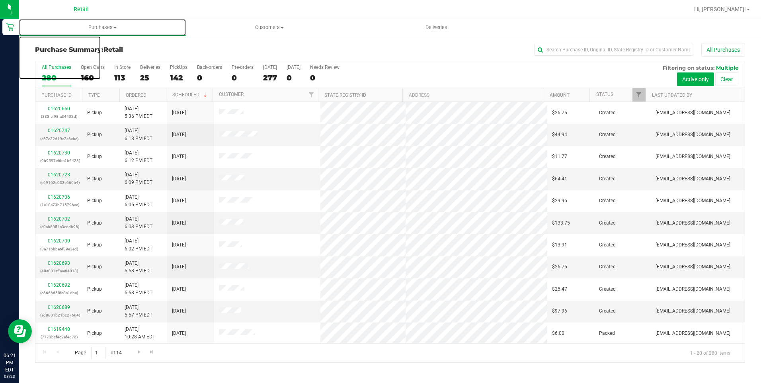
drag, startPoint x: 102, startPoint y: 25, endPoint x: 448, endPoint y: 65, distance: 347.4
click at [102, 25] on span "Purchases" at bounding box center [102, 27] width 167 height 7
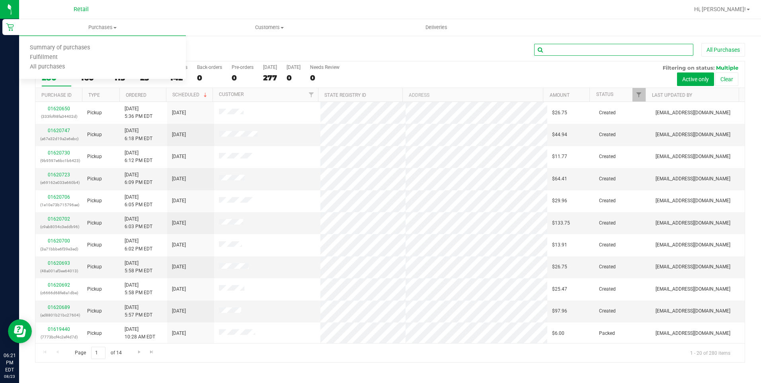
click at [547, 50] on input "text" at bounding box center [613, 50] width 159 height 12
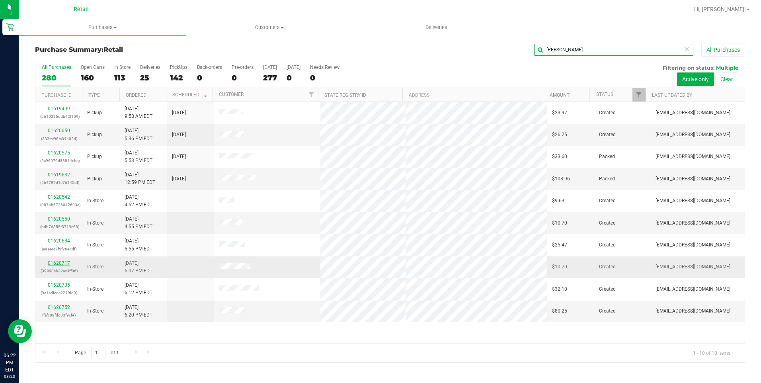
type input "jos"
click at [50, 264] on link "01620717" at bounding box center [59, 263] width 22 height 6
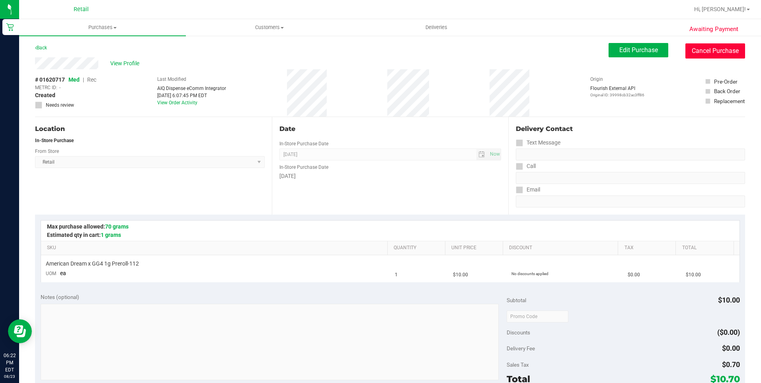
click at [723, 53] on button "Cancel Purchase" at bounding box center [716, 50] width 60 height 15
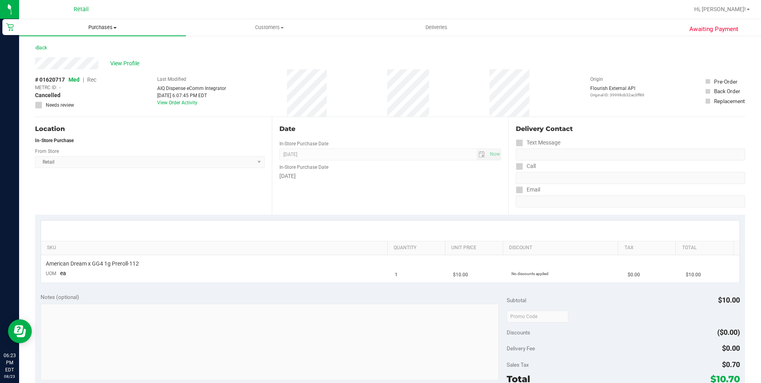
click at [109, 27] on span "Purchases" at bounding box center [102, 27] width 167 height 7
click at [92, 51] on span "Summary of purchases" at bounding box center [60, 48] width 82 height 7
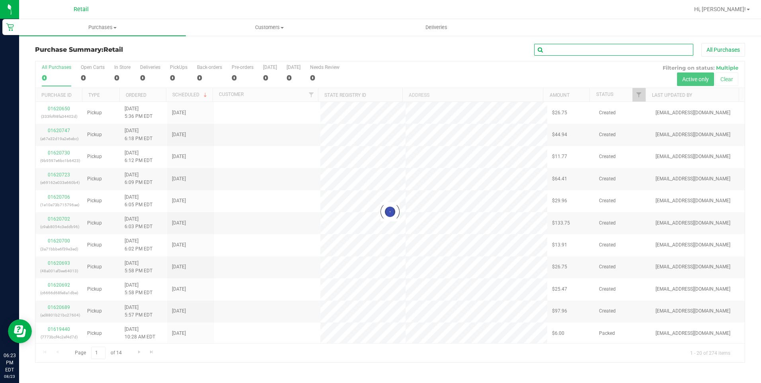
click at [561, 50] on input "text" at bounding box center [613, 50] width 159 height 12
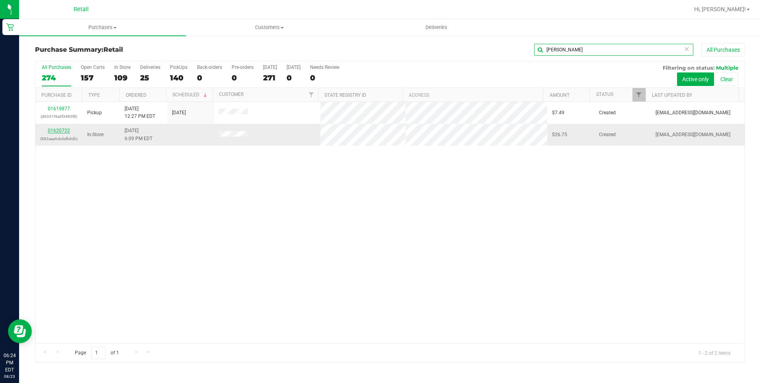
type input "greg"
click at [59, 130] on link "01620722" at bounding box center [59, 131] width 22 height 6
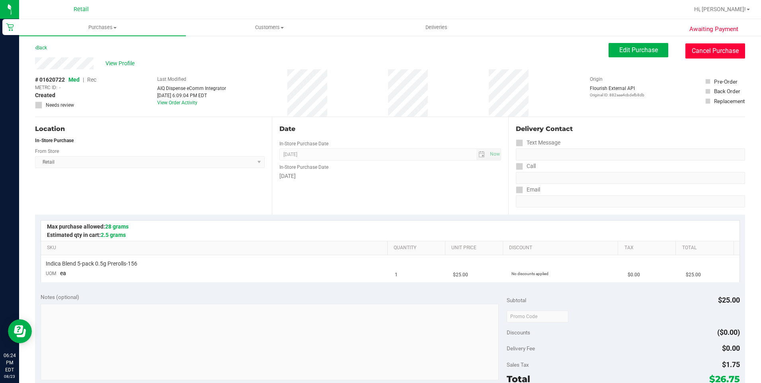
click at [694, 54] on button "Cancel Purchase" at bounding box center [716, 50] width 60 height 15
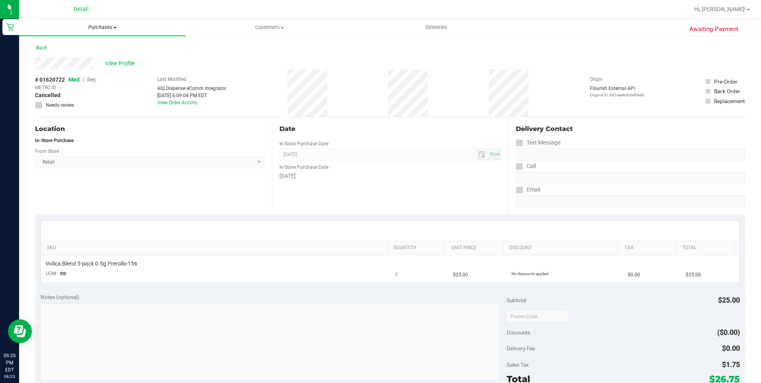
click at [111, 29] on span "Purchases" at bounding box center [102, 27] width 167 height 7
click at [73, 47] on span "Summary of purchases" at bounding box center [60, 48] width 82 height 7
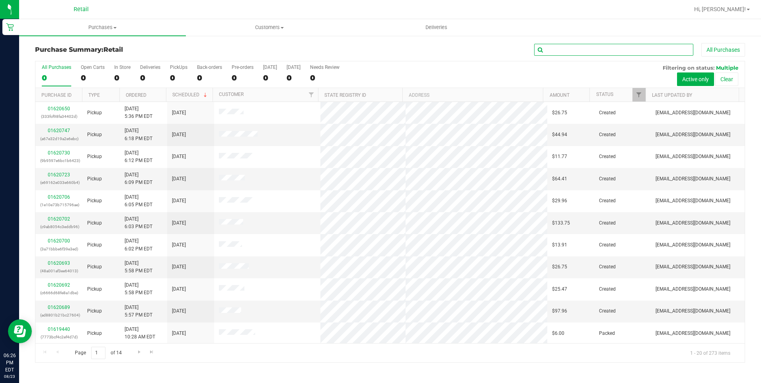
click at [587, 53] on input "text" at bounding box center [613, 50] width 159 height 12
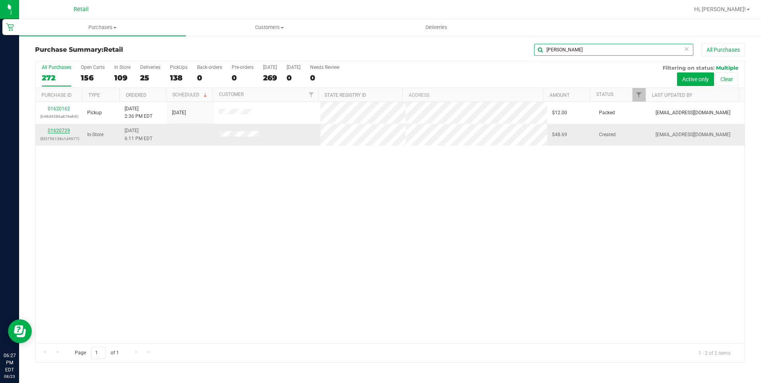
type input "michelle"
click at [52, 130] on link "01620729" at bounding box center [59, 131] width 22 height 6
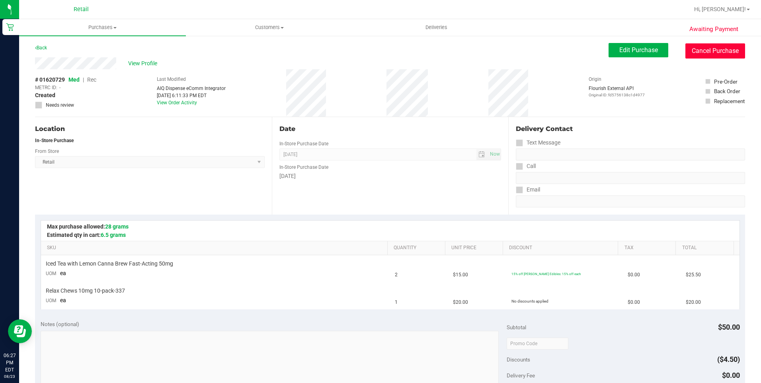
click at [712, 53] on button "Cancel Purchase" at bounding box center [716, 50] width 60 height 15
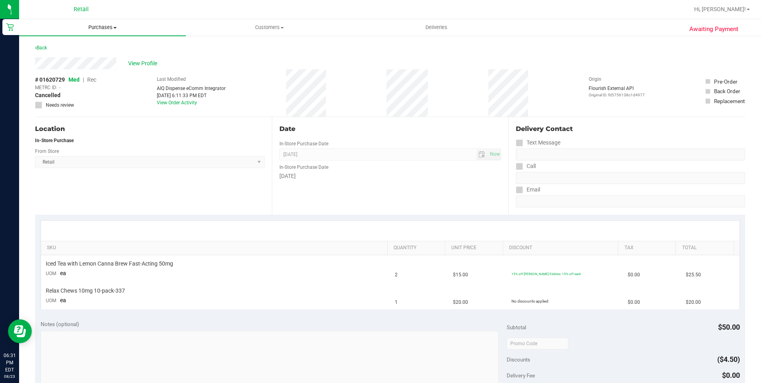
click at [105, 27] on span "Purchases" at bounding box center [102, 27] width 167 height 7
click at [90, 47] on span "Summary of purchases" at bounding box center [60, 48] width 82 height 7
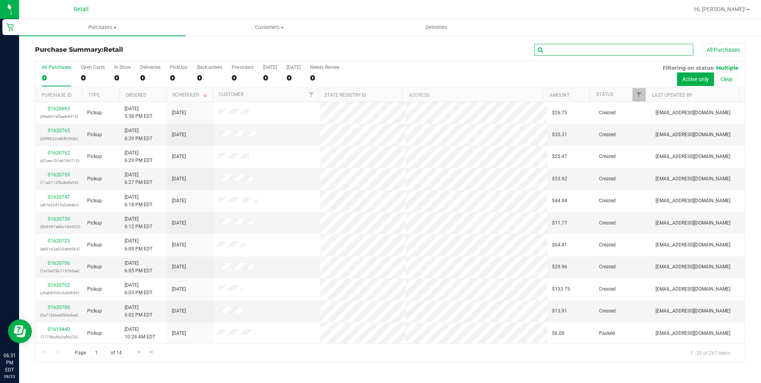
click at [573, 52] on input "text" at bounding box center [613, 50] width 159 height 12
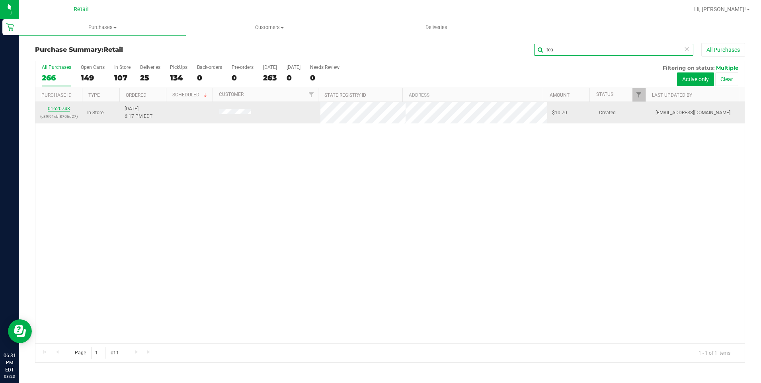
type input "tea"
click at [56, 108] on link "01620743" at bounding box center [59, 109] width 22 height 6
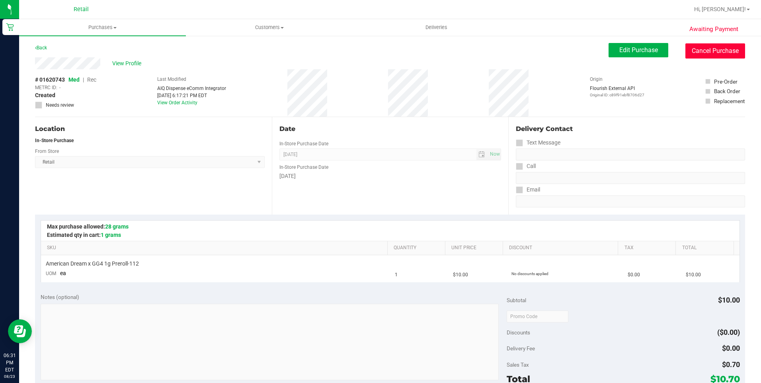
click at [717, 58] on button "Cancel Purchase" at bounding box center [716, 50] width 60 height 15
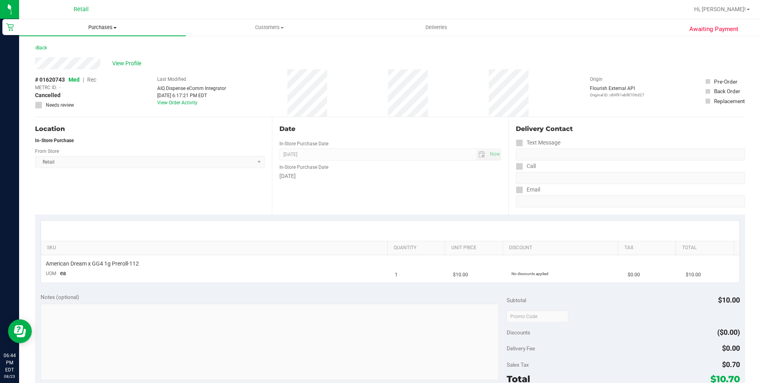
click at [110, 27] on span "Purchases" at bounding box center [102, 27] width 167 height 7
click at [118, 45] on li "Summary of purchases" at bounding box center [102, 48] width 167 height 10
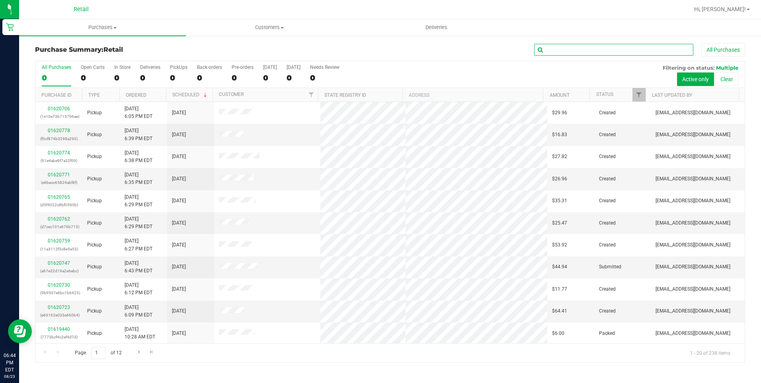
click at [554, 53] on input "text" at bounding box center [613, 50] width 159 height 12
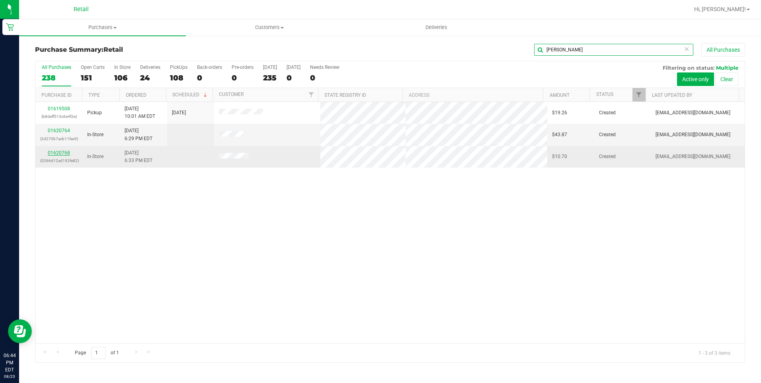
type input "chris"
click at [57, 152] on link "01620768" at bounding box center [59, 153] width 22 height 6
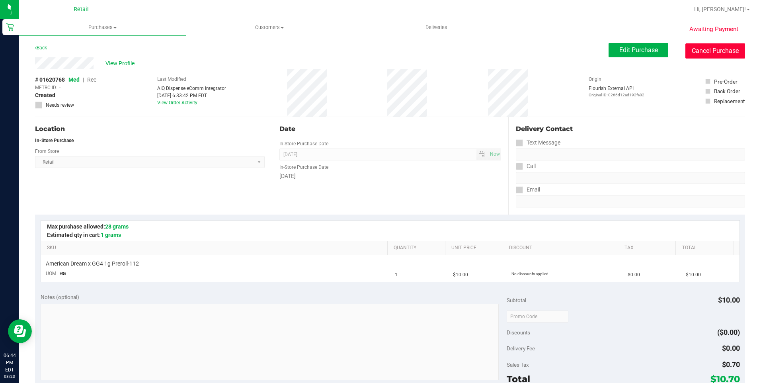
click at [699, 55] on button "Cancel Purchase" at bounding box center [716, 50] width 60 height 15
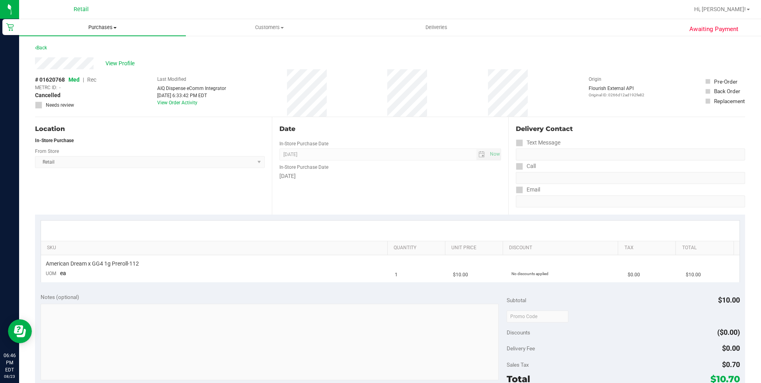
click at [101, 27] on span "Purchases" at bounding box center [102, 27] width 167 height 7
click at [70, 48] on span "Summary of purchases" at bounding box center [60, 48] width 82 height 7
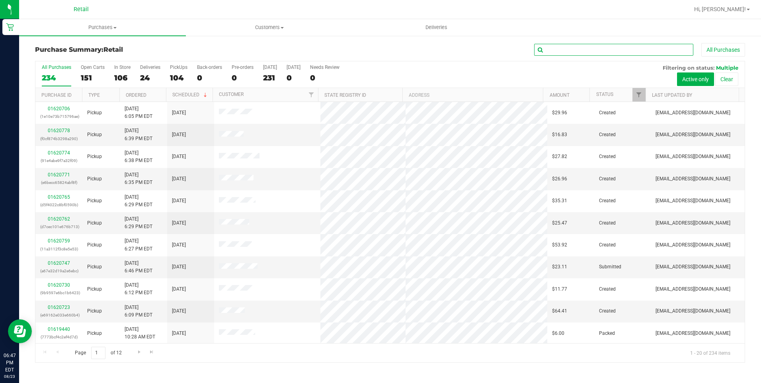
click at [560, 51] on input "text" at bounding box center [613, 50] width 159 height 12
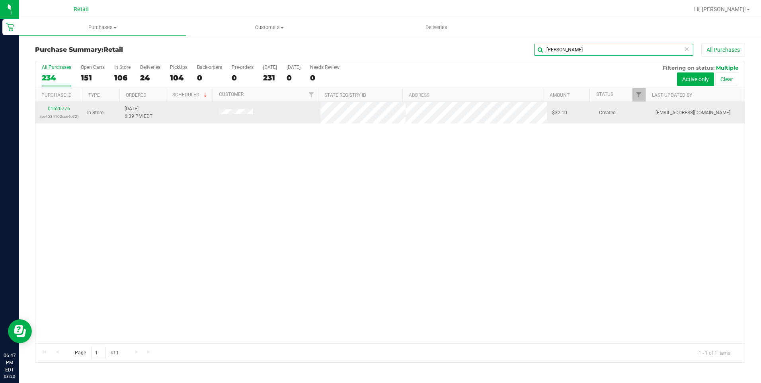
type input "barry"
click at [61, 105] on div "01620776 (ae4534162eae4e72)" at bounding box center [58, 112] width 37 height 15
click at [59, 105] on div "01620776 (ae4534162eae4e72)" at bounding box center [58, 112] width 37 height 15
click at [59, 107] on link "01620776" at bounding box center [59, 109] width 22 height 6
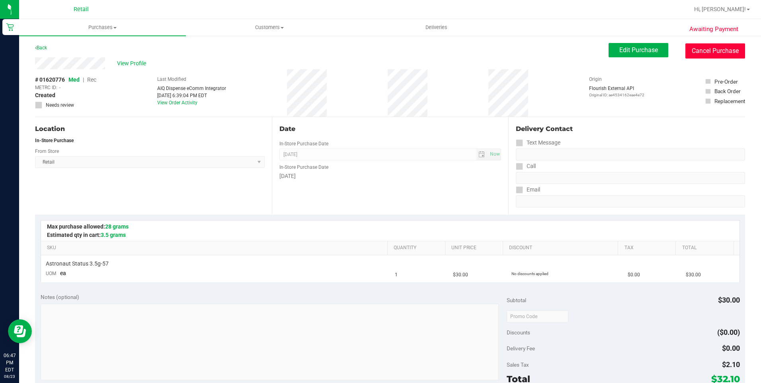
click at [720, 50] on button "Cancel Purchase" at bounding box center [716, 50] width 60 height 15
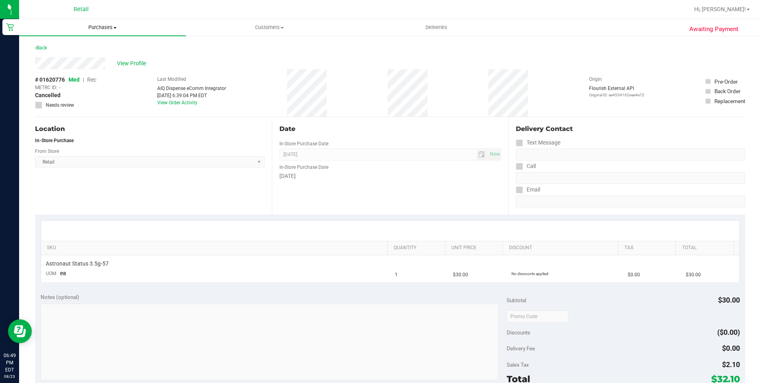
click at [110, 29] on span "Purchases" at bounding box center [102, 27] width 167 height 7
click at [86, 45] on span "Summary of purchases" at bounding box center [60, 48] width 82 height 7
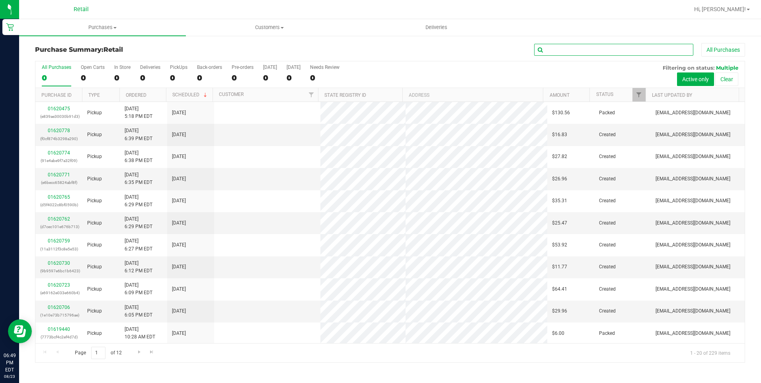
click at [563, 51] on input "text" at bounding box center [613, 50] width 159 height 12
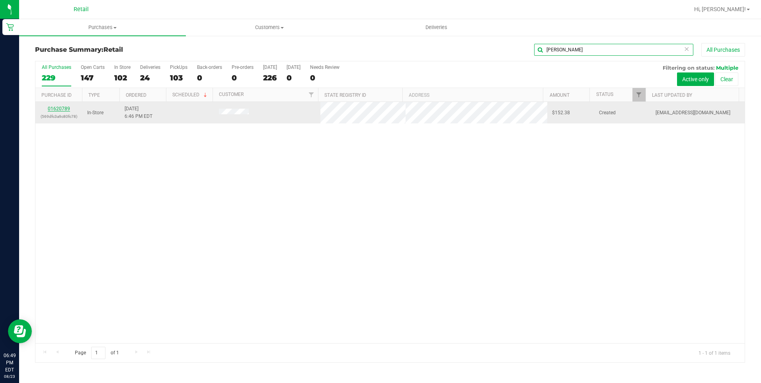
type input "audrey"
click at [57, 108] on link "01620789" at bounding box center [59, 109] width 22 height 6
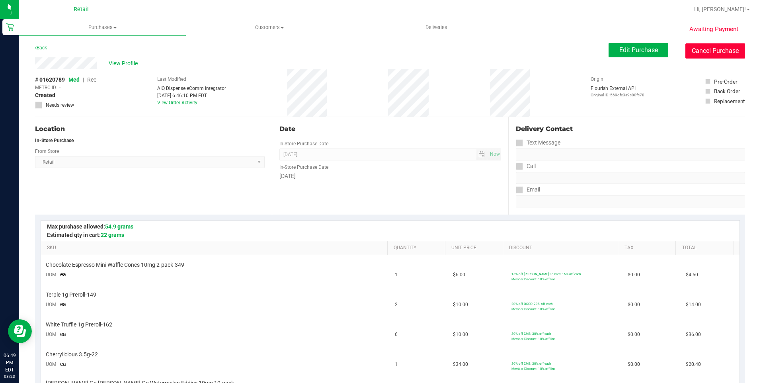
click at [723, 45] on button "Cancel Purchase" at bounding box center [716, 50] width 60 height 15
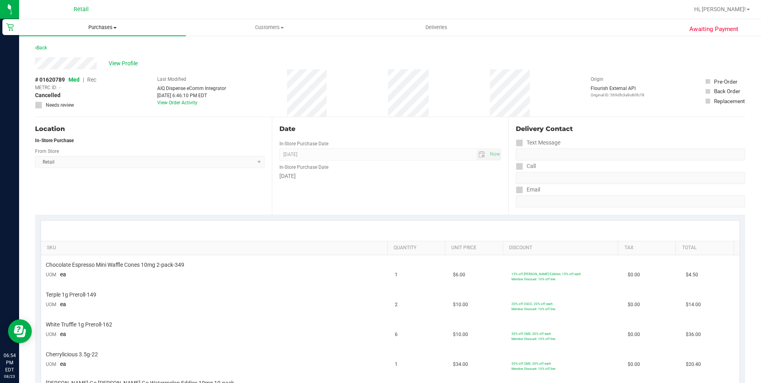
click at [98, 29] on span "Purchases" at bounding box center [102, 27] width 167 height 7
click at [64, 45] on span "Summary of purchases" at bounding box center [60, 48] width 82 height 7
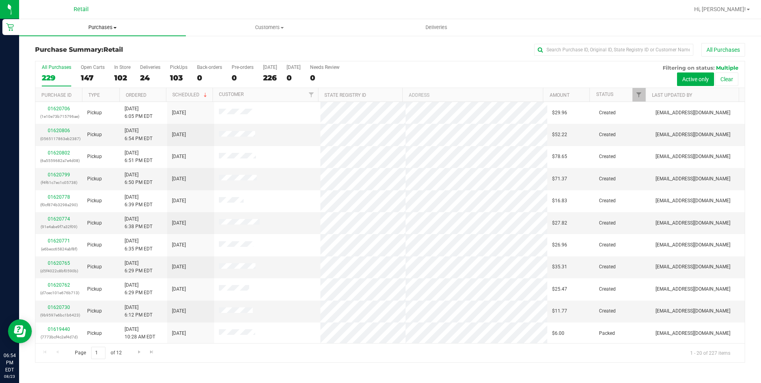
drag, startPoint x: 119, startPoint y: 28, endPoint x: 115, endPoint y: 30, distance: 4.8
click at [119, 28] on span "Purchases" at bounding box center [102, 27] width 167 height 7
click at [88, 47] on span "Summary of purchases" at bounding box center [60, 48] width 82 height 7
drag, startPoint x: 598, startPoint y: 51, endPoint x: 641, endPoint y: 33, distance: 47.0
click at [601, 48] on input "text" at bounding box center [613, 50] width 159 height 12
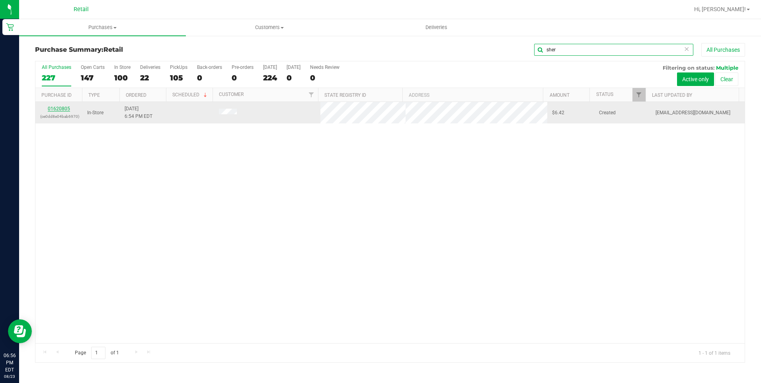
type input "sher"
click at [65, 108] on link "01620805" at bounding box center [59, 109] width 22 height 6
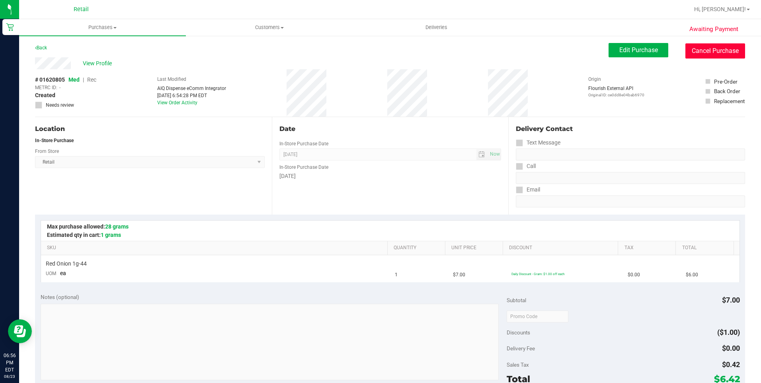
click at [694, 48] on button "Cancel Purchase" at bounding box center [716, 50] width 60 height 15
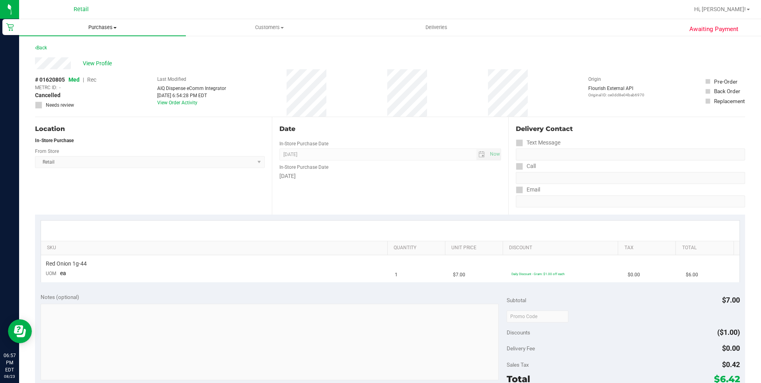
click at [105, 22] on uib-tab-heading "Purchases Summary of purchases Fulfillment All purchases" at bounding box center [102, 27] width 167 height 17
click at [80, 47] on span "Summary of purchases" at bounding box center [60, 48] width 82 height 7
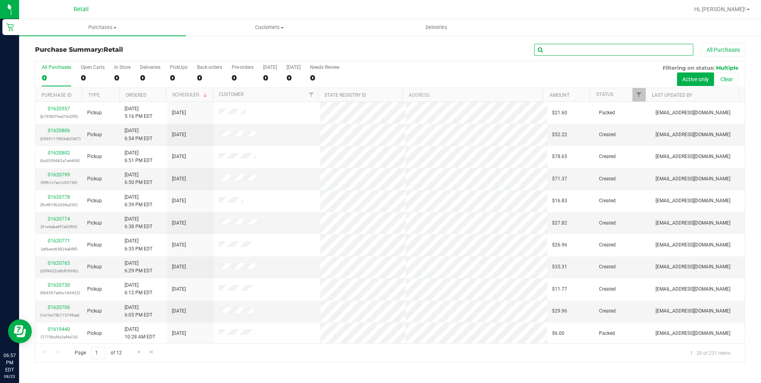
click at [592, 53] on input "text" at bounding box center [613, 50] width 159 height 12
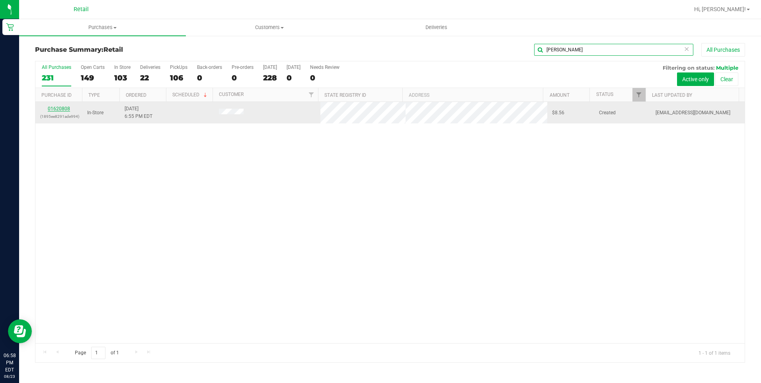
type input "jimmy"
click at [62, 107] on link "01620808" at bounding box center [59, 109] width 22 height 6
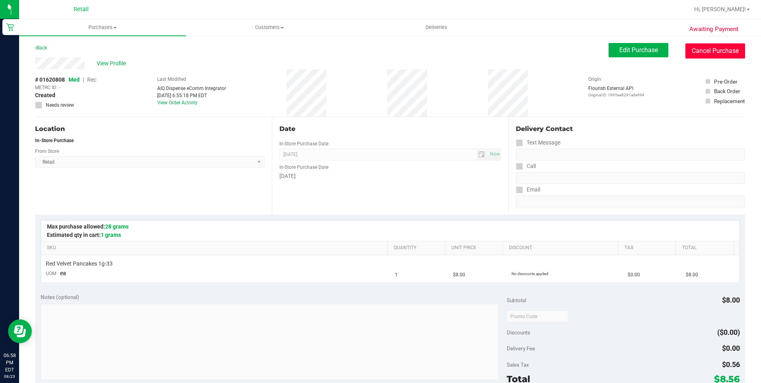
click at [730, 47] on button "Cancel Purchase" at bounding box center [716, 50] width 60 height 15
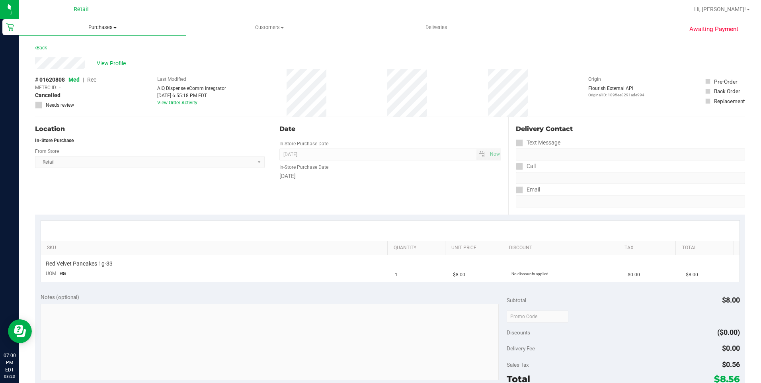
click at [104, 29] on span "Purchases" at bounding box center [102, 27] width 167 height 7
click at [94, 46] on span "Summary of purchases" at bounding box center [60, 48] width 82 height 7
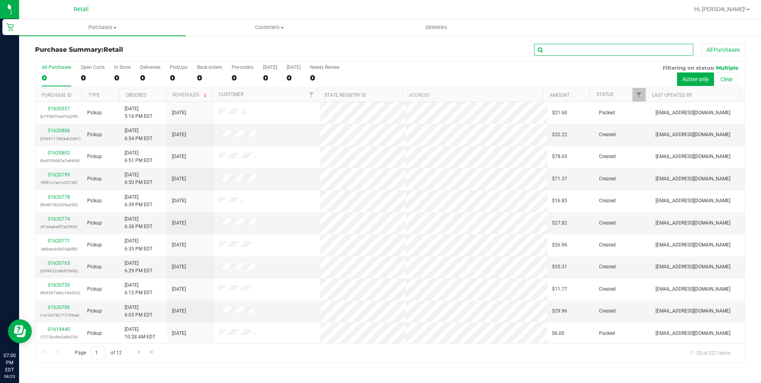
click at [587, 51] on input "text" at bounding box center [613, 50] width 159 height 12
type input "adam"
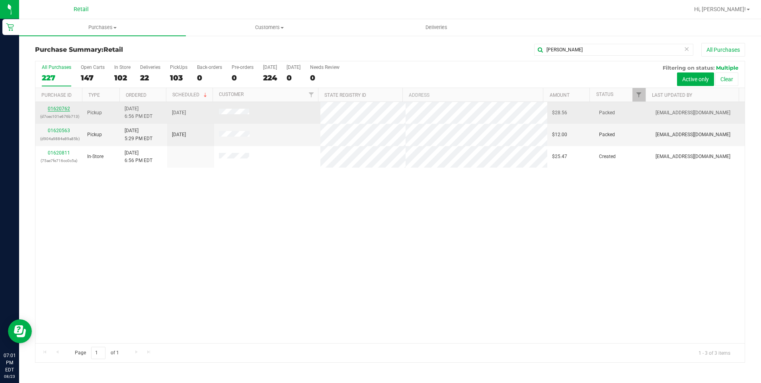
click at [56, 109] on link "01620762" at bounding box center [59, 109] width 22 height 6
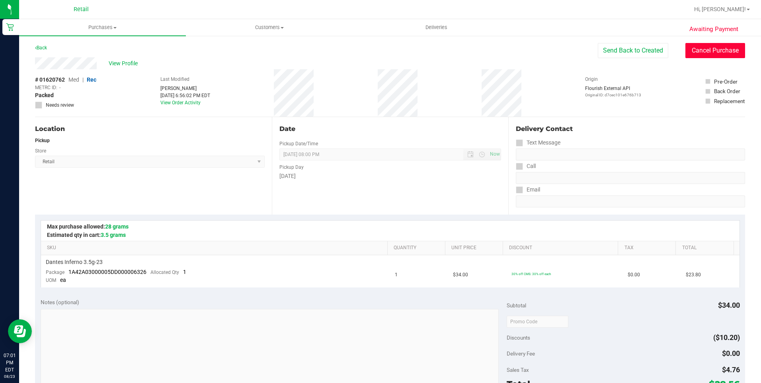
click at [725, 46] on button "Cancel Purchase" at bounding box center [716, 50] width 60 height 15
click at [105, 30] on span "Purchases" at bounding box center [102, 27] width 167 height 7
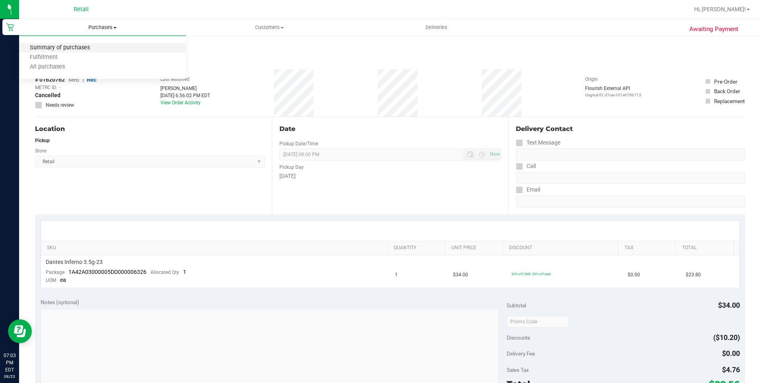
click at [90, 45] on span "Summary of purchases" at bounding box center [60, 48] width 82 height 7
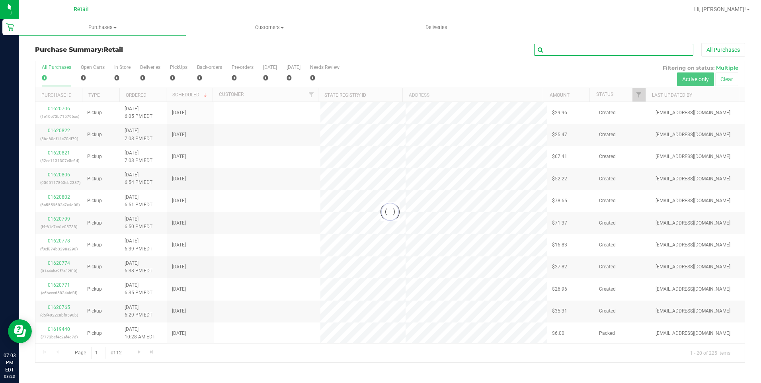
click at [584, 48] on input "text" at bounding box center [613, 50] width 159 height 12
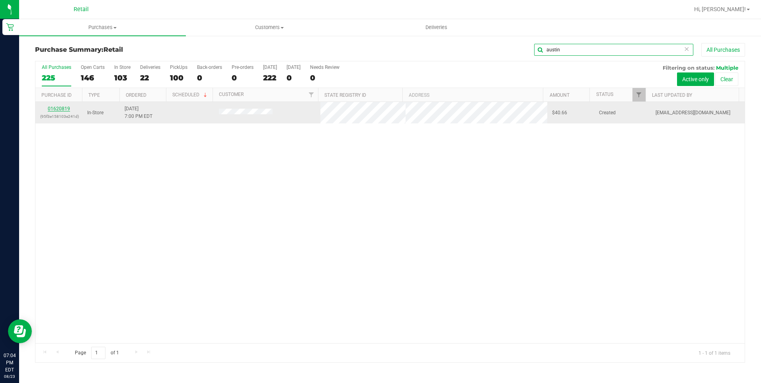
type input "austin"
click at [61, 108] on link "01620819" at bounding box center [59, 109] width 22 height 6
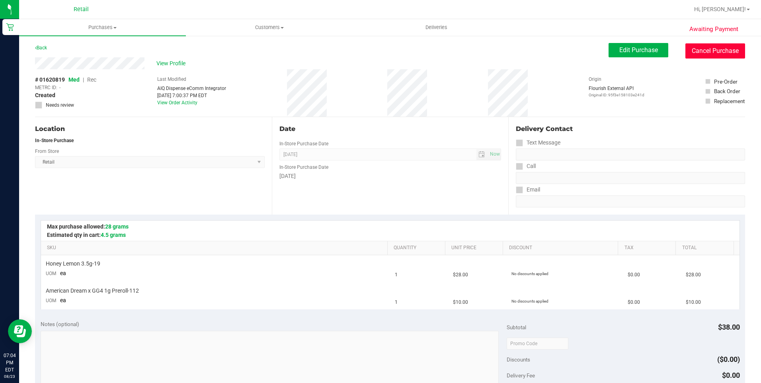
click at [733, 50] on button "Cancel Purchase" at bounding box center [716, 50] width 60 height 15
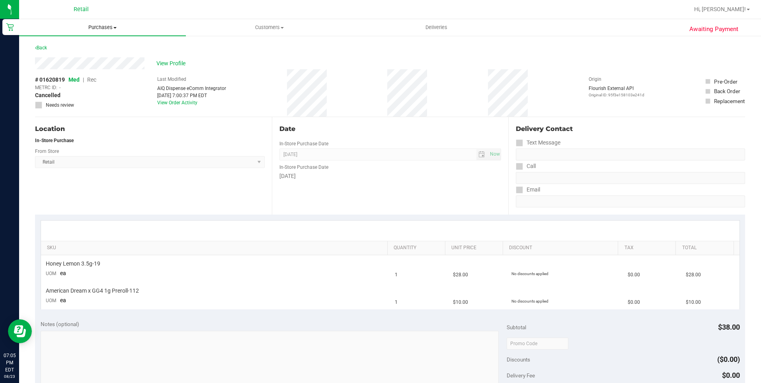
click at [98, 30] on span "Purchases" at bounding box center [102, 27] width 167 height 7
click at [86, 43] on li "Summary of purchases" at bounding box center [102, 48] width 167 height 10
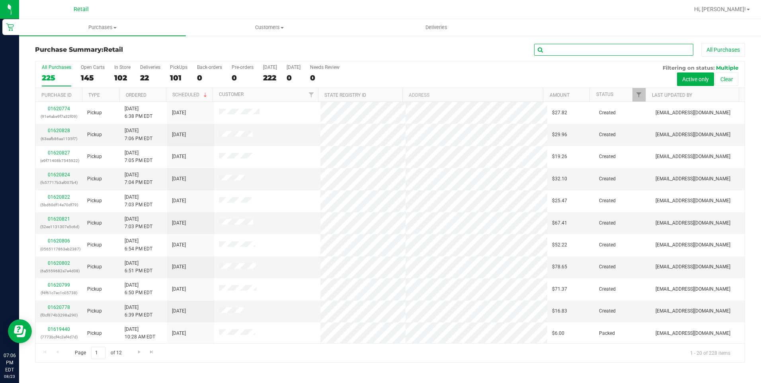
click at [581, 52] on input "text" at bounding box center [613, 50] width 159 height 12
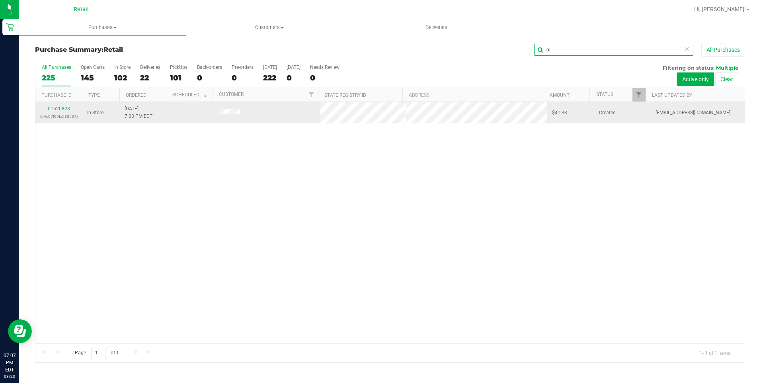
type input "oli"
click at [61, 106] on div "01620823 (b4c07f99fa580537)" at bounding box center [58, 112] width 37 height 15
click at [60, 107] on link "01620823" at bounding box center [59, 109] width 22 height 6
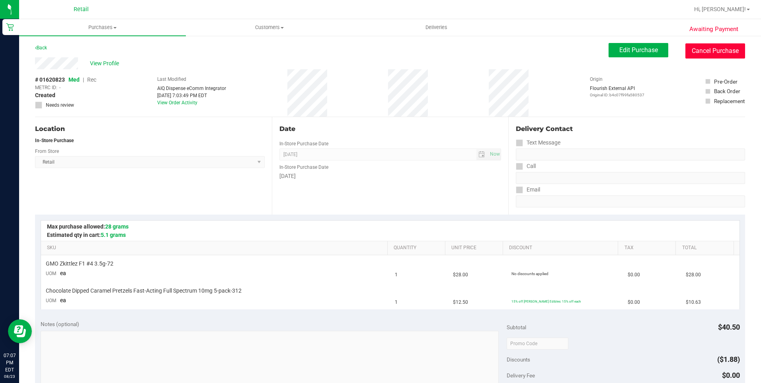
click at [726, 55] on button "Cancel Purchase" at bounding box center [716, 50] width 60 height 15
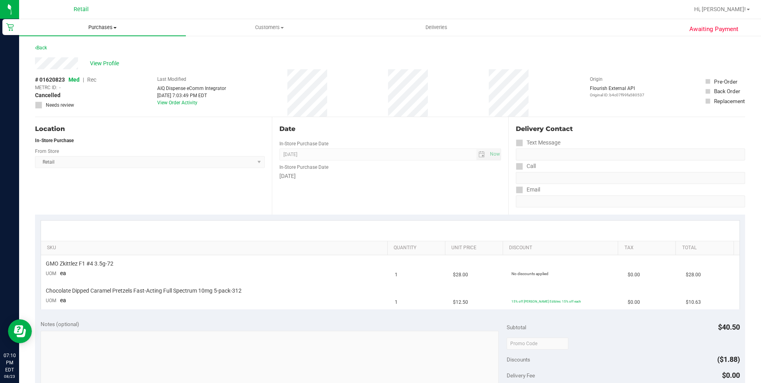
drag, startPoint x: 96, startPoint y: 25, endPoint x: 97, endPoint y: 29, distance: 4.1
click at [97, 25] on span "Purchases" at bounding box center [102, 27] width 167 height 7
click at [84, 43] on li "Summary of purchases" at bounding box center [102, 48] width 167 height 10
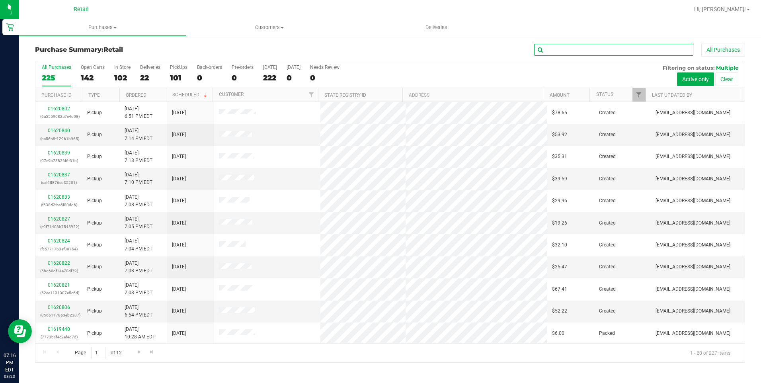
click at [575, 52] on input "text" at bounding box center [613, 50] width 159 height 12
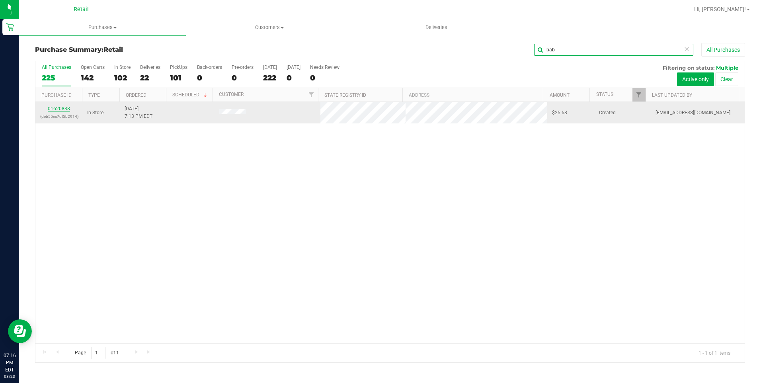
type input "bab"
click at [55, 107] on link "01620838" at bounding box center [59, 109] width 22 height 6
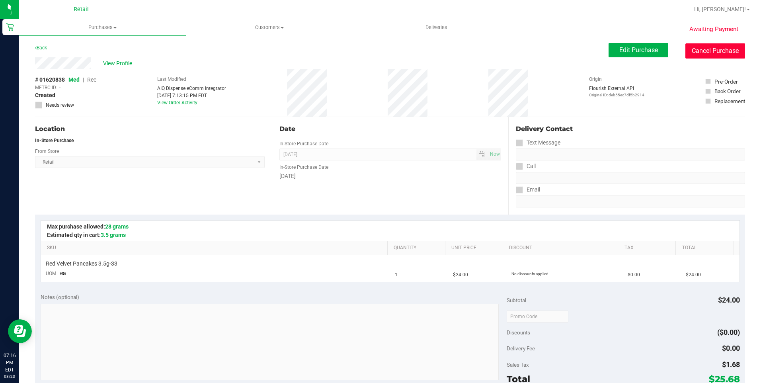
click at [718, 49] on button "Cancel Purchase" at bounding box center [716, 50] width 60 height 15
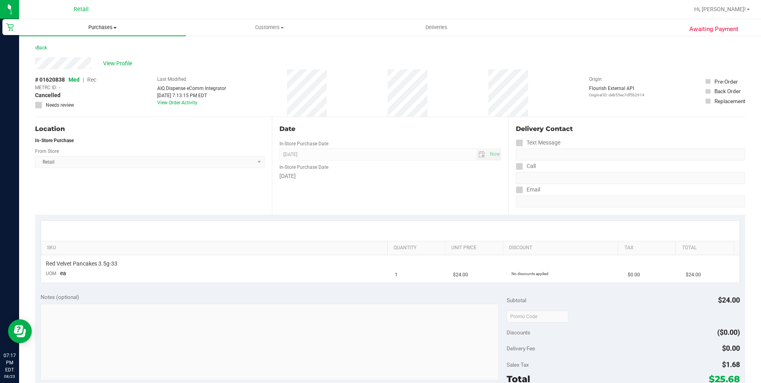
click at [111, 26] on span "Purchases" at bounding box center [102, 27] width 167 height 7
click at [71, 45] on span "Summary of purchases" at bounding box center [60, 48] width 82 height 7
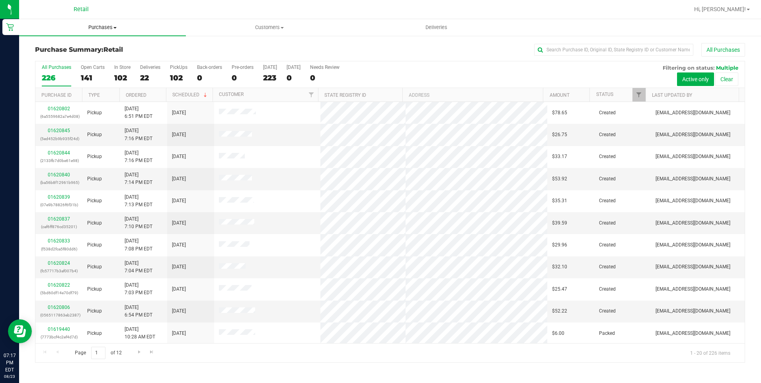
click at [105, 24] on span "Purchases" at bounding box center [102, 27] width 167 height 7
click at [557, 47] on input "text" at bounding box center [613, 50] width 159 height 12
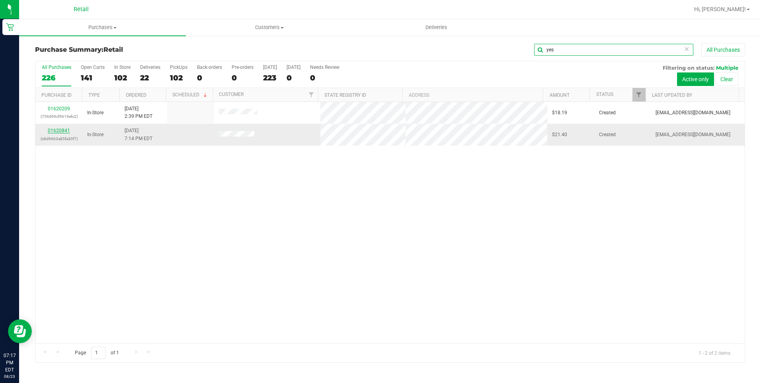
type input "yes"
click at [57, 130] on link "01620841" at bounding box center [59, 131] width 22 height 6
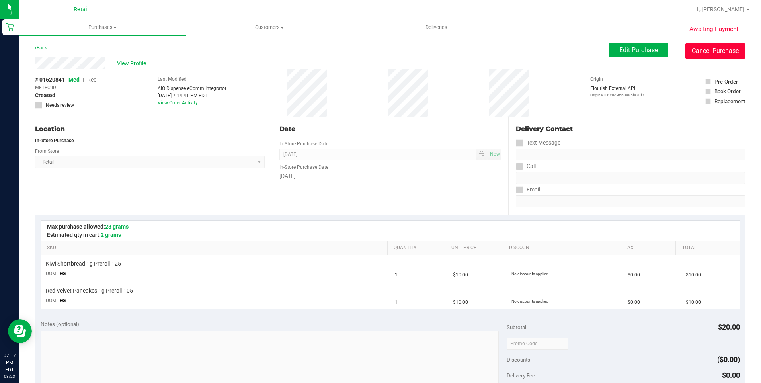
click at [723, 50] on button "Cancel Purchase" at bounding box center [716, 50] width 60 height 15
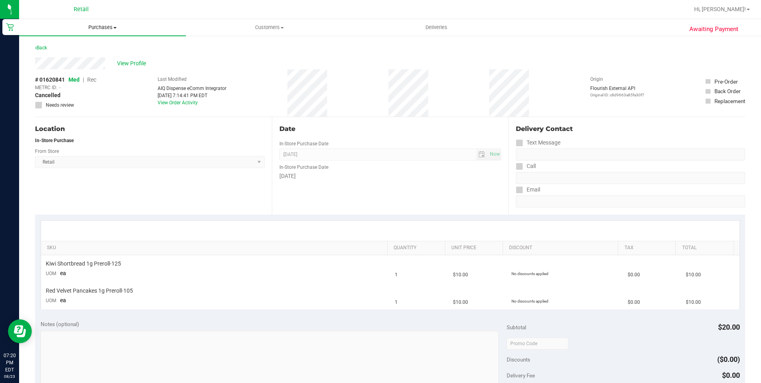
click at [94, 29] on span "Purchases" at bounding box center [102, 27] width 167 height 7
click at [74, 49] on span "Summary of purchases" at bounding box center [60, 48] width 82 height 7
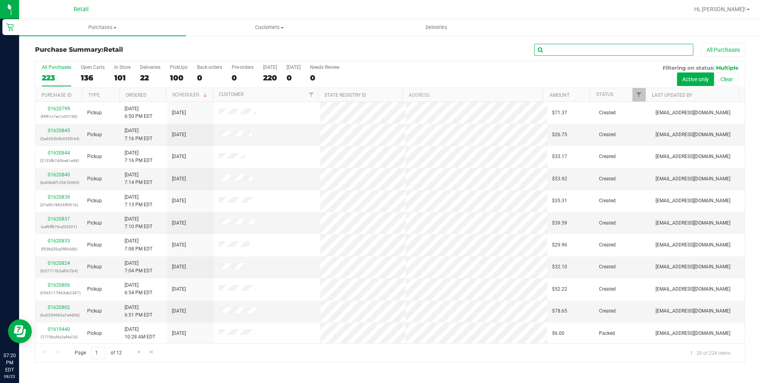
click at [608, 52] on input "text" at bounding box center [613, 50] width 159 height 12
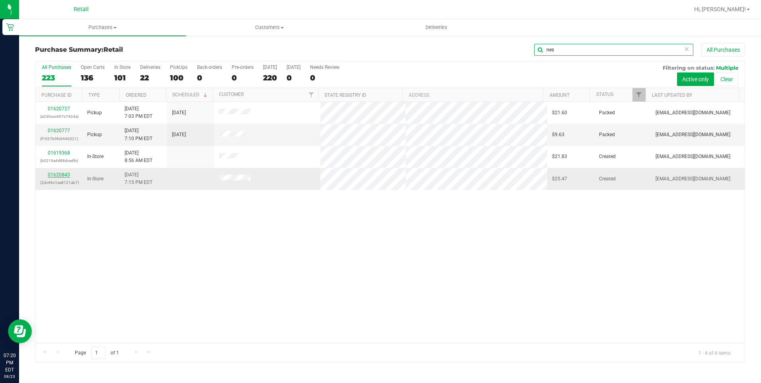
type input "nes"
click at [62, 174] on link "01620843" at bounding box center [59, 175] width 22 height 6
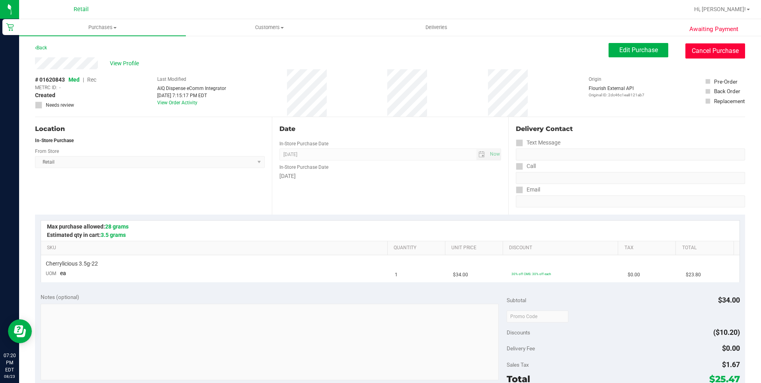
click at [721, 49] on button "Cancel Purchase" at bounding box center [716, 50] width 60 height 15
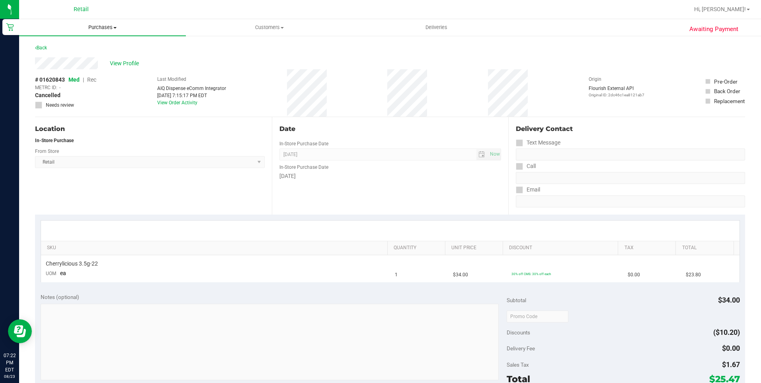
click at [112, 27] on span "Purchases" at bounding box center [102, 27] width 167 height 7
click at [72, 52] on li "Summary of purchases" at bounding box center [102, 48] width 167 height 10
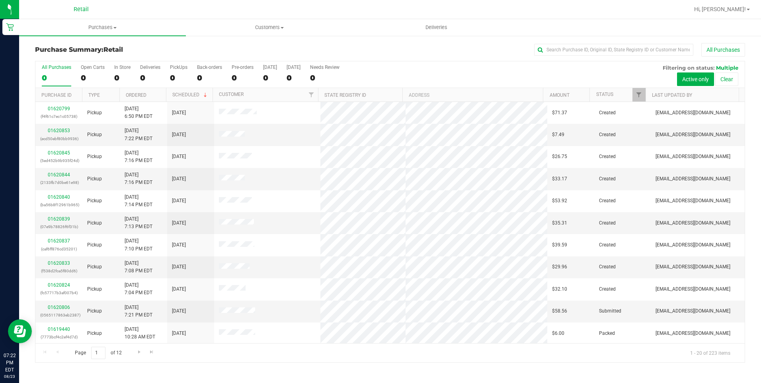
click at [561, 41] on div "Purchase Summary: Retail All Purchases All Purchases 0 Open Carts 0 In Store 0 …" at bounding box center [390, 203] width 742 height 336
click at [557, 47] on input "text" at bounding box center [613, 50] width 159 height 12
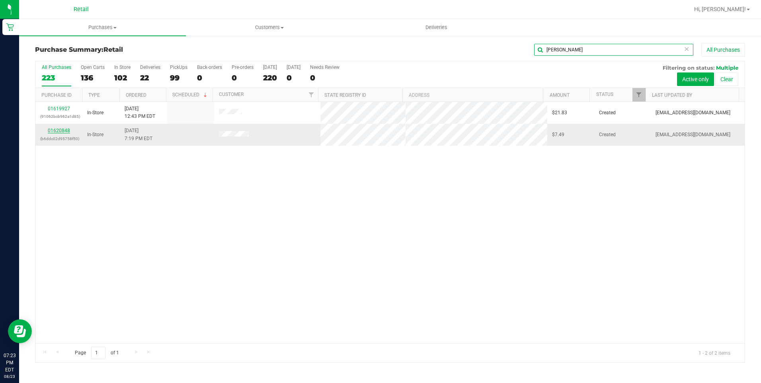
type input "roger"
click at [69, 130] on link "01620848" at bounding box center [59, 131] width 22 height 6
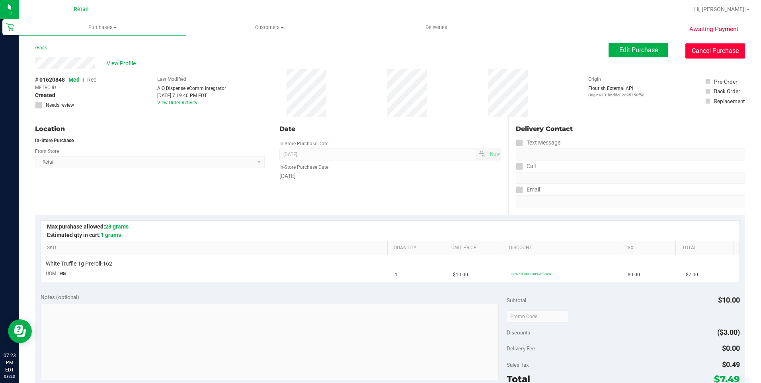
click at [694, 49] on button "Cancel Purchase" at bounding box center [716, 50] width 60 height 15
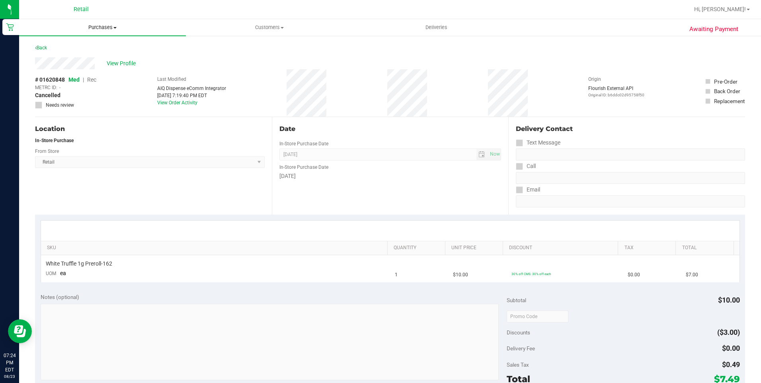
click at [100, 32] on uib-tab-heading "Purchases Summary of purchases Fulfillment All purchases" at bounding box center [102, 27] width 167 height 17
click at [102, 26] on span "Purchases" at bounding box center [102, 27] width 167 height 7
click at [59, 51] on span "Summary of purchases" at bounding box center [60, 48] width 82 height 7
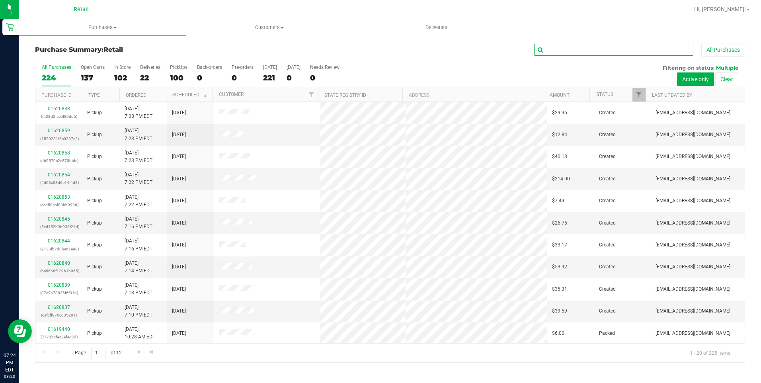
drag, startPoint x: 565, startPoint y: 51, endPoint x: 572, endPoint y: 51, distance: 6.8
click at [565, 51] on input "text" at bounding box center [613, 50] width 159 height 12
click at [100, 30] on span "Purchases" at bounding box center [102, 27] width 167 height 7
click at [89, 45] on span "Summary of purchases" at bounding box center [60, 48] width 82 height 7
click at [559, 50] on input "text" at bounding box center [613, 50] width 159 height 12
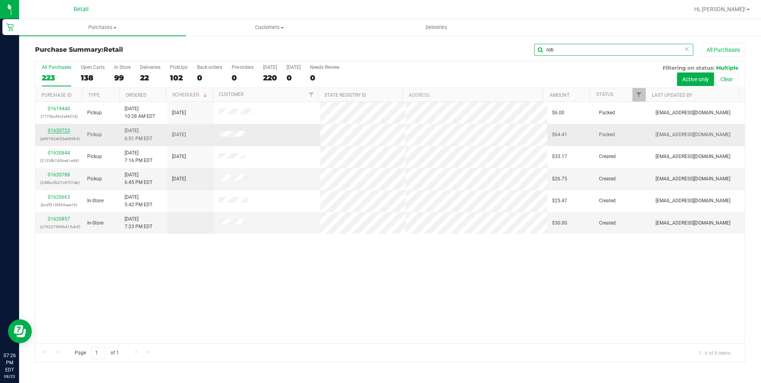
type input "rob"
click at [63, 130] on link "01620723" at bounding box center [59, 131] width 22 height 6
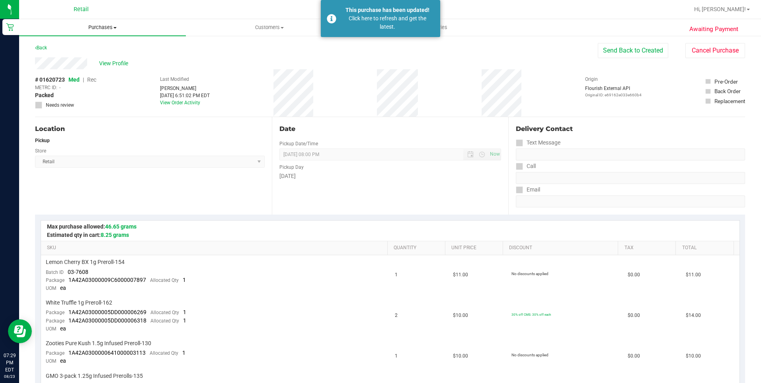
click at [95, 29] on span "Purchases" at bounding box center [102, 27] width 167 height 7
click at [78, 46] on span "Summary of purchases" at bounding box center [60, 48] width 82 height 7
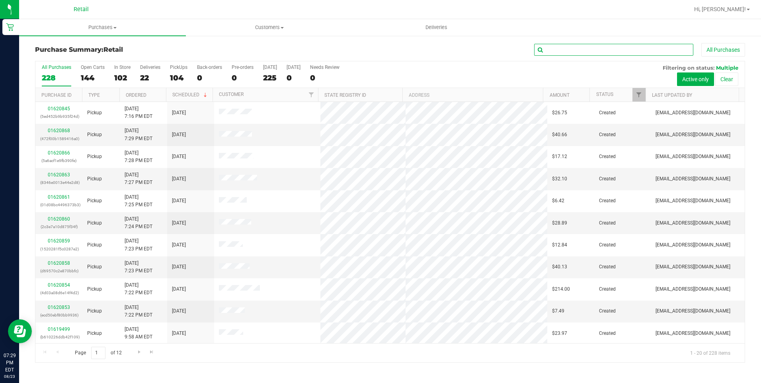
click at [577, 49] on input "text" at bounding box center [613, 50] width 159 height 12
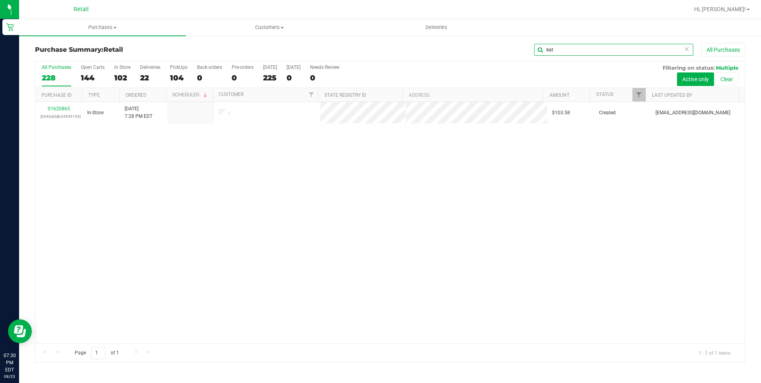
type input "kat"
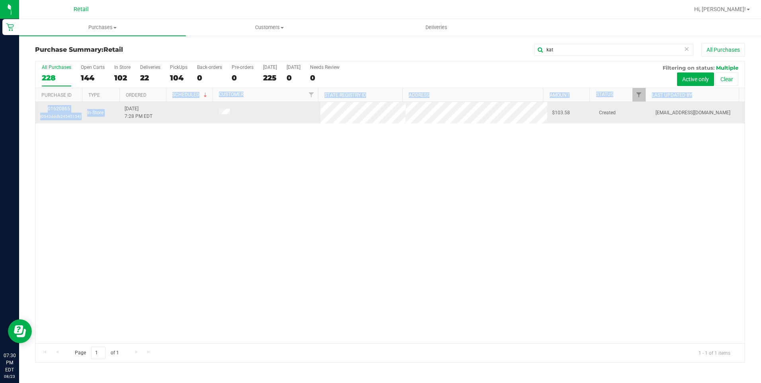
drag, startPoint x: 154, startPoint y: 102, endPoint x: 137, endPoint y: 106, distance: 18.4
click at [137, 106] on div "All Purchases 228 Open Carts 144 In Store 102 Deliveries 22 PickUps 104 Back-or…" at bounding box center [390, 212] width 710 height 302
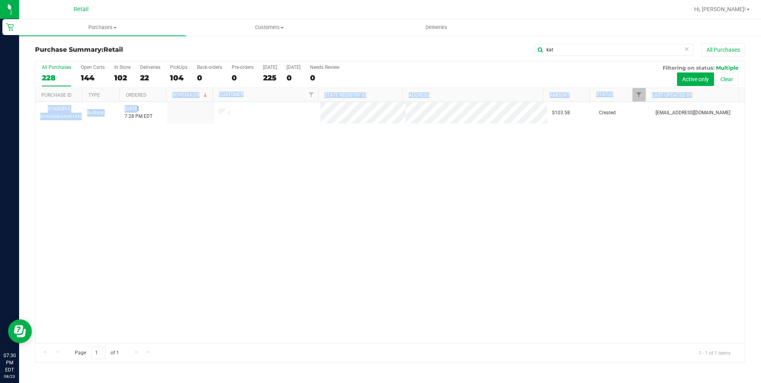
click at [305, 182] on div "01620865 (0543dddb24545154) In-Store 8/23/2025 7:28 PM EDT $103.58 Created aiqe…" at bounding box center [390, 222] width 710 height 241
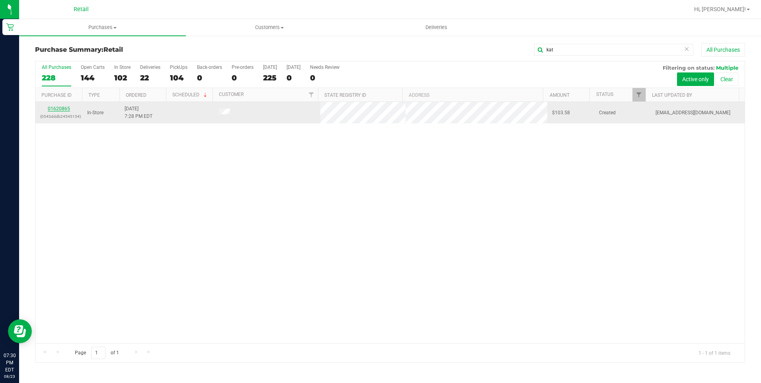
click at [66, 107] on link "01620865" at bounding box center [59, 109] width 22 height 6
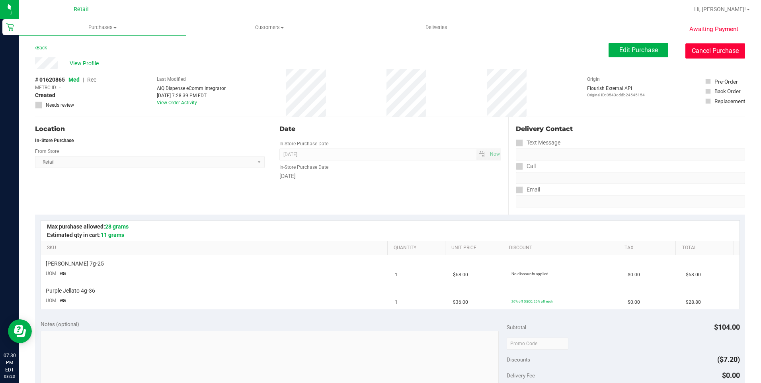
click at [700, 52] on button "Cancel Purchase" at bounding box center [716, 50] width 60 height 15
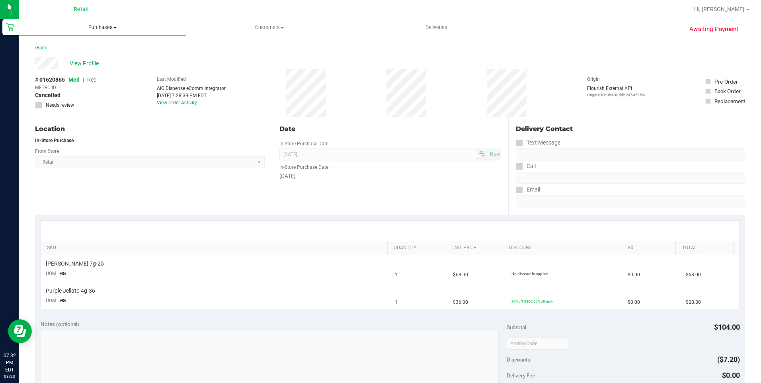
click at [113, 28] on span at bounding box center [114, 28] width 3 height 2
click at [84, 46] on span "Summary of purchases" at bounding box center [60, 48] width 82 height 7
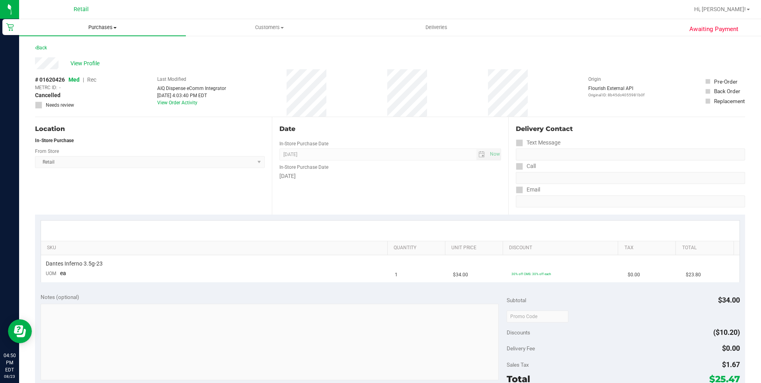
click at [98, 31] on span "Purchases" at bounding box center [102, 27] width 167 height 7
click at [82, 45] on span "Summary of purchases" at bounding box center [60, 48] width 82 height 7
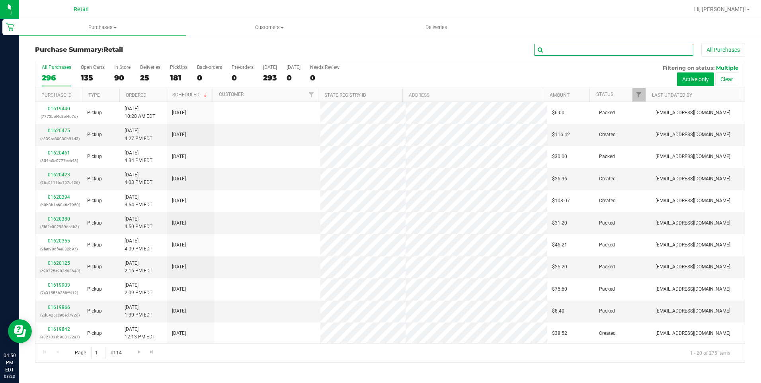
click at [619, 50] on input "text" at bounding box center [613, 50] width 159 height 12
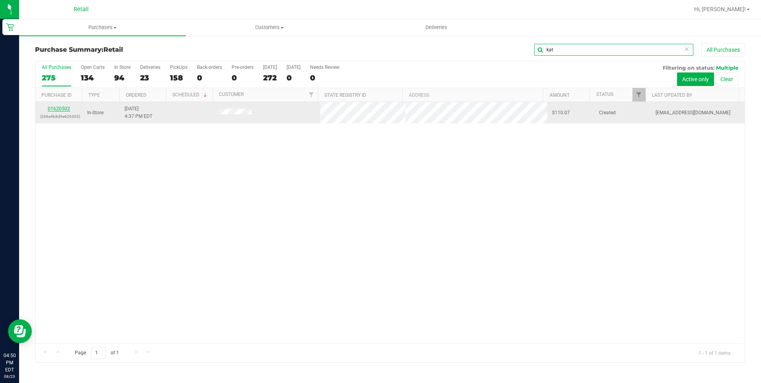
type input "kat"
click at [66, 107] on link "01620502" at bounding box center [59, 109] width 22 height 6
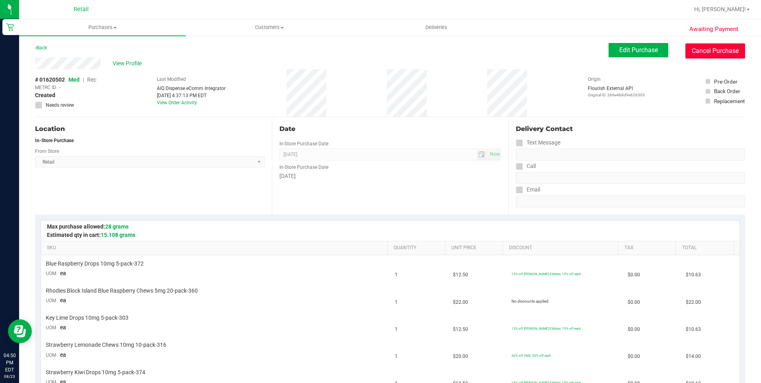
click at [726, 49] on button "Cancel Purchase" at bounding box center [716, 50] width 60 height 15
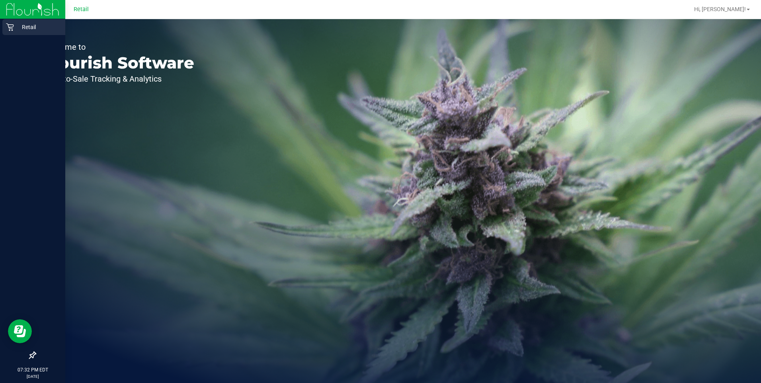
click at [6, 27] on icon at bounding box center [10, 27] width 8 height 8
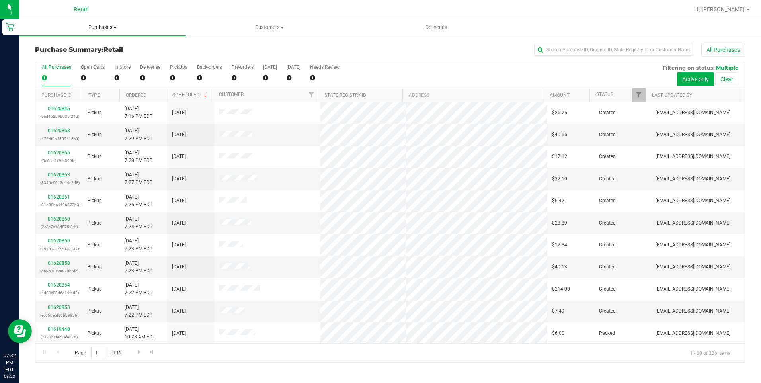
click at [113, 27] on span at bounding box center [114, 28] width 3 height 2
click at [68, 48] on span "Summary of purchases" at bounding box center [60, 48] width 82 height 7
click at [565, 51] on input "text" at bounding box center [613, 50] width 159 height 12
click at [102, 30] on span "Purchases" at bounding box center [102, 27] width 167 height 7
click at [91, 47] on span "Summary of purchases" at bounding box center [60, 48] width 82 height 7
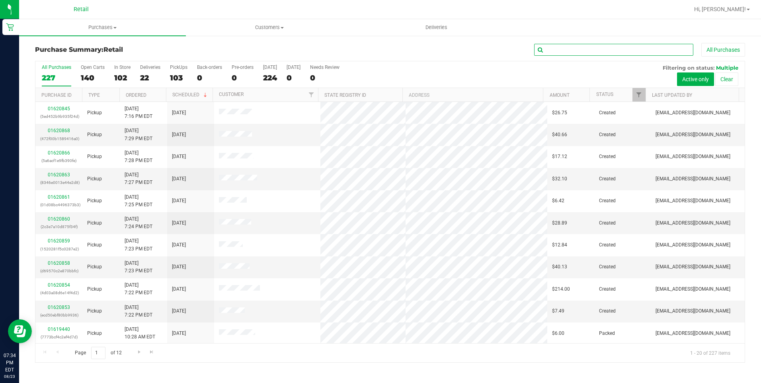
click at [579, 51] on input "text" at bounding box center [613, 50] width 159 height 12
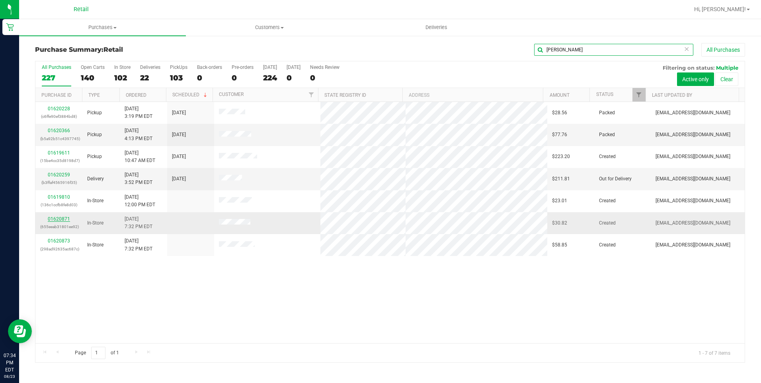
type input "dan"
click at [53, 217] on link "01620871" at bounding box center [59, 219] width 22 height 6
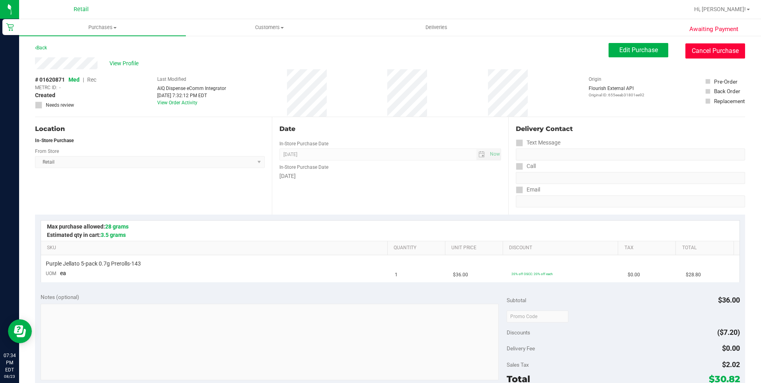
click at [715, 47] on button "Cancel Purchase" at bounding box center [716, 50] width 60 height 15
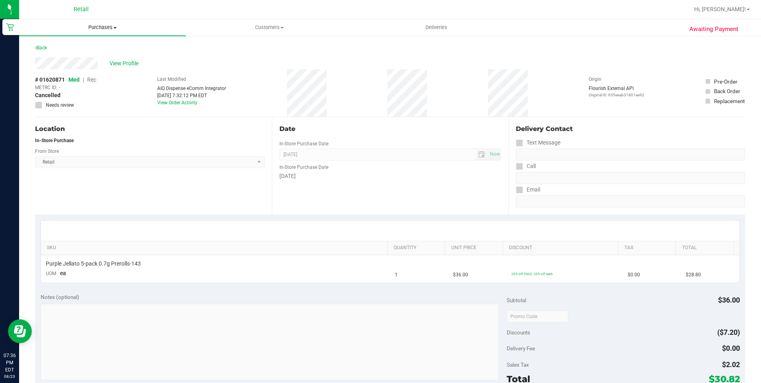
click at [96, 27] on span "Purchases" at bounding box center [102, 27] width 167 height 7
click at [75, 45] on span "Summary of purchases" at bounding box center [60, 48] width 82 height 7
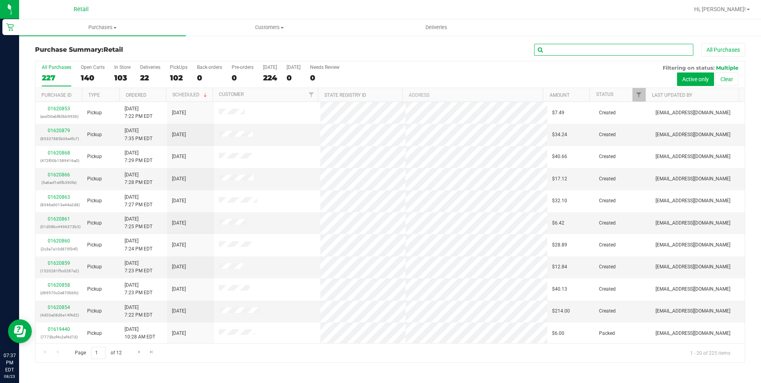
click at [547, 54] on input "text" at bounding box center [613, 50] width 159 height 12
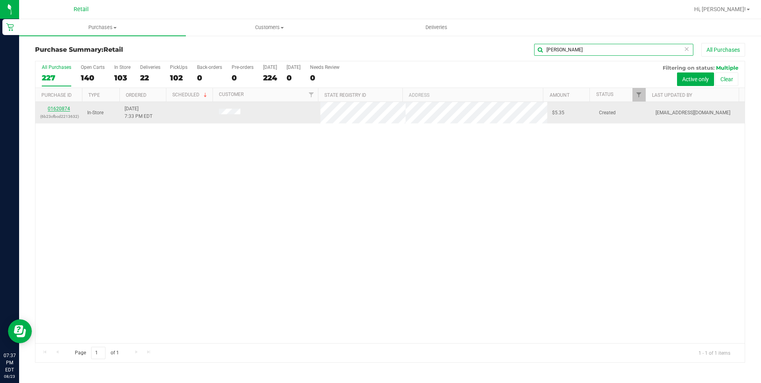
type input "mike"
click at [66, 108] on link "01620874" at bounding box center [59, 109] width 22 height 6
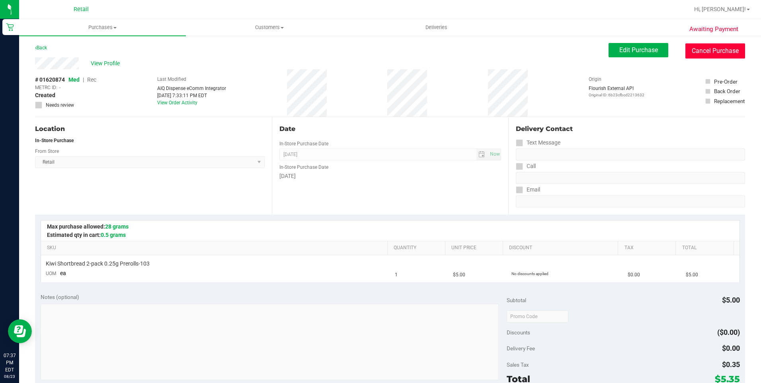
click at [696, 46] on button "Cancel Purchase" at bounding box center [716, 50] width 60 height 15
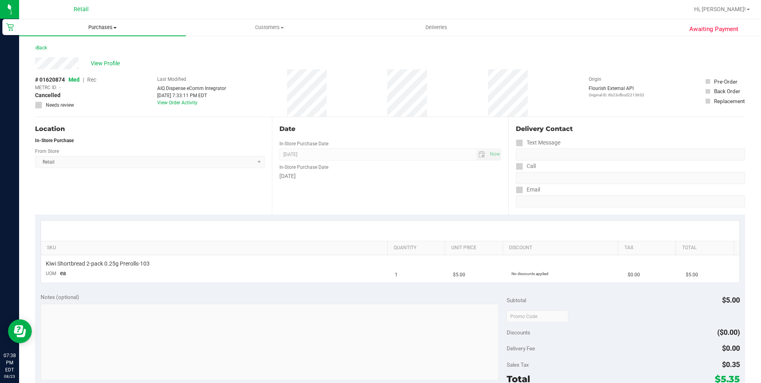
click at [112, 23] on uib-tab-heading "Purchases Summary of purchases Fulfillment All purchases" at bounding box center [102, 27] width 167 height 17
click at [84, 43] on li "Summary of purchases" at bounding box center [102, 48] width 167 height 10
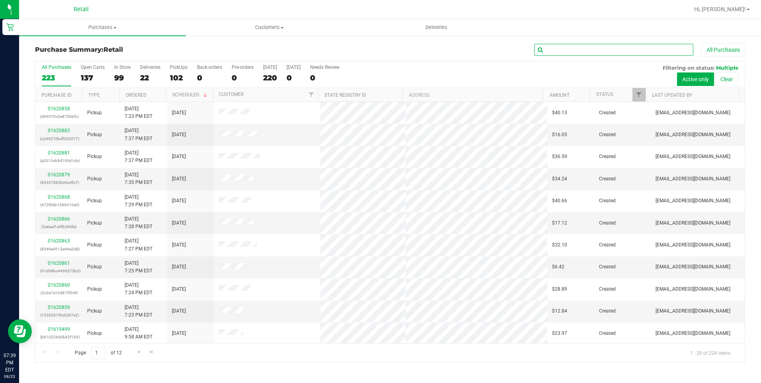
click at [651, 49] on input "text" at bounding box center [613, 50] width 159 height 12
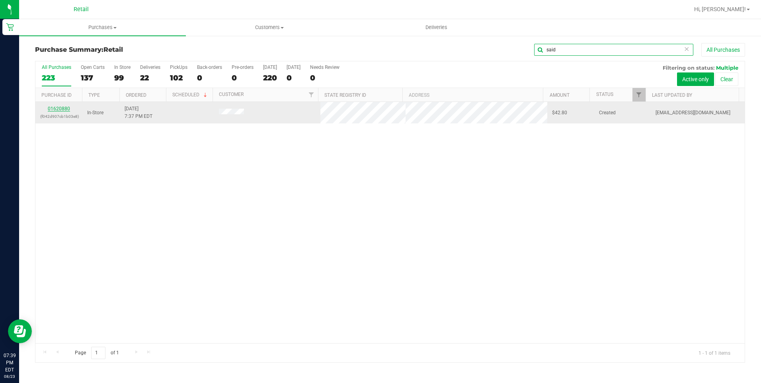
type input "said"
click at [59, 108] on link "01620880" at bounding box center [59, 109] width 22 height 6
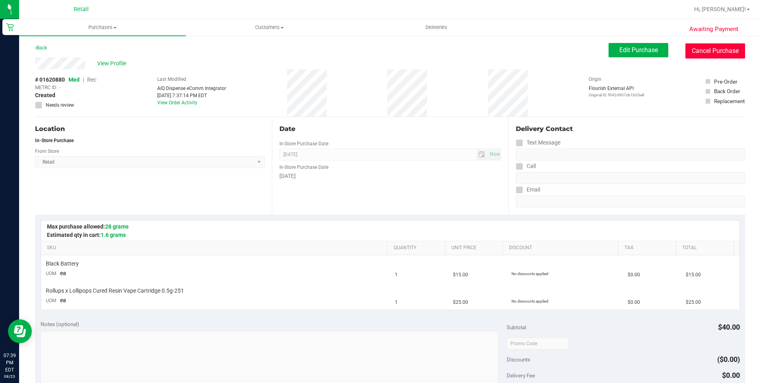
click at [714, 44] on button "Cancel Purchase" at bounding box center [716, 50] width 60 height 15
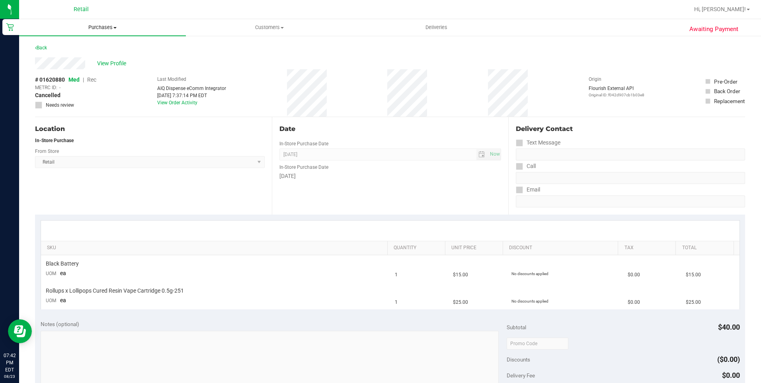
click at [113, 32] on uib-tab-heading "Purchases Summary of purchases Fulfillment All purchases" at bounding box center [102, 27] width 167 height 17
click at [86, 46] on span "Summary of purchases" at bounding box center [60, 48] width 82 height 7
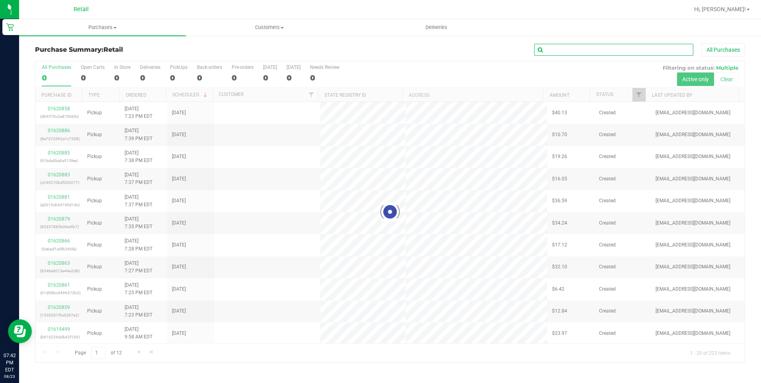
click at [586, 49] on input "text" at bounding box center [613, 50] width 159 height 12
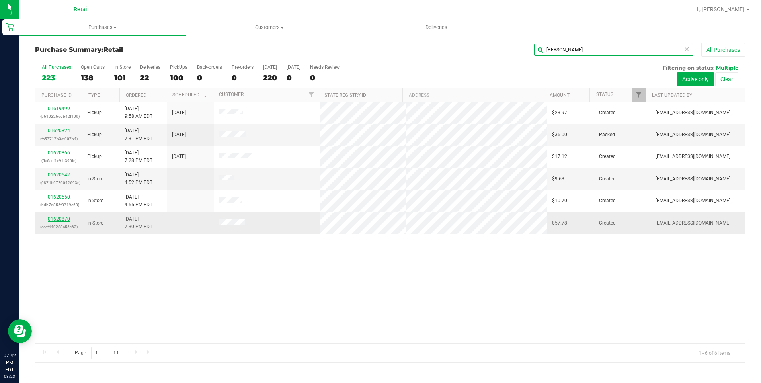
type input "jose"
click at [56, 219] on link "01620870" at bounding box center [59, 219] width 22 height 6
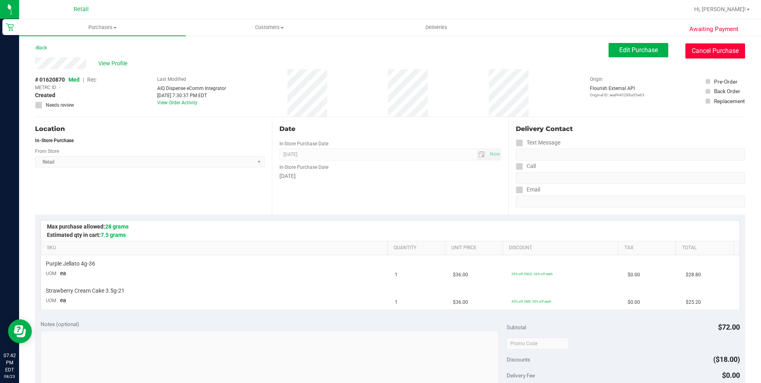
click at [717, 45] on button "Cancel Purchase" at bounding box center [716, 50] width 60 height 15
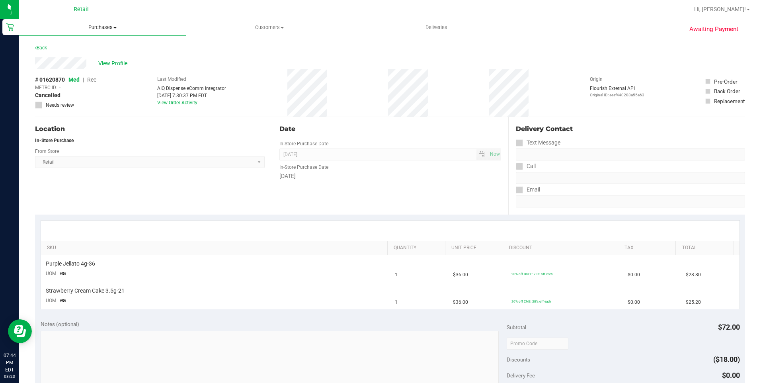
click at [103, 29] on span "Purchases" at bounding box center [102, 27] width 167 height 7
click at [70, 47] on span "Summary of purchases" at bounding box center [60, 48] width 82 height 7
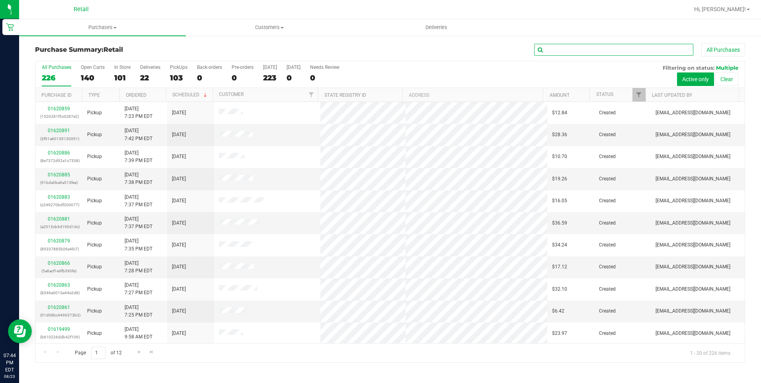
click at [585, 50] on input "text" at bounding box center [613, 50] width 159 height 12
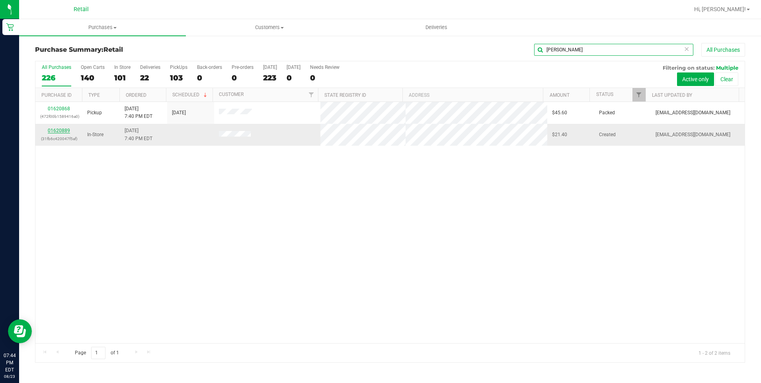
type input "michelle"
click at [57, 130] on link "01620889" at bounding box center [59, 131] width 22 height 6
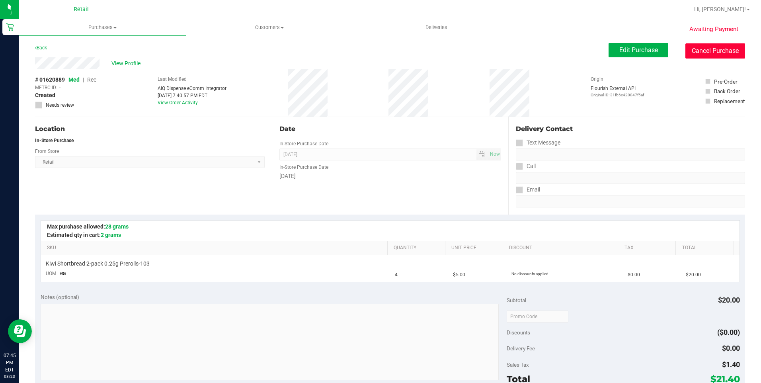
click at [707, 44] on button "Cancel Purchase" at bounding box center [716, 50] width 60 height 15
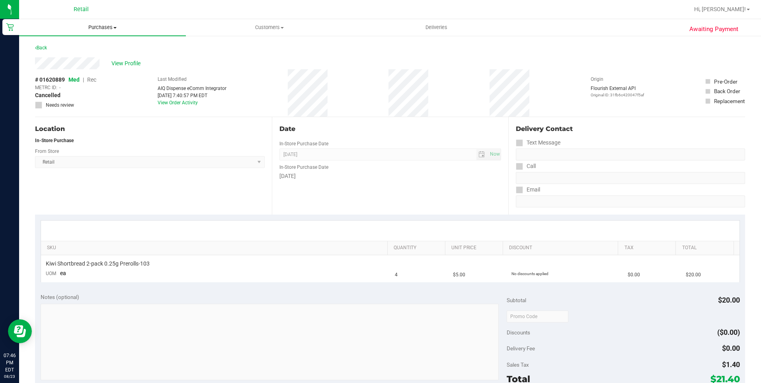
click at [102, 25] on span "Purchases" at bounding box center [102, 27] width 167 height 7
click at [96, 45] on span "Summary of purchases" at bounding box center [60, 48] width 82 height 7
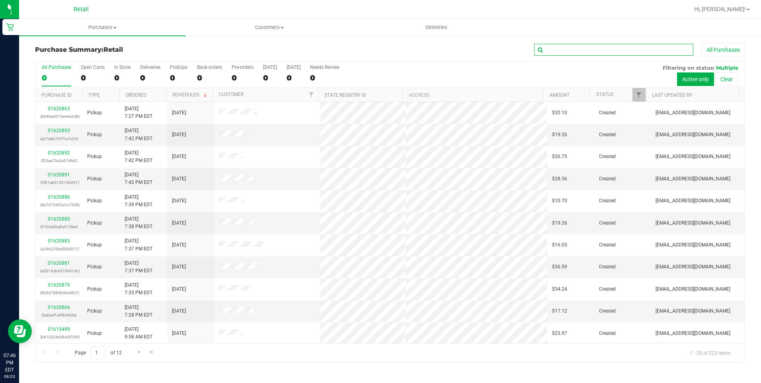
click at [573, 52] on input "text" at bounding box center [613, 50] width 159 height 12
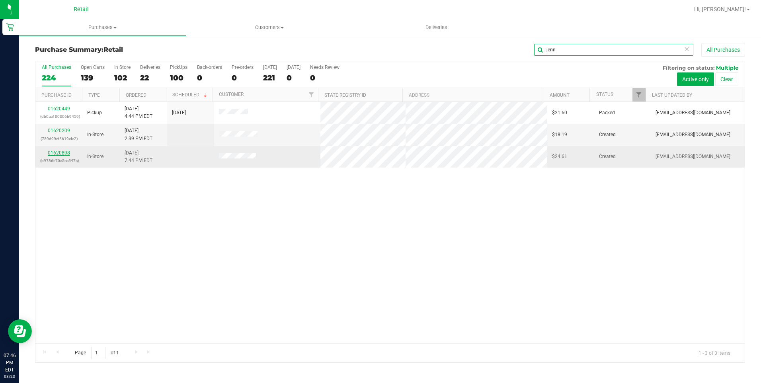
type input "jenn"
click at [59, 151] on link "01620898" at bounding box center [59, 153] width 22 height 6
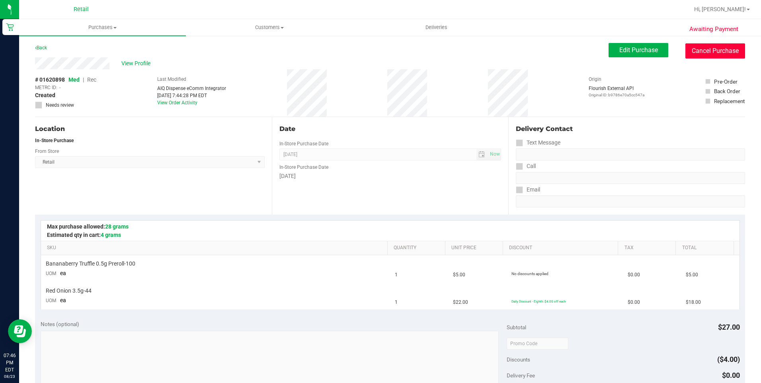
click at [714, 53] on button "Cancel Purchase" at bounding box center [716, 50] width 60 height 15
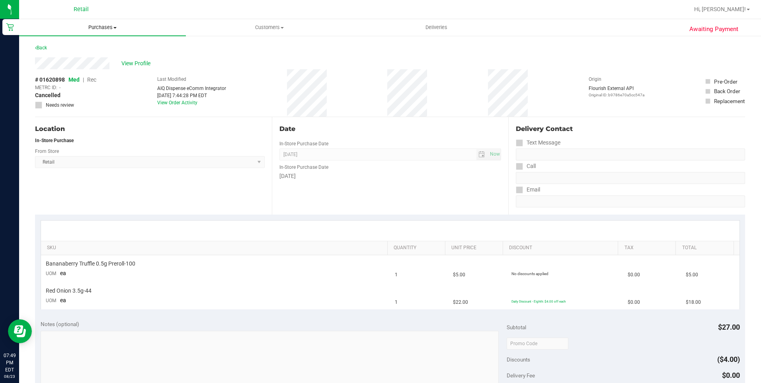
click at [98, 28] on span "Purchases" at bounding box center [102, 27] width 167 height 7
click at [88, 44] on li "Summary of purchases" at bounding box center [102, 48] width 167 height 10
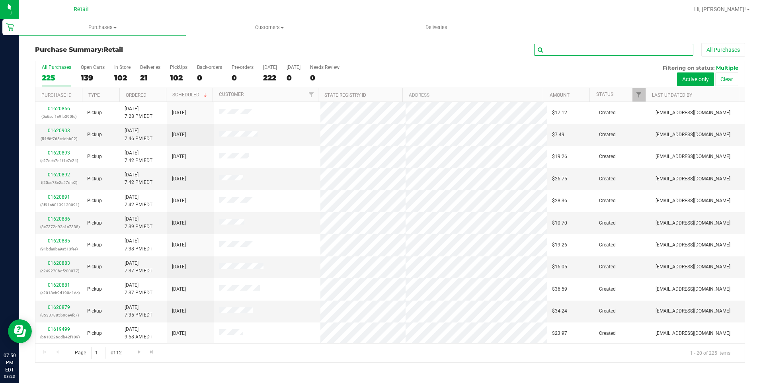
click at [571, 51] on input "text" at bounding box center [613, 50] width 159 height 12
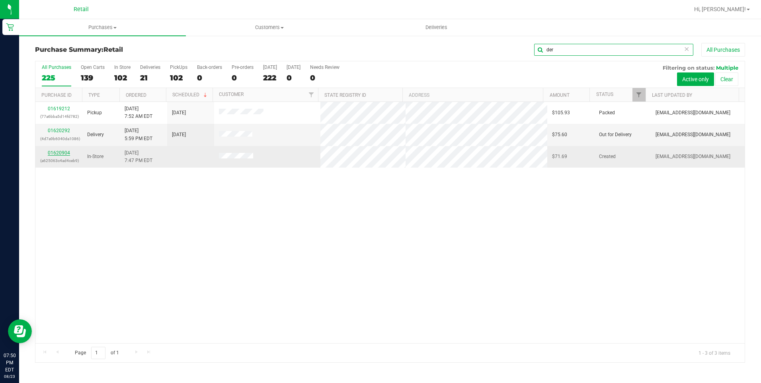
type input "der"
click at [61, 151] on link "01620904" at bounding box center [59, 153] width 22 height 6
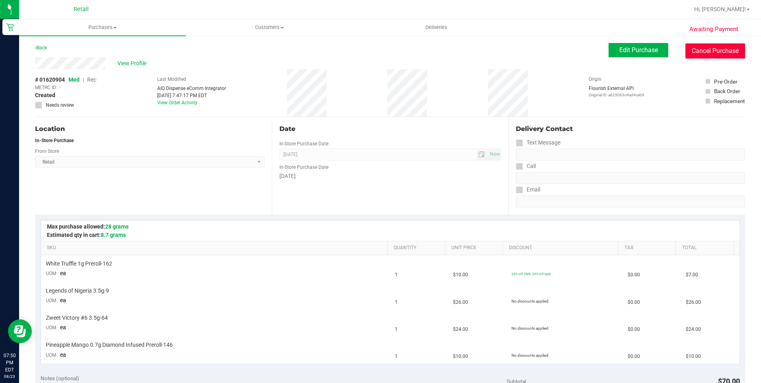
click at [714, 43] on button "Cancel Purchase" at bounding box center [716, 50] width 60 height 15
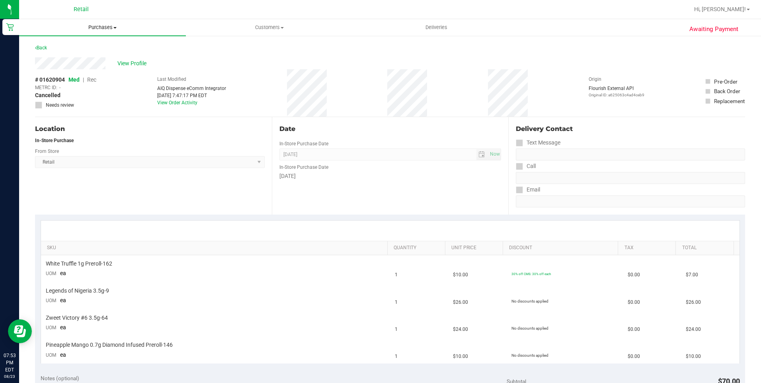
click at [101, 27] on span "Purchases" at bounding box center [102, 27] width 167 height 7
click at [90, 47] on span "Summary of purchases" at bounding box center [60, 48] width 82 height 7
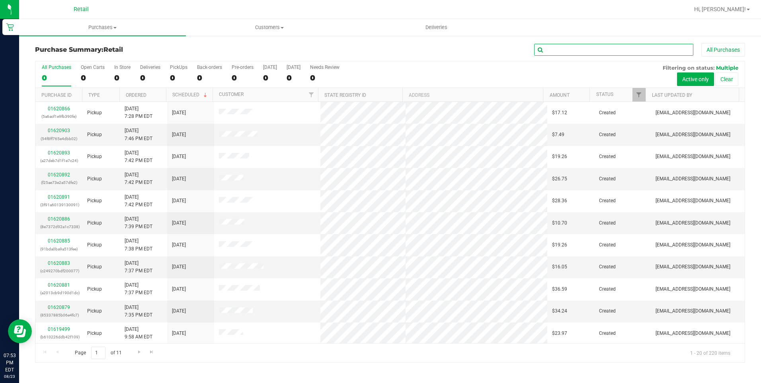
click at [604, 53] on input "text" at bounding box center [613, 50] width 159 height 12
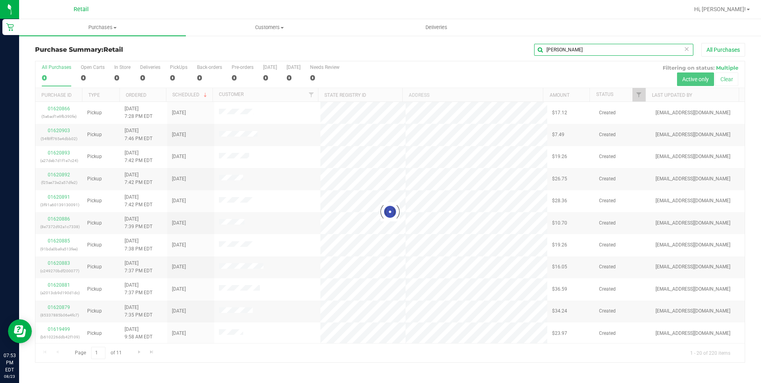
type input "mike"
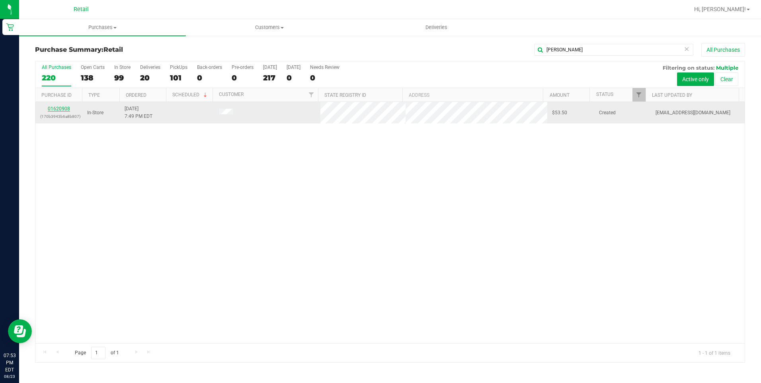
click at [59, 109] on link "01620908" at bounding box center [59, 109] width 22 height 6
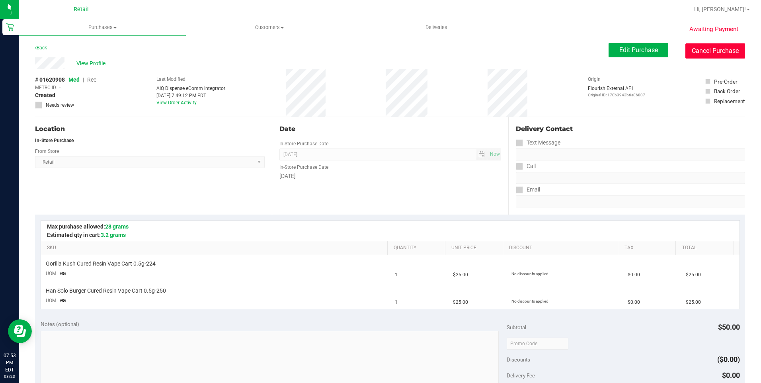
click at [715, 50] on button "Cancel Purchase" at bounding box center [716, 50] width 60 height 15
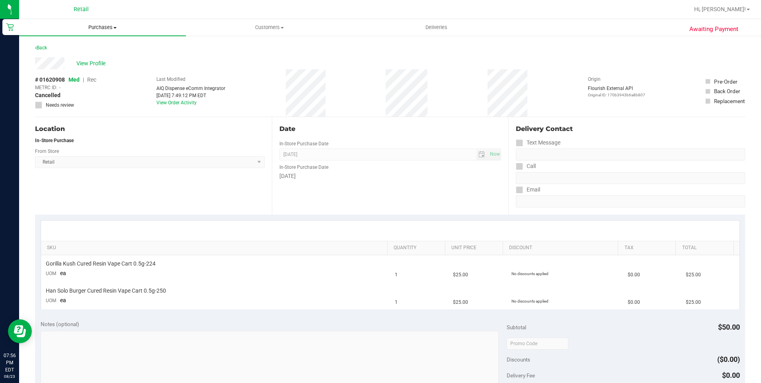
click at [107, 25] on span "Purchases" at bounding box center [102, 27] width 167 height 7
click at [84, 48] on span "Summary of purchases" at bounding box center [60, 48] width 82 height 7
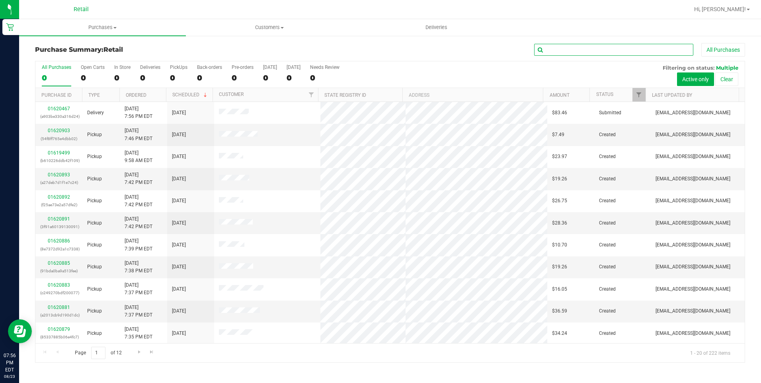
click at [556, 55] on input "text" at bounding box center [613, 50] width 159 height 12
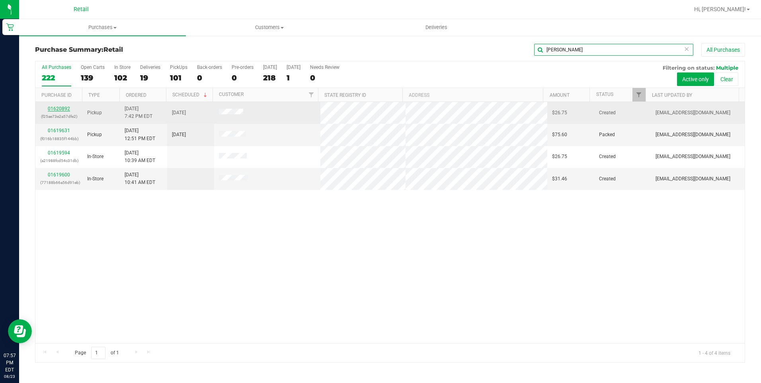
type input "david"
click at [63, 106] on link "01620892" at bounding box center [59, 109] width 22 height 6
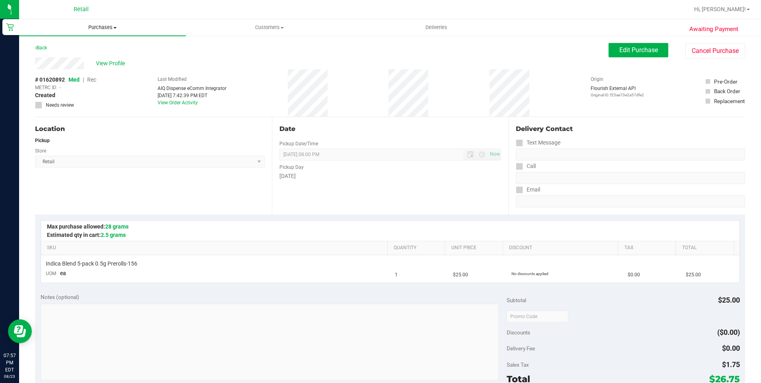
click at [110, 29] on span "Purchases" at bounding box center [102, 27] width 167 height 7
click at [97, 48] on span "Summary of purchases" at bounding box center [60, 48] width 82 height 7
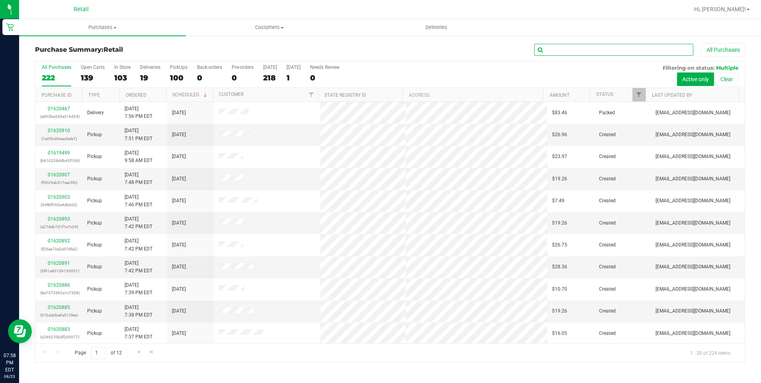
click at [653, 50] on input "text" at bounding box center [613, 50] width 159 height 12
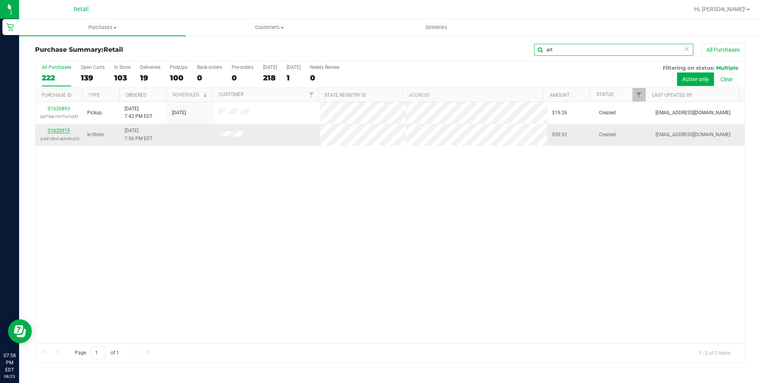
type input "art"
click at [64, 130] on link "01620919" at bounding box center [59, 131] width 22 height 6
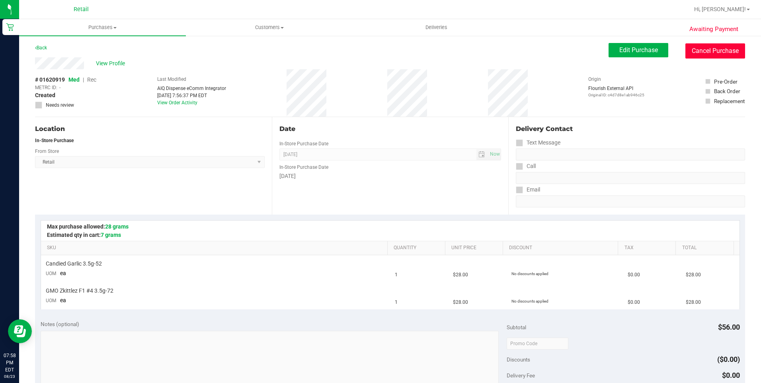
click at [732, 55] on button "Cancel Purchase" at bounding box center [716, 50] width 60 height 15
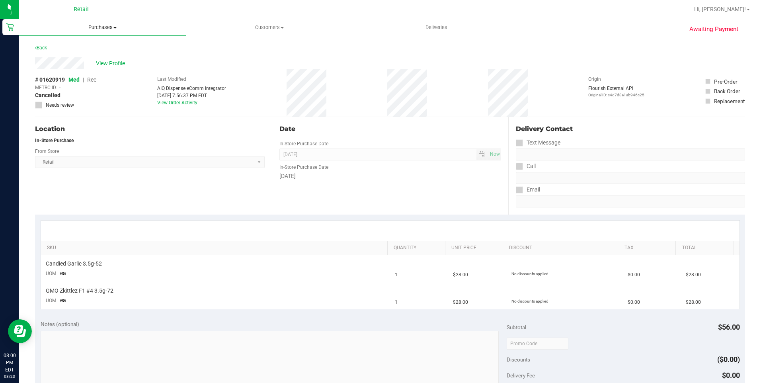
click at [106, 23] on uib-tab-heading "Purchases Summary of purchases Fulfillment All purchases" at bounding box center [102, 27] width 167 height 17
click at [96, 51] on span "Summary of purchases" at bounding box center [60, 48] width 82 height 7
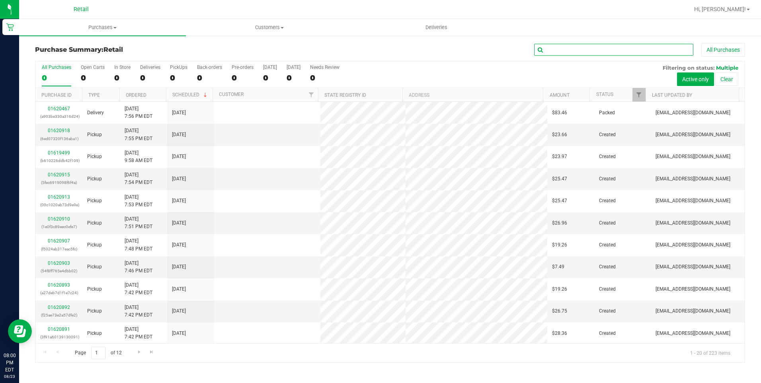
click at [631, 55] on input "text" at bounding box center [613, 50] width 159 height 12
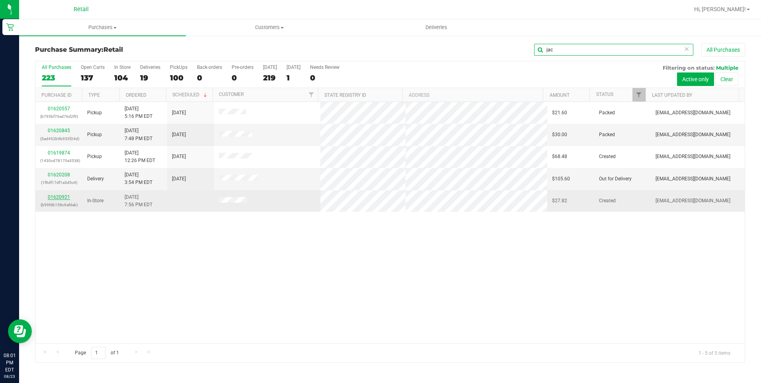
type input "jac"
click at [63, 194] on link "01620921" at bounding box center [59, 197] width 22 height 6
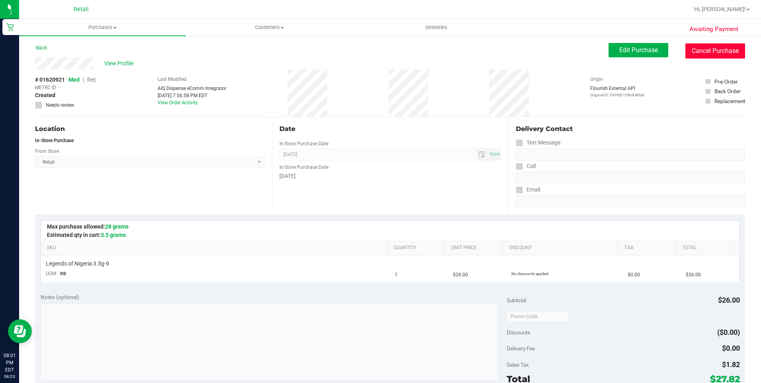
click at [721, 47] on button "Cancel Purchase" at bounding box center [716, 50] width 60 height 15
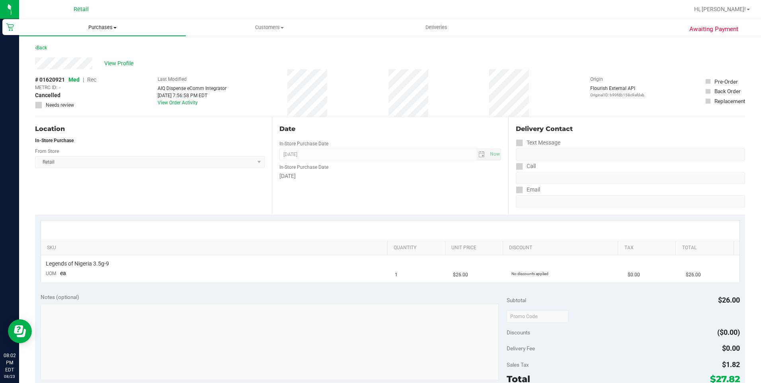
click at [97, 27] on span "Purchases" at bounding box center [102, 27] width 167 height 7
click at [76, 47] on span "Summary of purchases" at bounding box center [60, 48] width 82 height 7
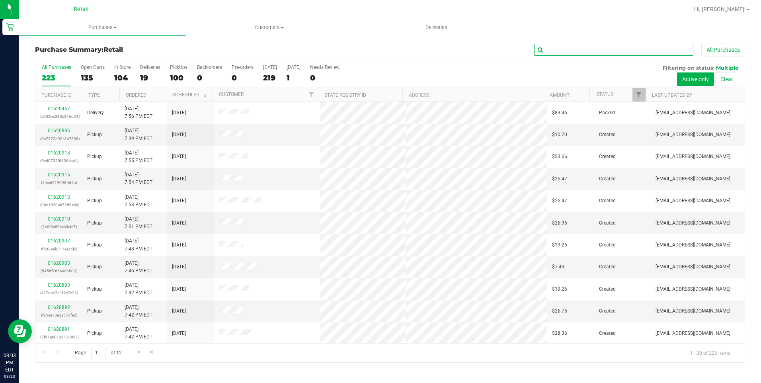
click at [559, 52] on input "text" at bounding box center [613, 50] width 159 height 12
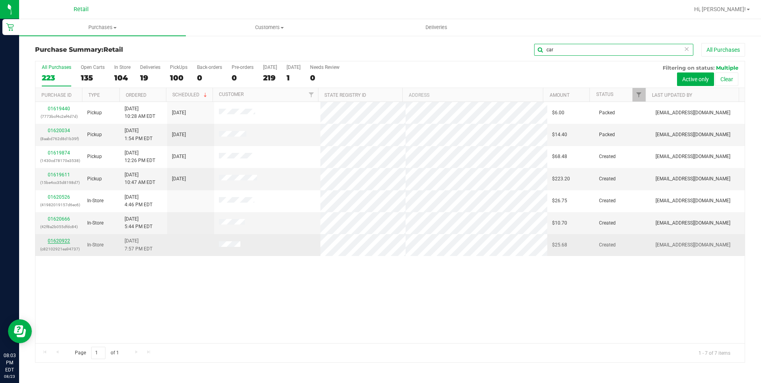
type input "car"
click at [61, 242] on link "01620922" at bounding box center [59, 241] width 22 height 6
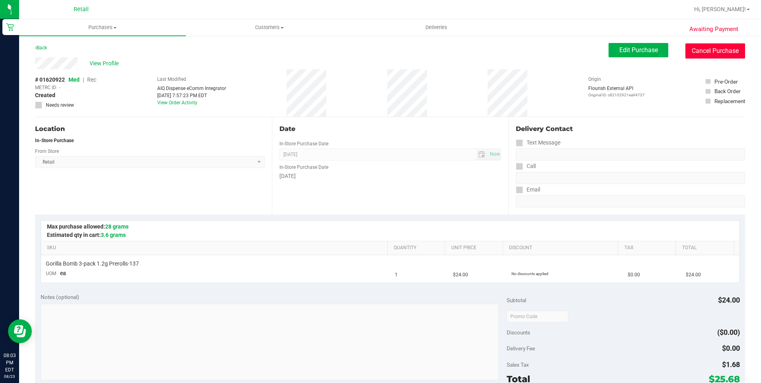
click at [705, 51] on button "Cancel Purchase" at bounding box center [716, 50] width 60 height 15
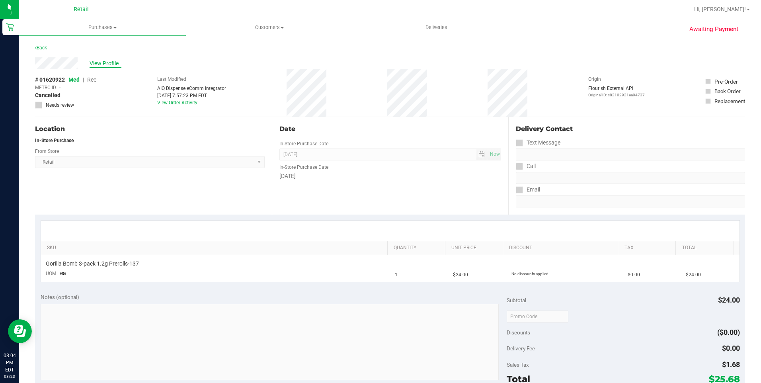
click at [104, 61] on span "View Profile" at bounding box center [106, 63] width 32 height 8
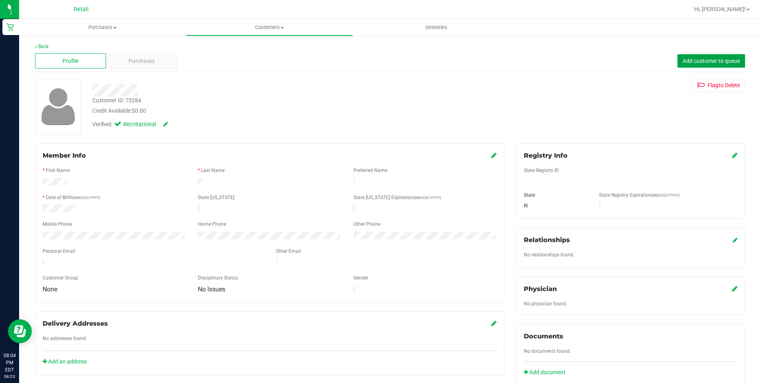
click at [697, 58] on span "Add customer to queue" at bounding box center [711, 61] width 57 height 6
click at [729, 6] on link "Hi, [PERSON_NAME]!" at bounding box center [722, 9] width 62 height 8
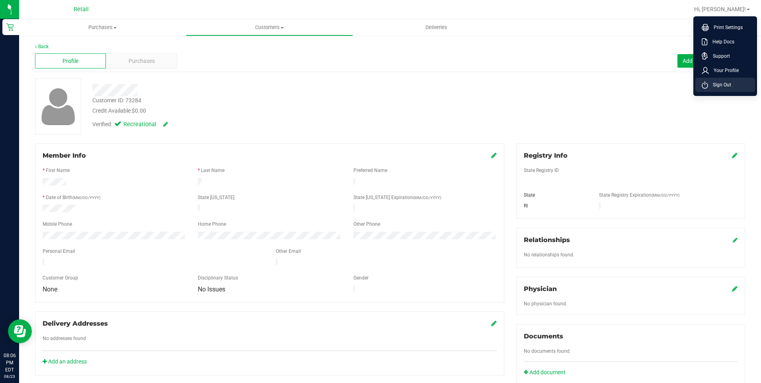
click at [735, 86] on li "Sign Out" at bounding box center [726, 85] width 60 height 14
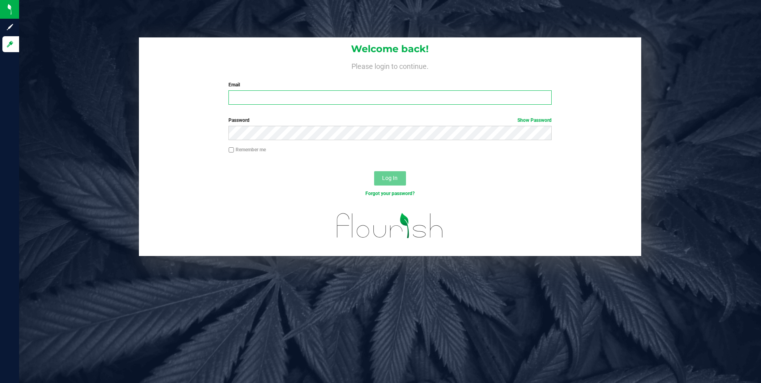
type input "nelsonnunes420@gmail.com"
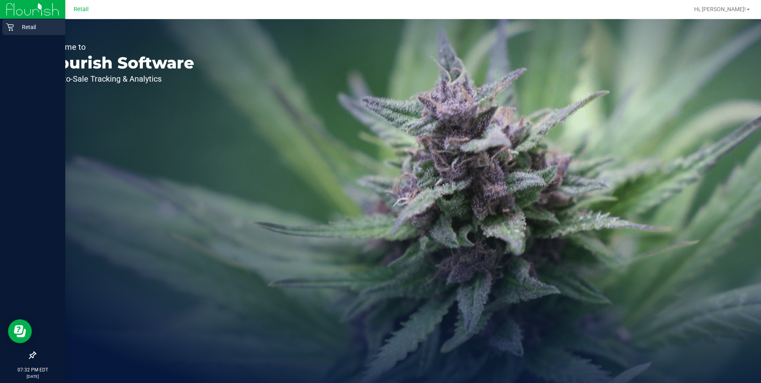
click at [14, 29] on icon at bounding box center [10, 27] width 8 height 8
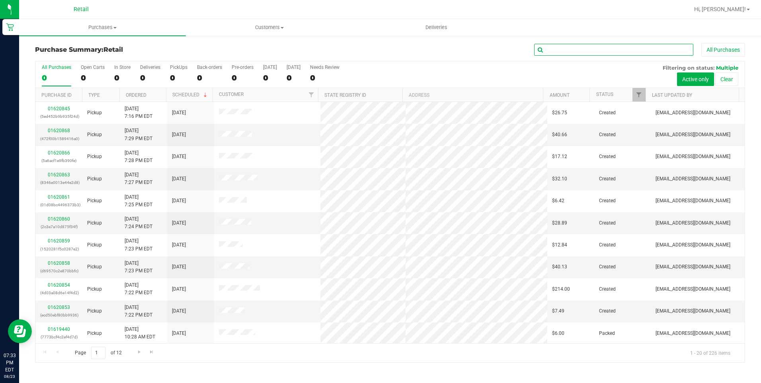
click at [565, 49] on input "text" at bounding box center [613, 50] width 159 height 12
